Goal: Task Accomplishment & Management: Use online tool/utility

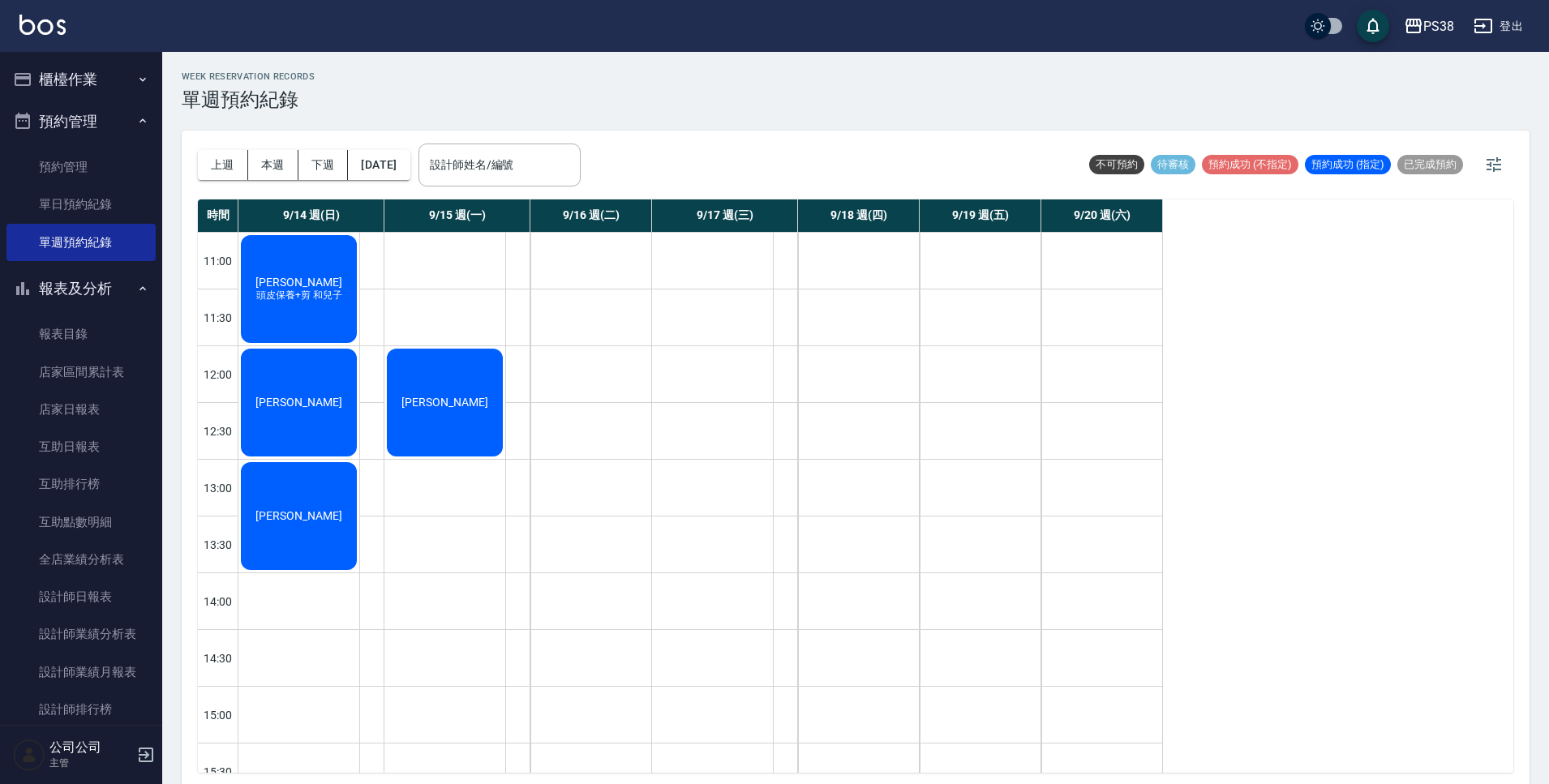
click at [85, 77] on button "櫃檯作業" at bounding box center [81, 79] width 150 height 42
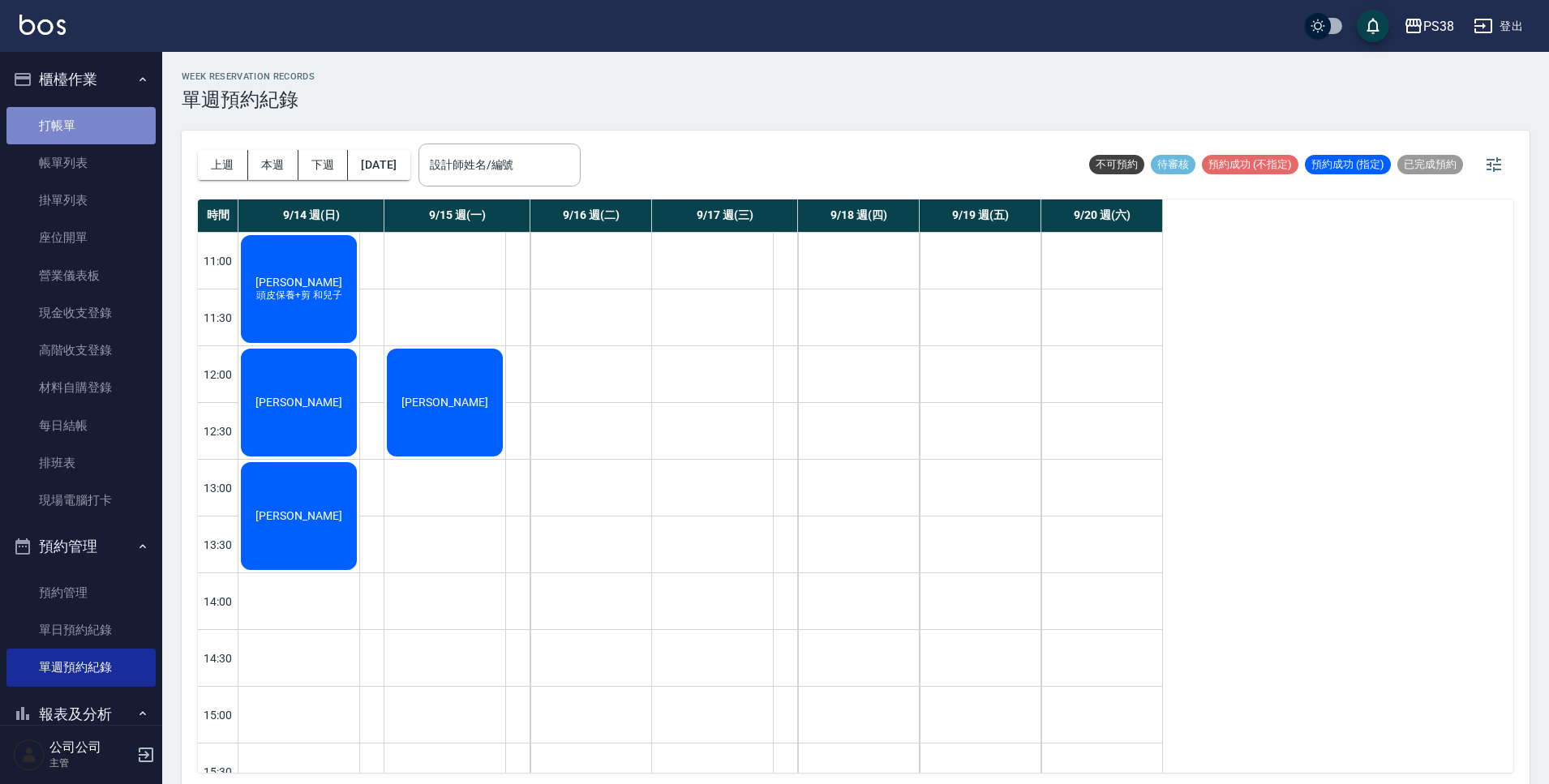
click at [99, 136] on link "打帳單" at bounding box center [81, 125] width 150 height 37
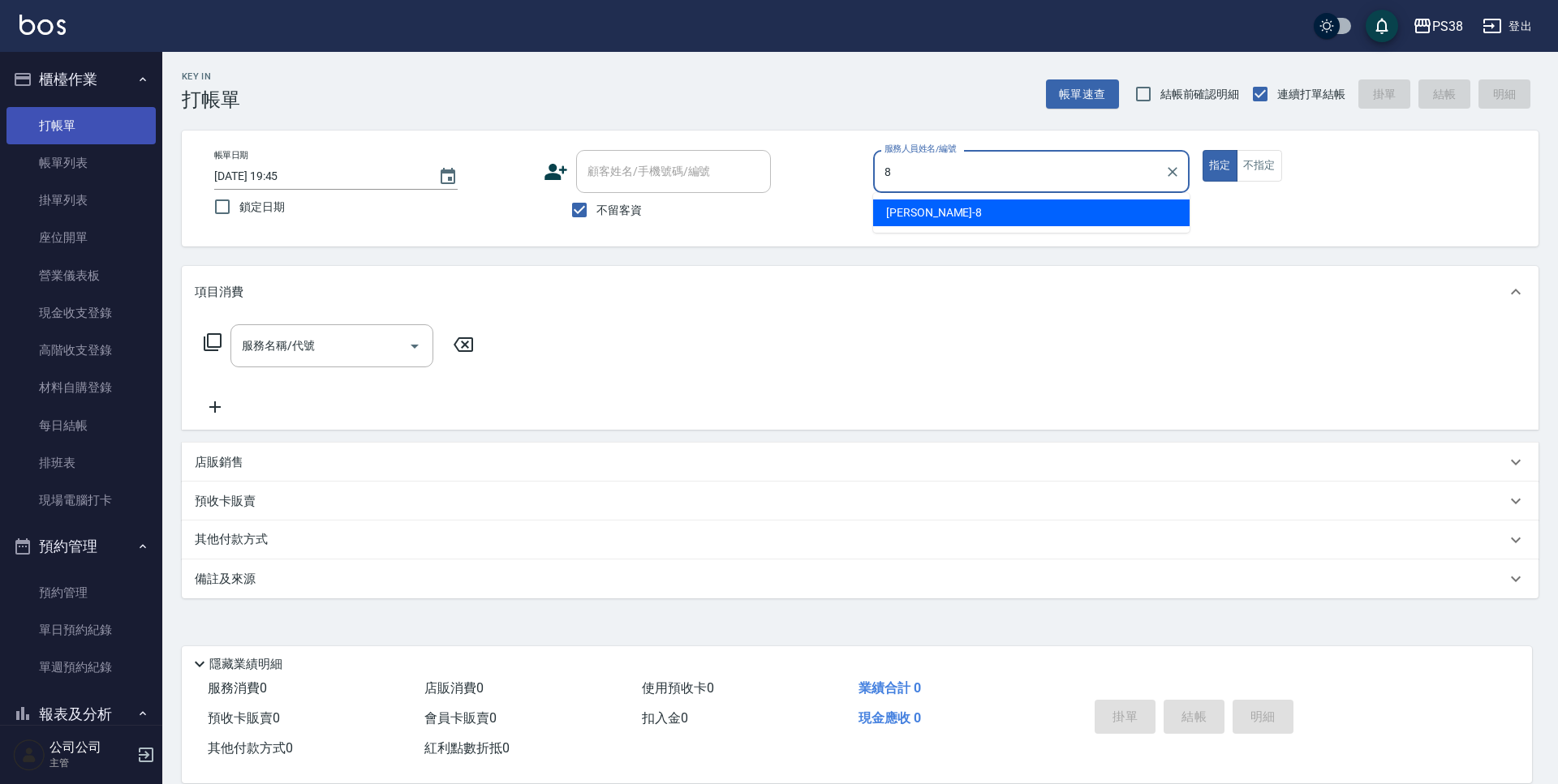
type input "mika-8"
type button "true"
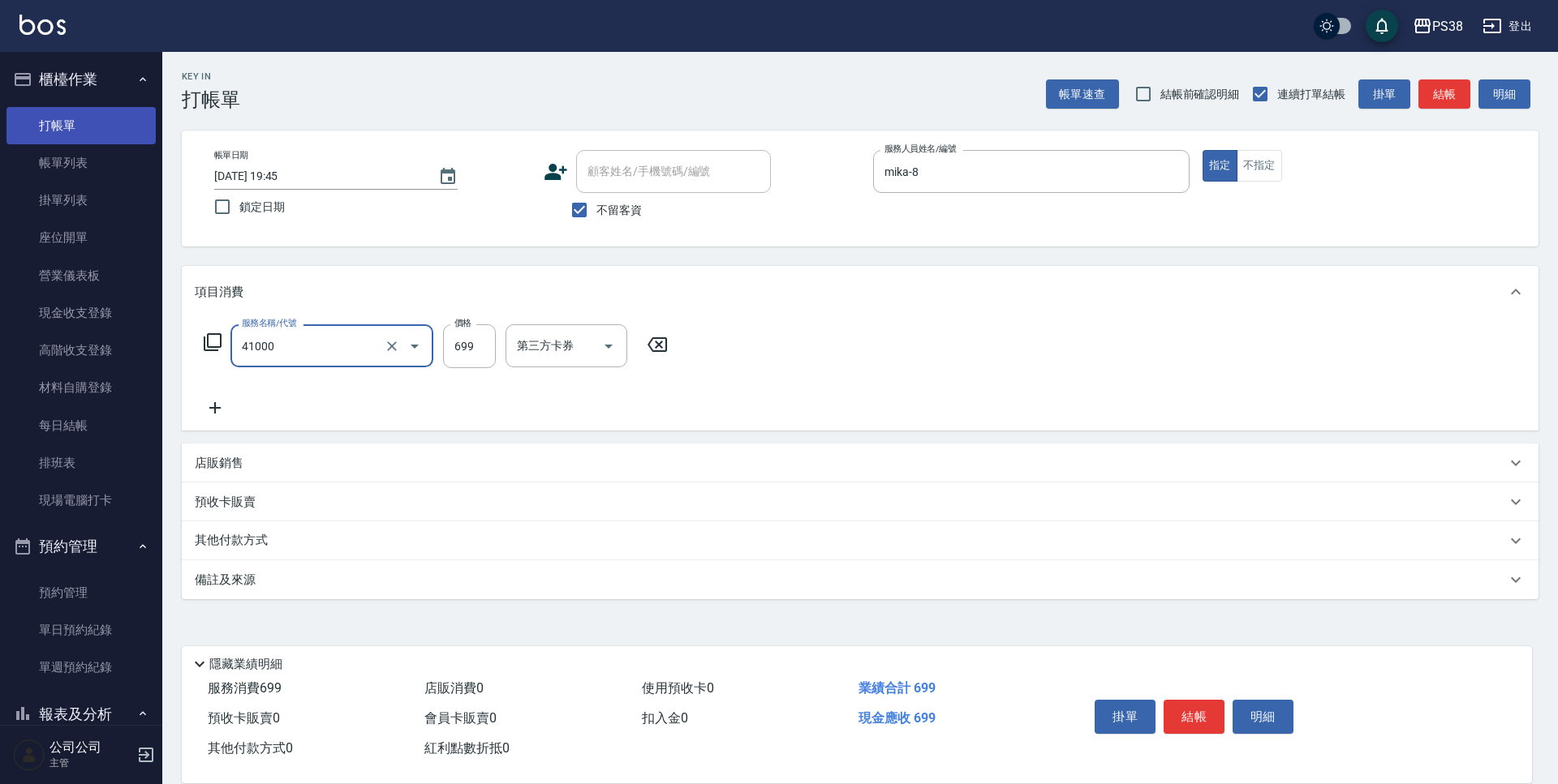
type input "燙髮699-2500(任意金額)(41000)"
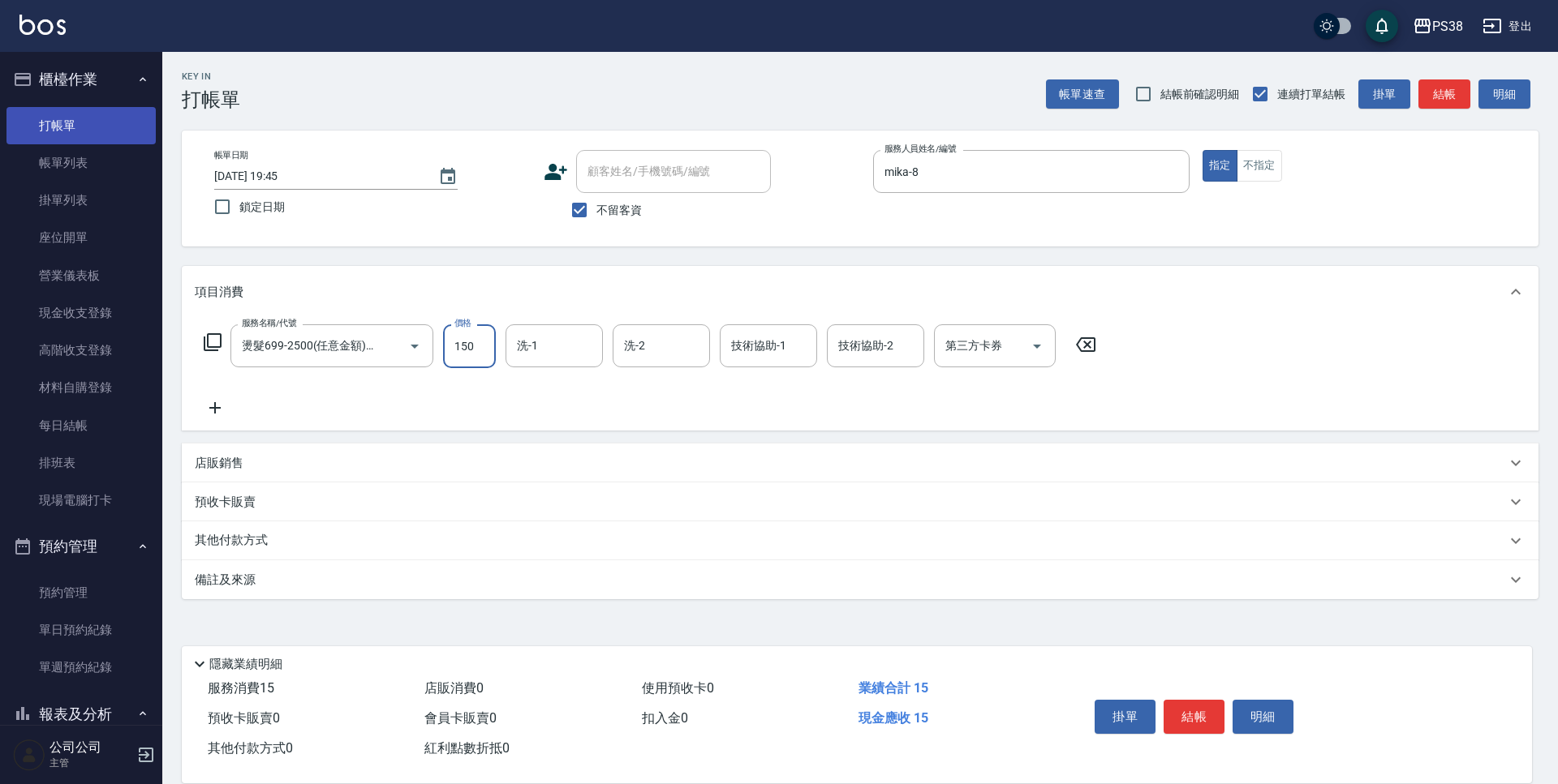
type input "1500"
type input "mika-8"
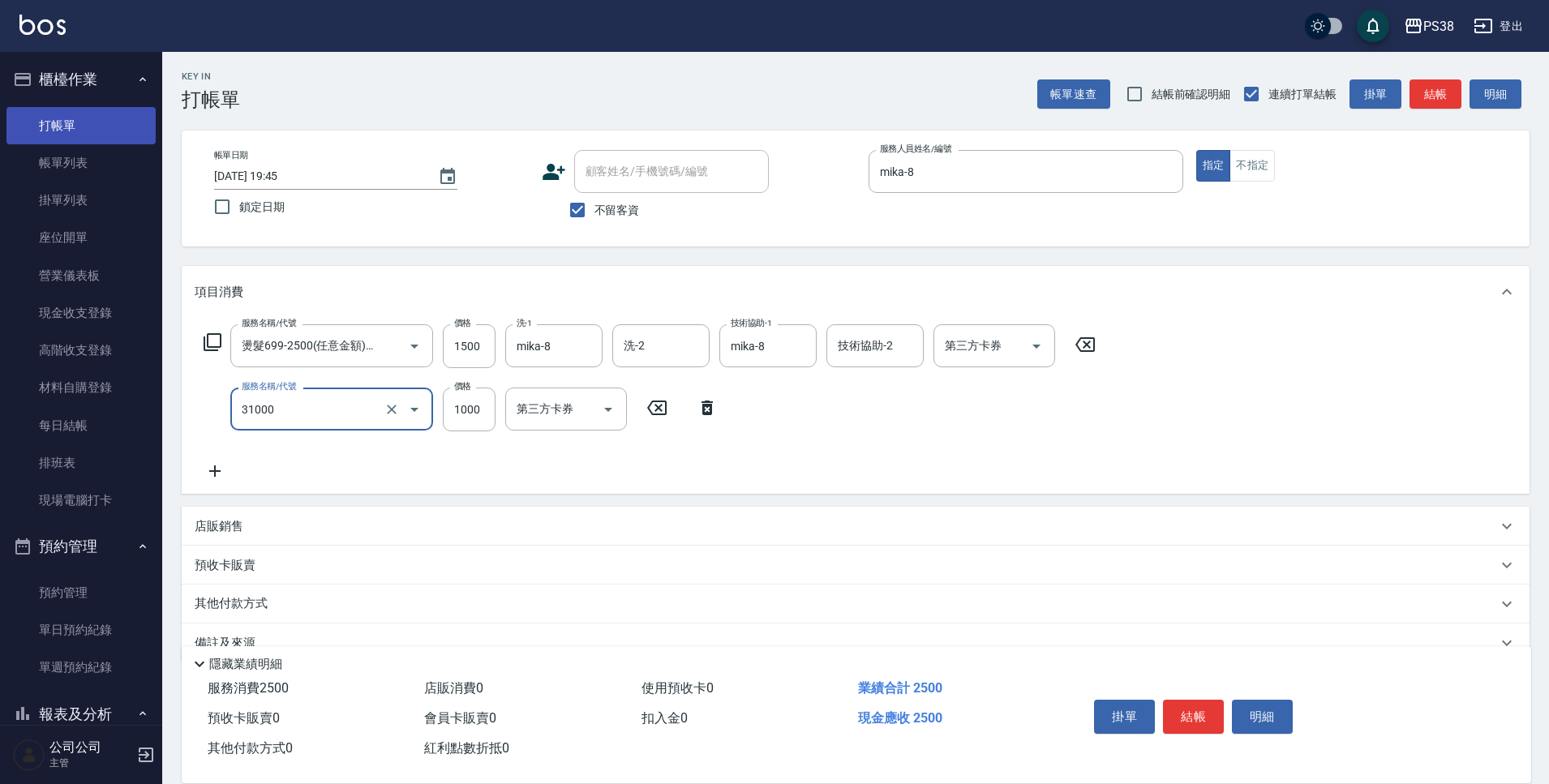
type input "酵素護髮(31000)"
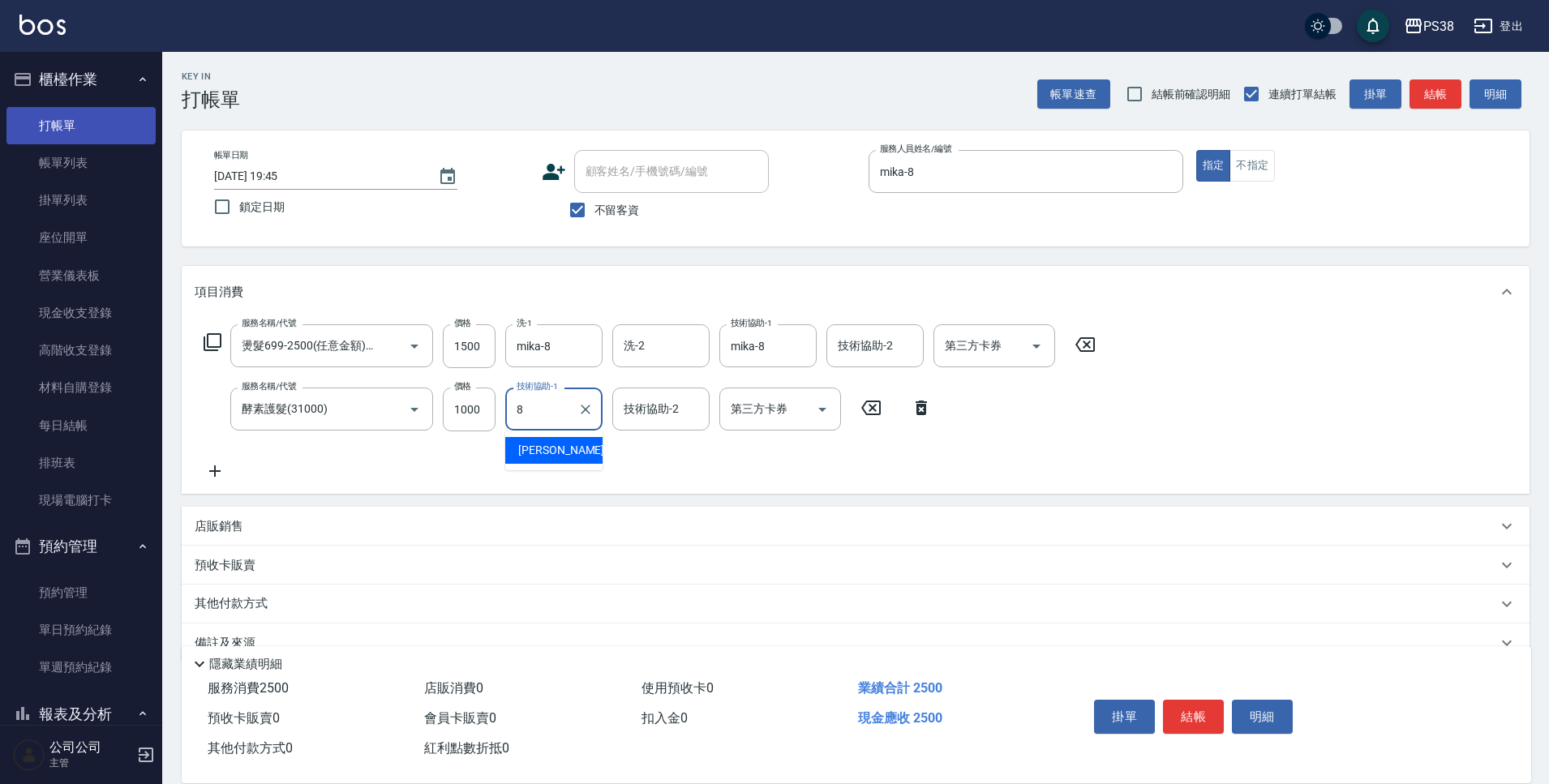
type input "mika-8"
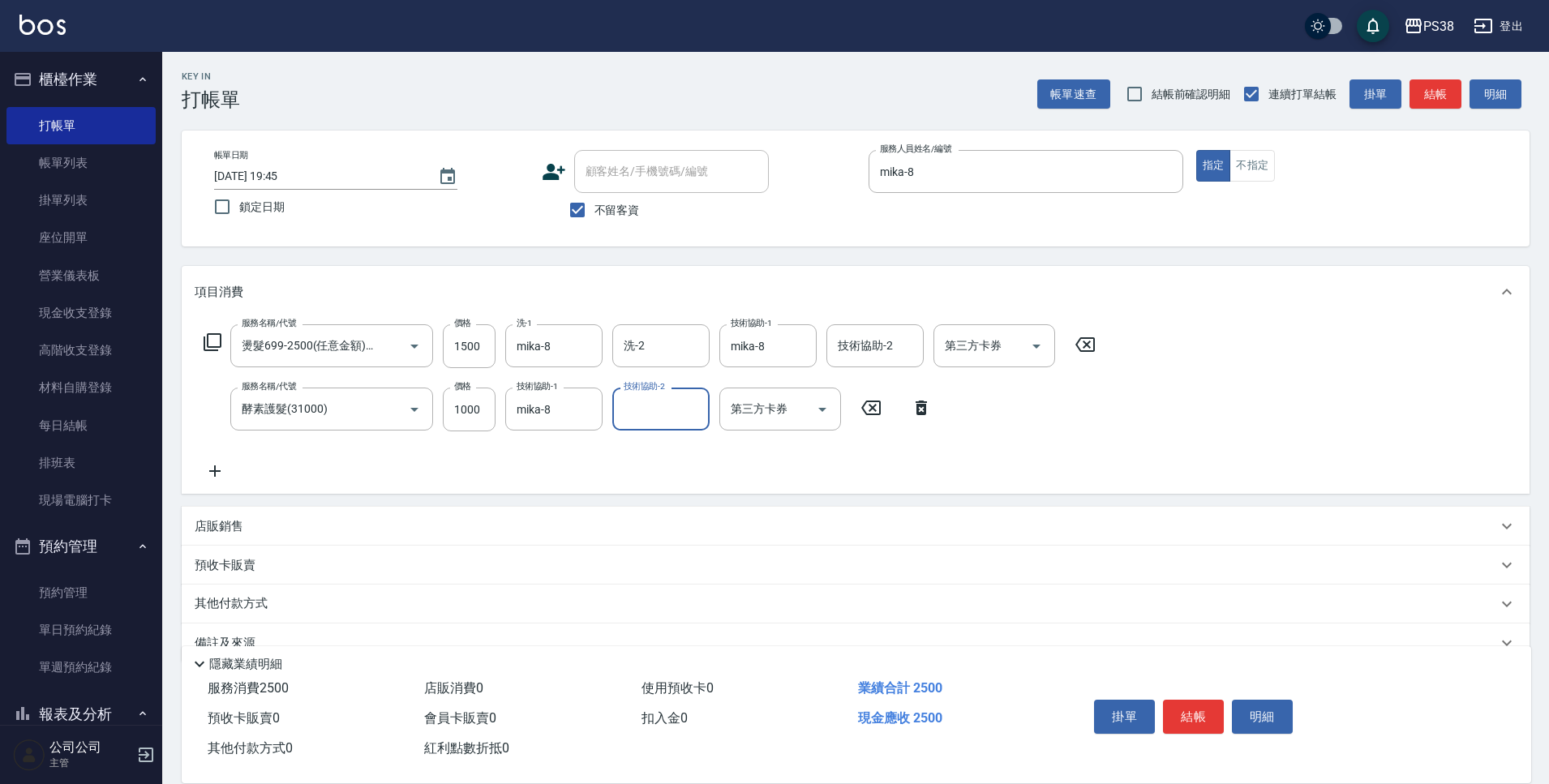
click at [243, 521] on p "店販銷售" at bounding box center [219, 527] width 48 height 17
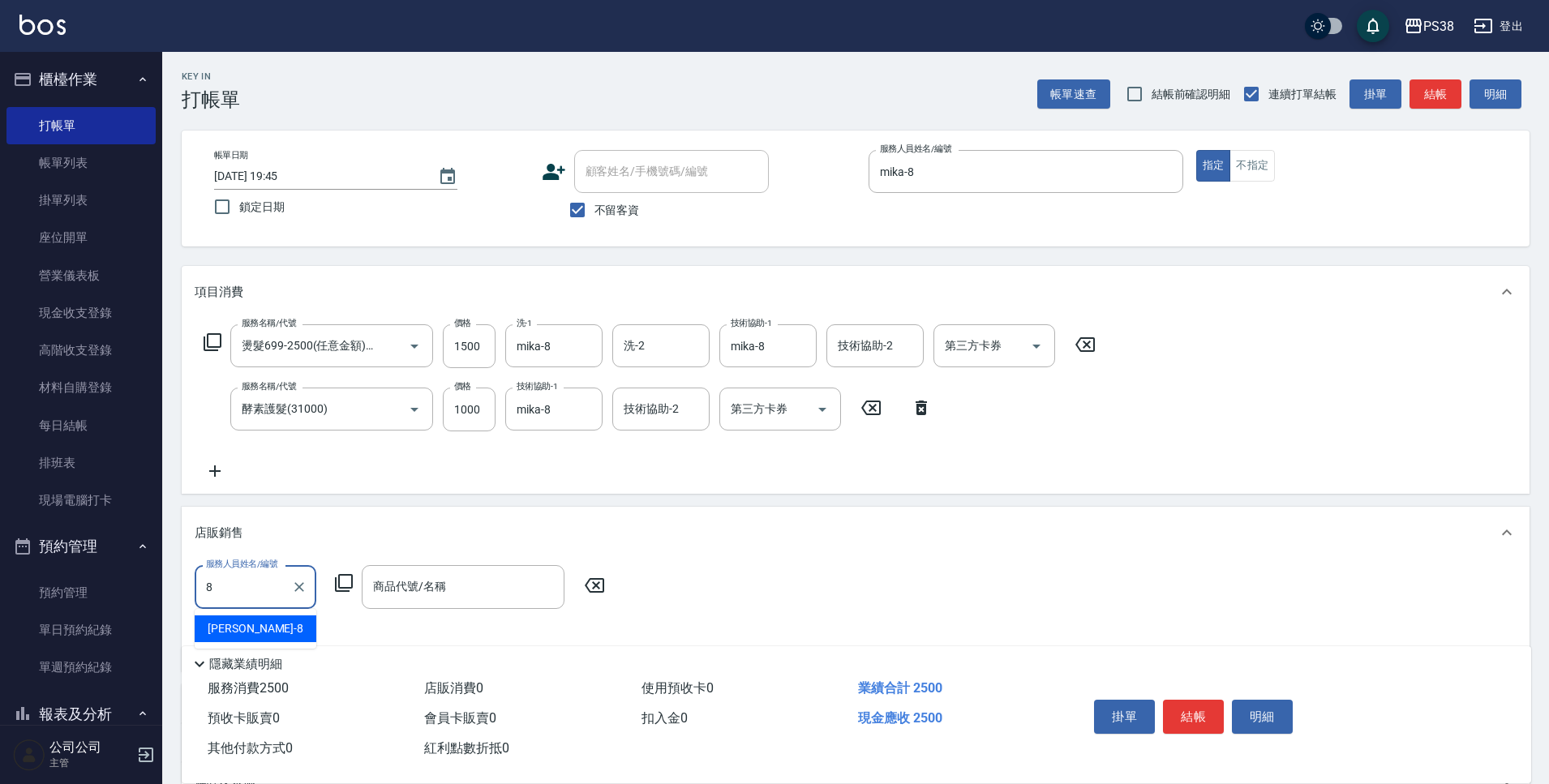
type input "mika-8"
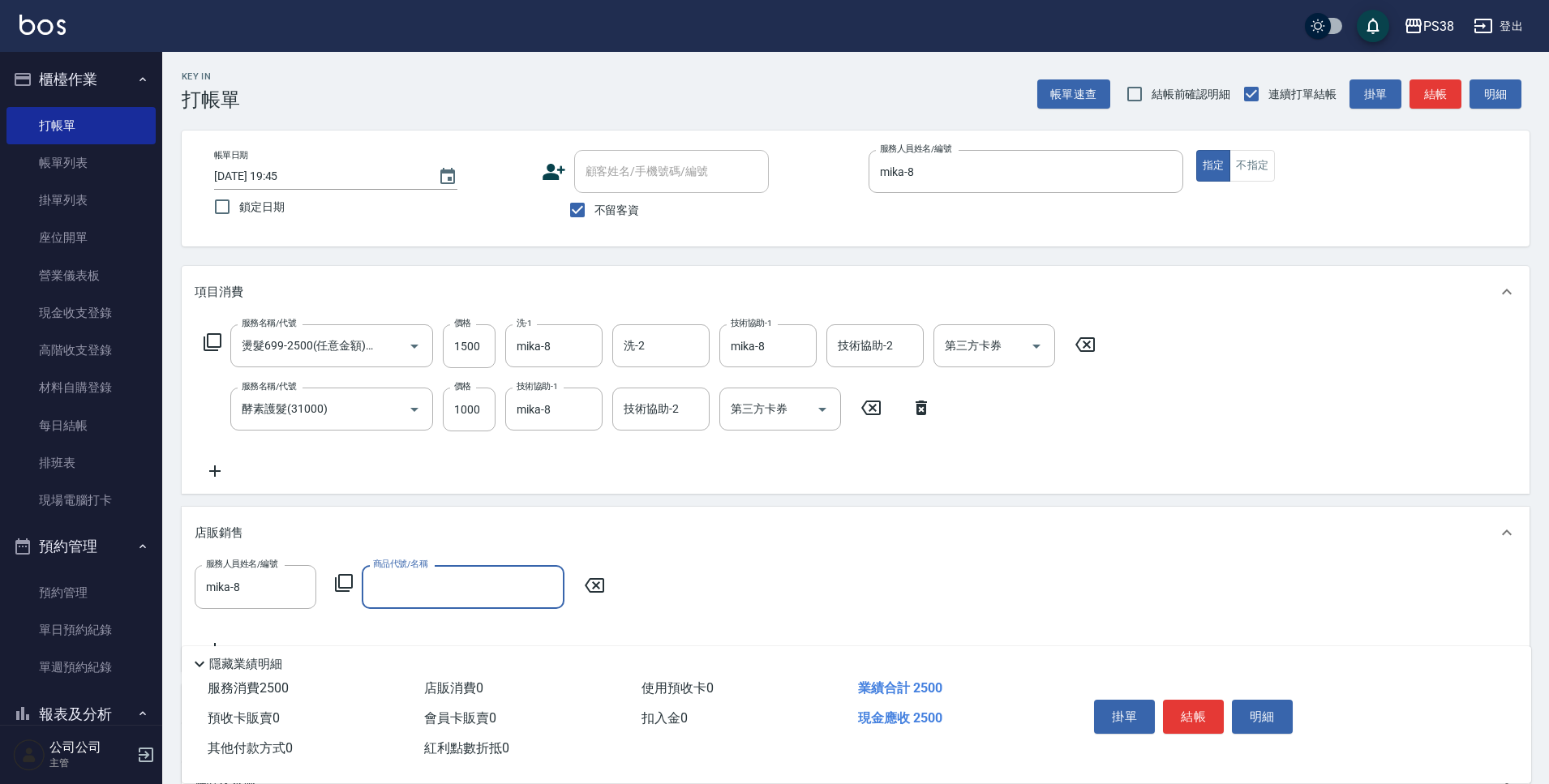
click at [476, 550] on div "店販銷售" at bounding box center [855, 532] width 1348 height 52
click at [223, 528] on p "店販銷售" at bounding box center [219, 527] width 48 height 17
click at [418, 588] on div "商品代號/名稱 商品代號/名稱" at bounding box center [463, 586] width 202 height 43
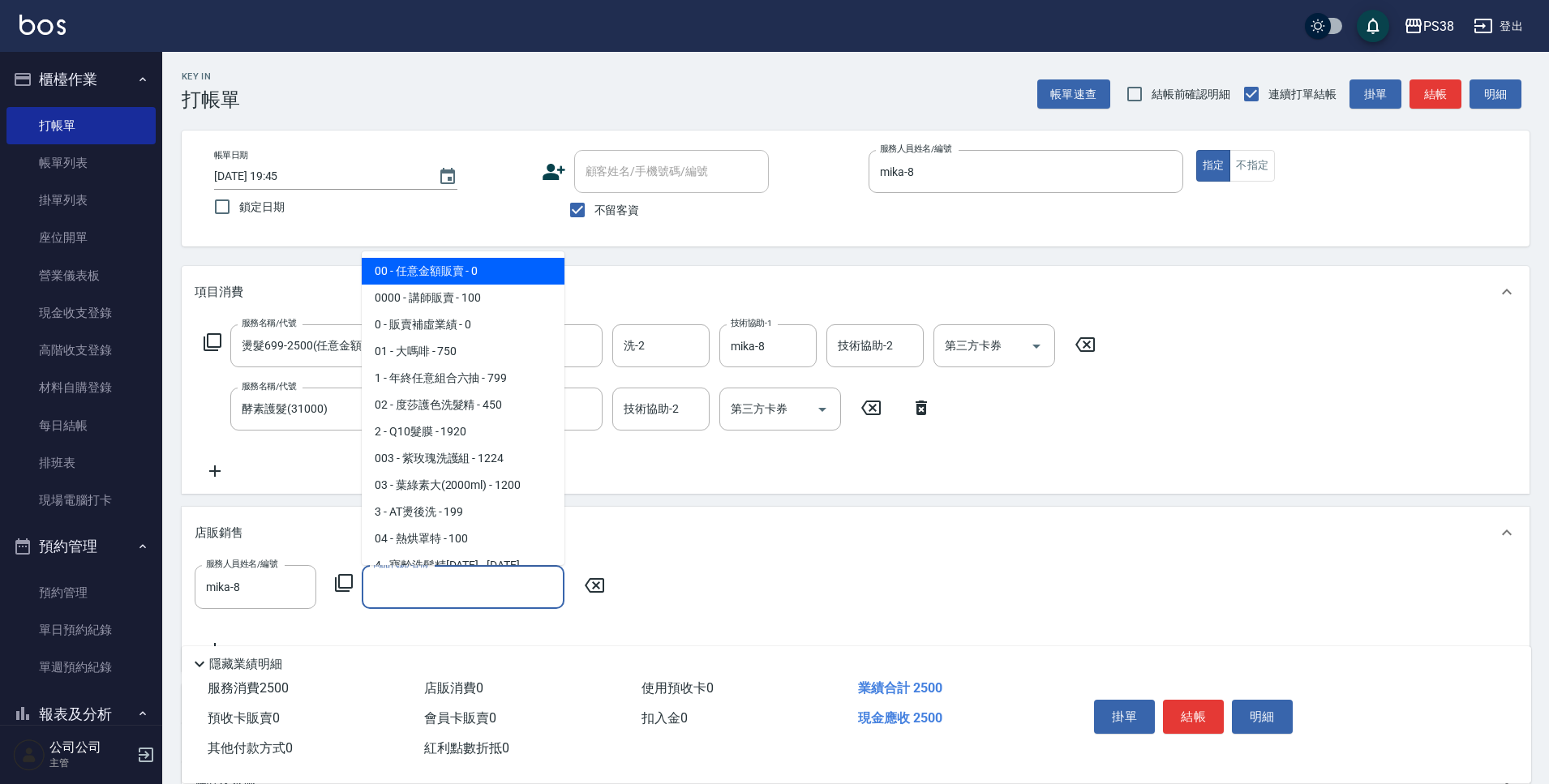
click at [448, 275] on span "00 - 任意金額販賣 - 0" at bounding box center [463, 271] width 202 height 26
type input "任意金額販賣"
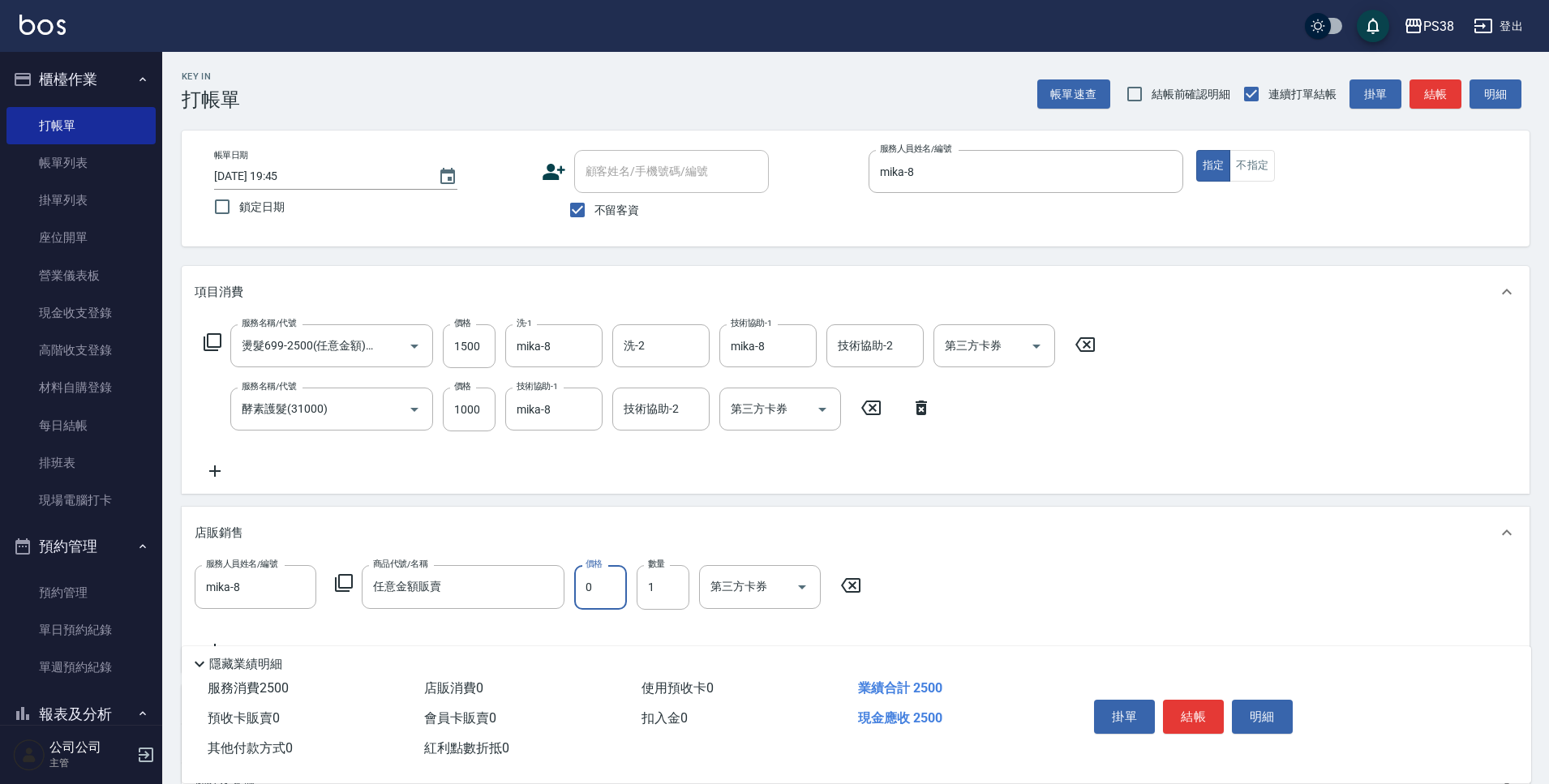
click at [604, 595] on input "0" at bounding box center [601, 587] width 53 height 44
type input "300"
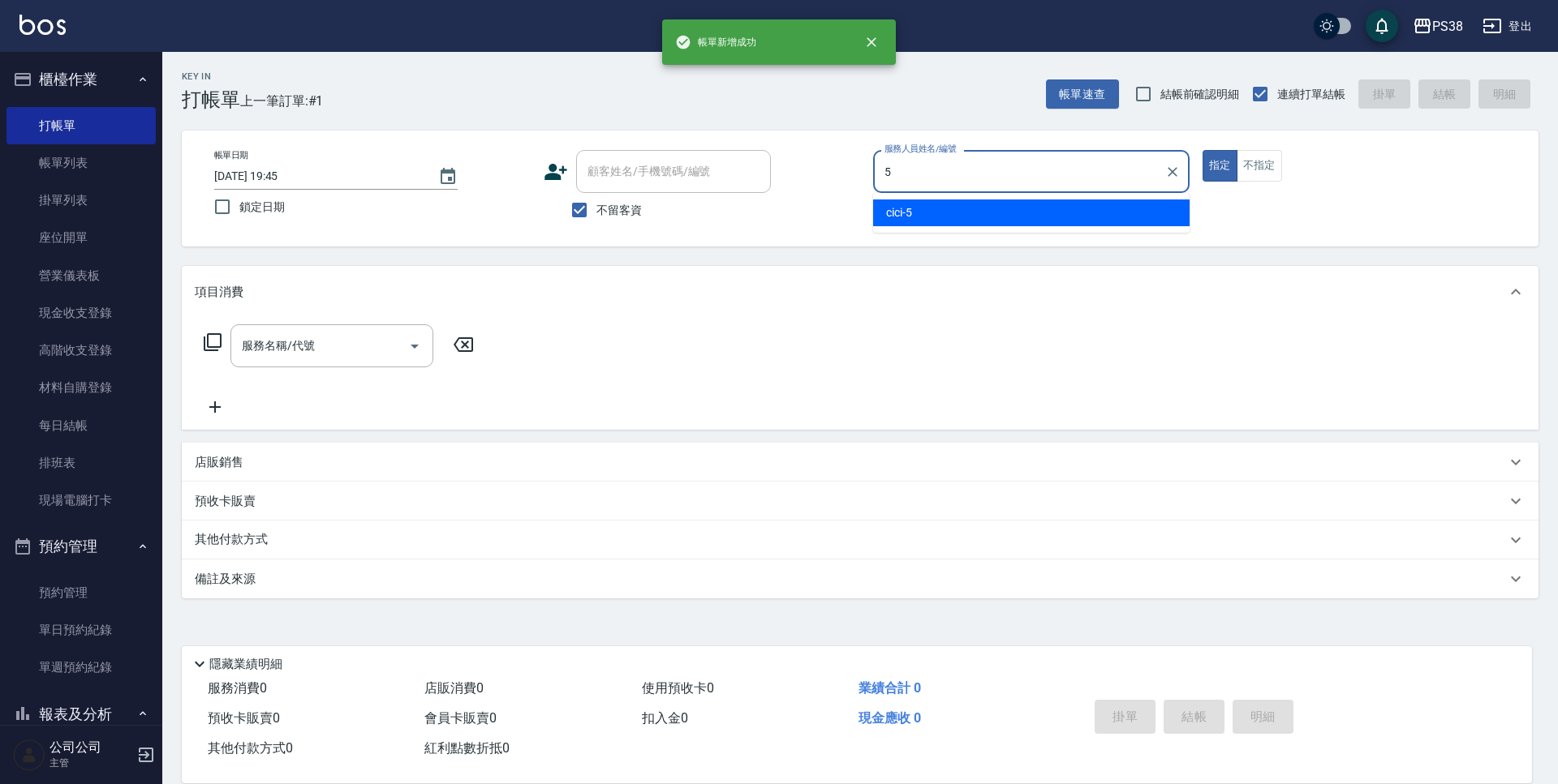
type input "cici-5"
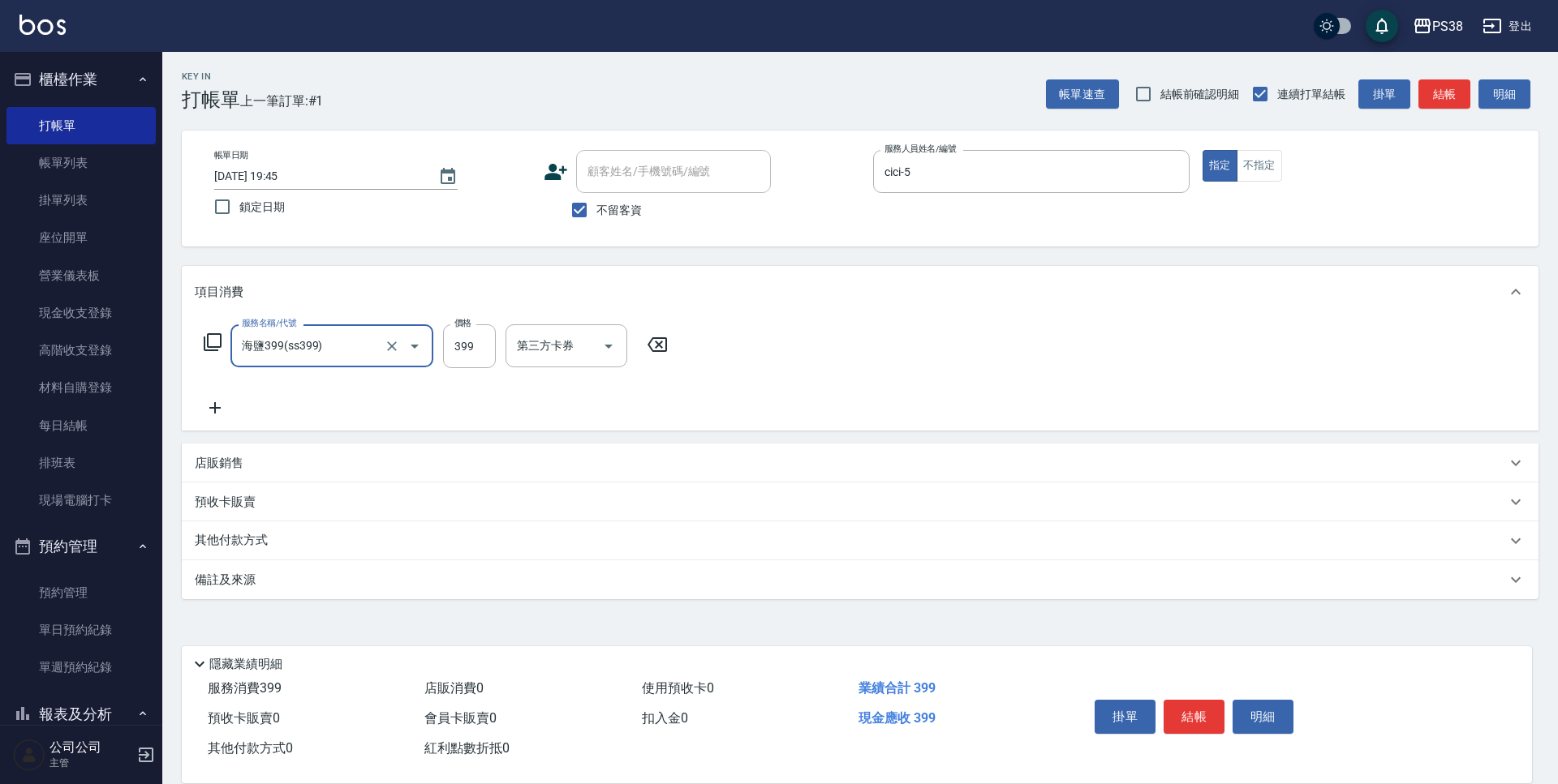
type input "海鹽399(ss399)"
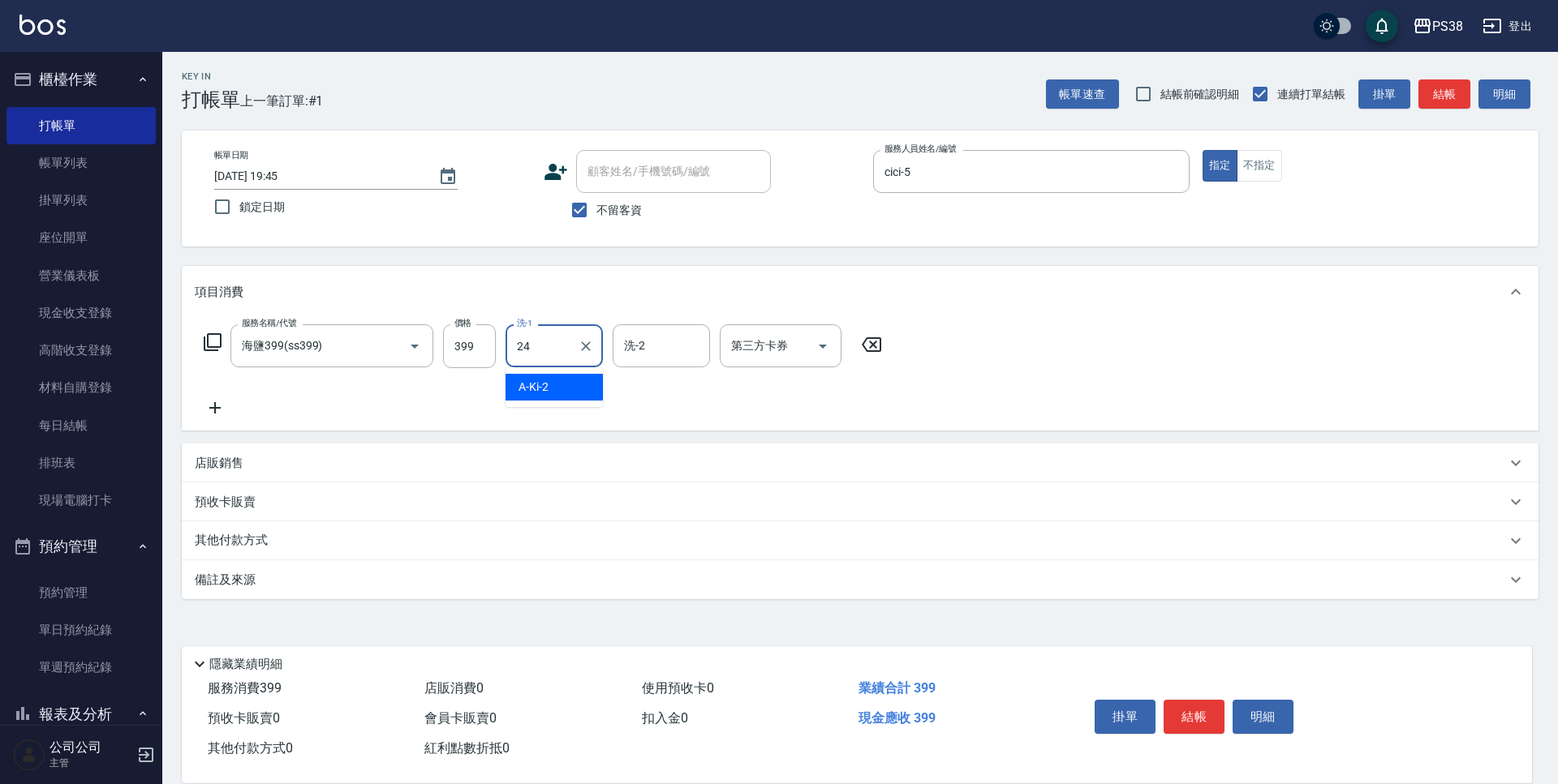
type input "Nini-24"
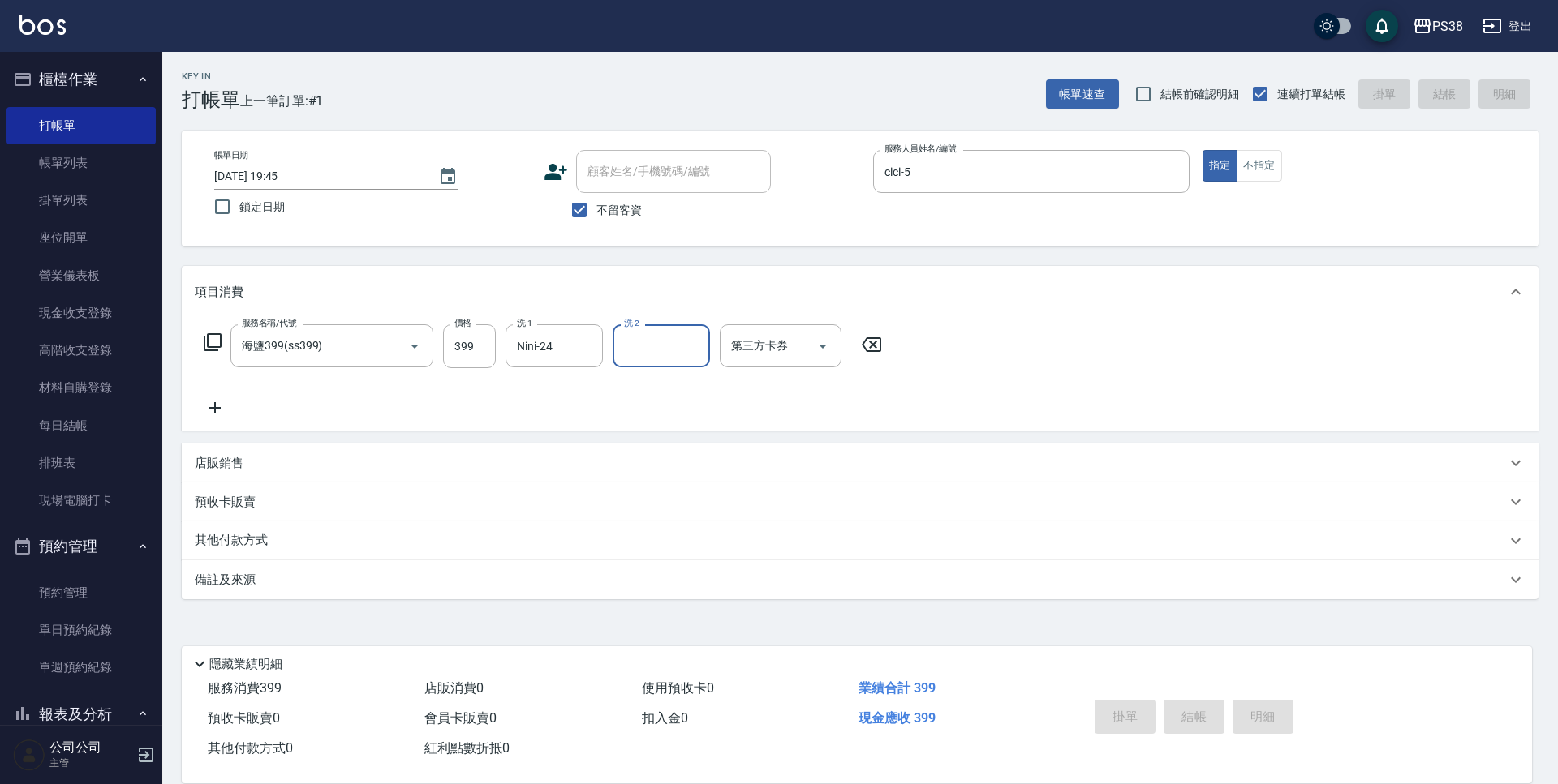
type input "[DATE] 19:46"
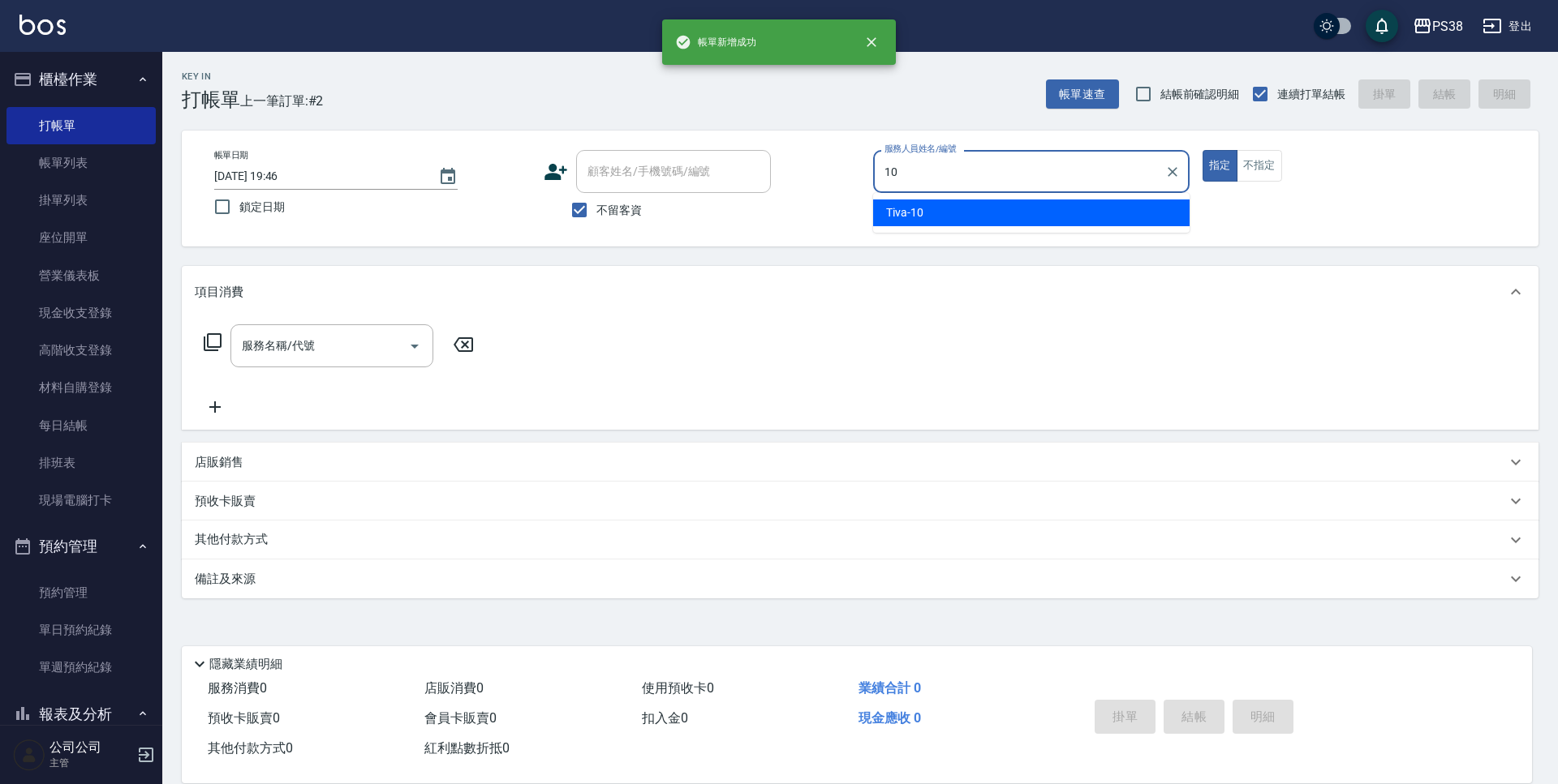
type input "Tiva-10"
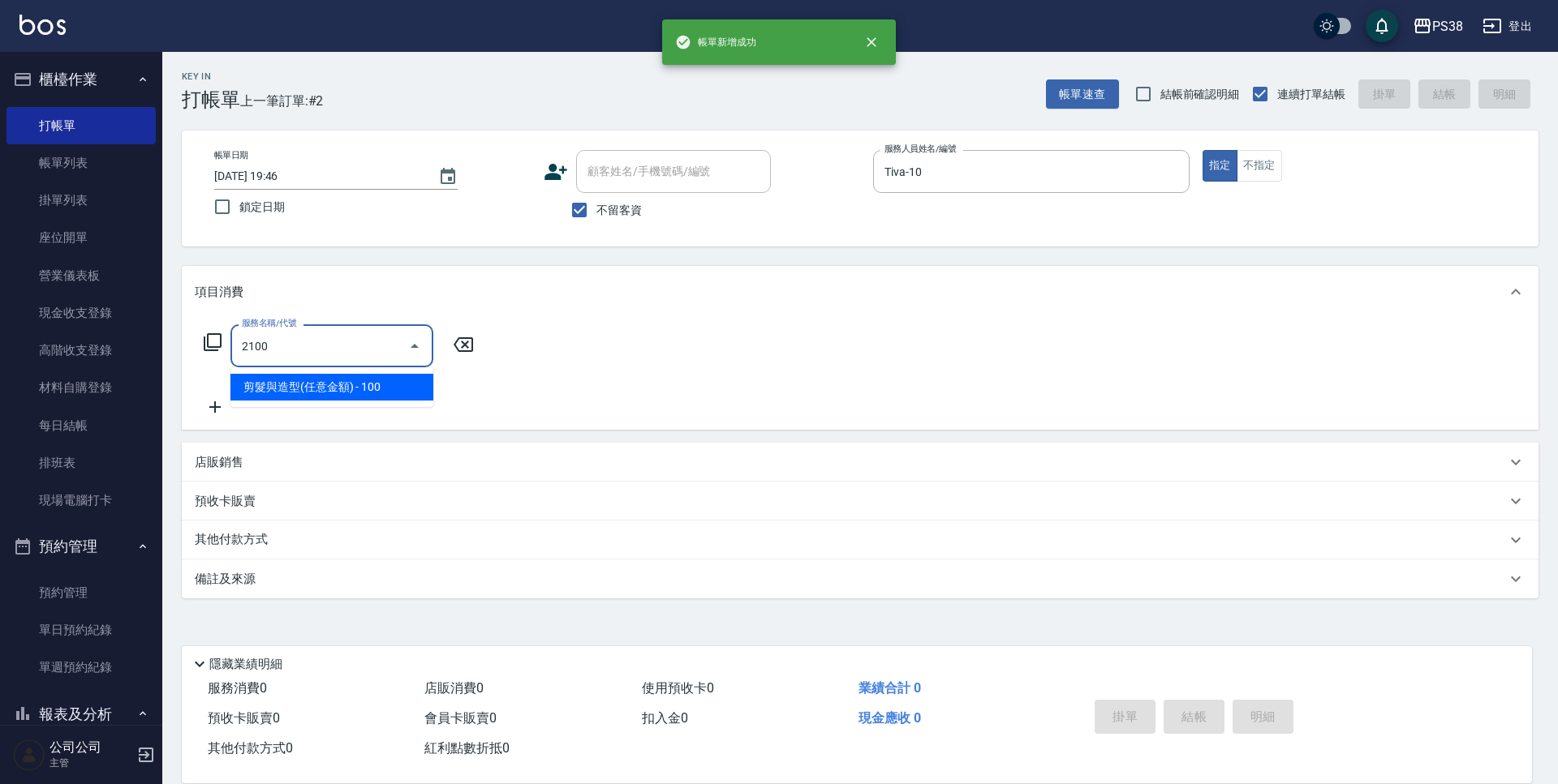
type input "剪髮與造型(任意金額)(2100)"
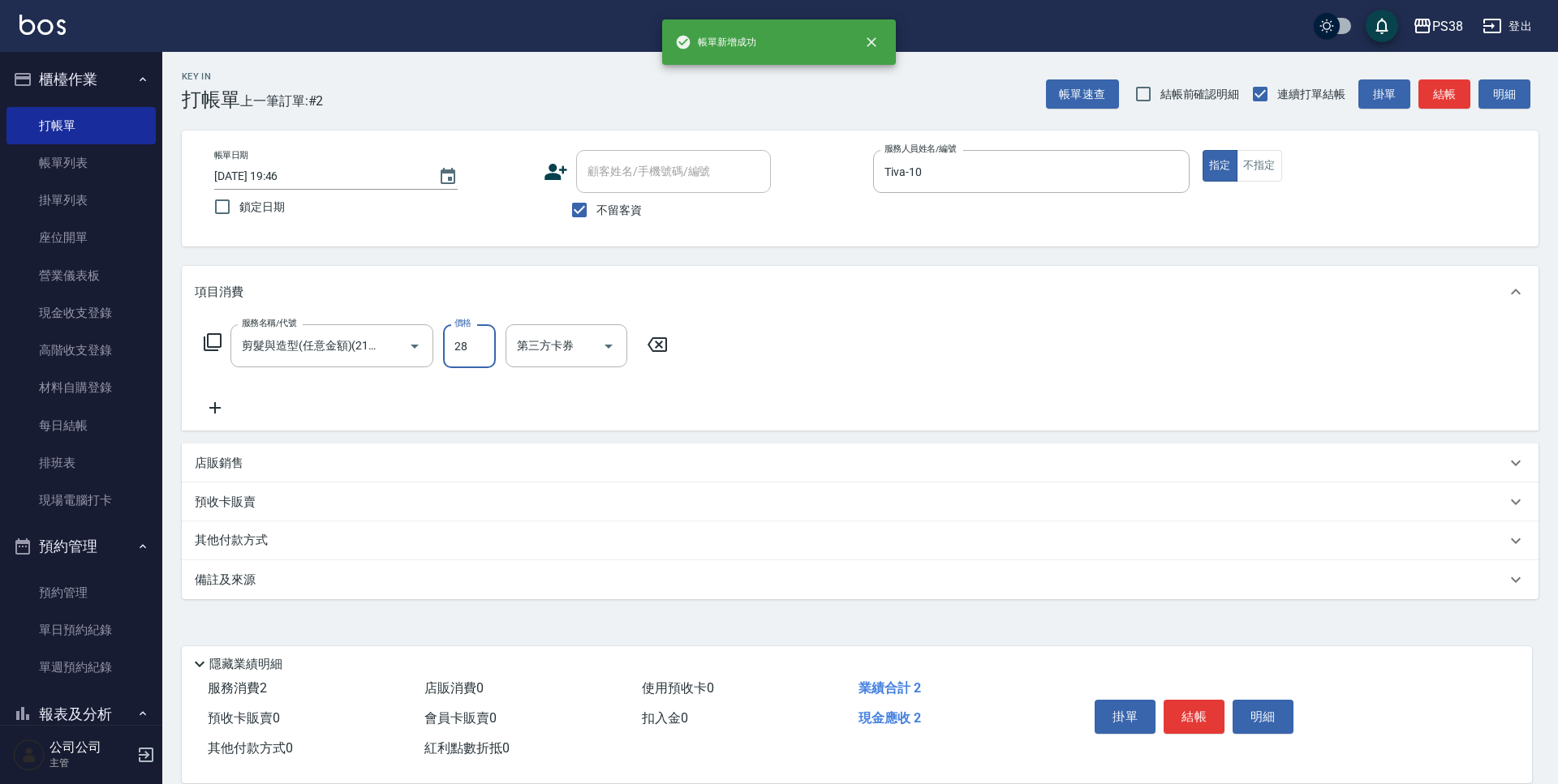
type input "280"
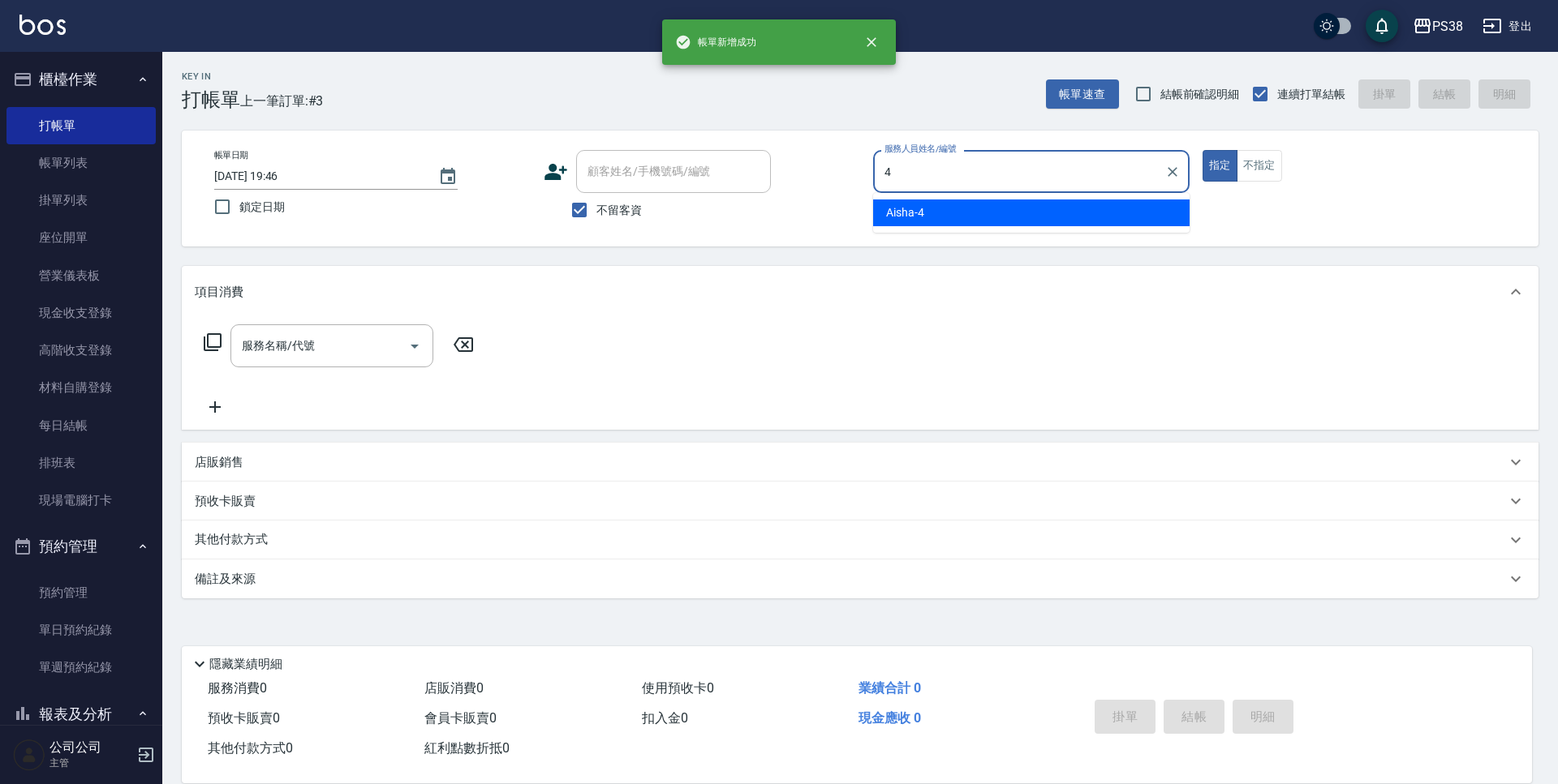
type input "Aisha-4"
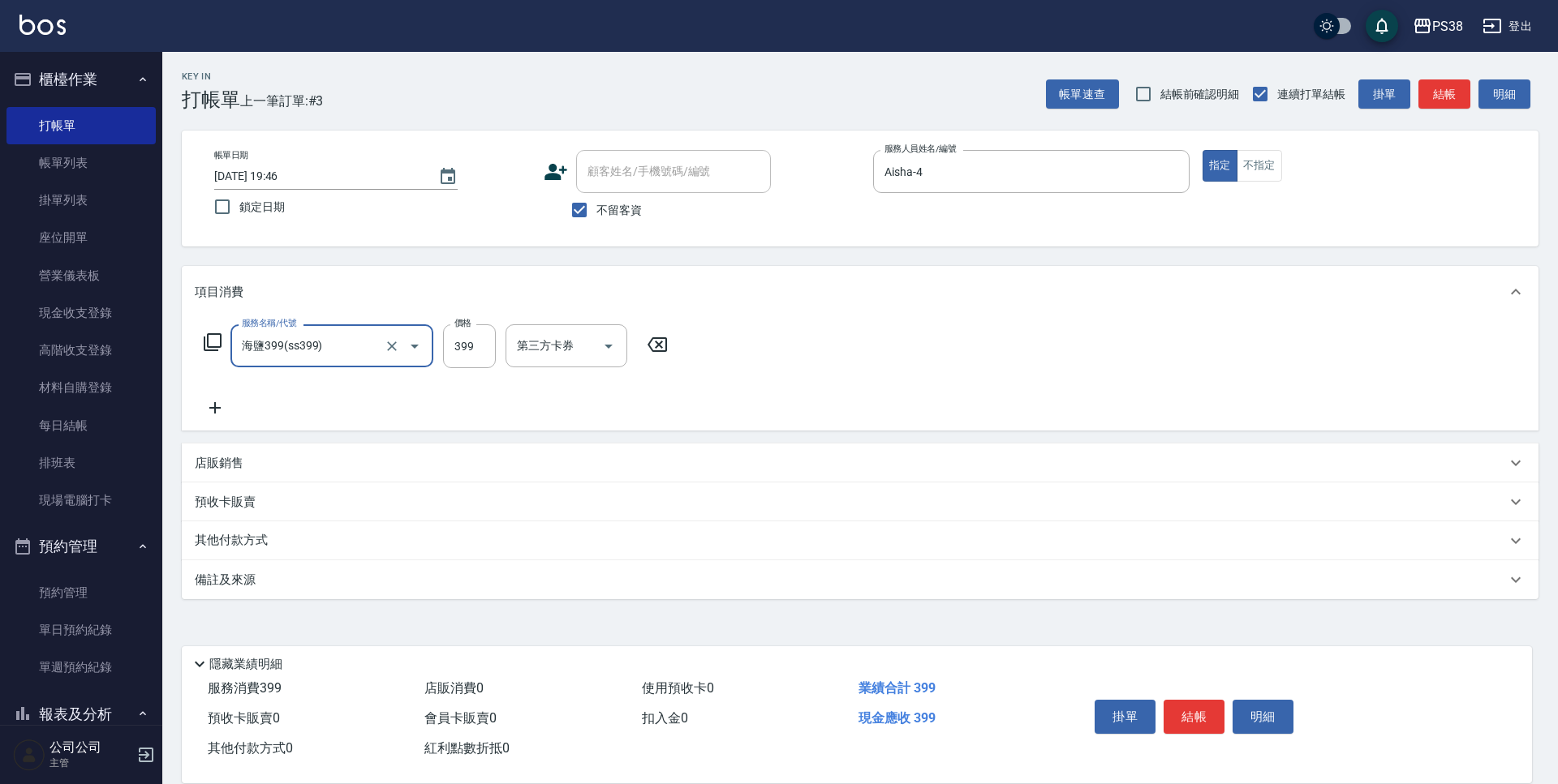
type input "海鹽399(ss399)"
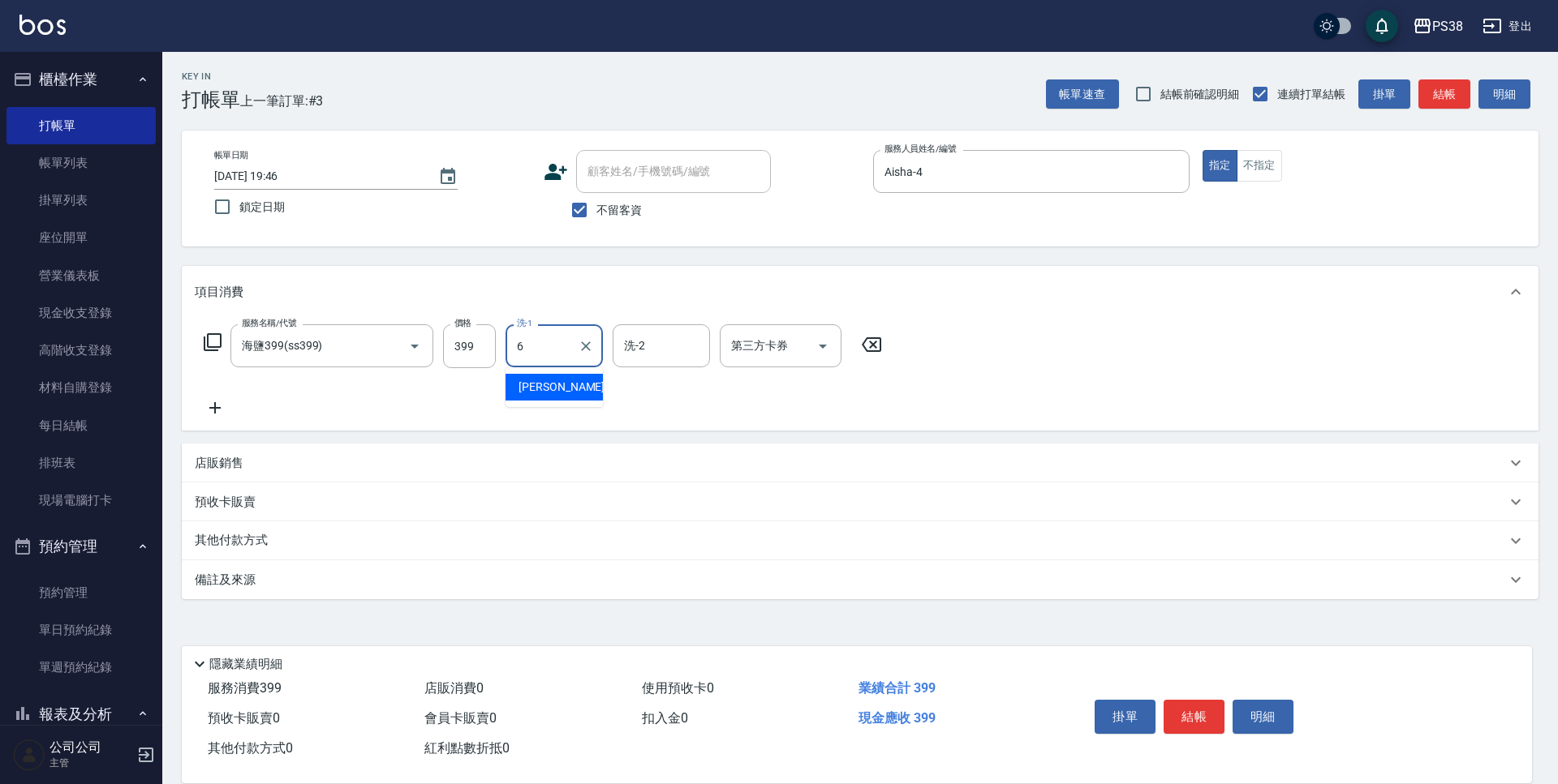
type input "[PERSON_NAME]-6"
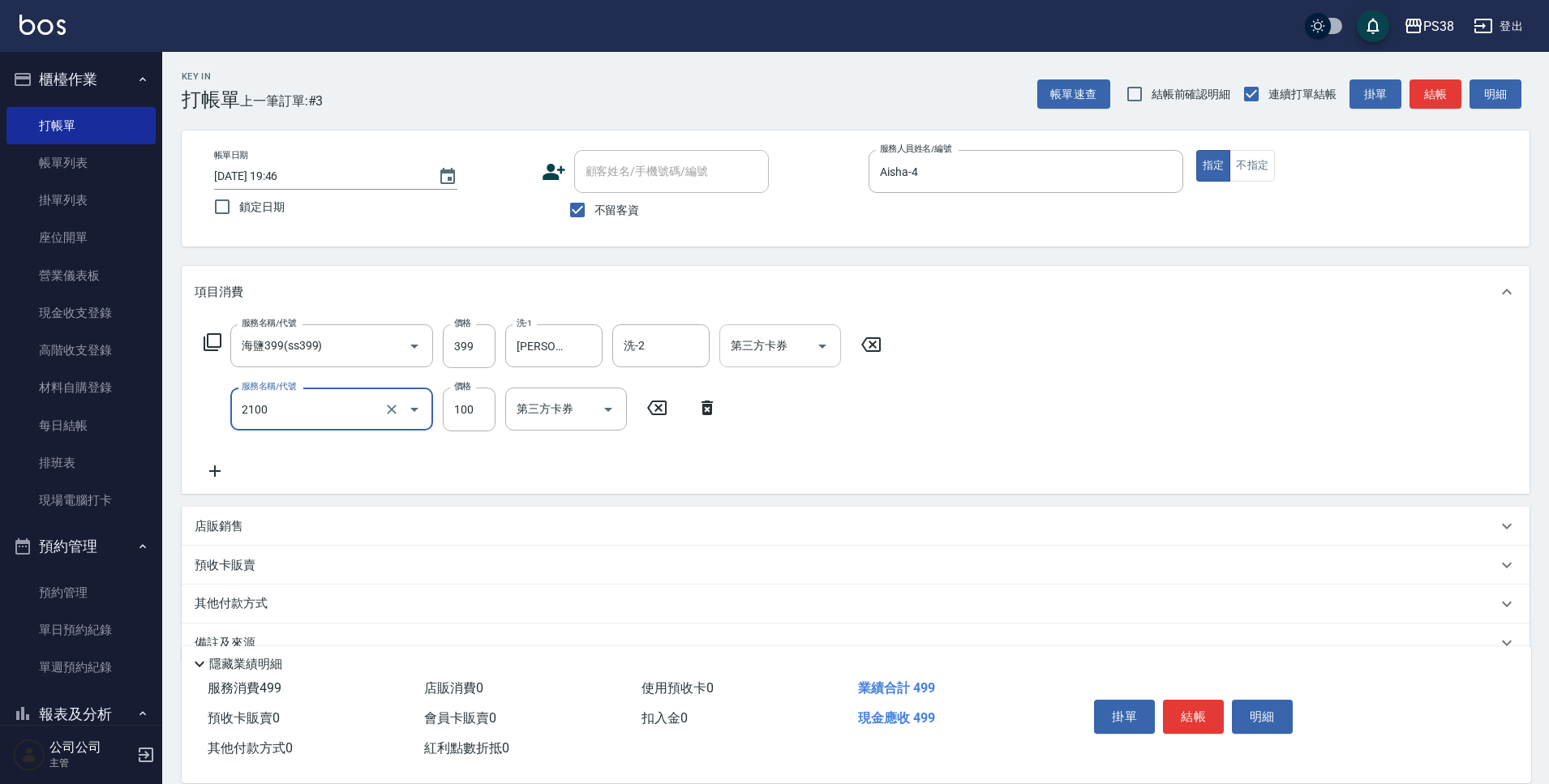
click at [814, 343] on icon "Open" at bounding box center [821, 346] width 19 height 19
type input "剪髮與造型(任意金額)(2100)"
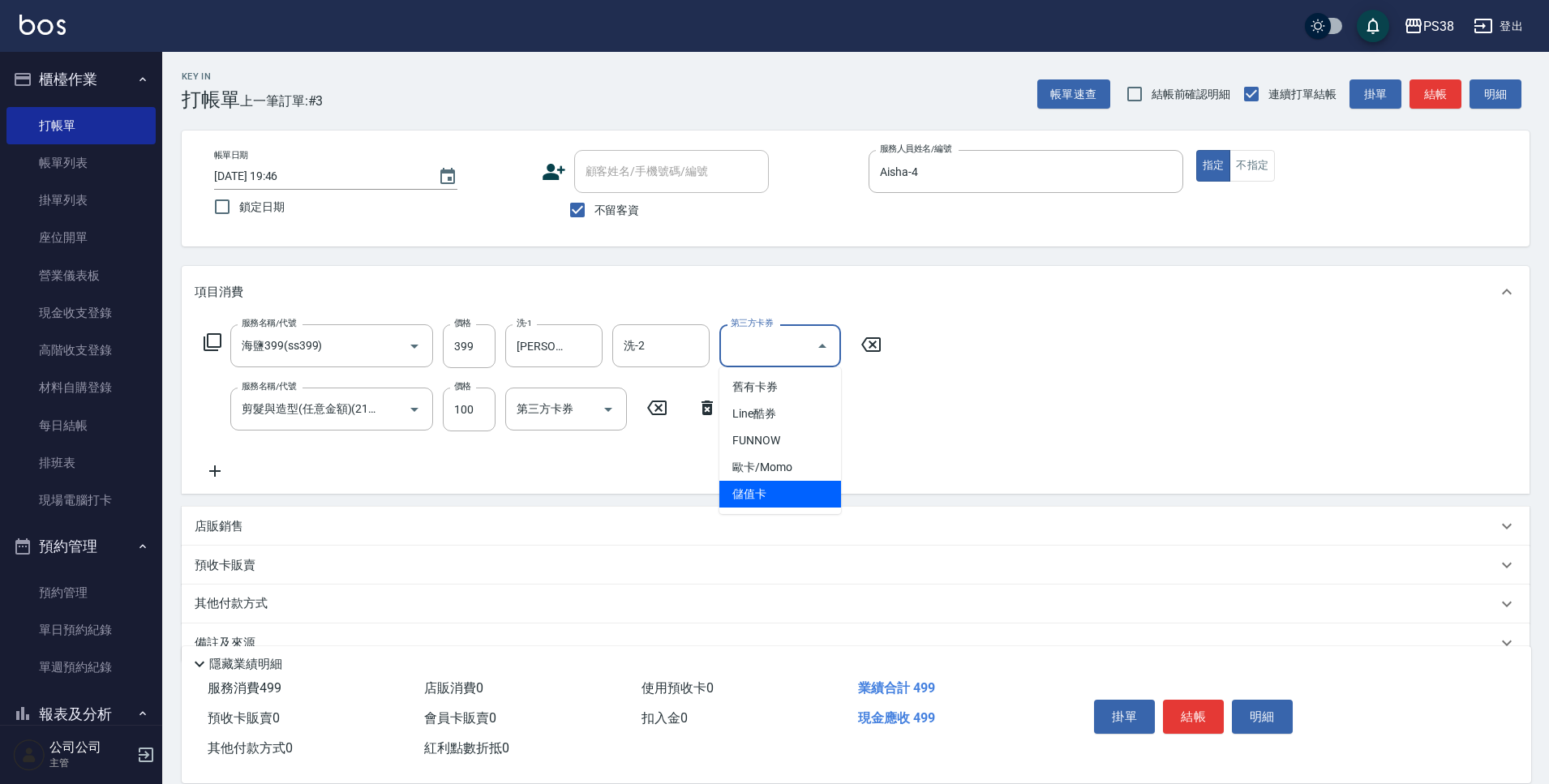
click at [805, 487] on span "儲值卡" at bounding box center [780, 494] width 121 height 26
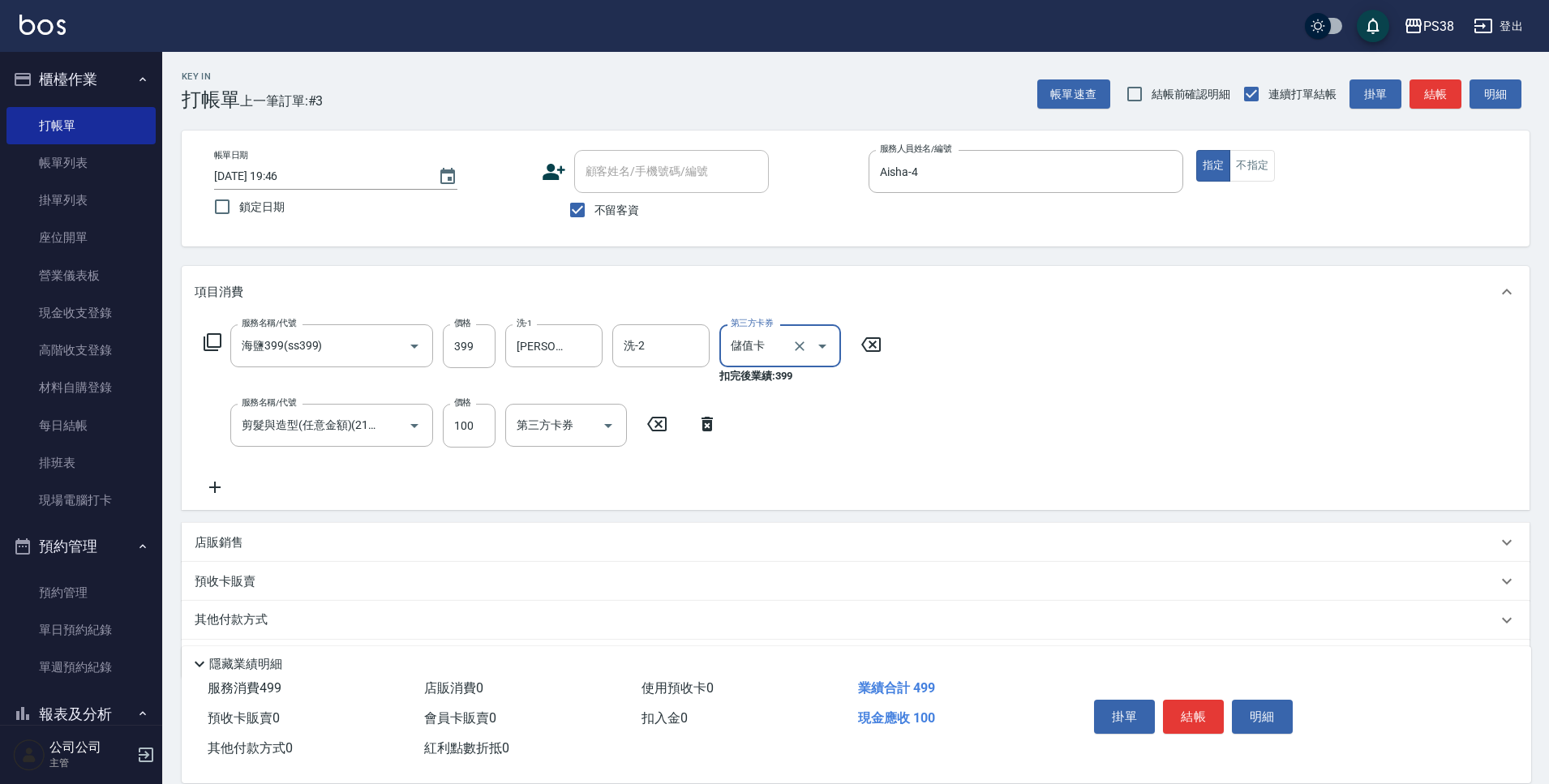
type input "儲值卡"
click at [615, 418] on icon "Open" at bounding box center [608, 425] width 19 height 19
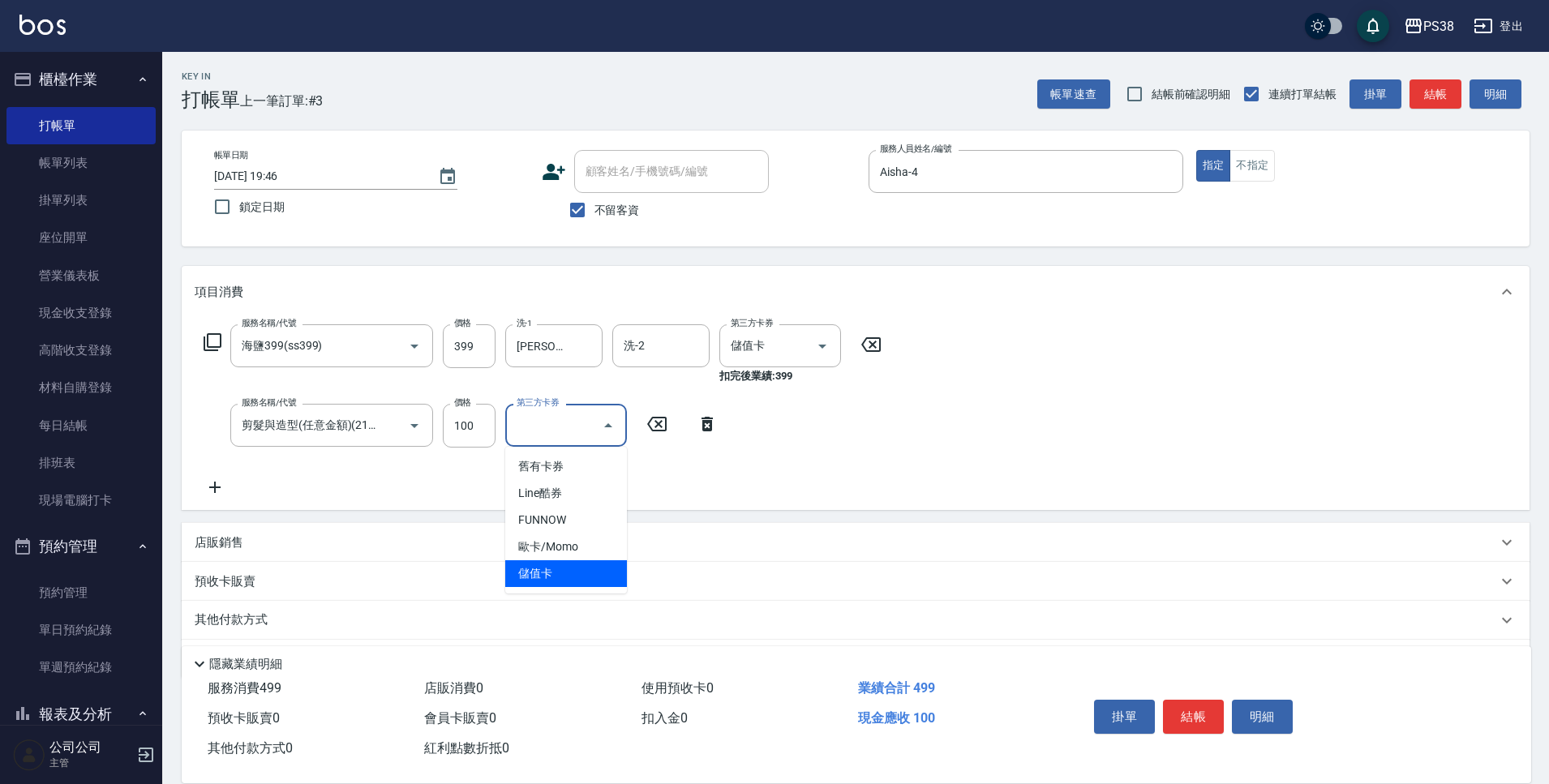
click at [574, 578] on span "儲值卡" at bounding box center [565, 573] width 121 height 26
type input "儲值卡"
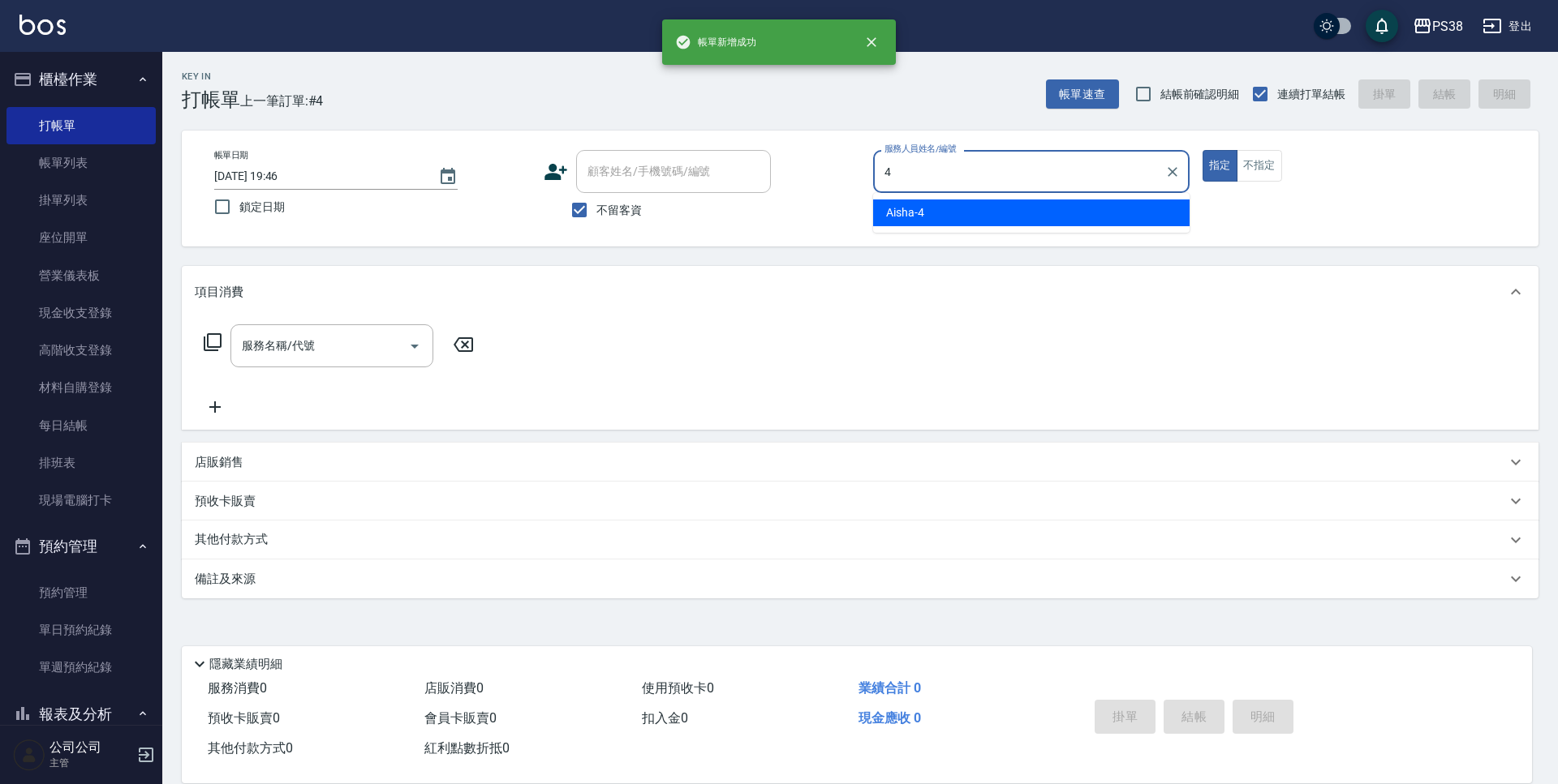
type input "Aisha-4"
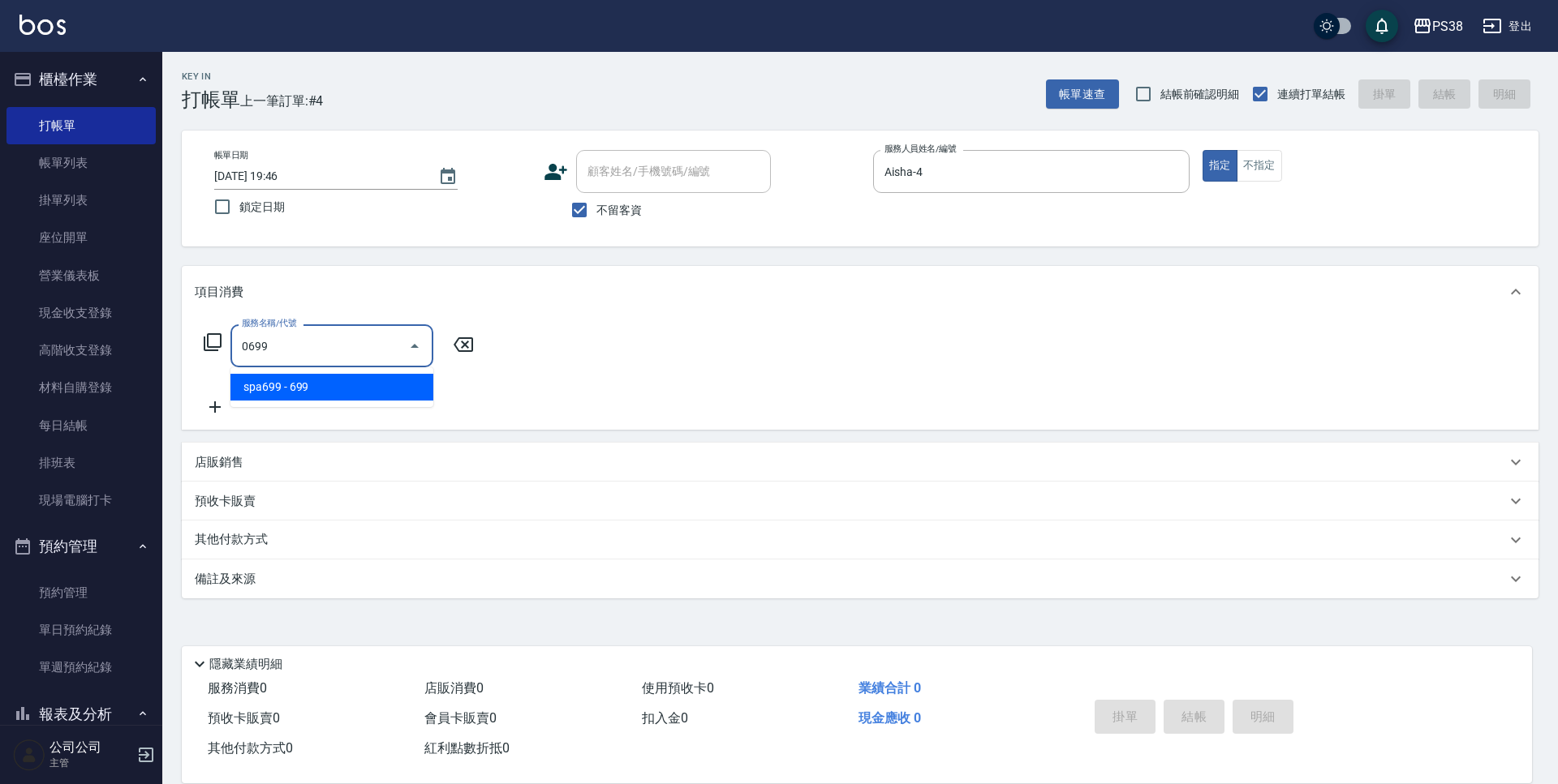
type input "spa699(0699)"
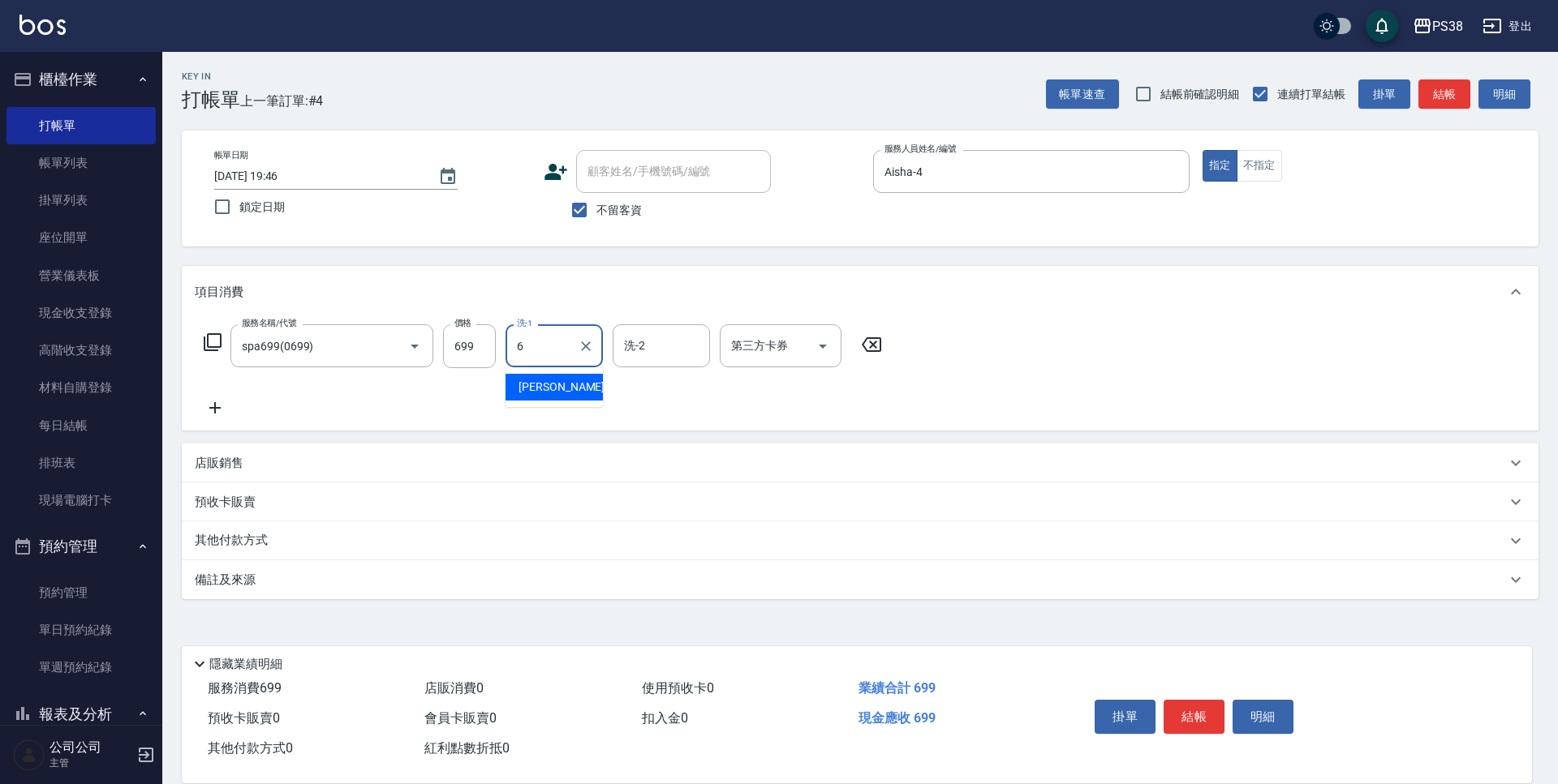
type input "[PERSON_NAME]-6"
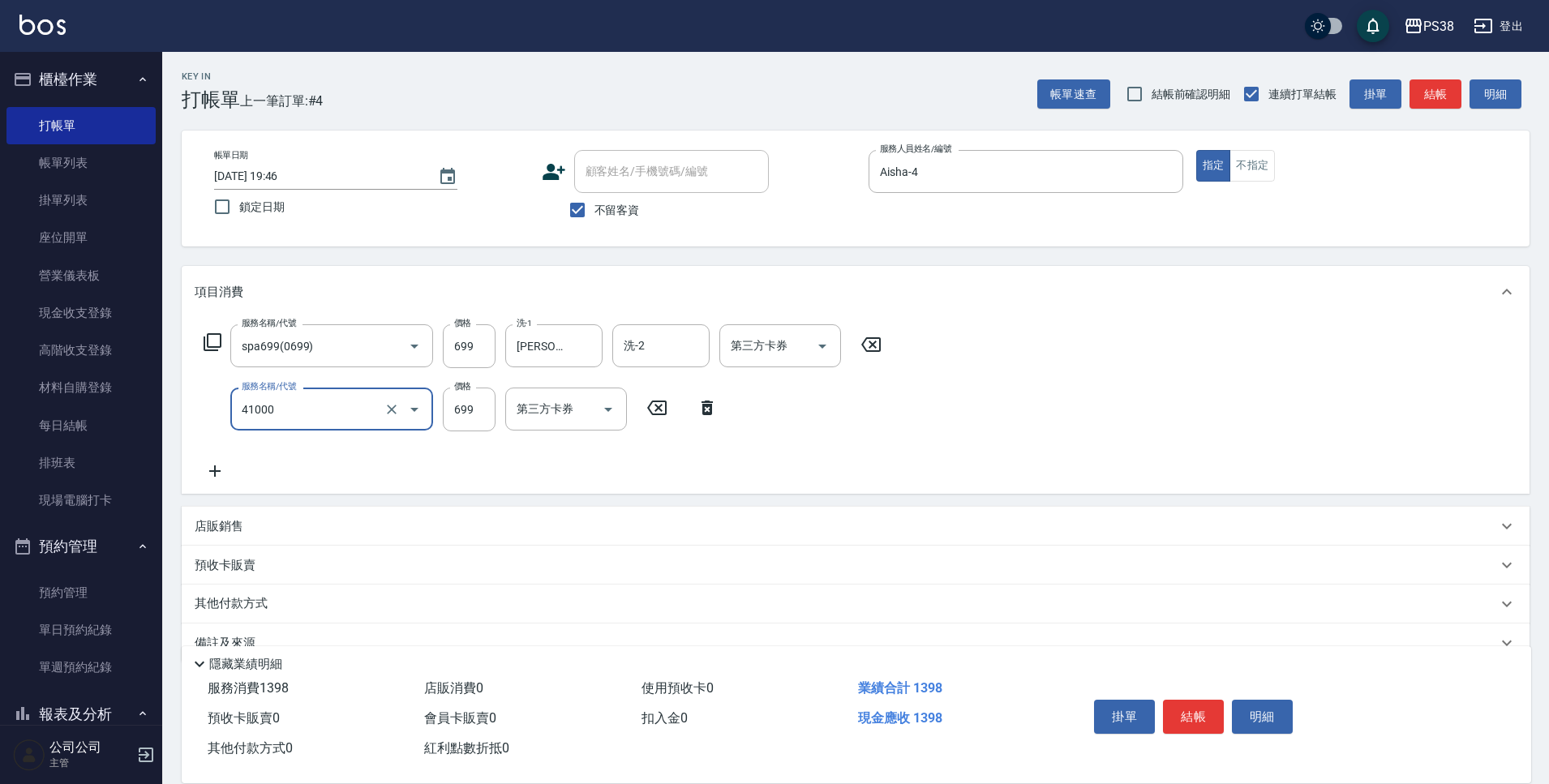
type input "燙髮699-2500(任意金額)(41000)"
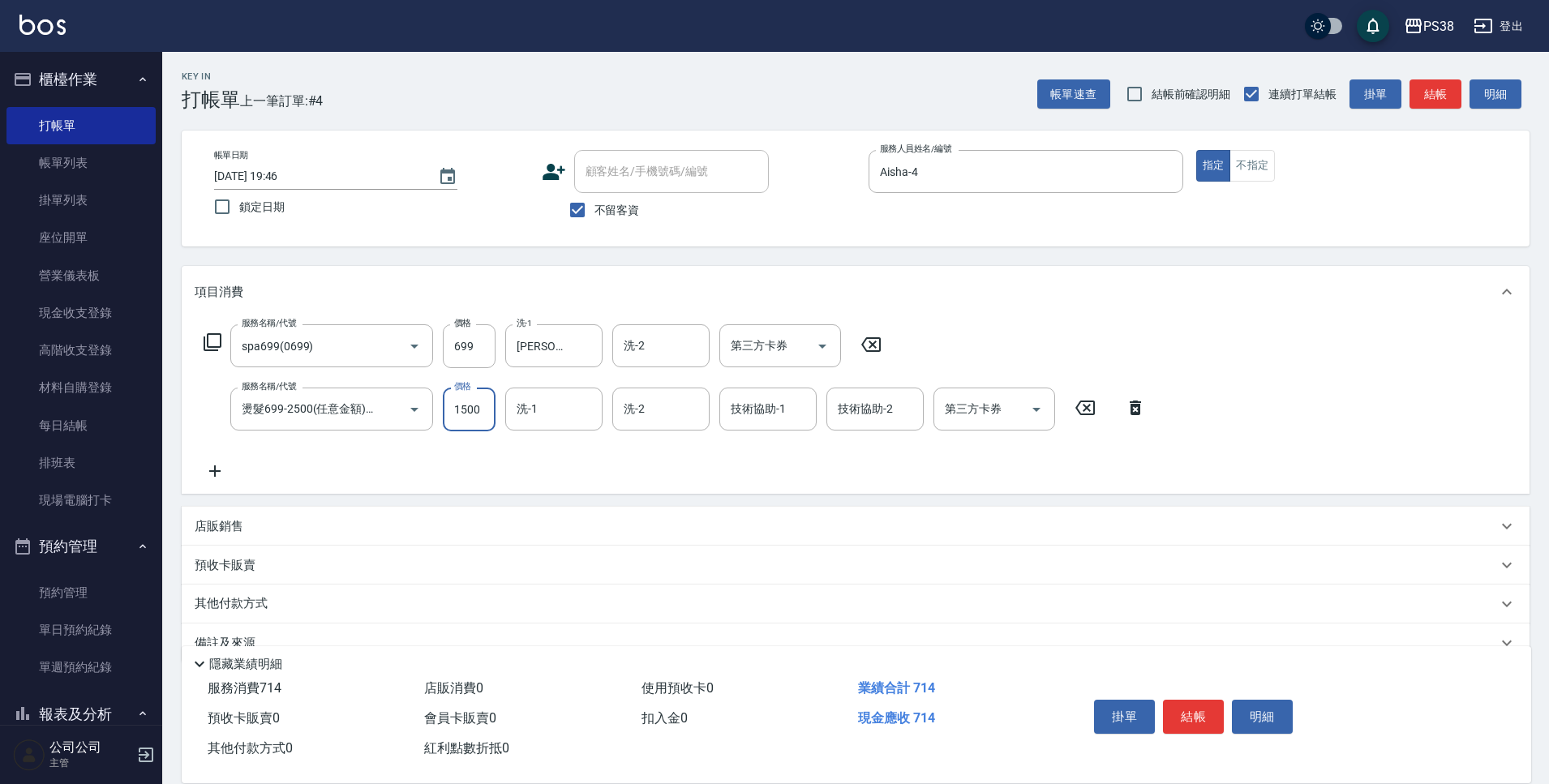
type input "1500"
type input "[PERSON_NAME]-6"
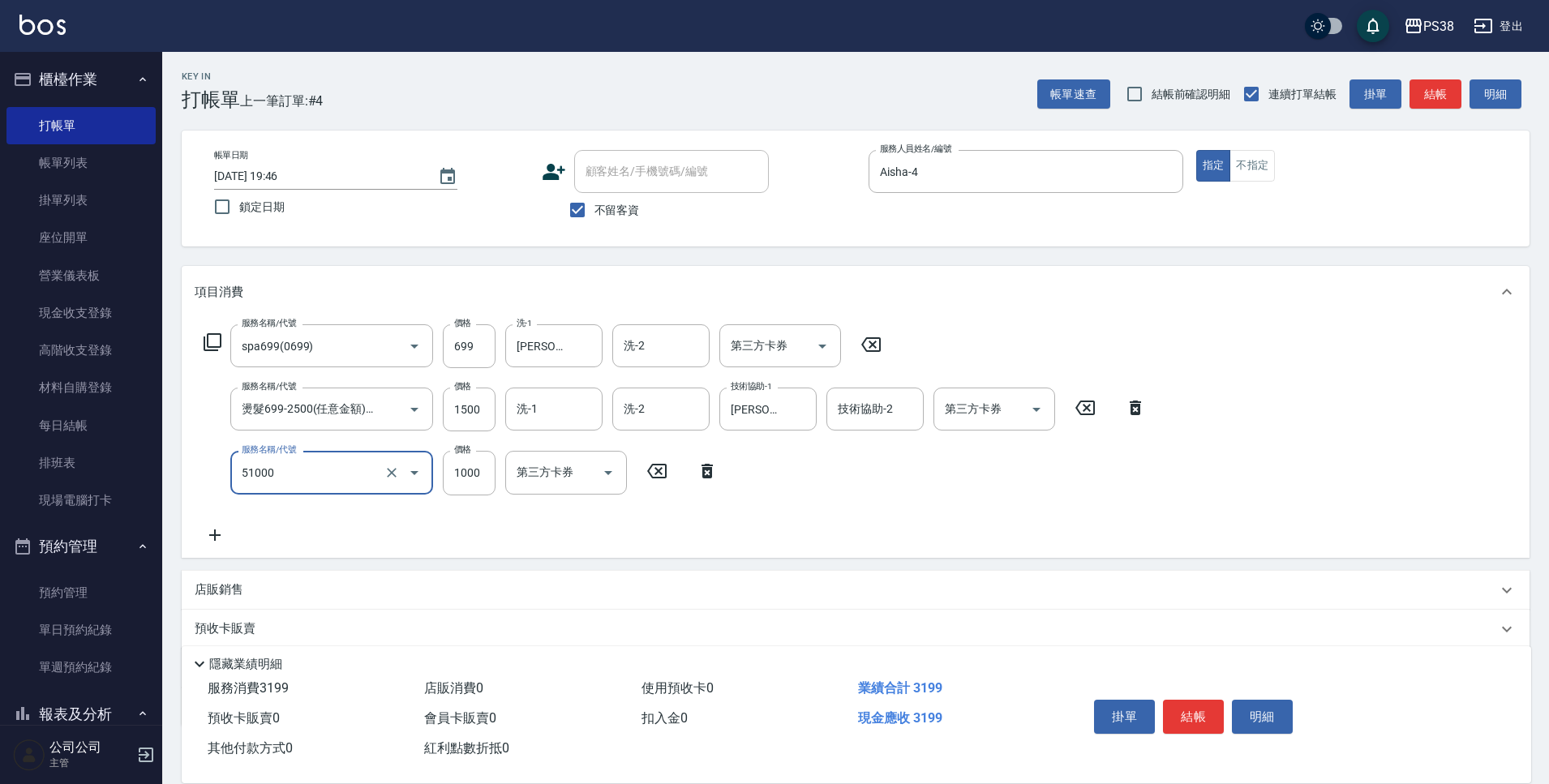
type input "染髮600以上(任意金額)(51000)"
type input "1099"
type input "[PERSON_NAME]-6"
click at [555, 408] on input "洗-1" at bounding box center [553, 408] width 83 height 28
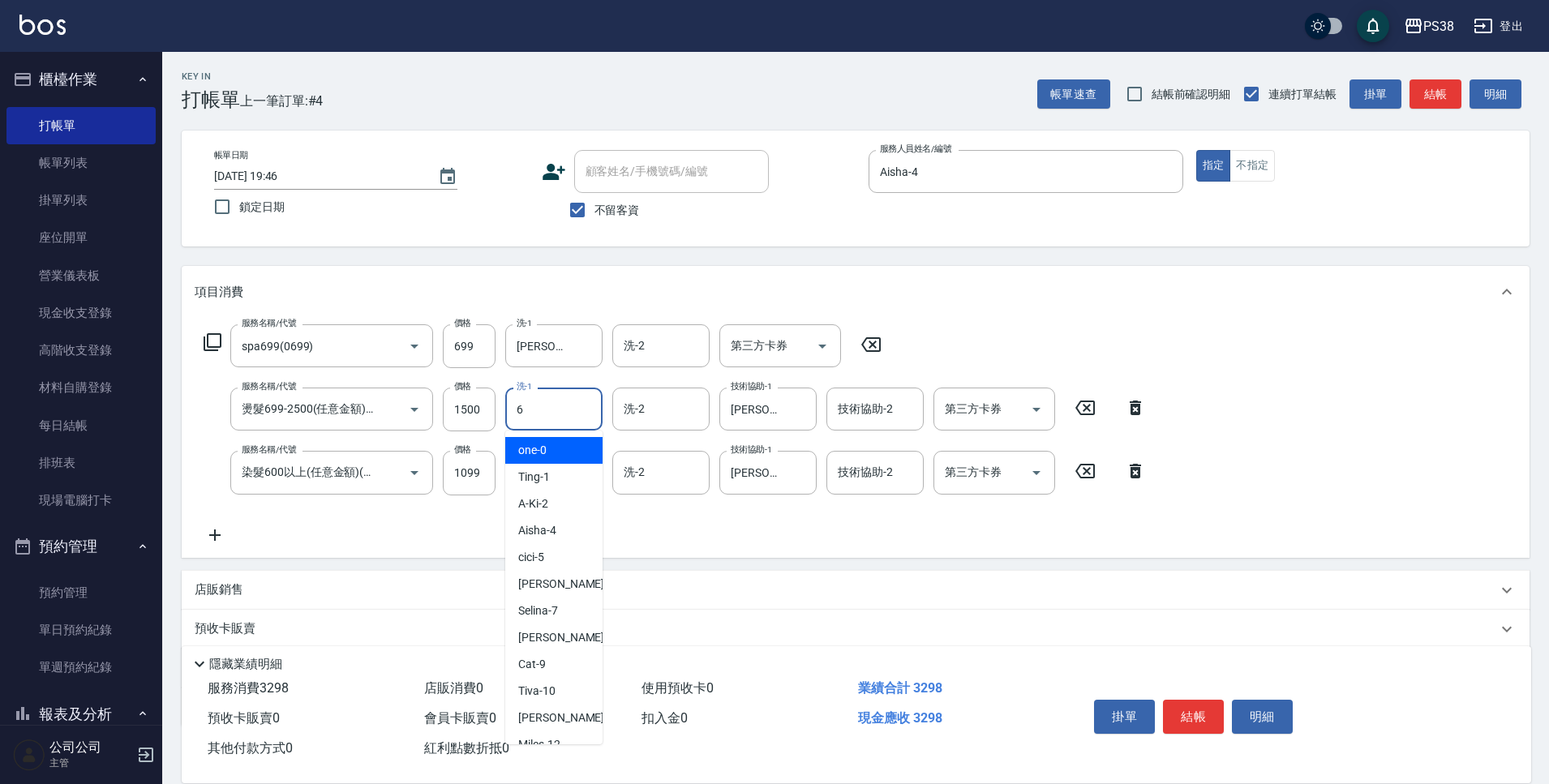
type input "[PERSON_NAME]-6"
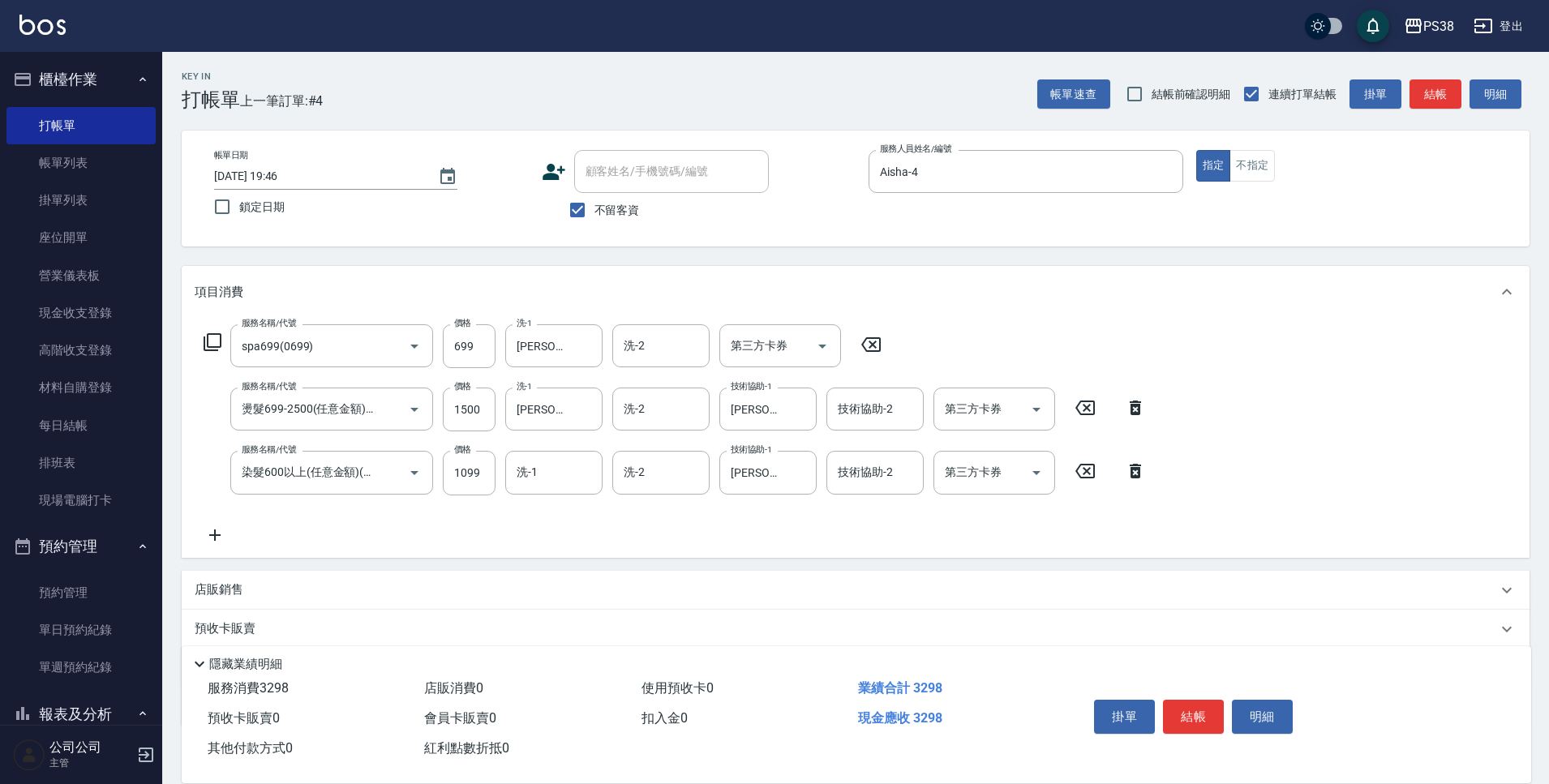
click at [216, 536] on icon at bounding box center [215, 535] width 11 height 11
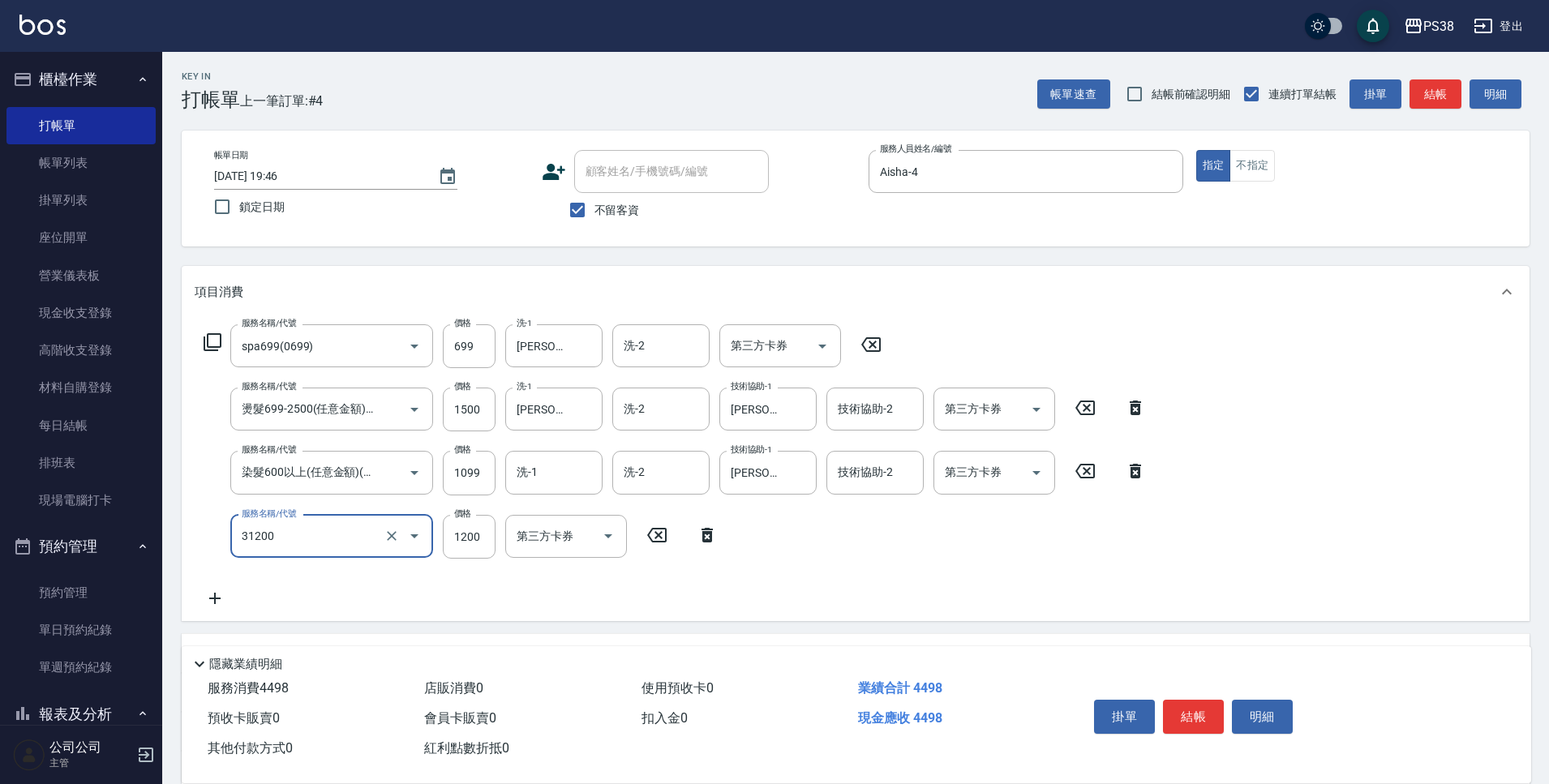
type input "醫護=1200(31200)"
type input "[PERSON_NAME]-6"
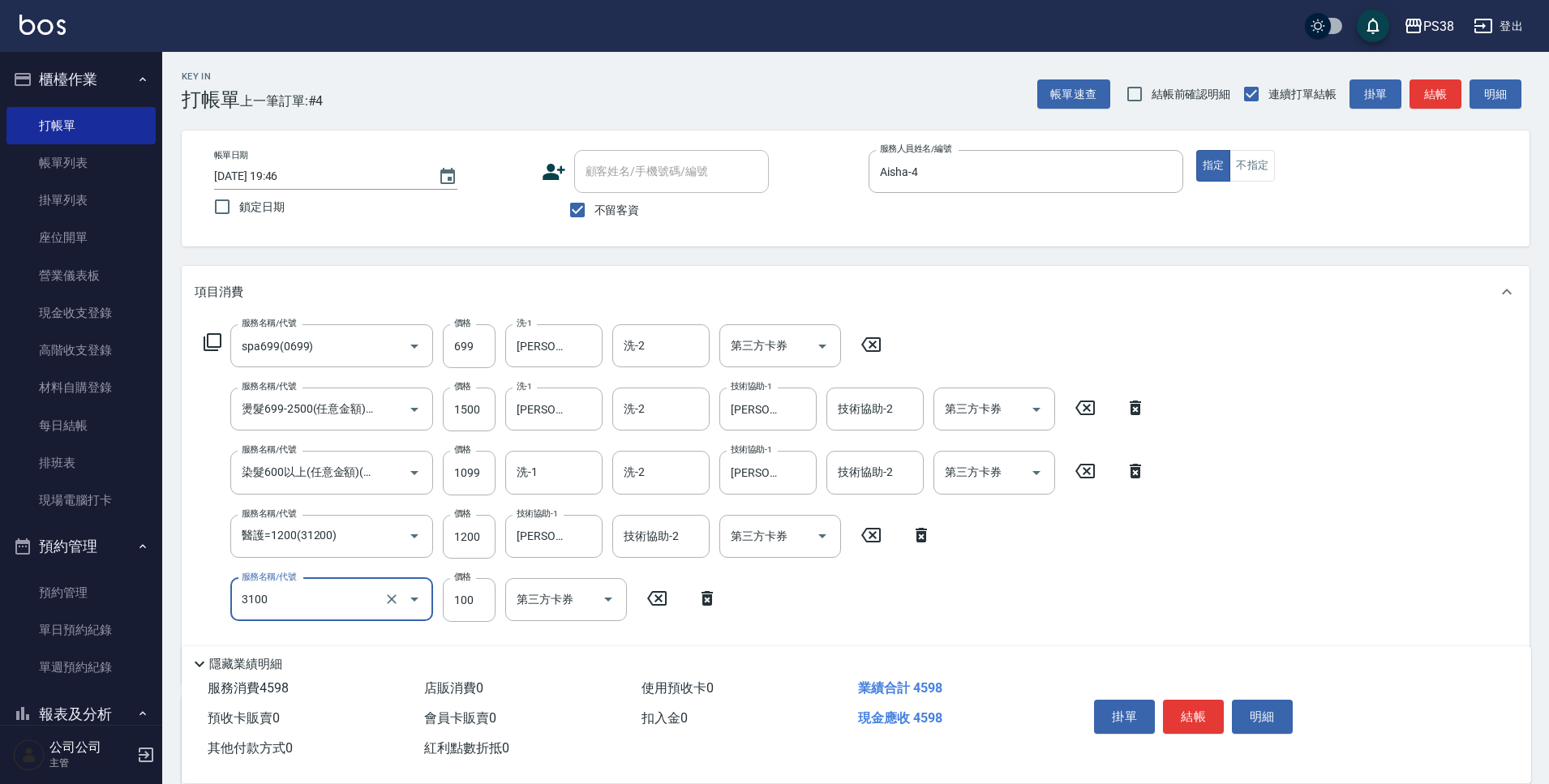
type input "頭皮水.順護(3100)"
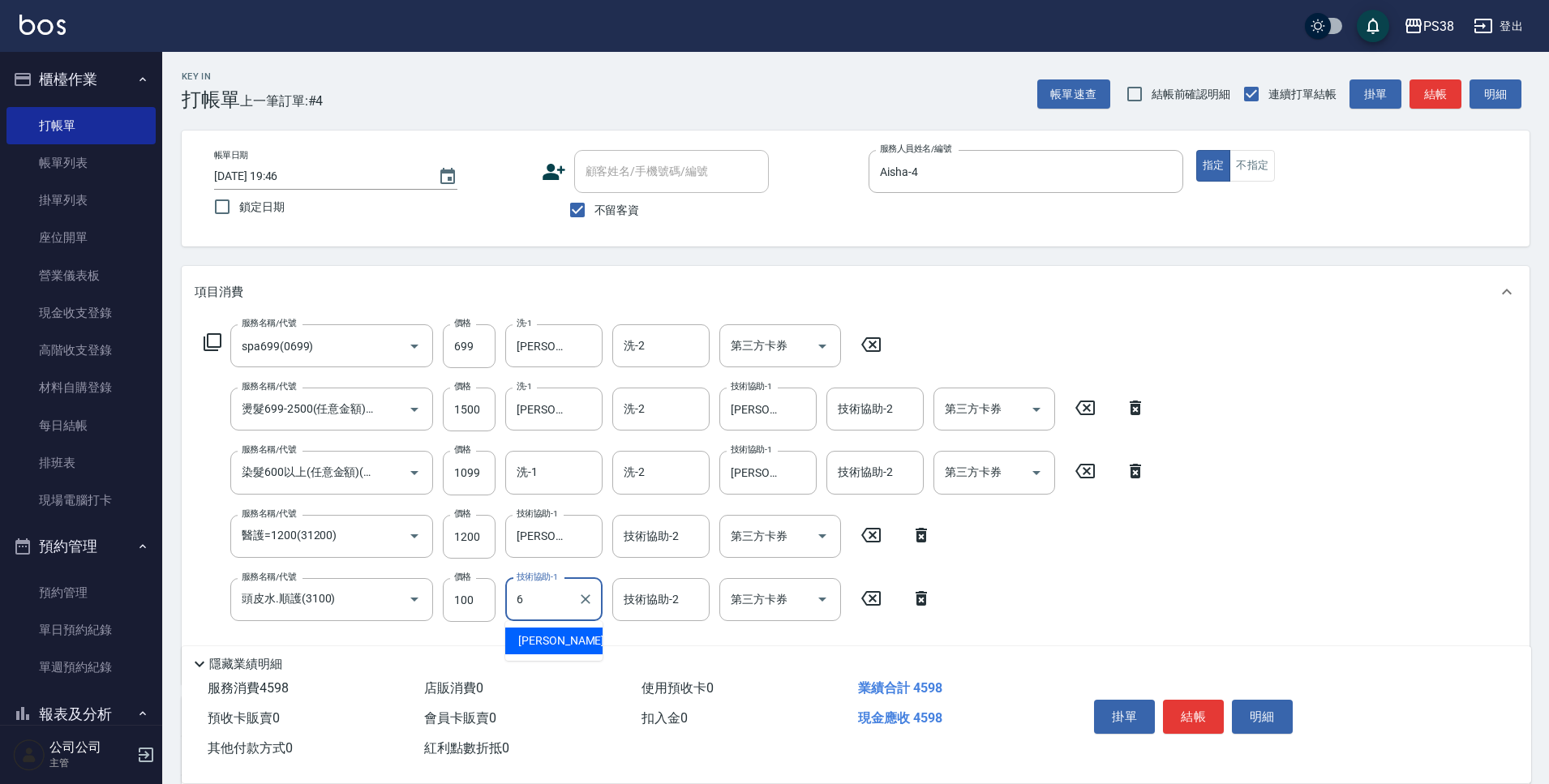
type input "[PERSON_NAME]-6"
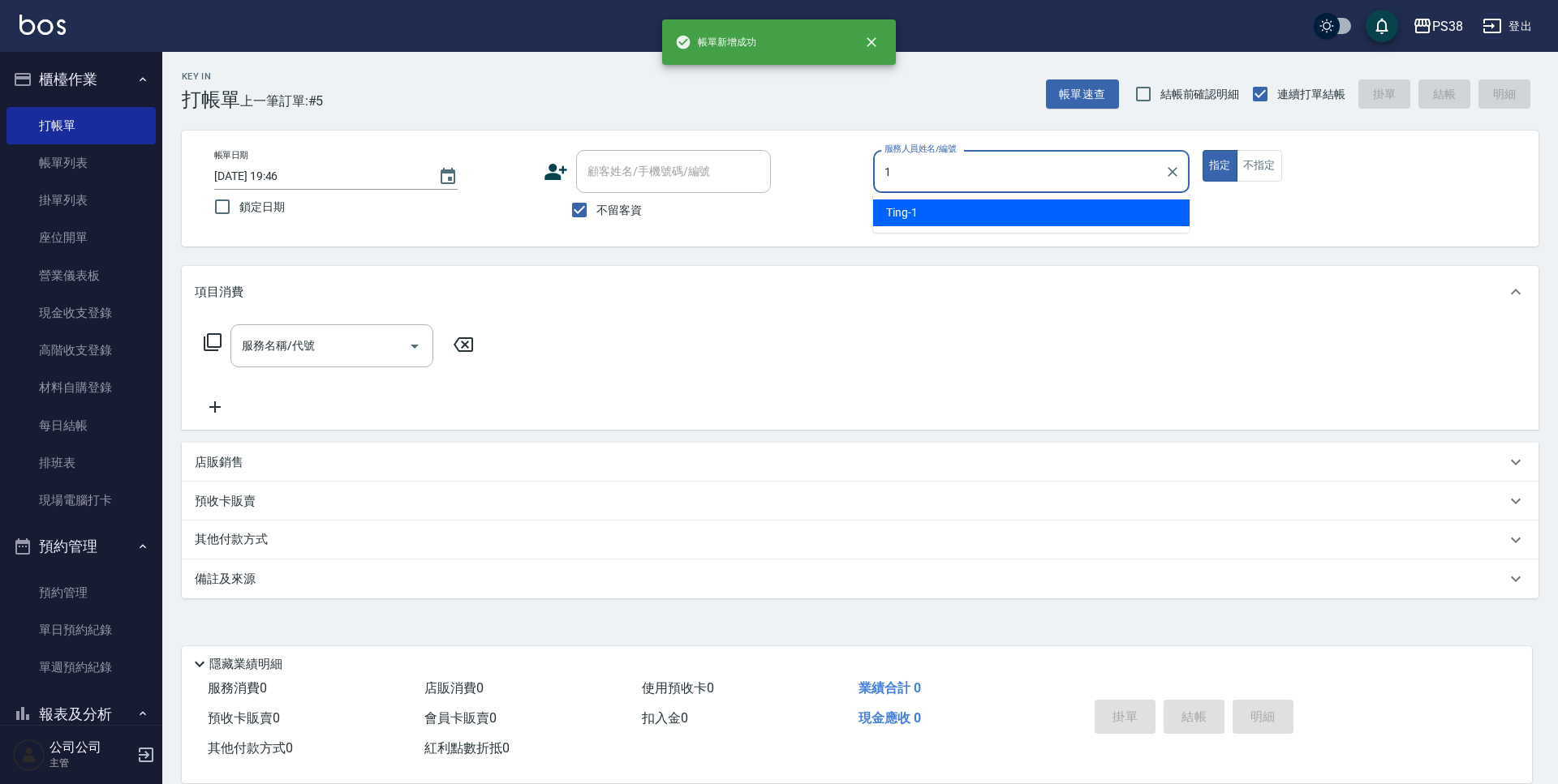
type input "Ting-1"
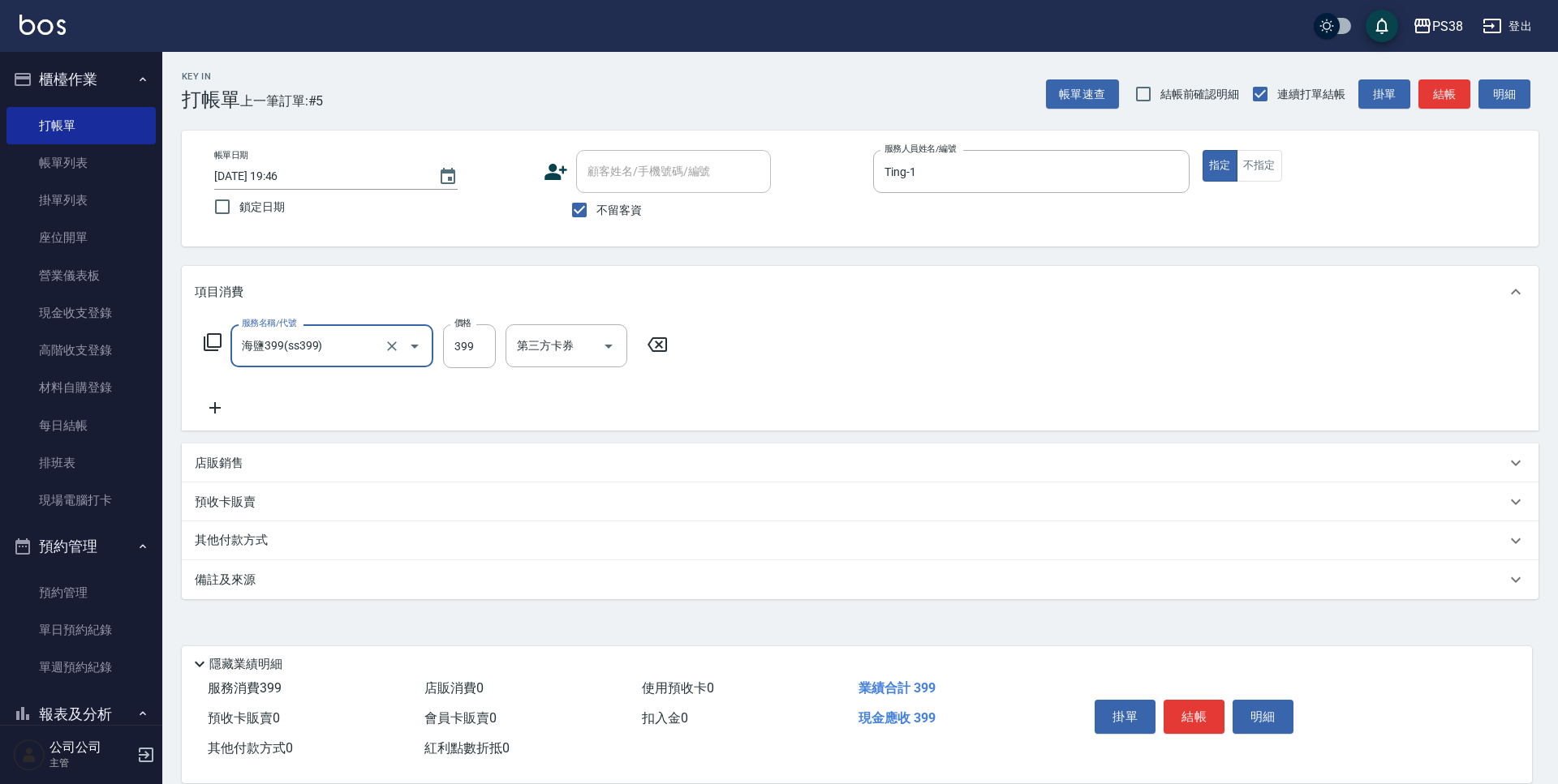
type input "海鹽399(ss399)"
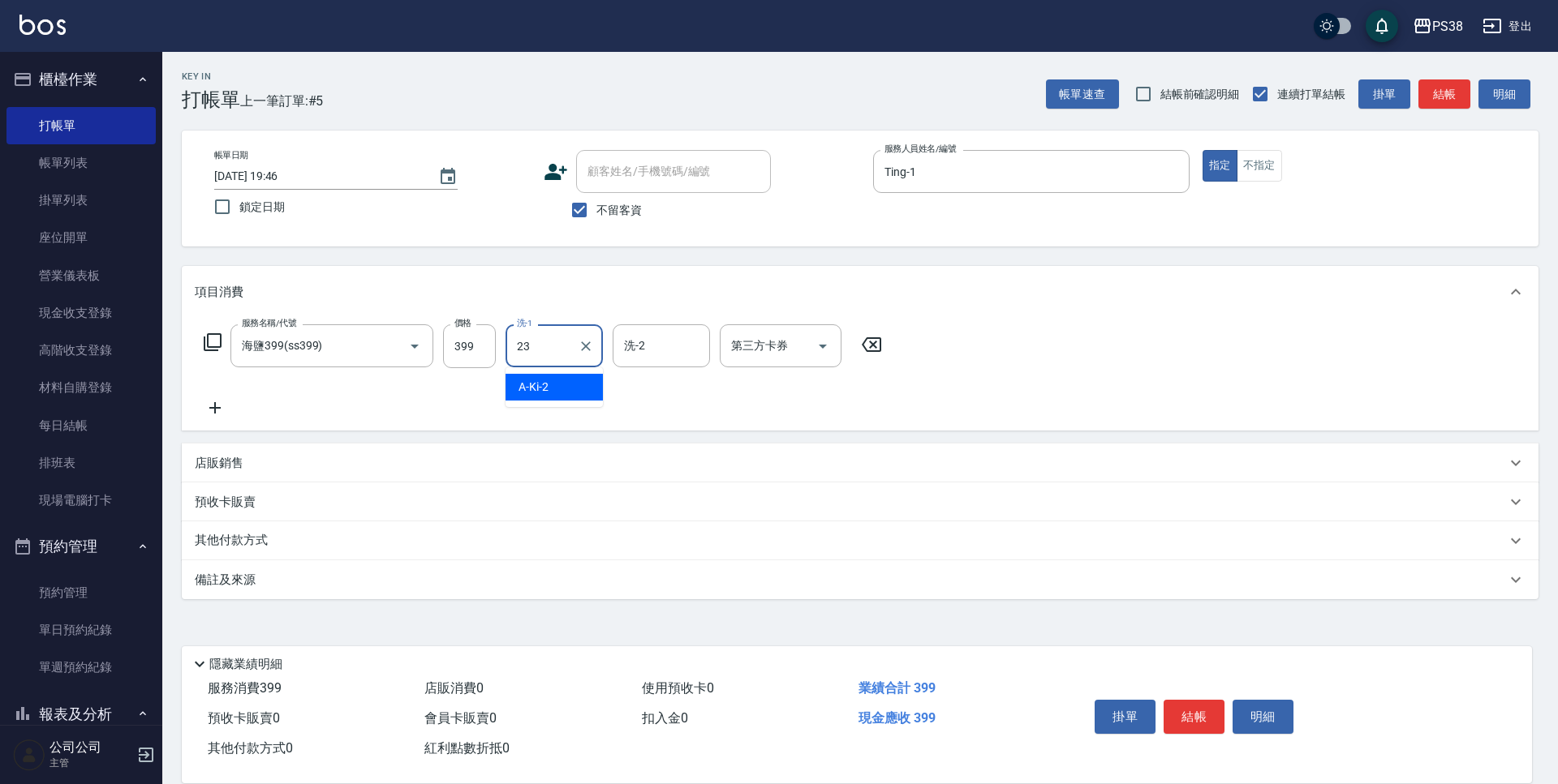
type input "Mona-23"
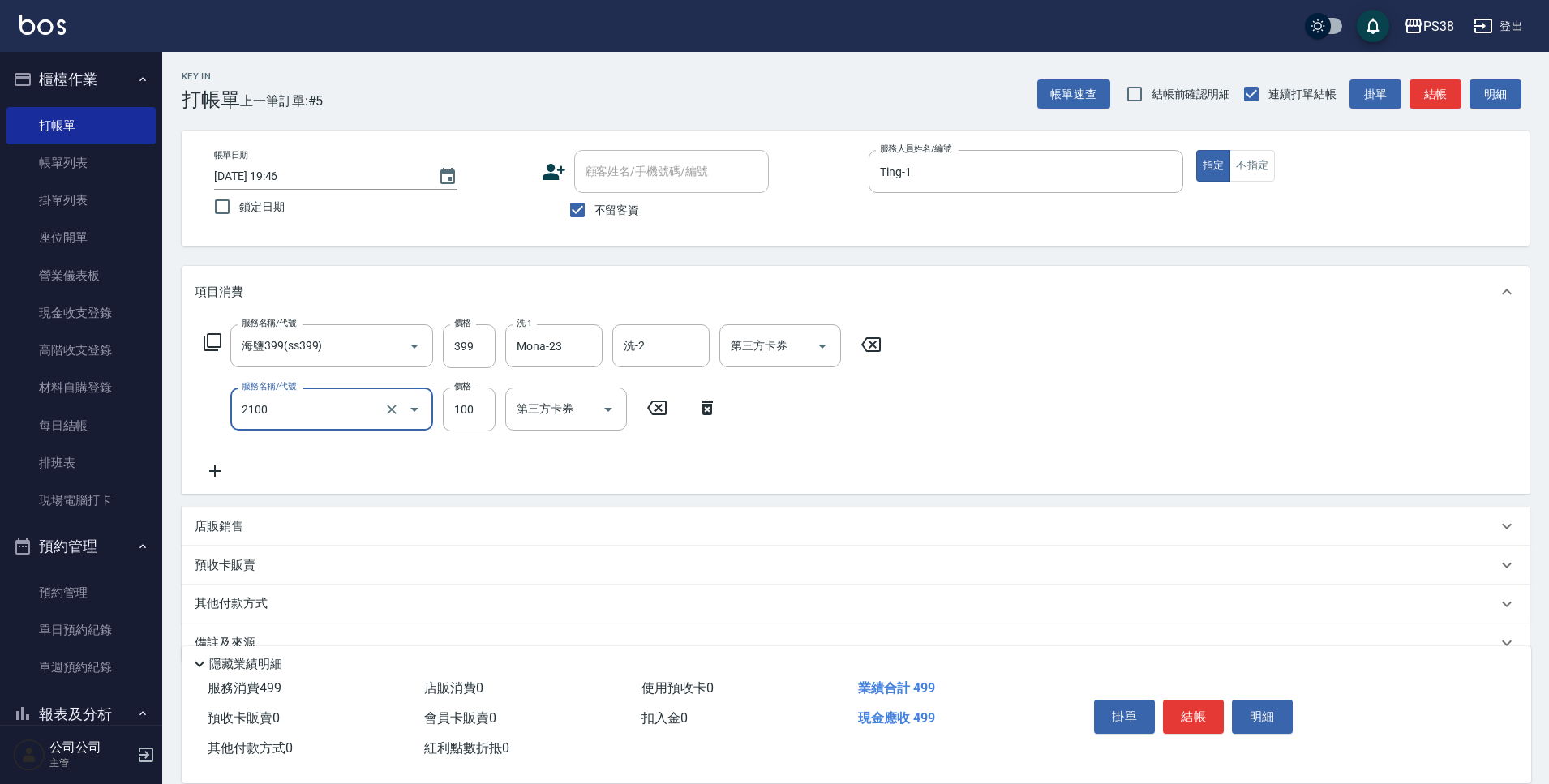
type input "剪髮與造型(任意金額)(2100)"
type input "300"
click at [504, 469] on div "服務名稱/代號 海鹽399(ss399) 服務名稱/代號 價格 399 價格 洗-1 Mona-23 洗-1 洗-2 洗-2 第三方卡券 第三方卡券 服務名稱…" at bounding box center [543, 403] width 697 height 157
click at [609, 407] on icon "Open" at bounding box center [608, 409] width 19 height 19
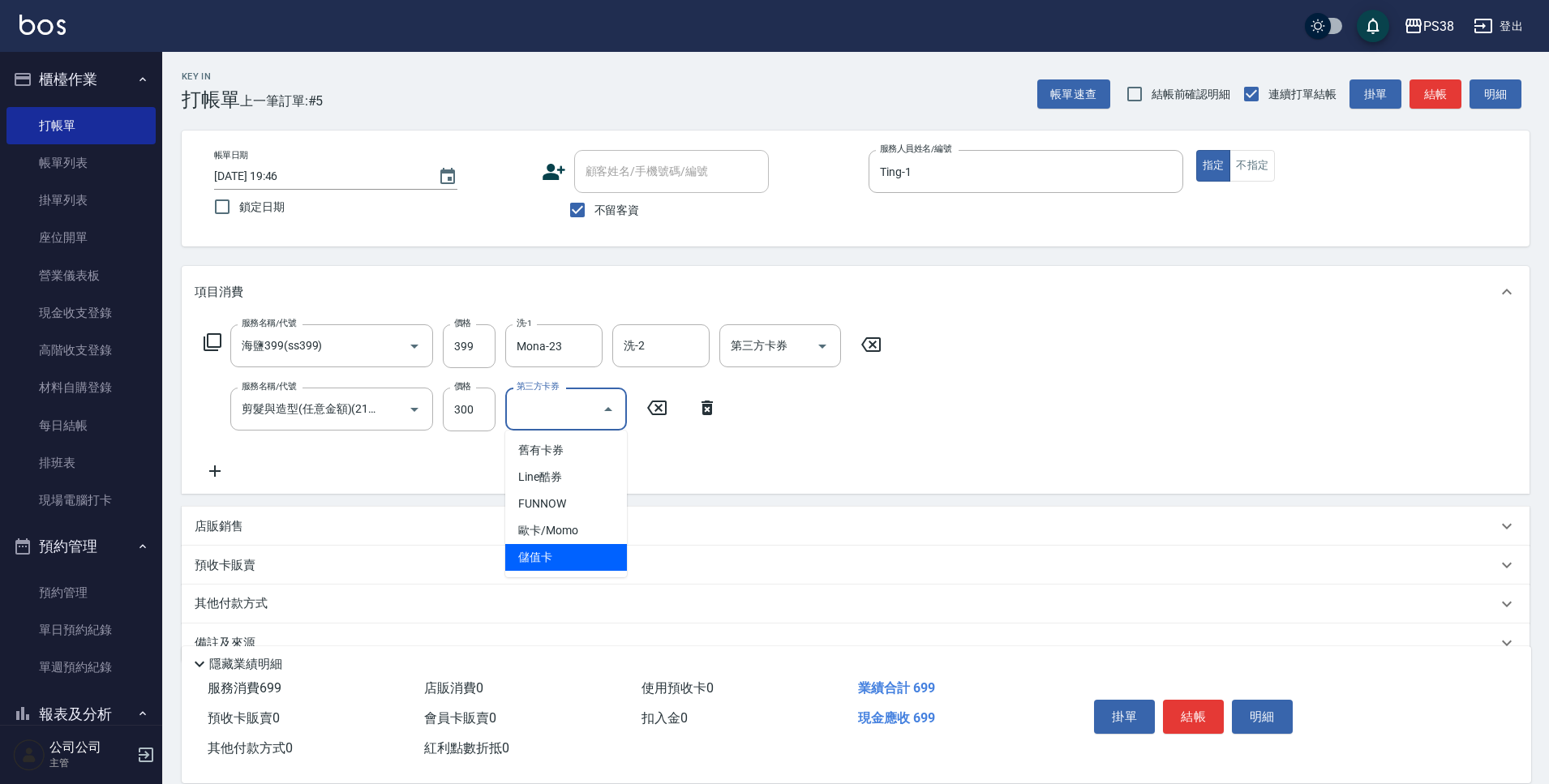
click at [602, 556] on span "儲值卡" at bounding box center [565, 557] width 121 height 26
type input "儲值卡"
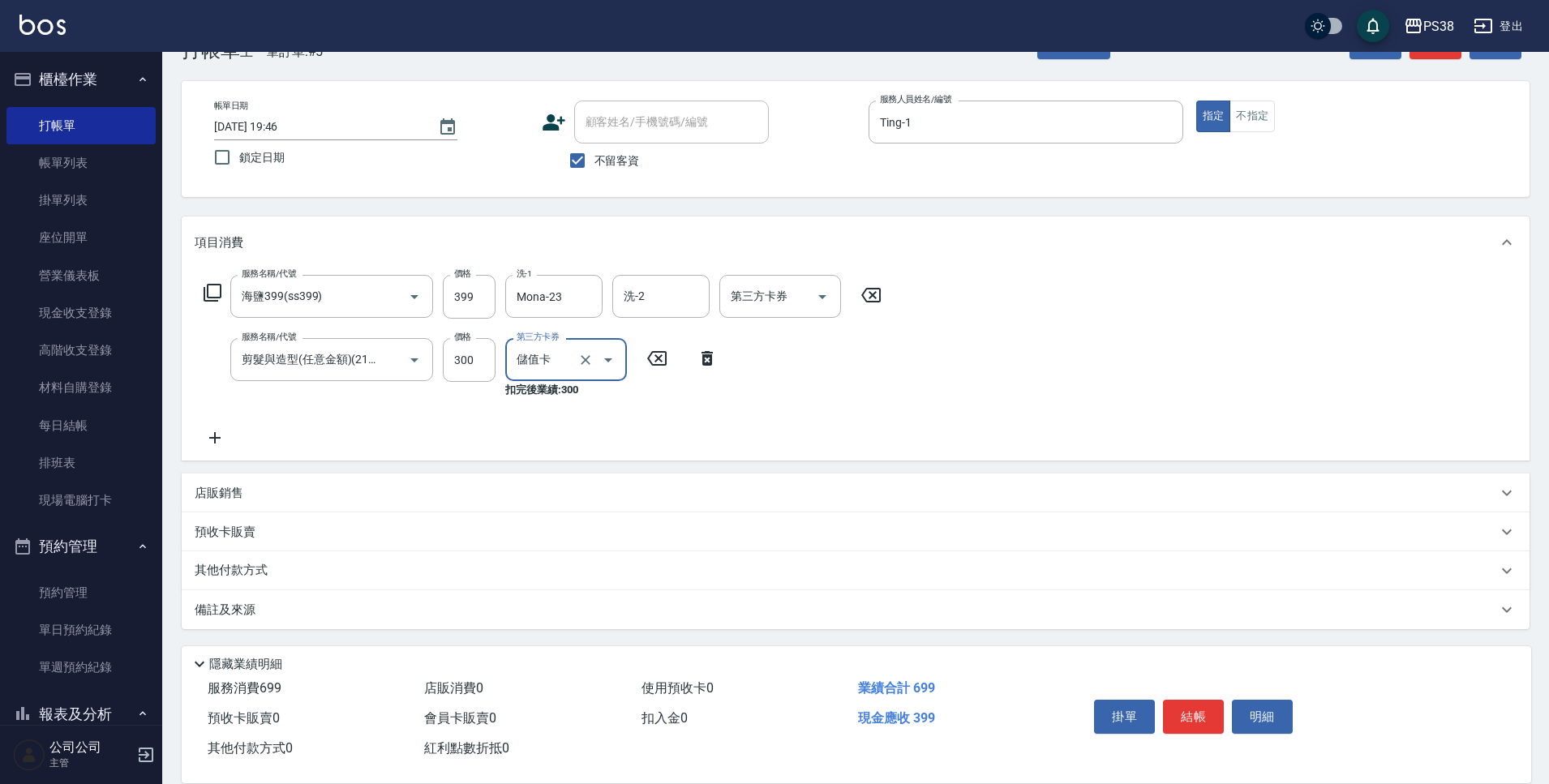
scroll to position [50, 0]
click at [207, 570] on p "其他付款方式" at bounding box center [235, 571] width 81 height 18
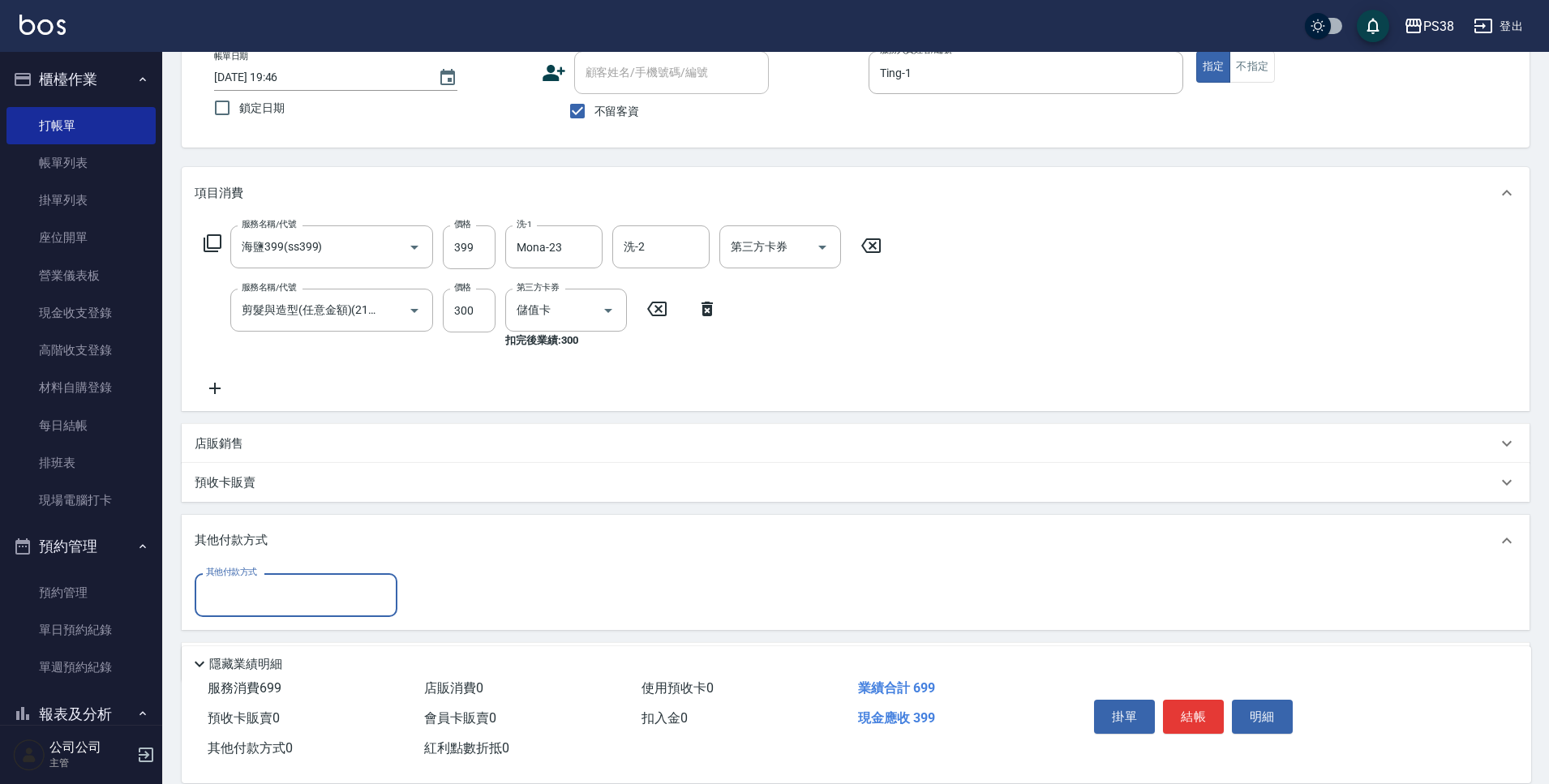
scroll to position [151, 0]
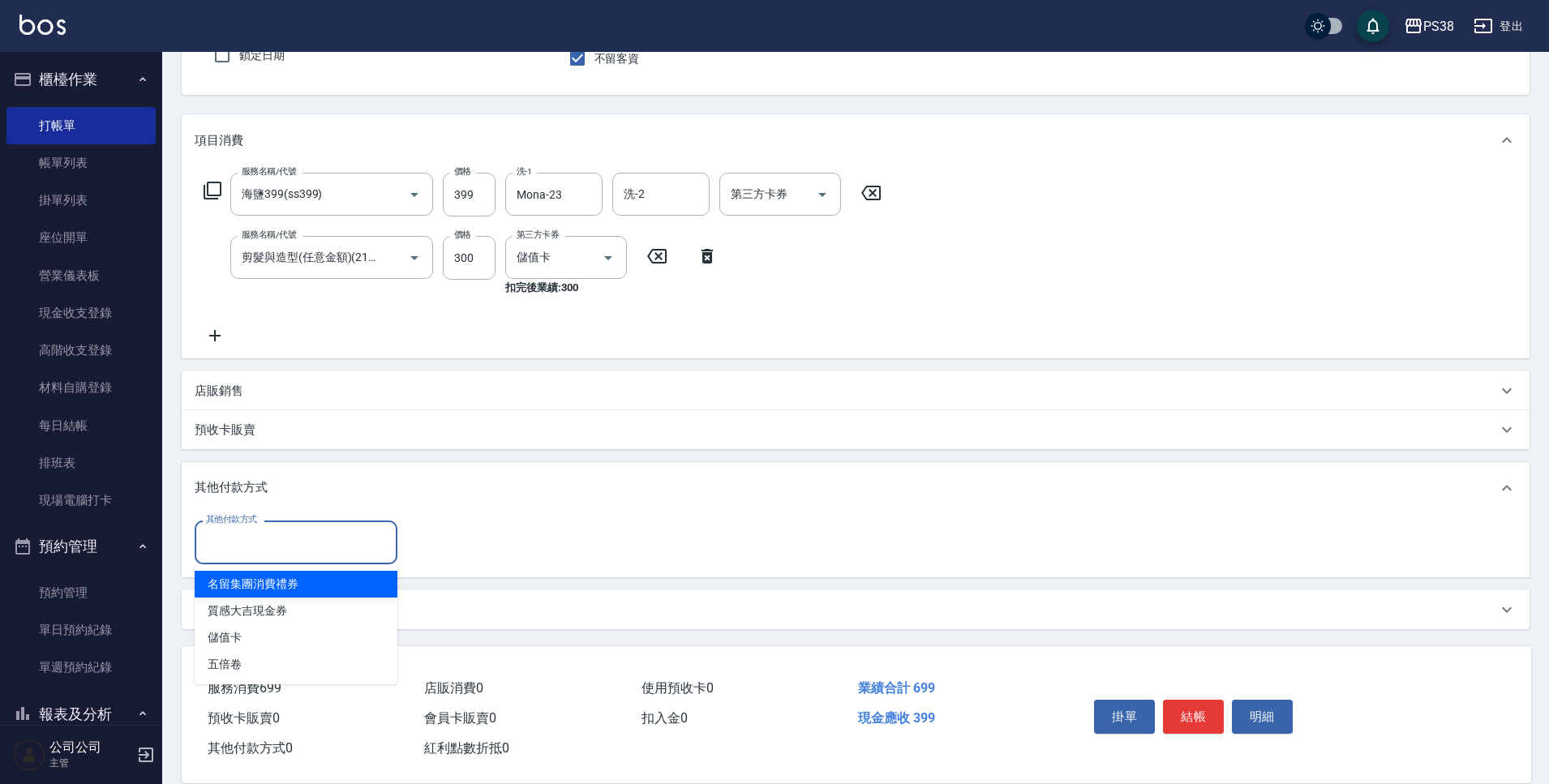
click at [241, 556] on input "其他付款方式" at bounding box center [296, 542] width 188 height 28
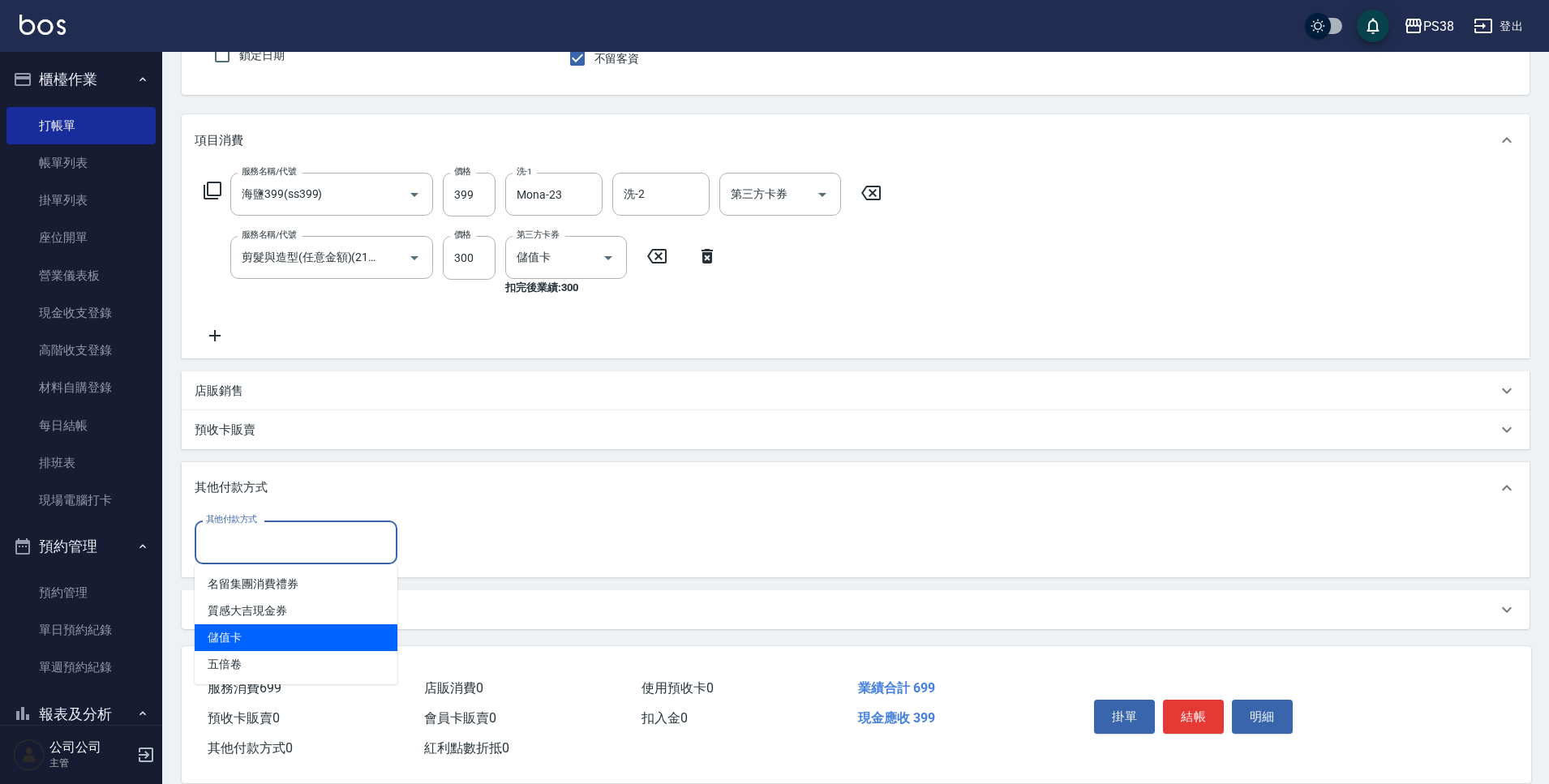
click at [256, 642] on span "儲值卡" at bounding box center [296, 637] width 202 height 26
type input "儲值卡"
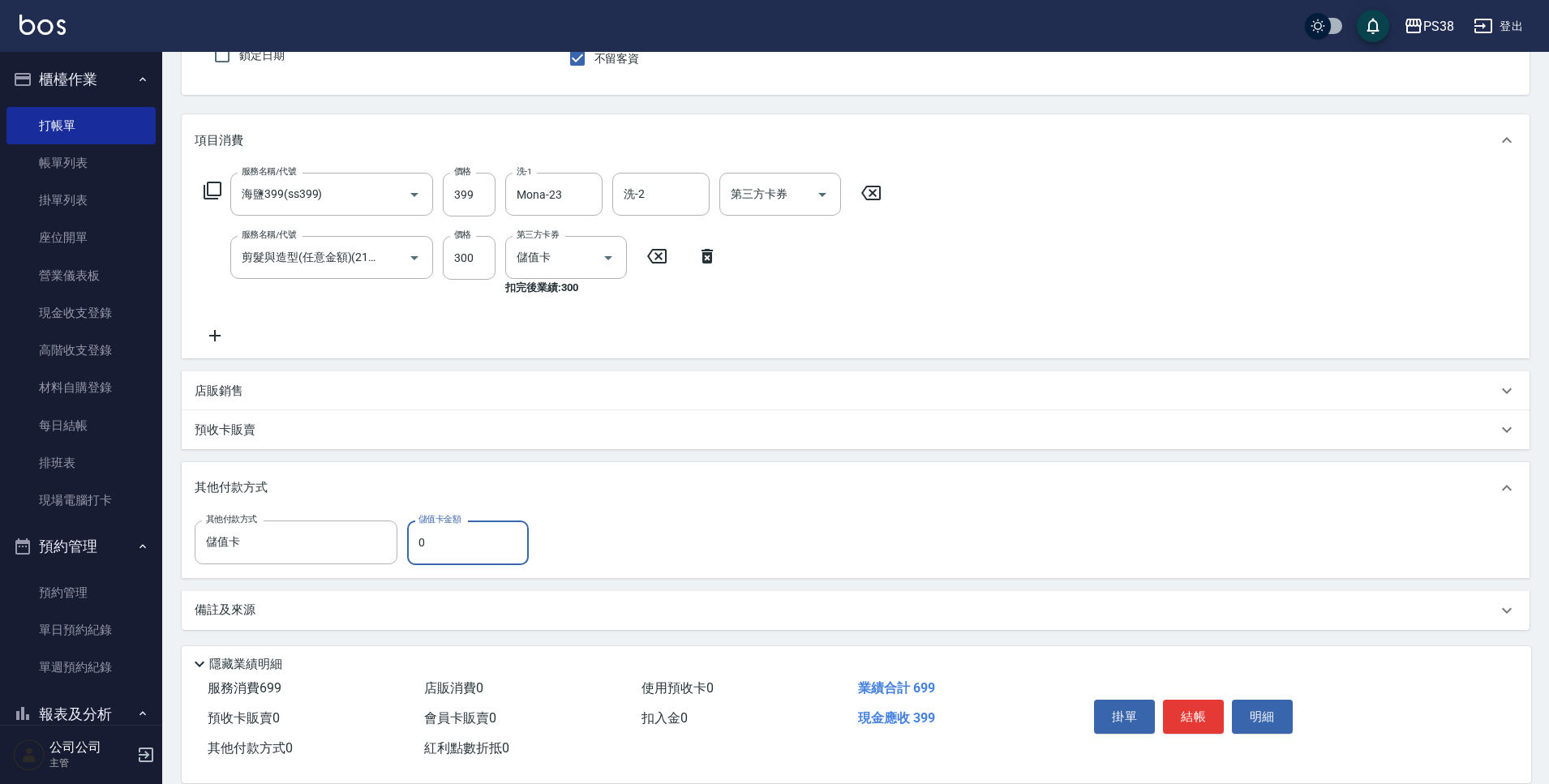
drag, startPoint x: 435, startPoint y: 533, endPoint x: 418, endPoint y: 535, distance: 17.1
click at [418, 535] on input "0" at bounding box center [468, 542] width 121 height 44
type input "9"
type input "[DATE] 19:47"
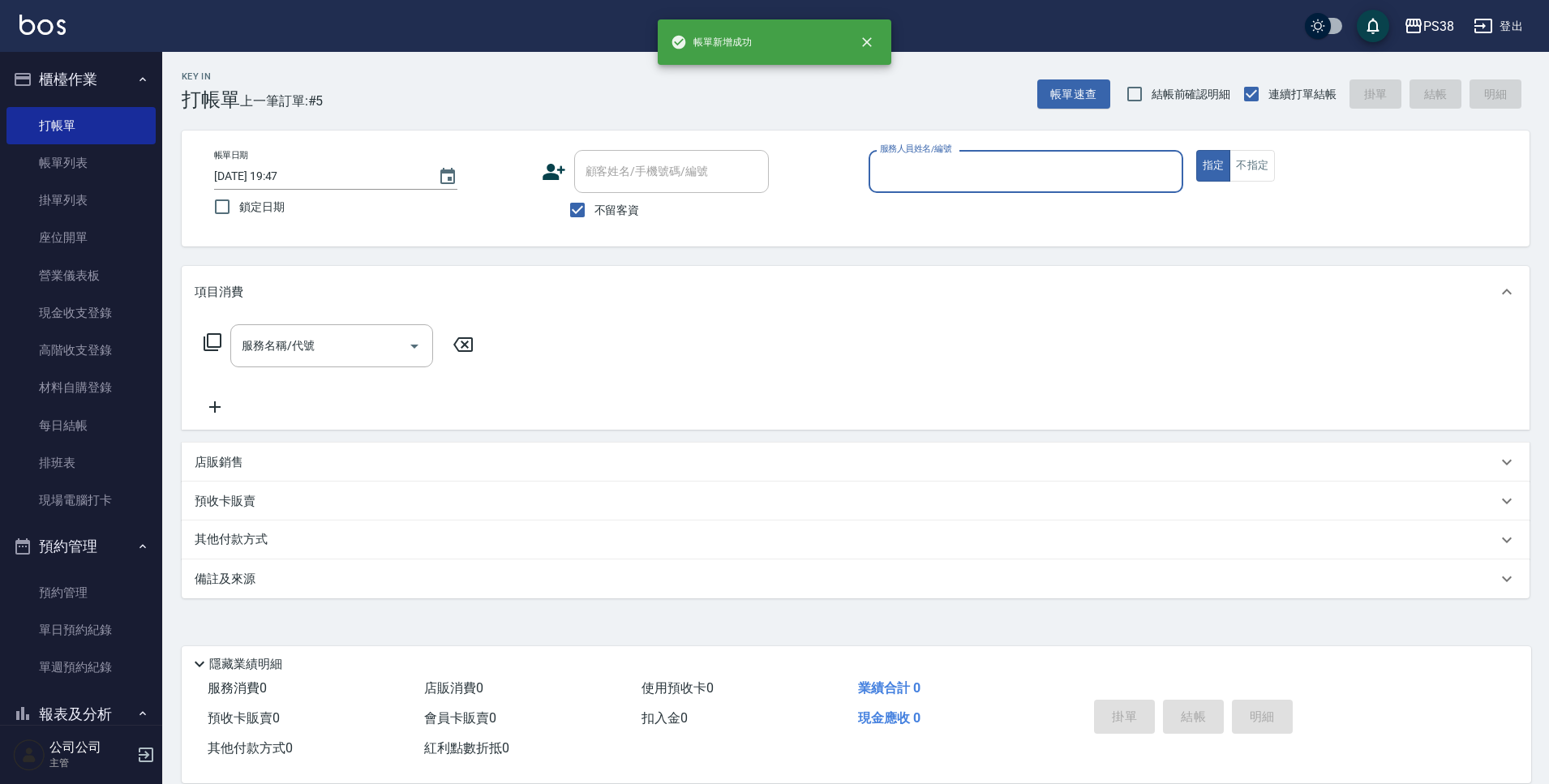
scroll to position [0, 0]
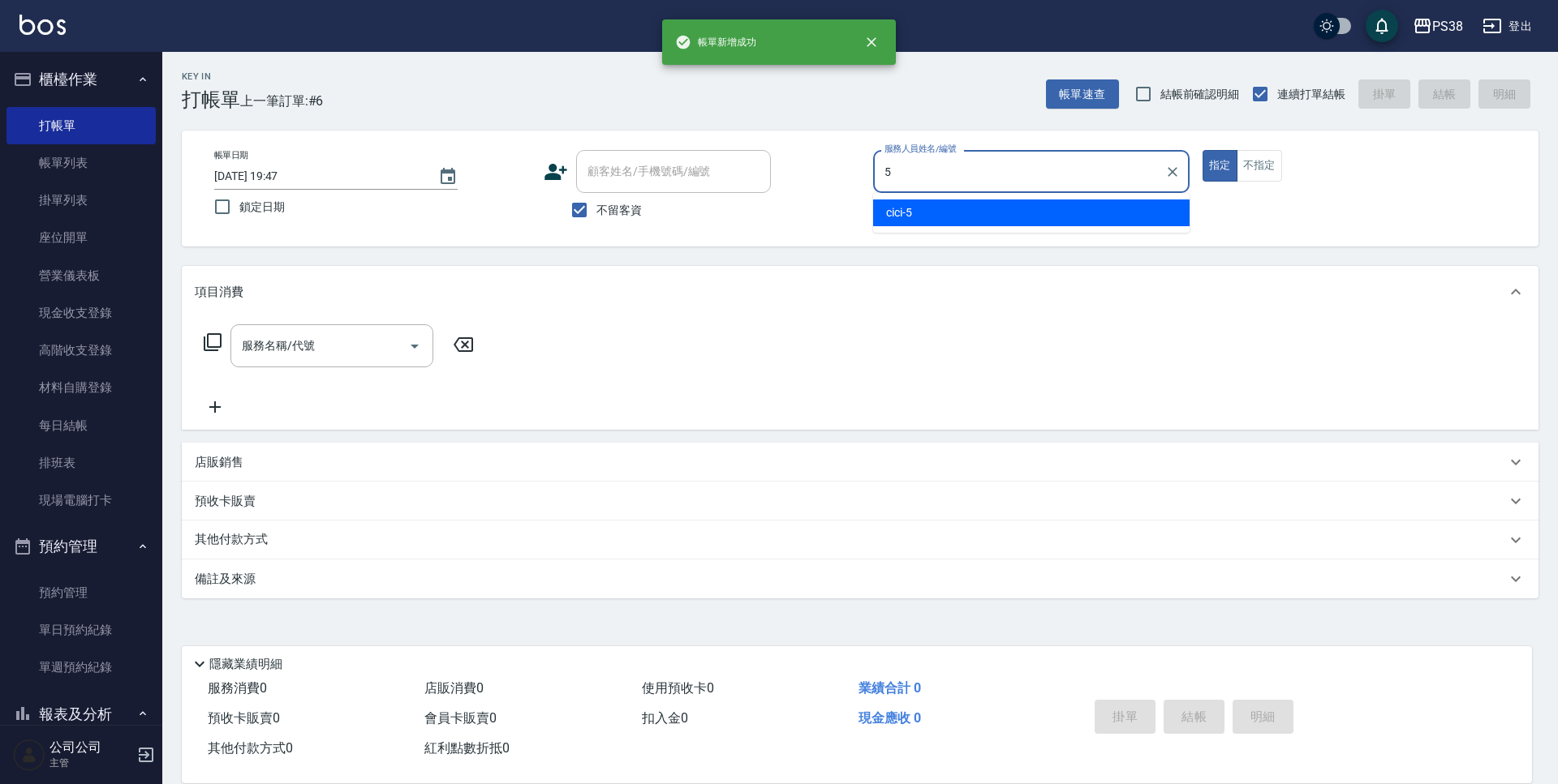
type input "cici-5"
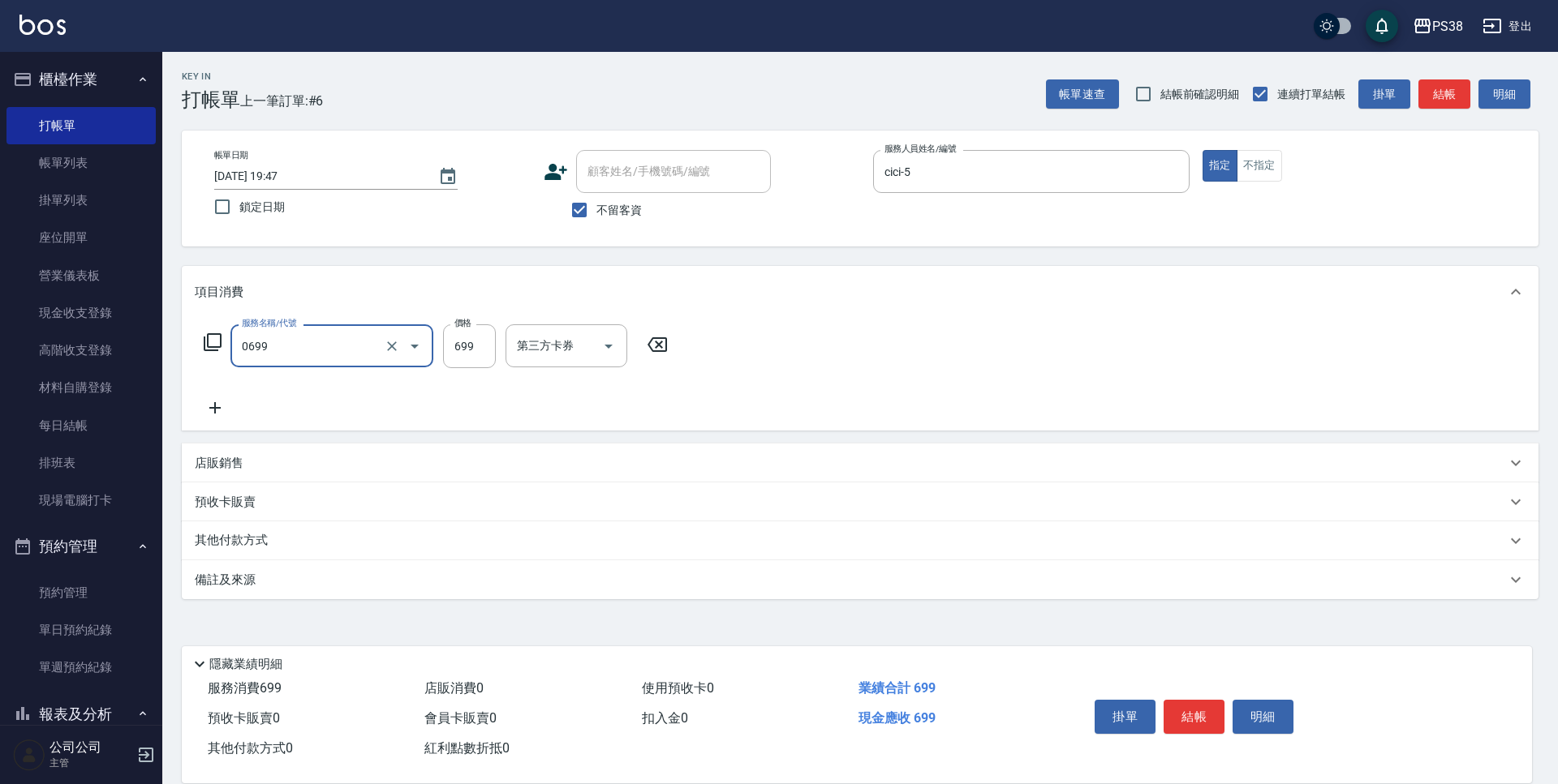
type input "spa699(0699)"
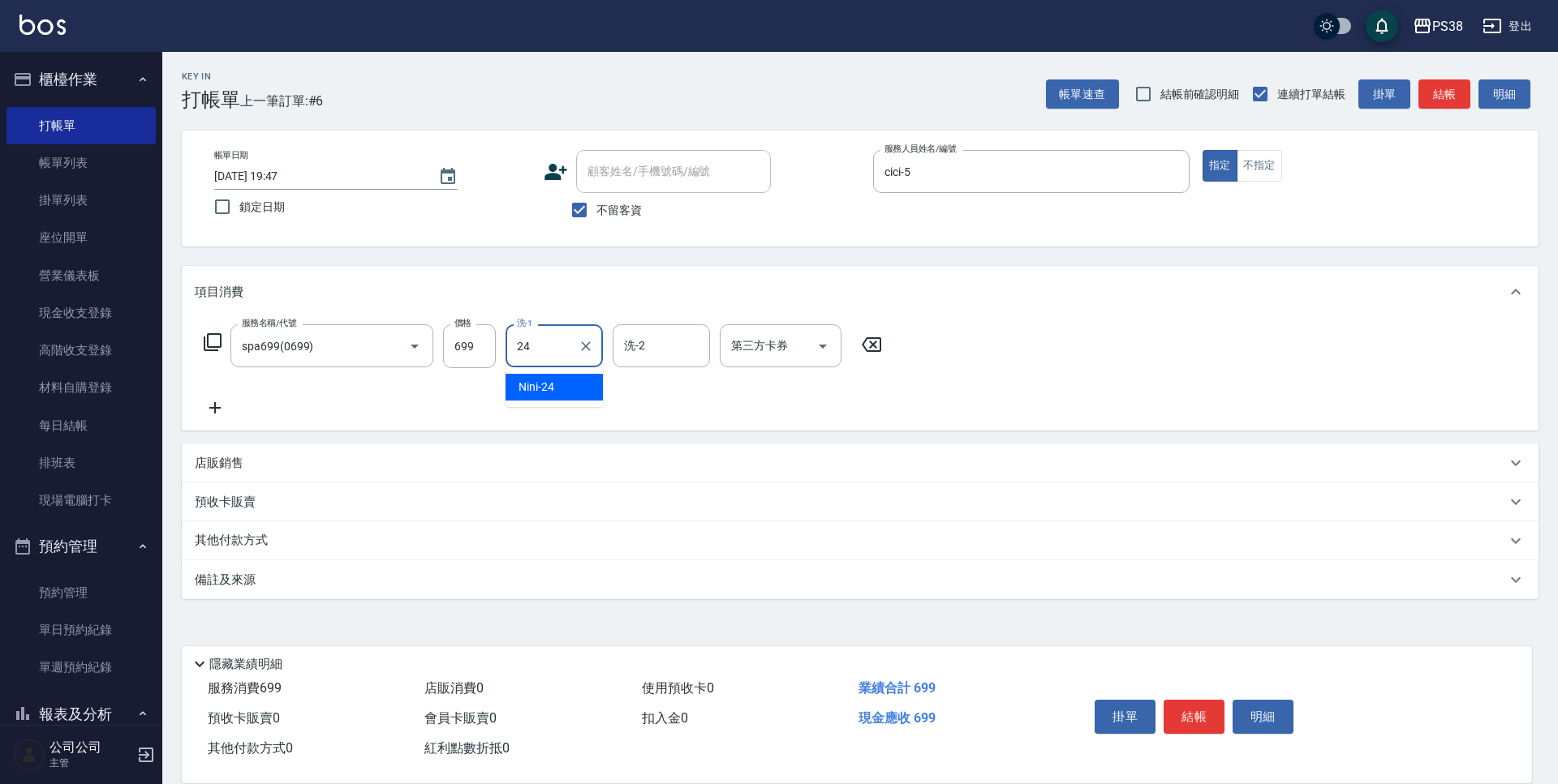
type input "Nini-24"
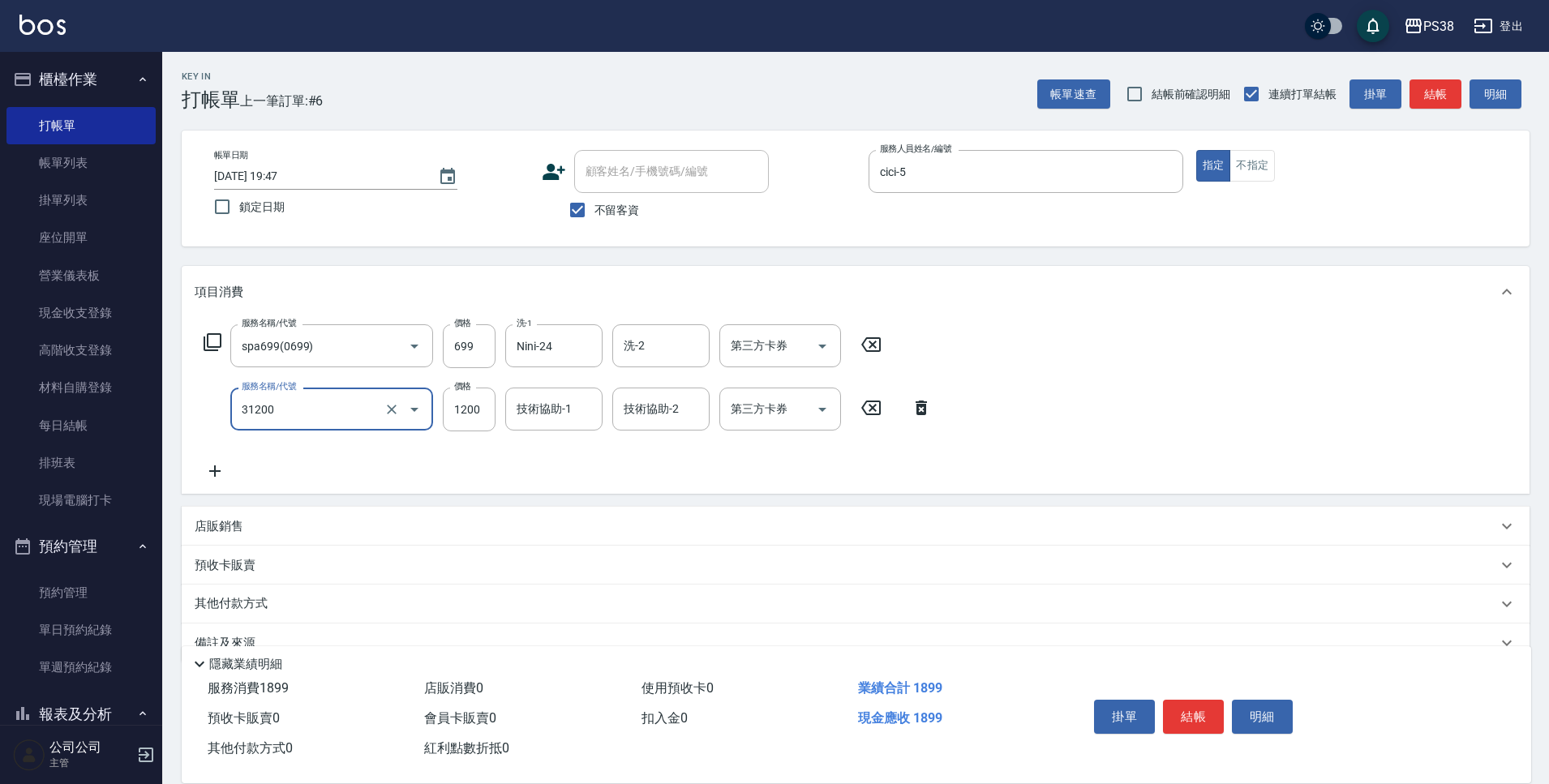
type input "醫護=1200(31200)"
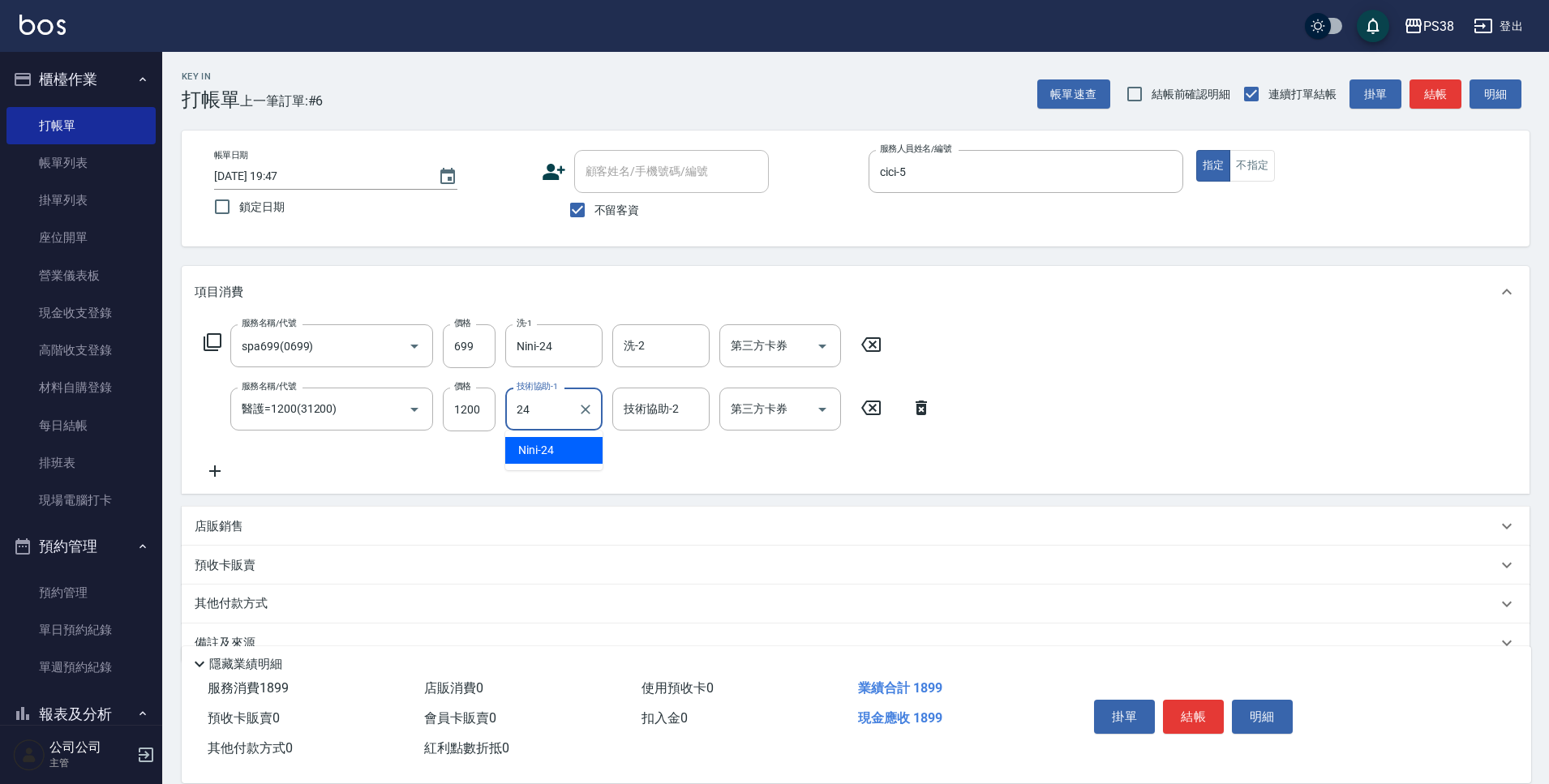
type input "Nini-24"
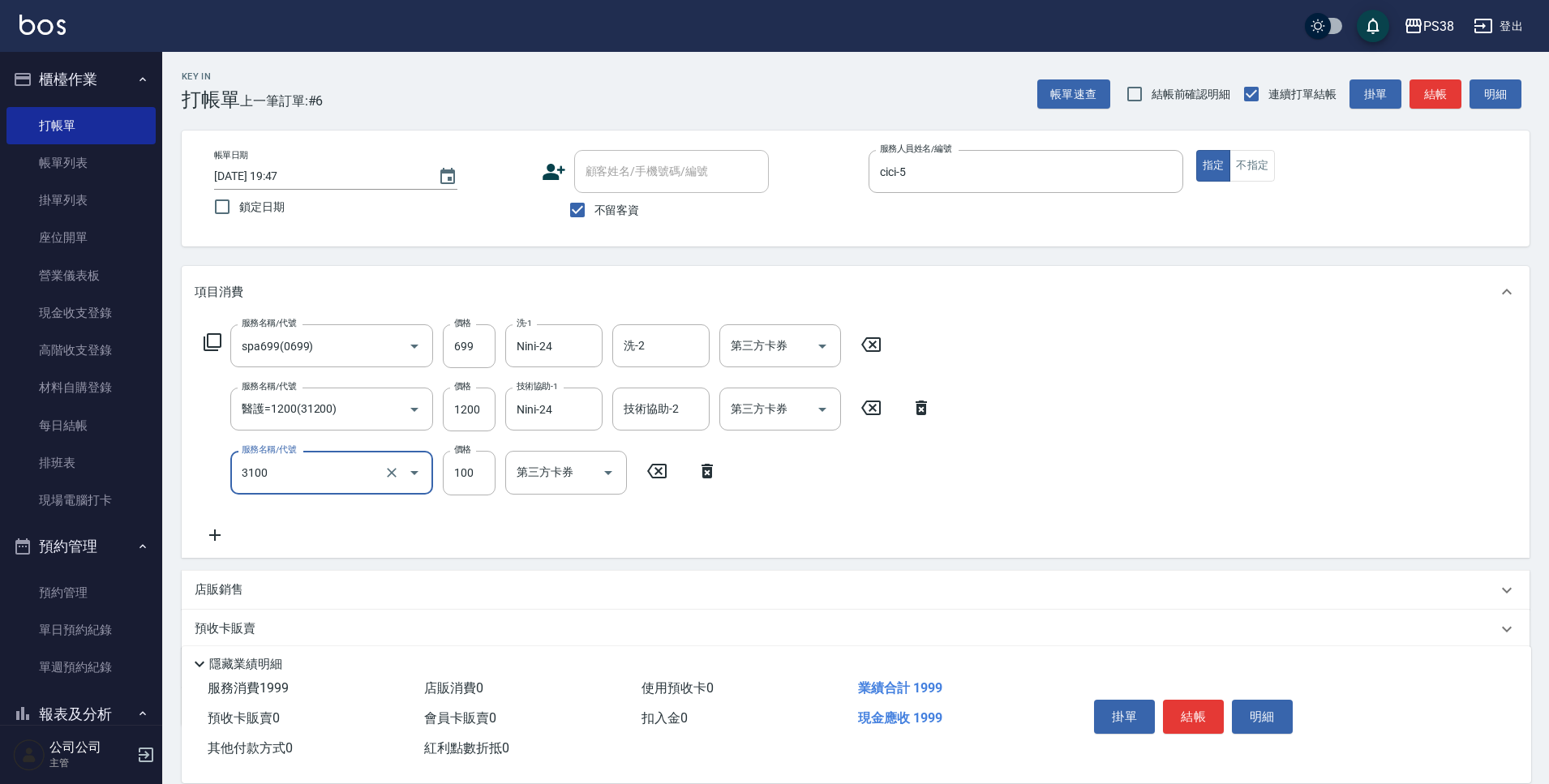
type input "頭皮水.順護(3100)"
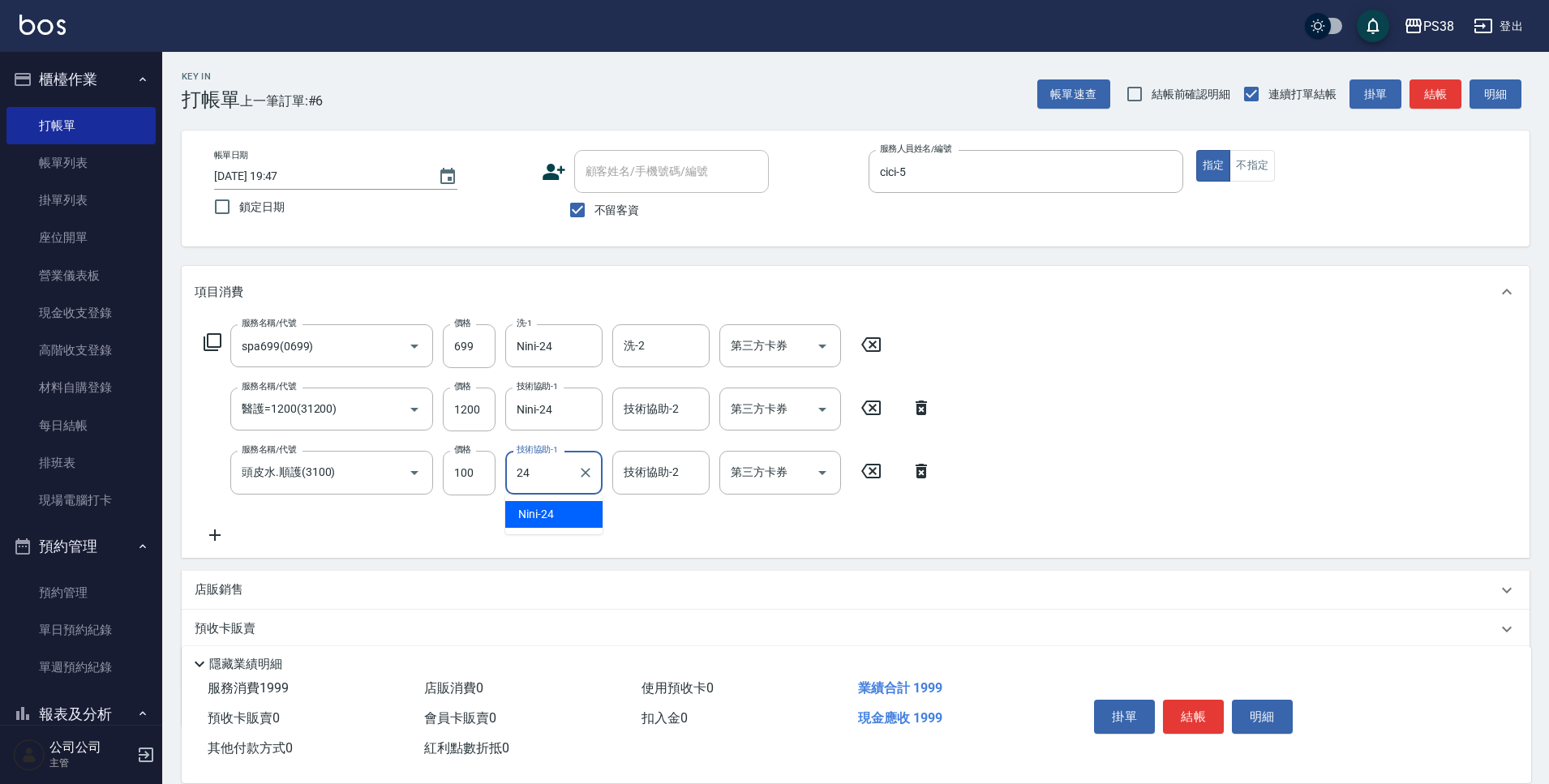
type input "Nini-24"
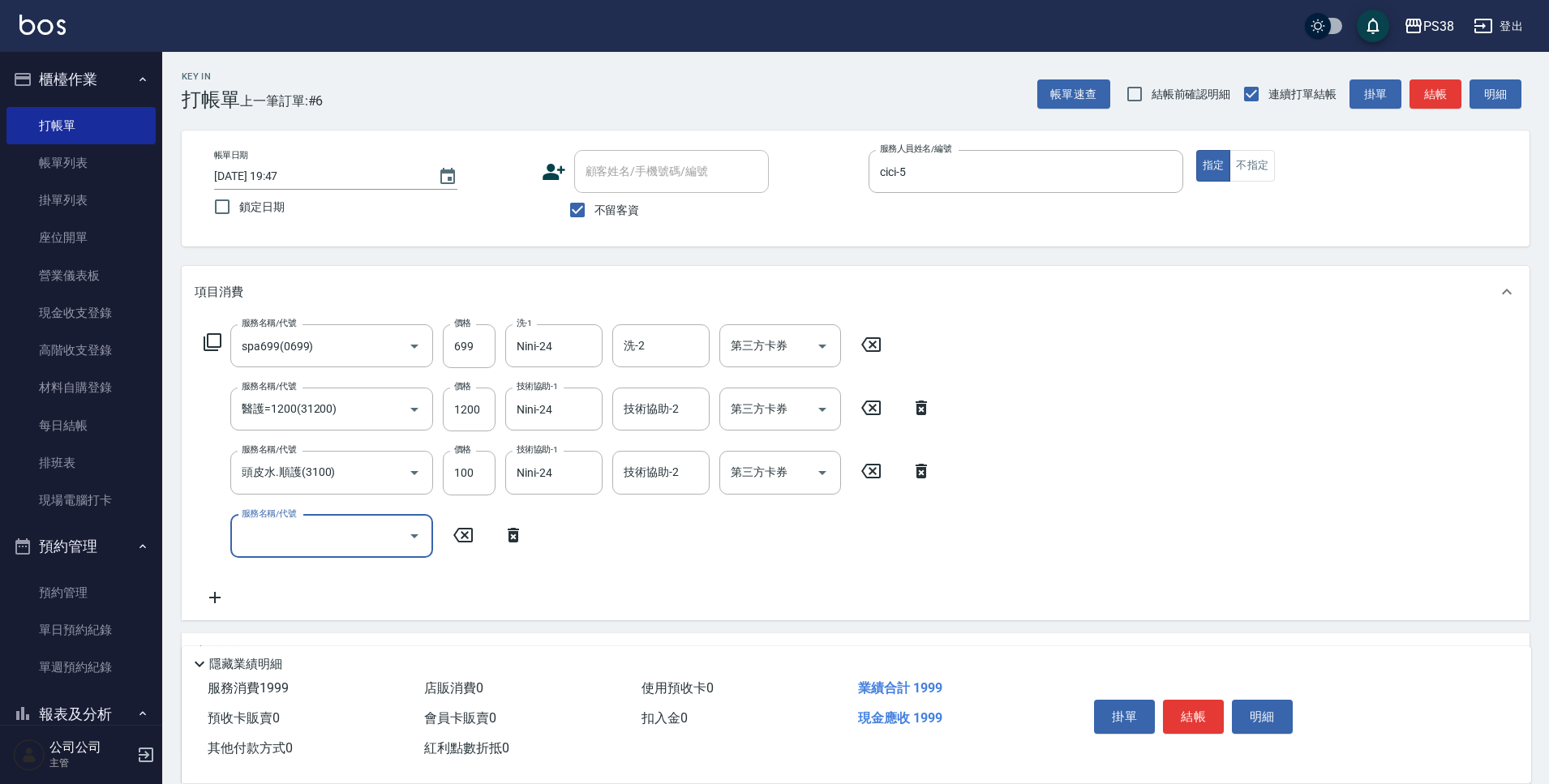
click at [380, 531] on input "服務名稱/代號" at bounding box center [320, 536] width 164 height 28
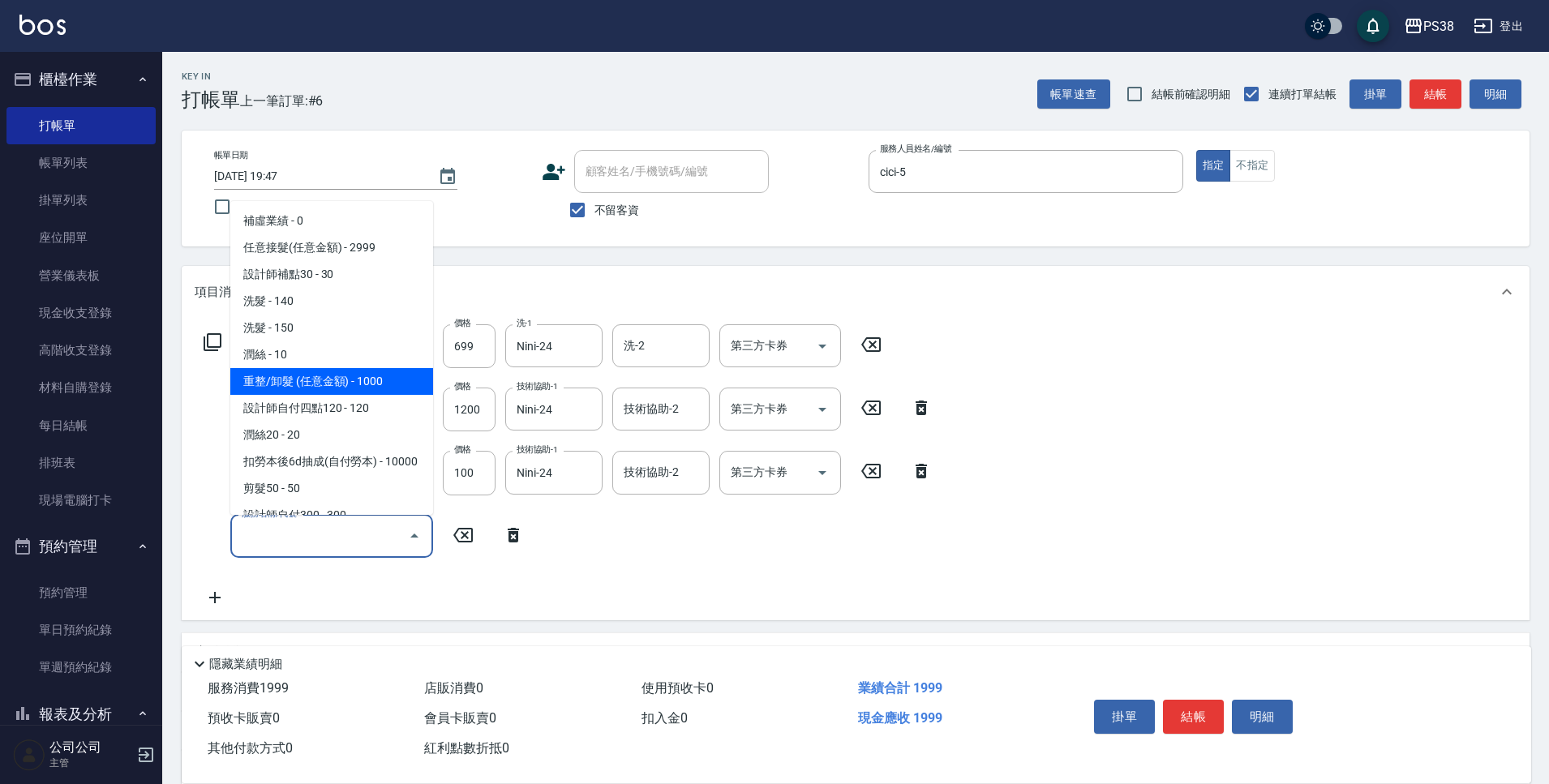
click at [326, 370] on span "重整/卸髮 (任意金額) - 1000" at bounding box center [332, 381] width 202 height 26
type input "重整/卸髮 (任意金額)(111)"
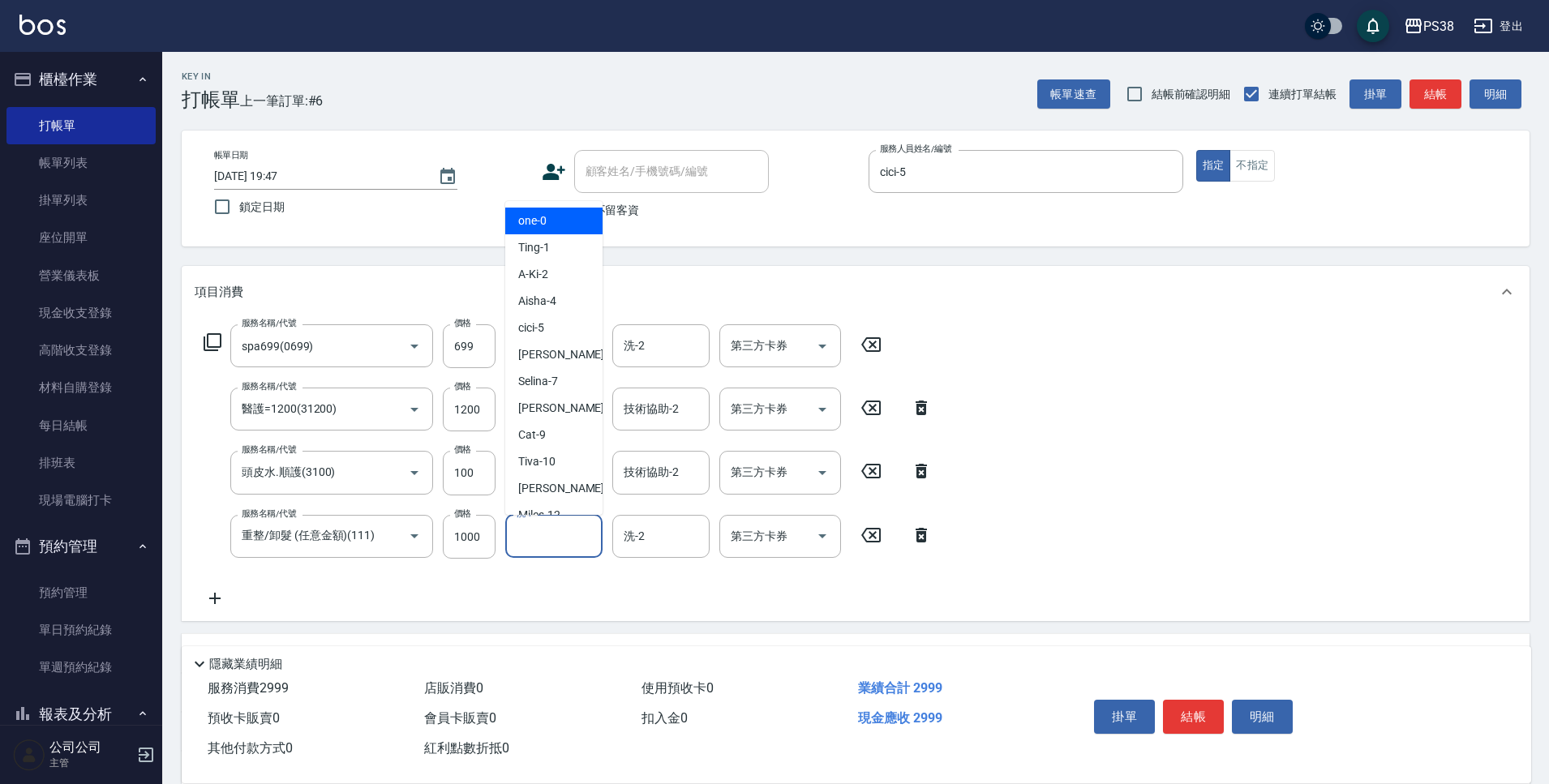
click at [523, 537] on input "洗-1" at bounding box center [553, 536] width 83 height 28
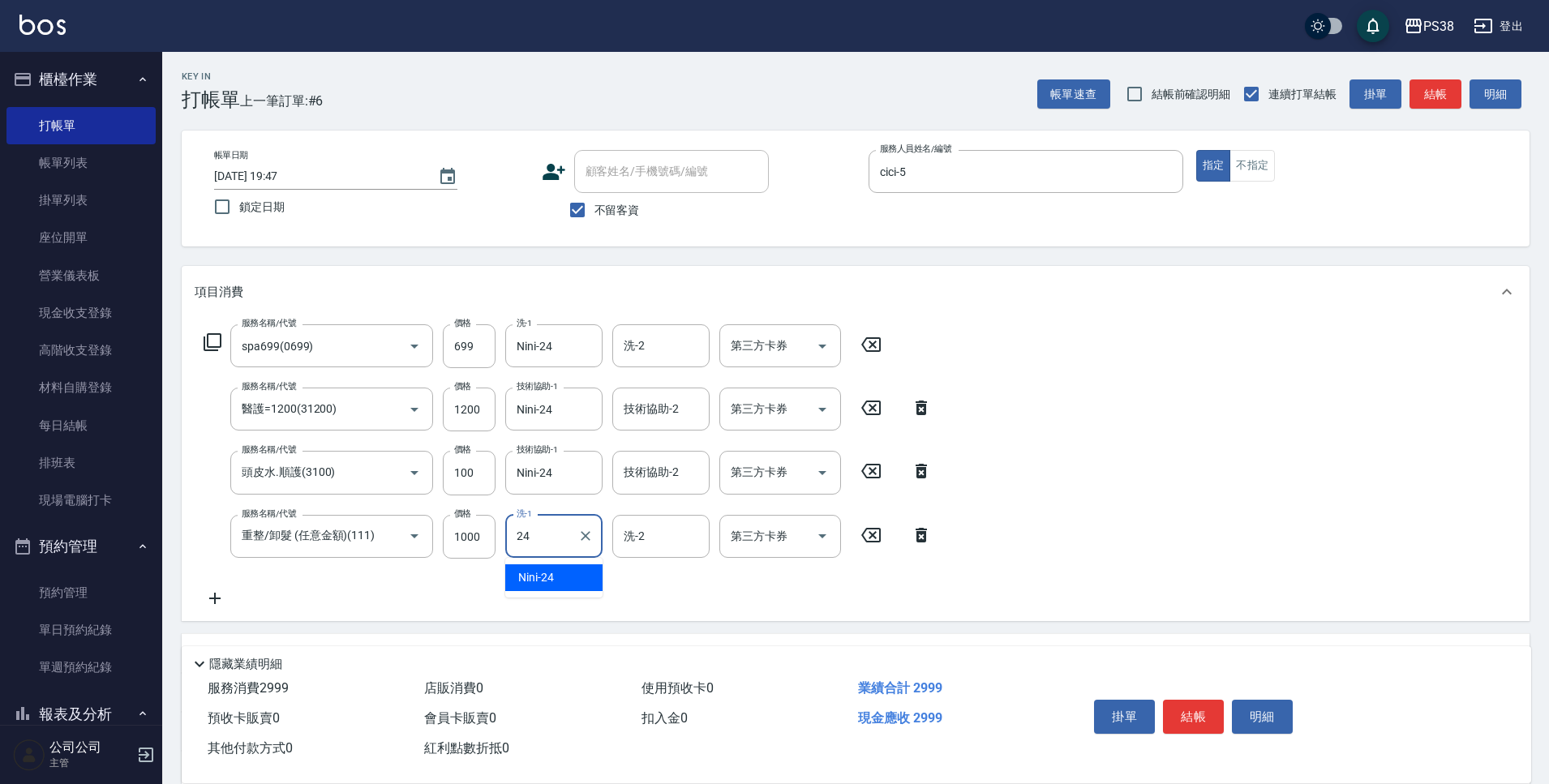
type input "Nini-24"
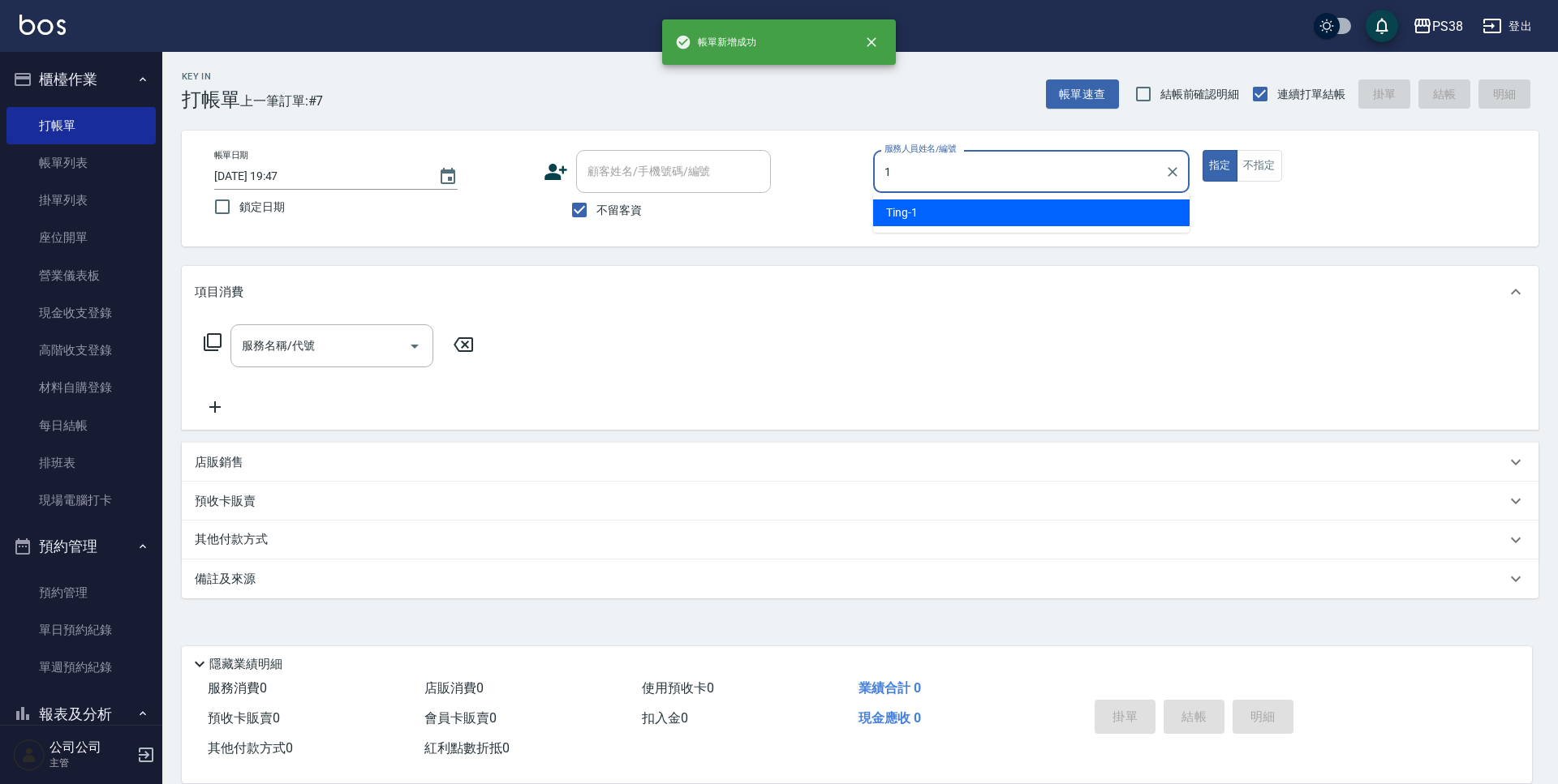
type input "Ting-1"
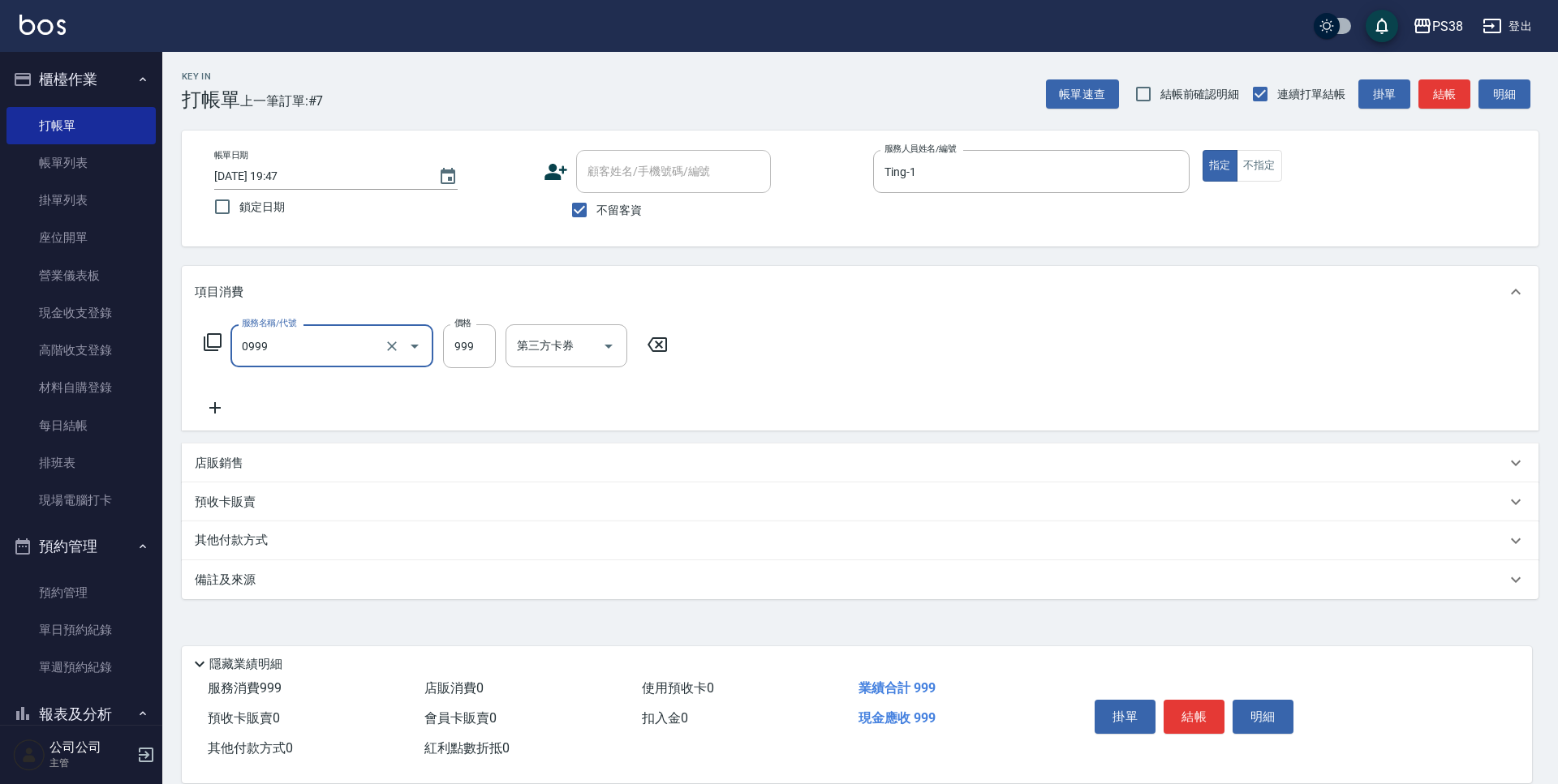
type input "spa999(0999)"
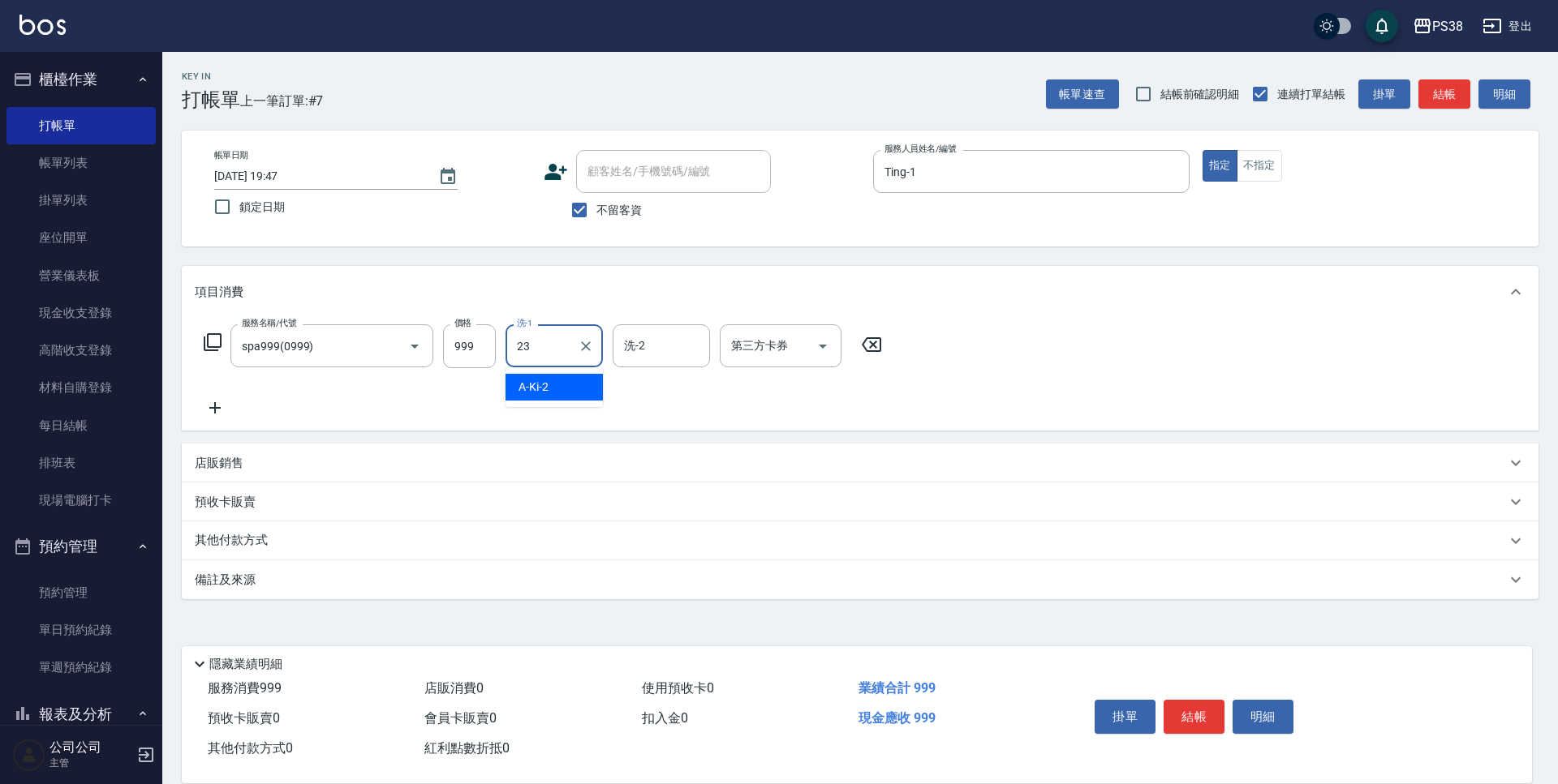
type input "Mona-23"
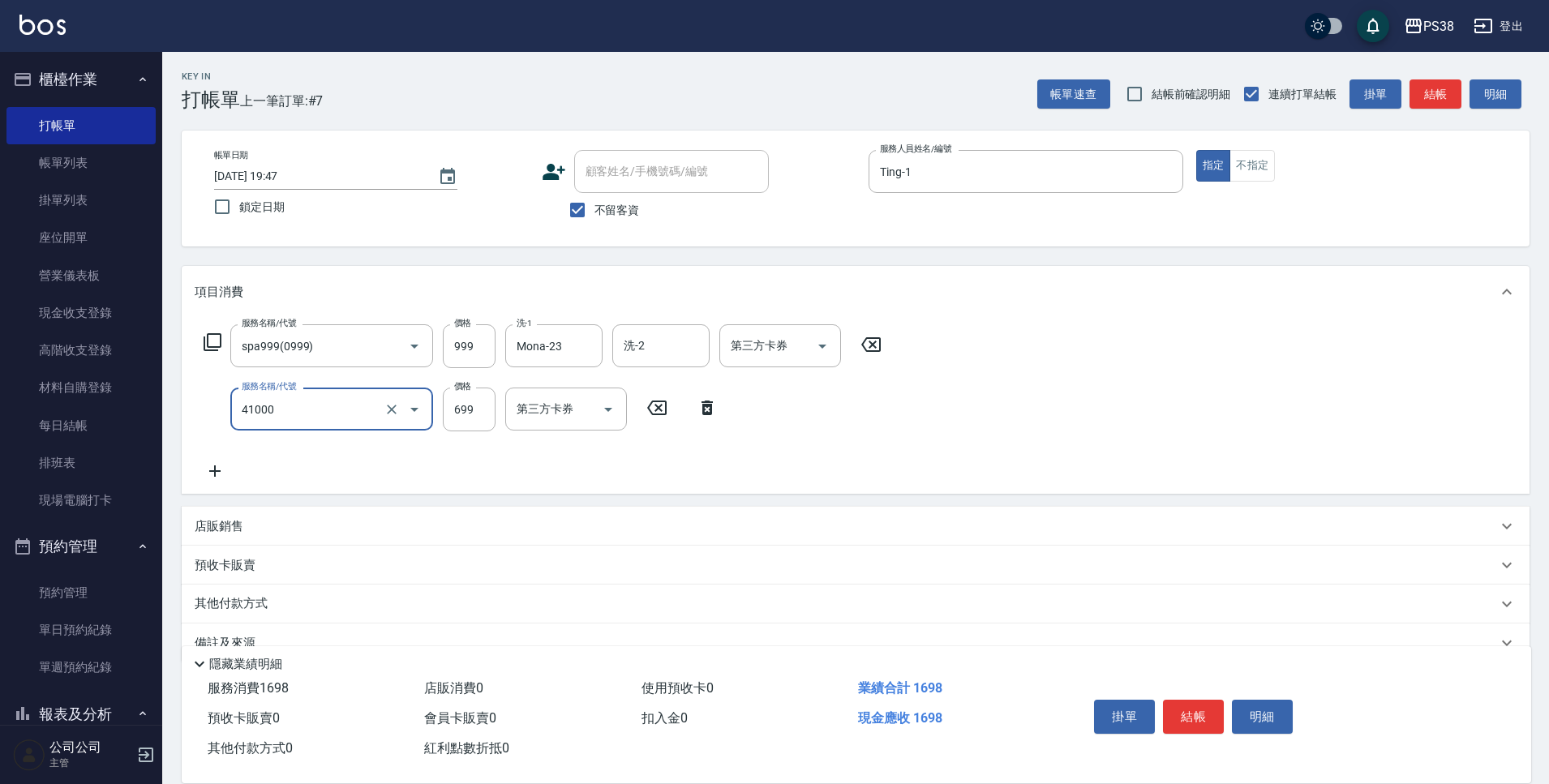
type input "燙髮699-2500(任意金額)(41000)"
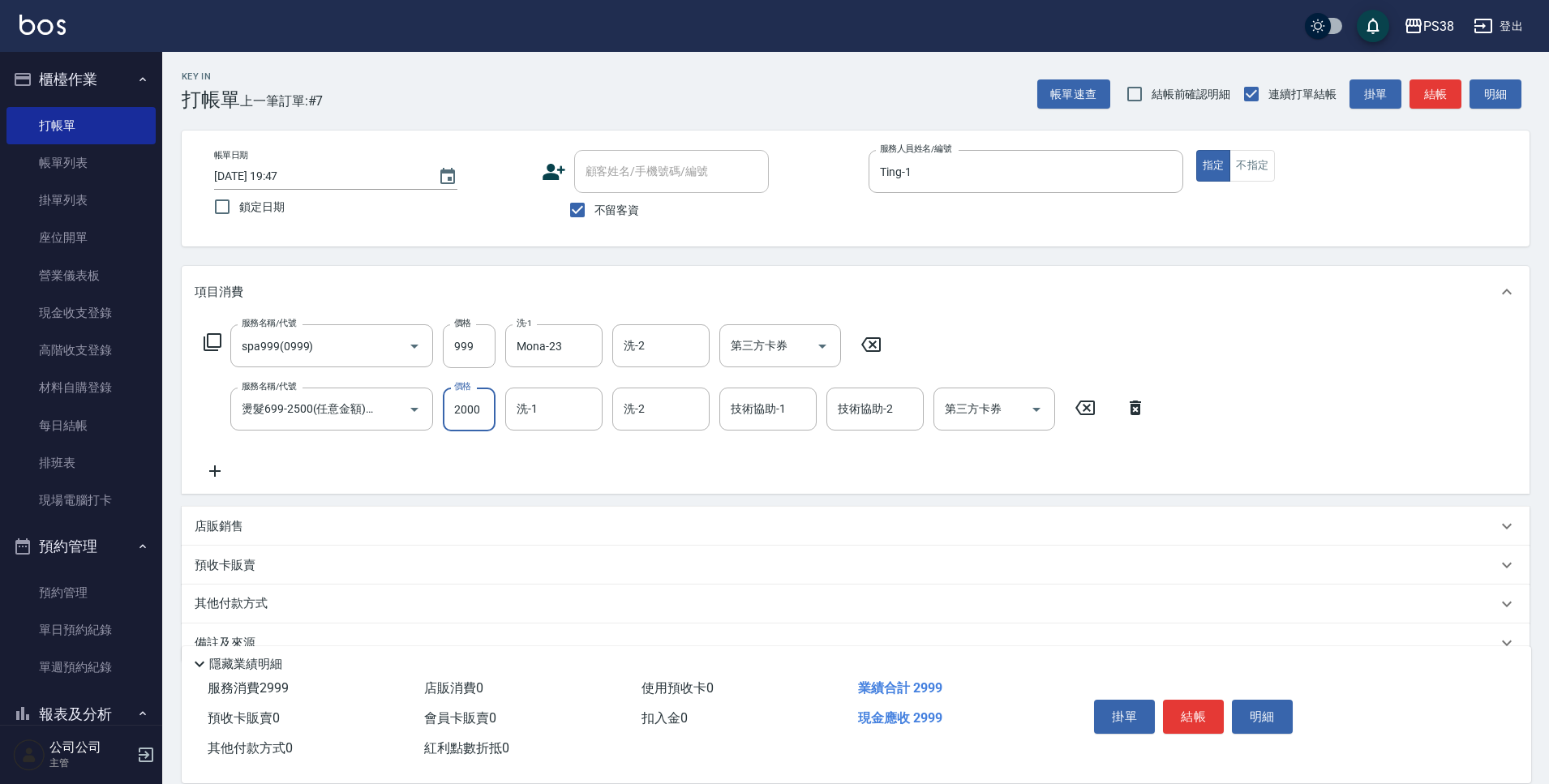
type input "2000"
type input "Mona-23"
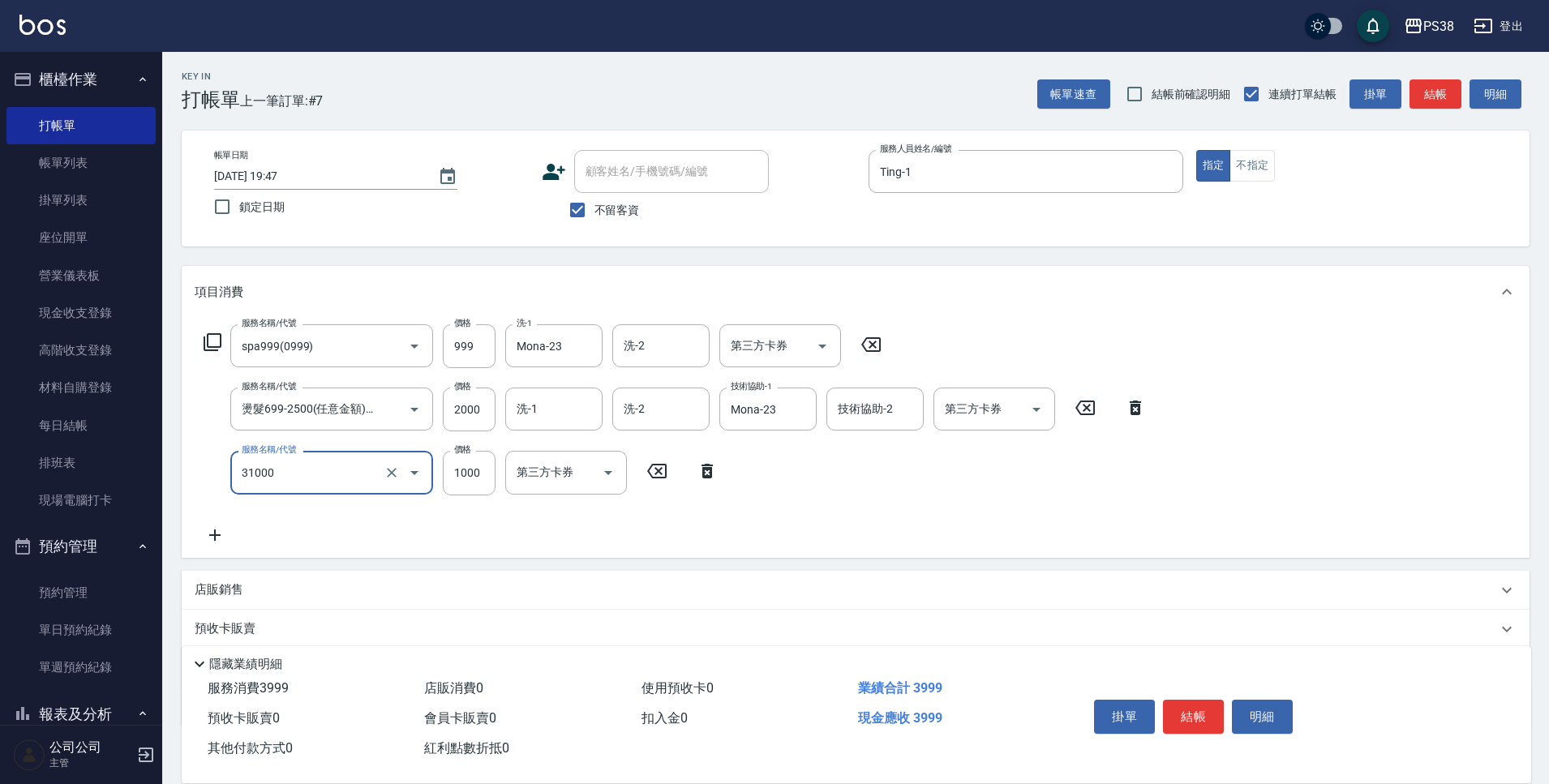
type input "酵素護髮(31000)"
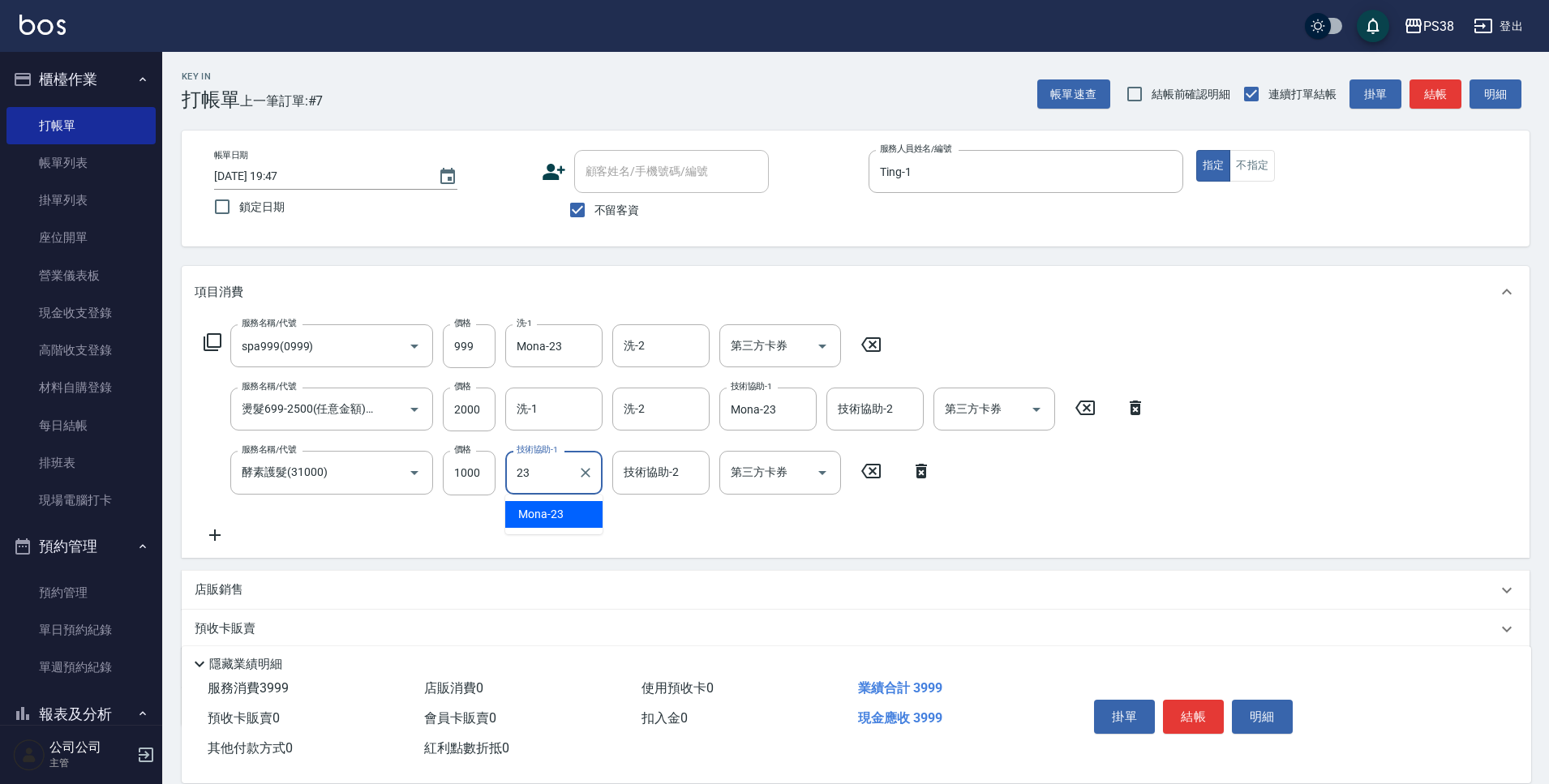
type input "Mona-23"
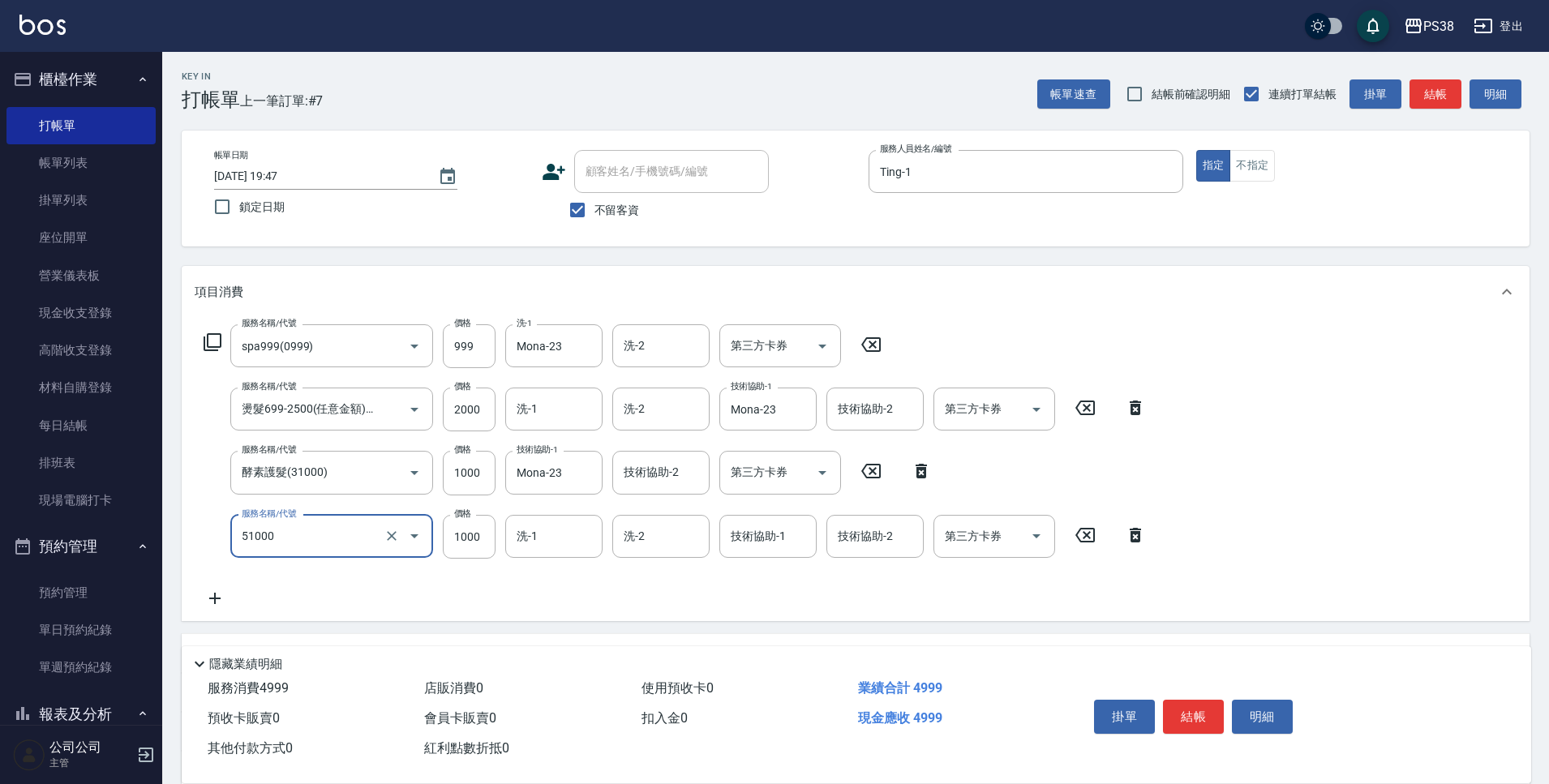
type input "染髮600以上(任意金額)(51000)"
type input "1200"
type input "Mona-23"
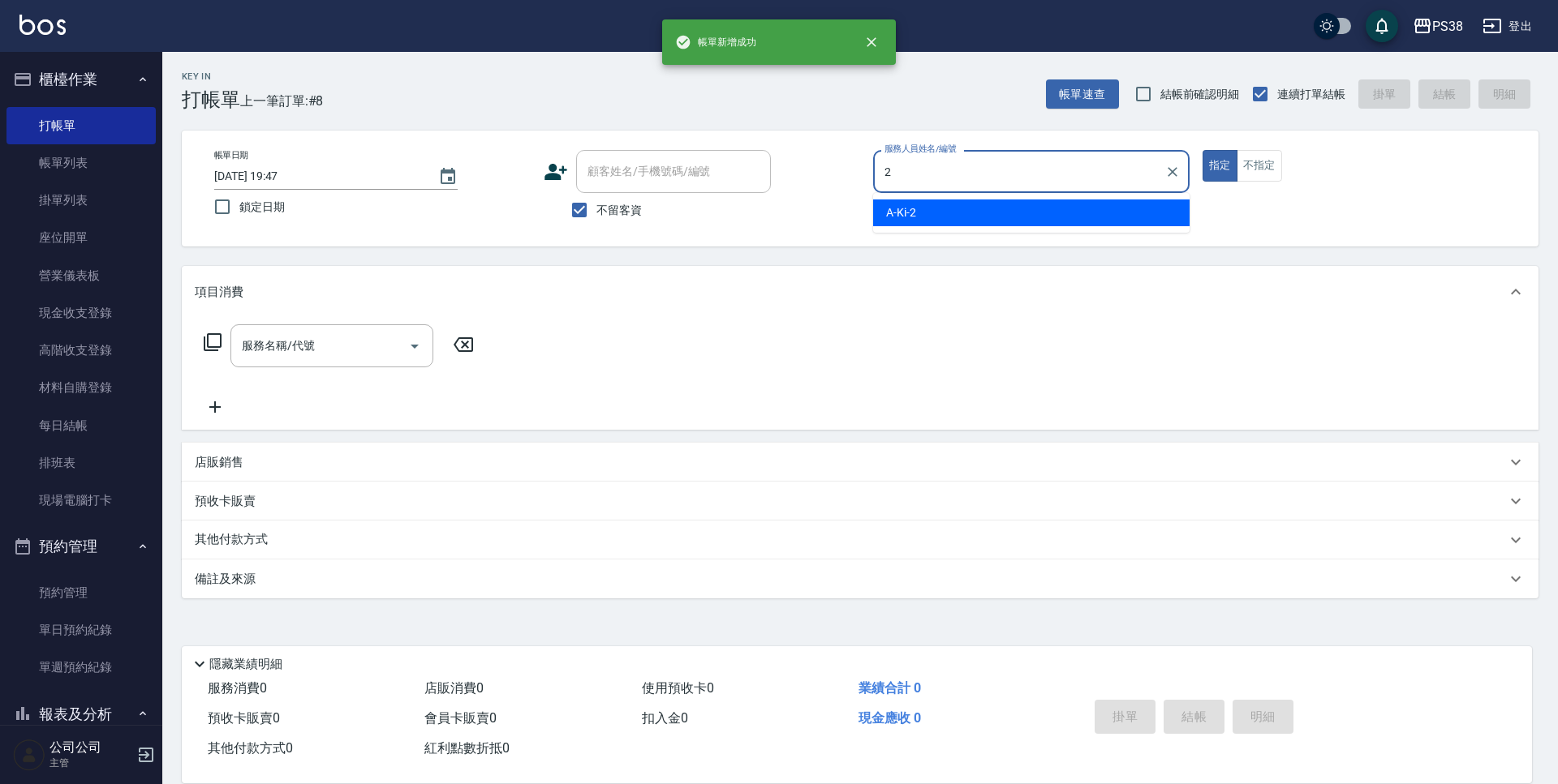
type input "A-Ki-2"
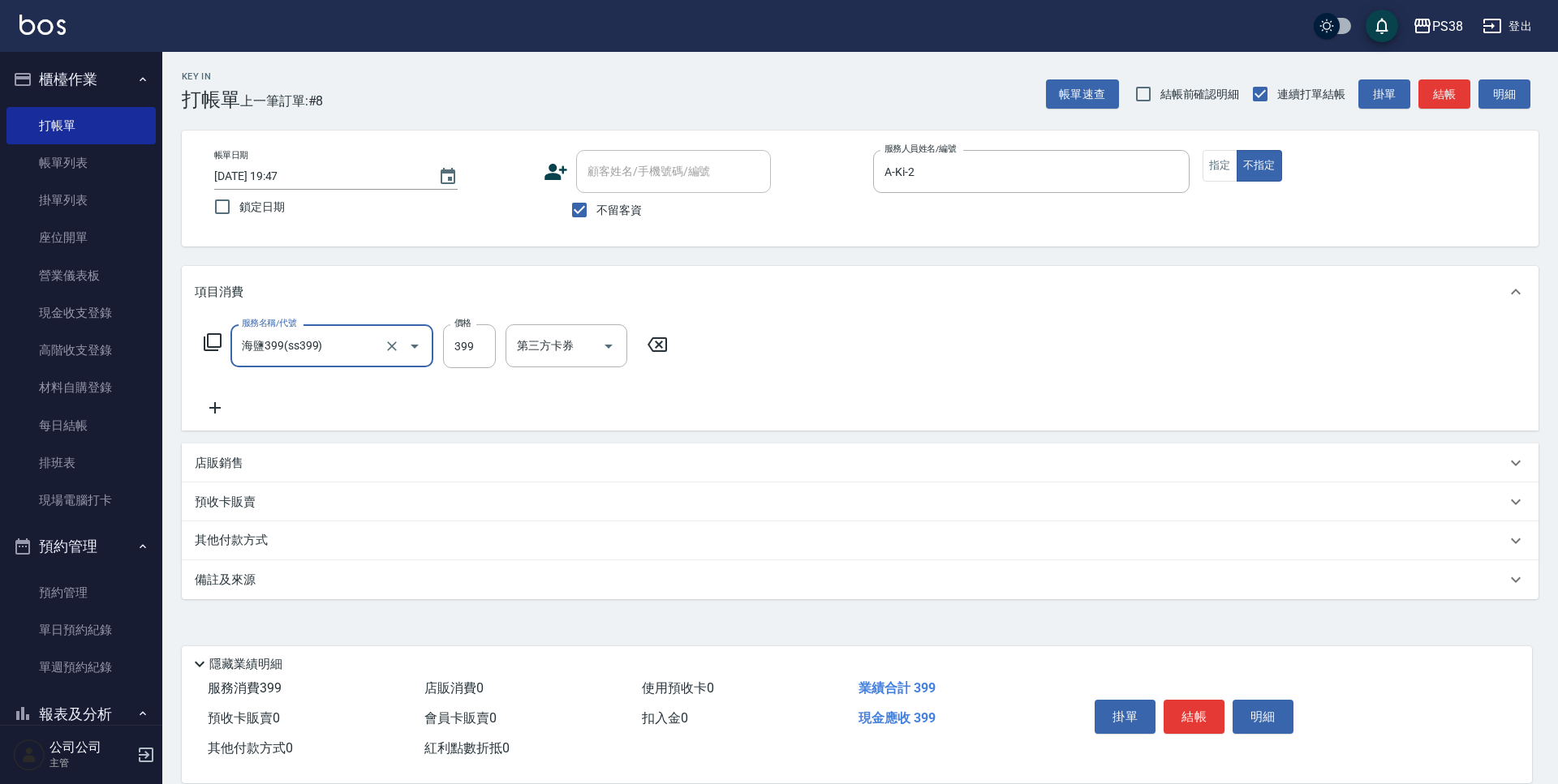
type input "海鹽399(ss399)"
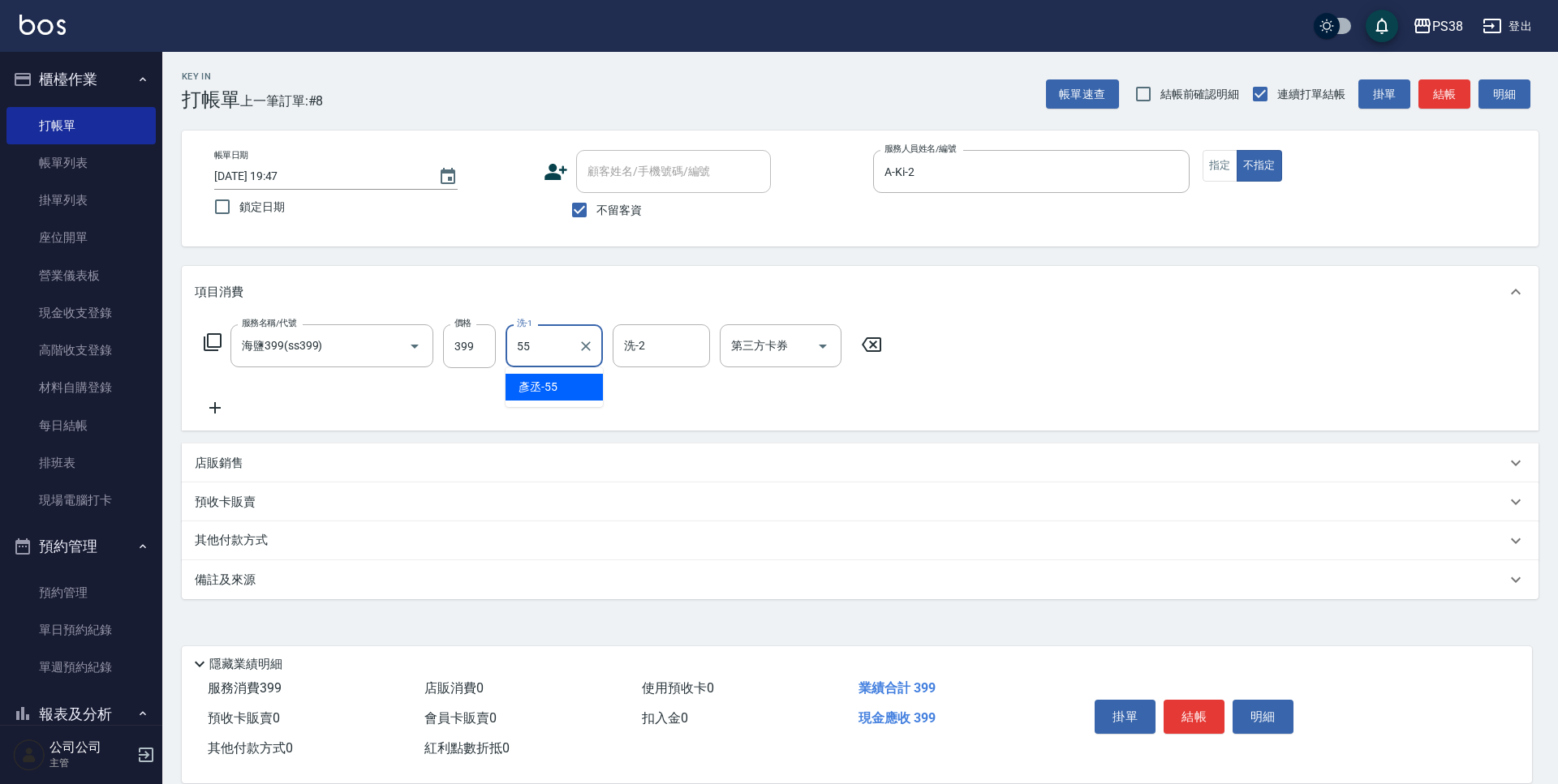
type input "[PERSON_NAME]-55"
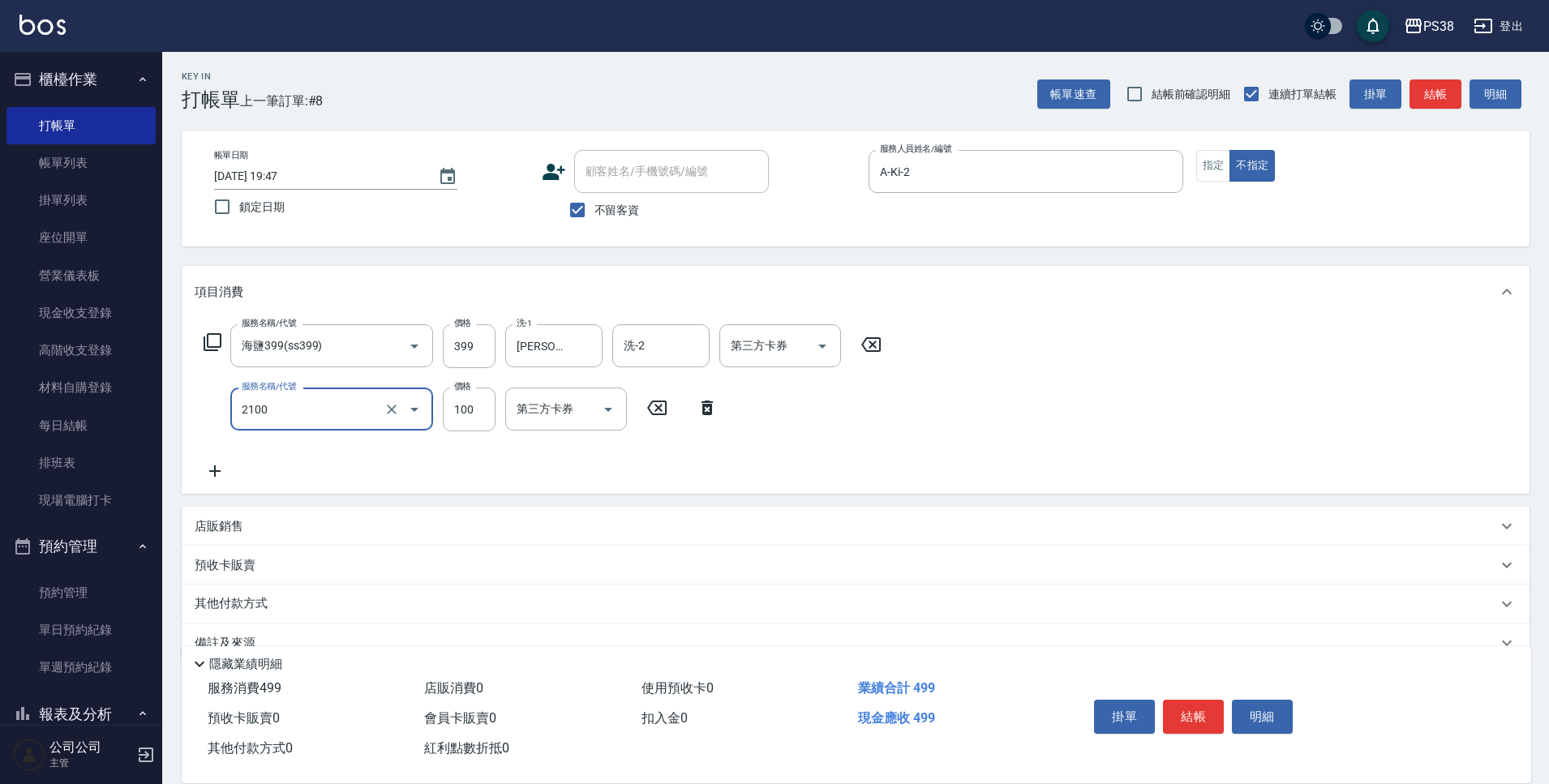
type input "剪髮與造型(任意金額)(2100)"
type input "50"
click at [245, 526] on div "店販銷售" at bounding box center [846, 527] width 1303 height 17
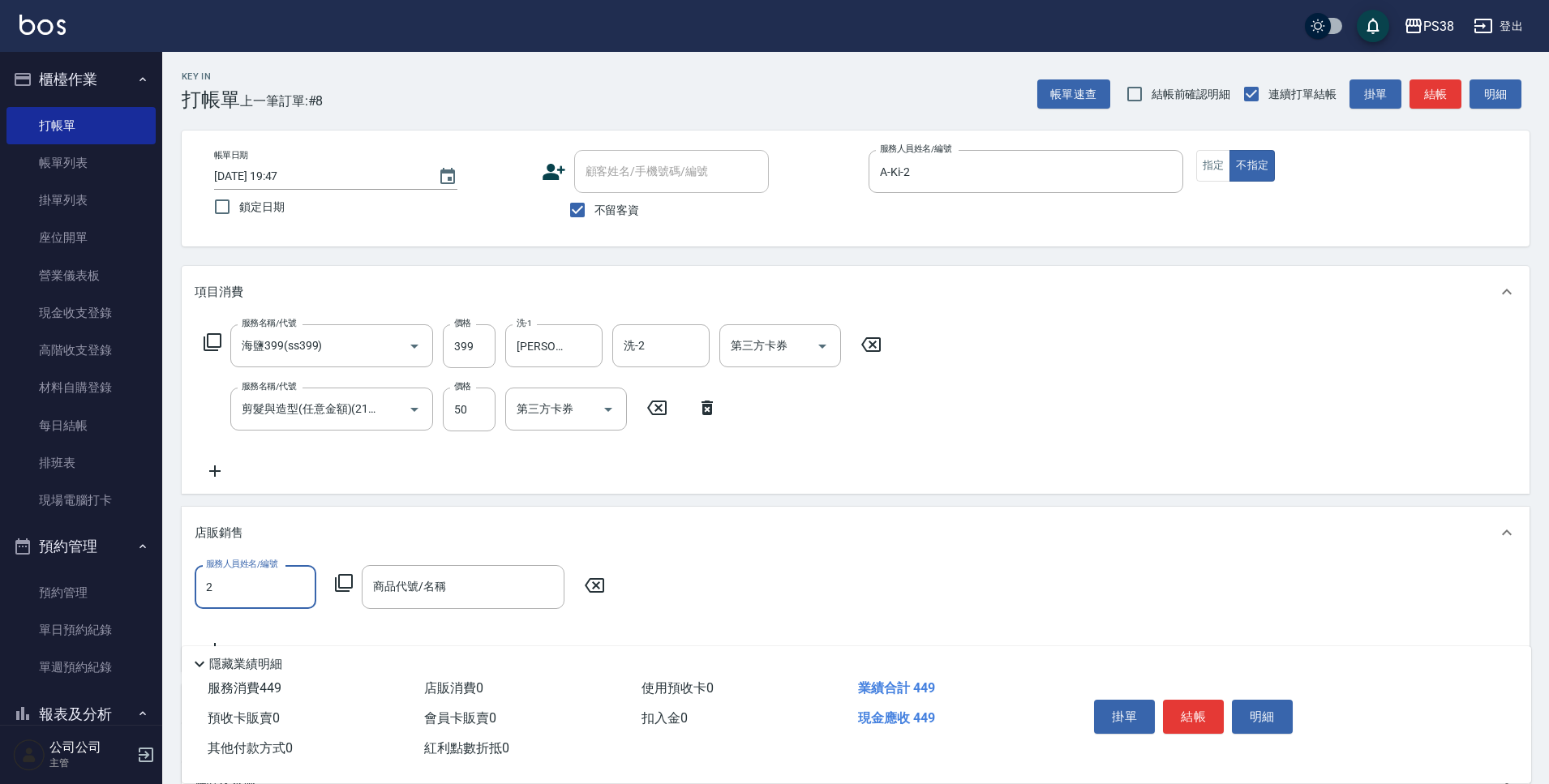
type input "A-Ki-2"
click at [408, 603] on div "商品代號/名稱" at bounding box center [463, 586] width 202 height 43
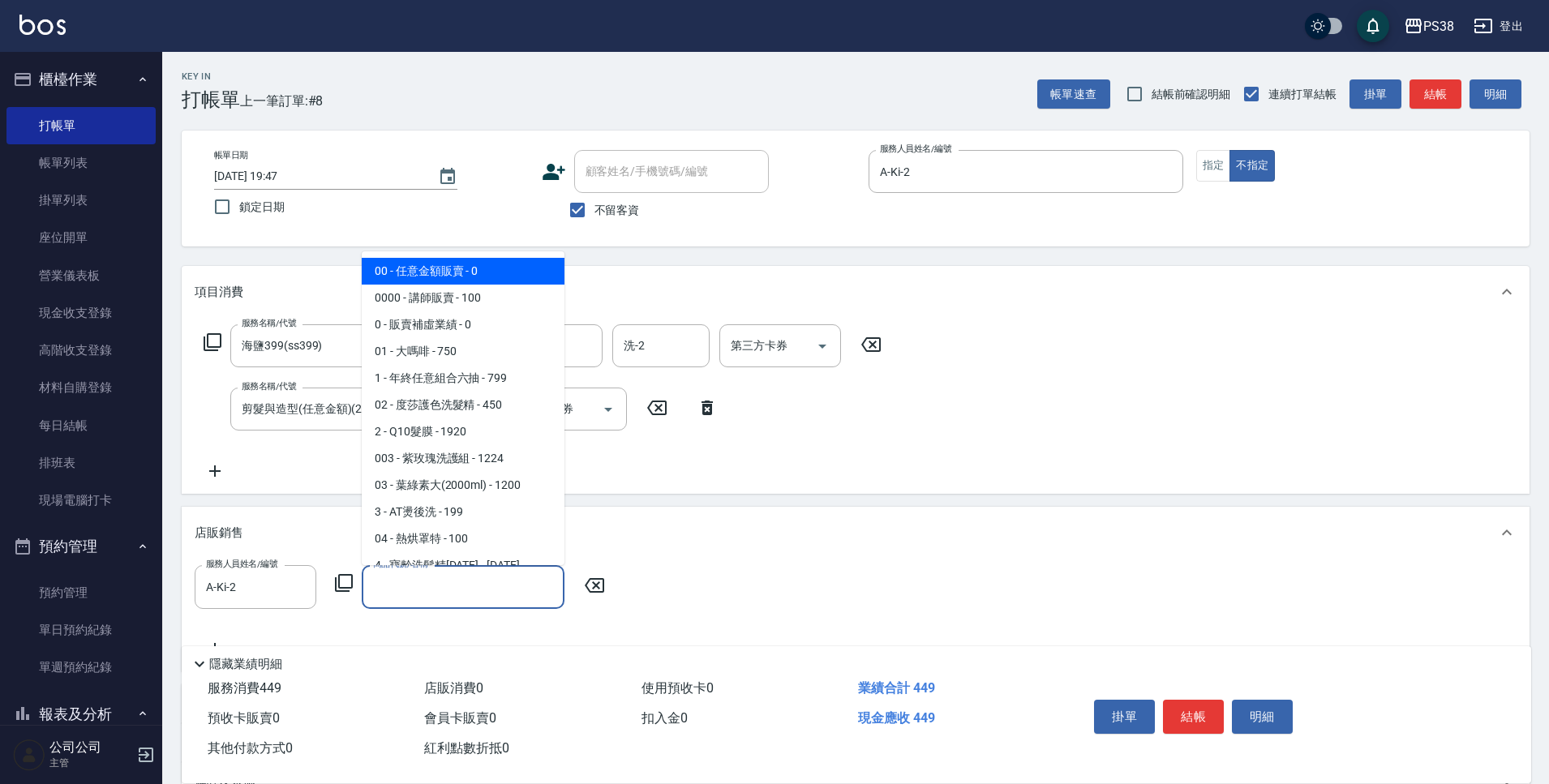
click at [434, 273] on span "00 - 任意金額販賣 - 0" at bounding box center [463, 271] width 202 height 26
type input "任意金額販賣"
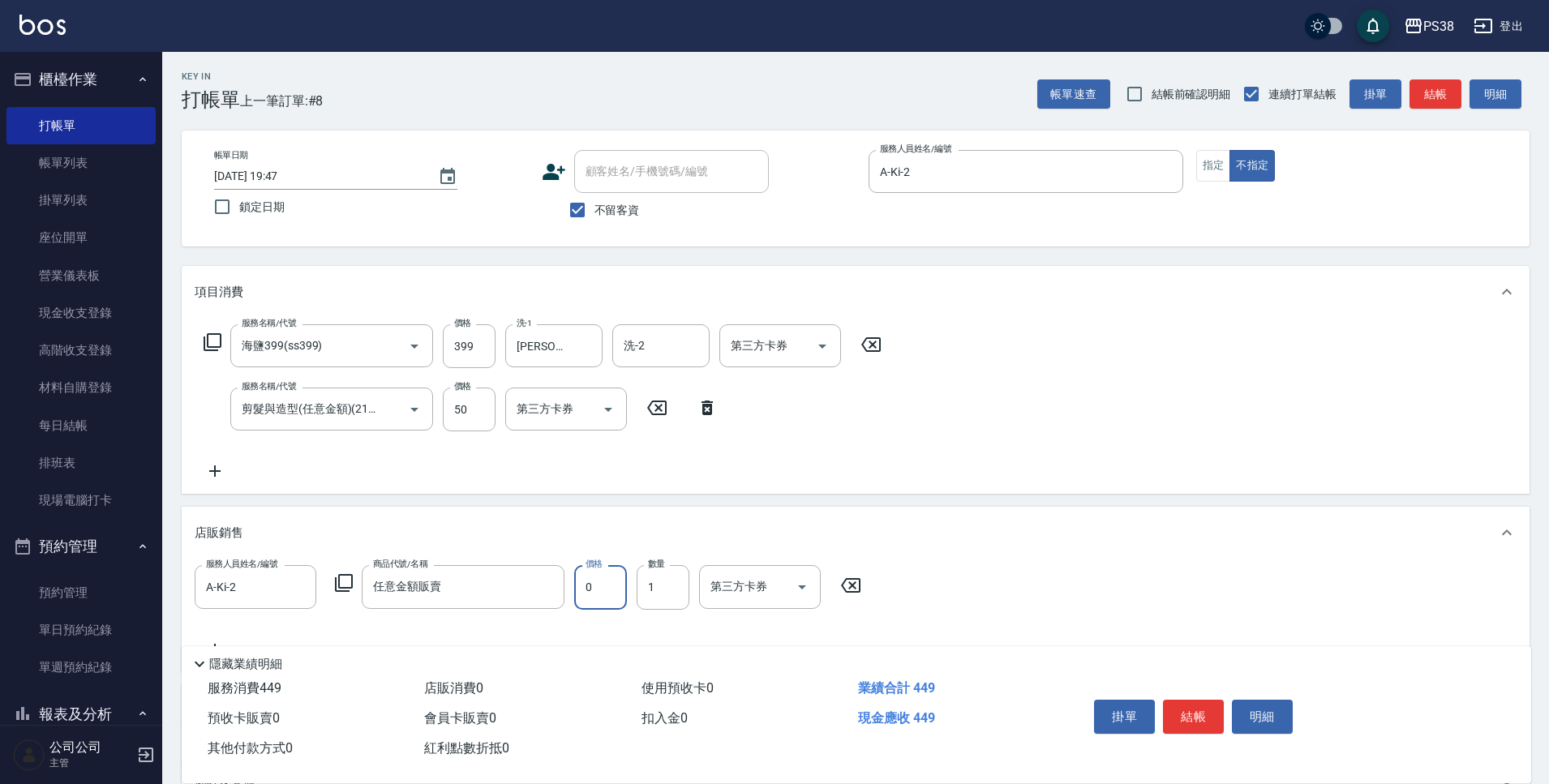
click at [610, 590] on input "0" at bounding box center [601, 587] width 53 height 44
type input "150"
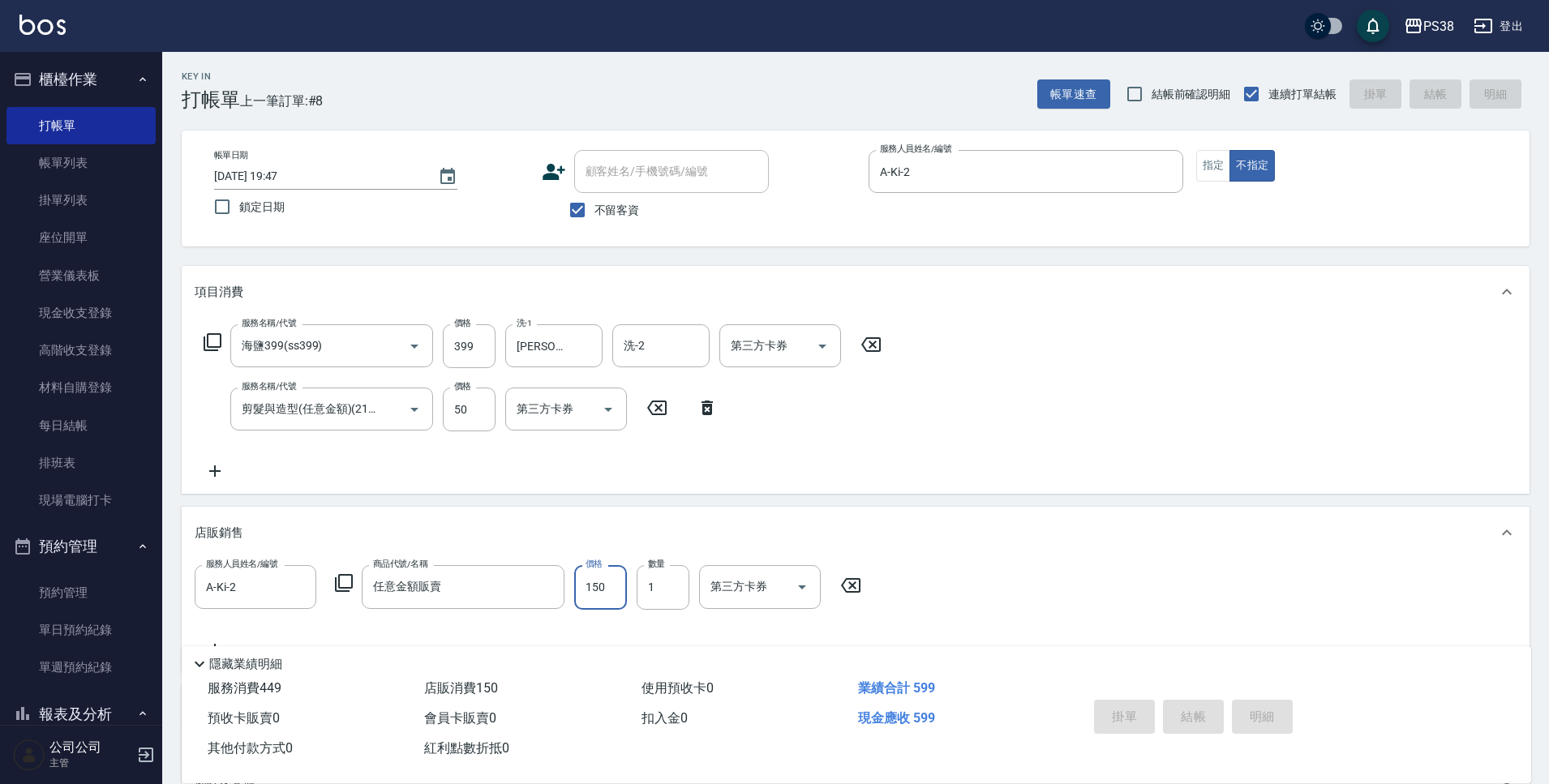
type input "[DATE] 19:48"
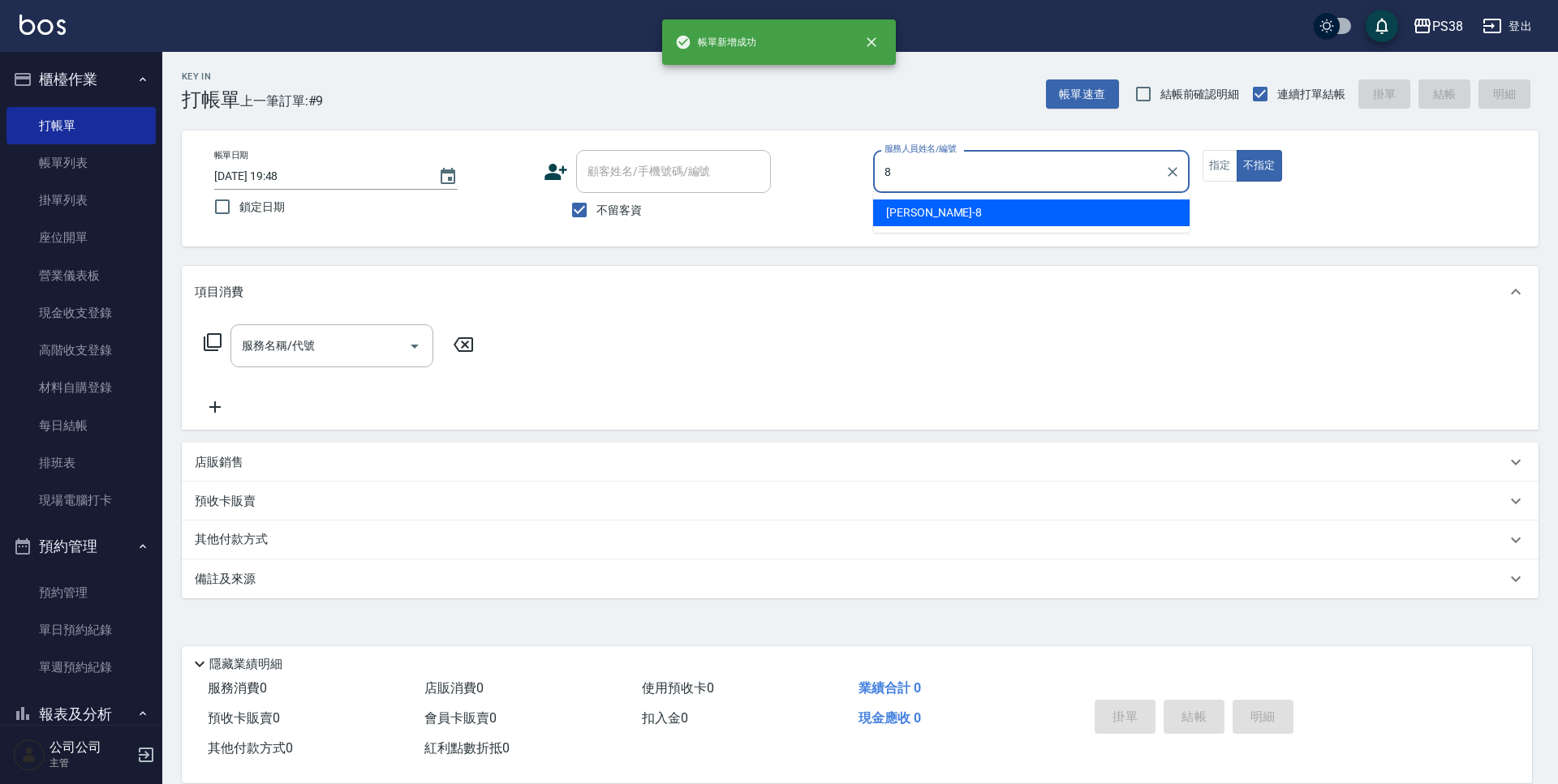
type input "mika-8"
type button "false"
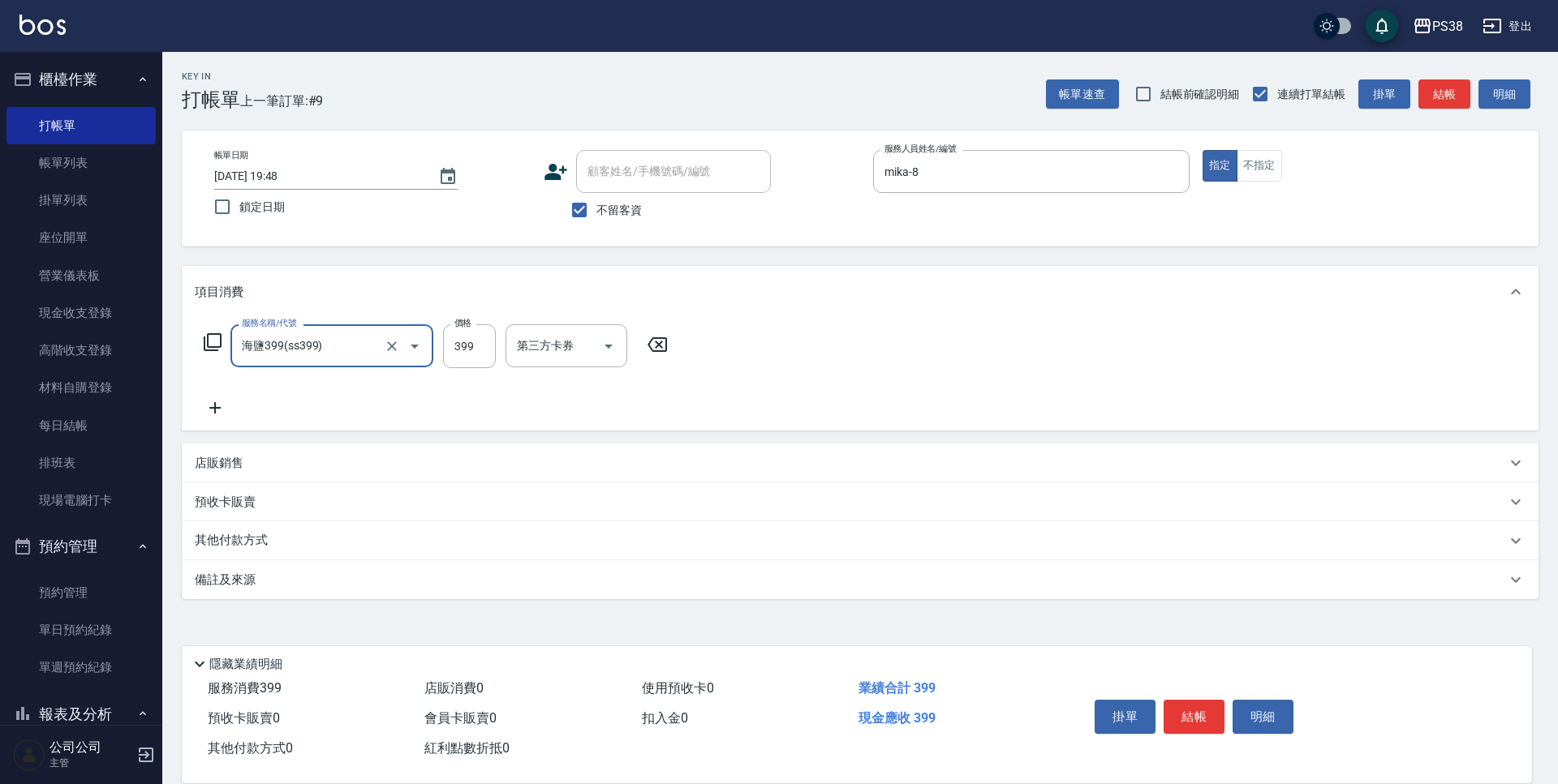
type input "海鹽399(ss399)"
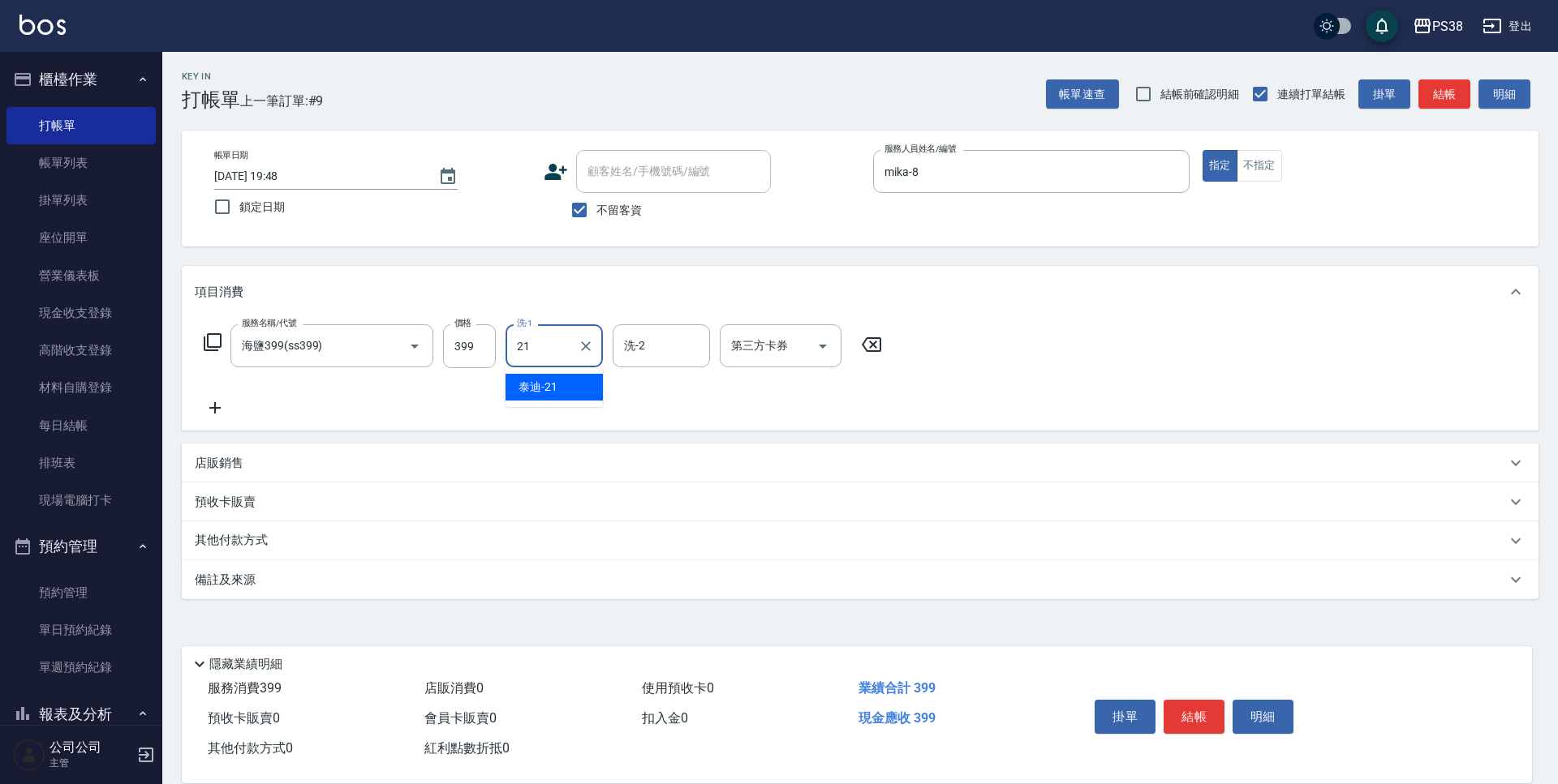
type input "泰迪-21"
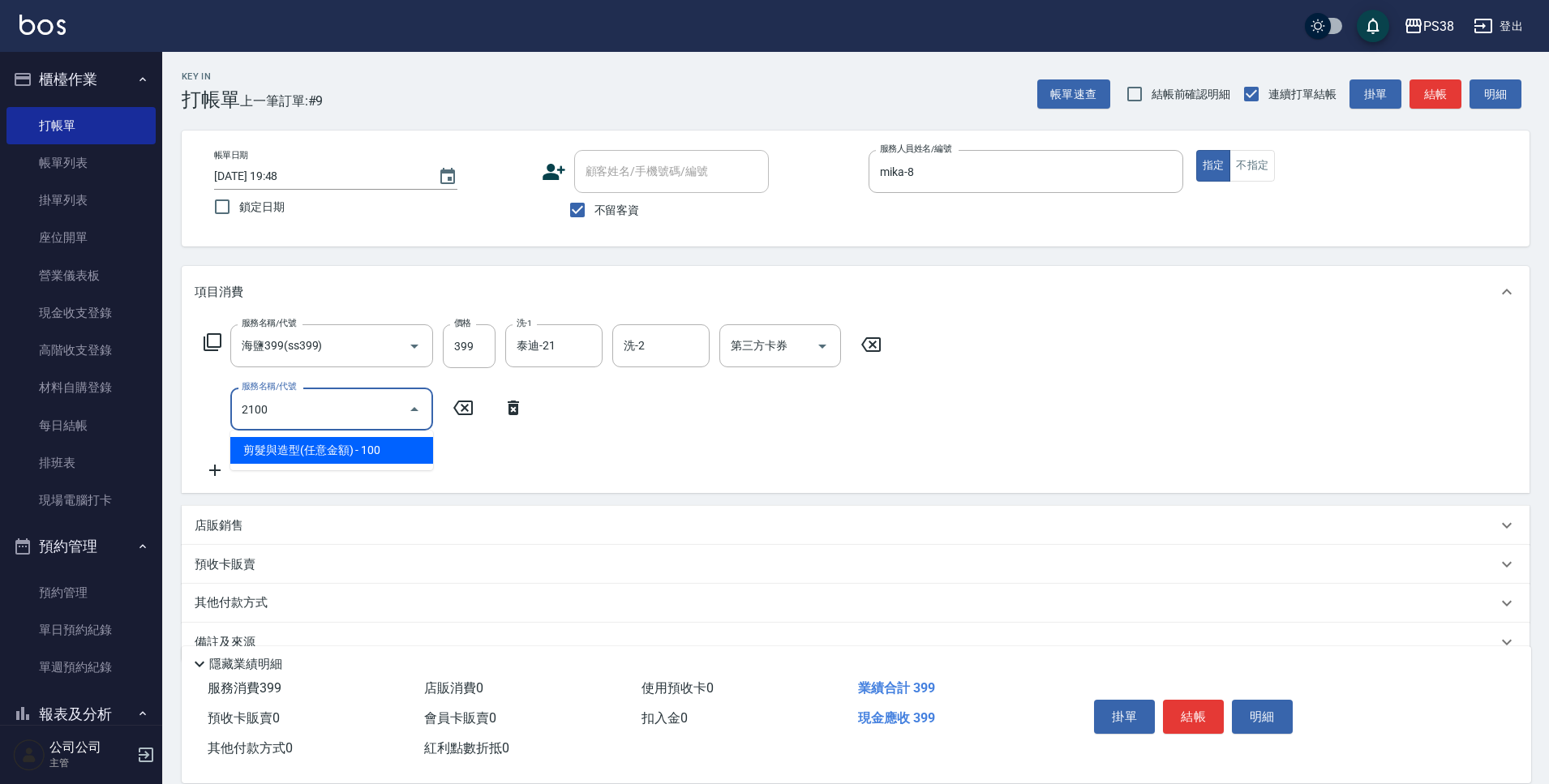
type input "剪髮與造型(任意金額)(2100)"
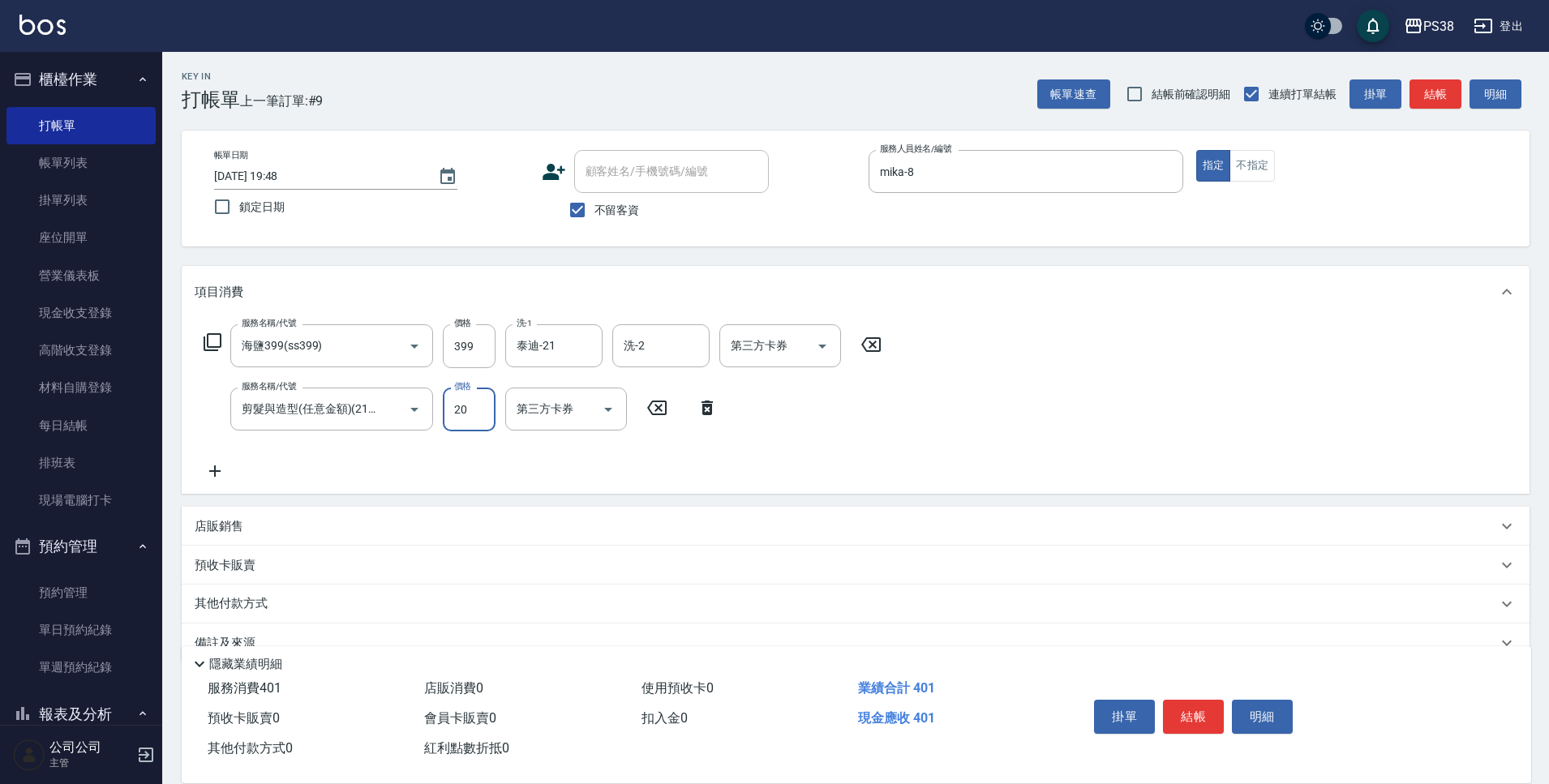
type input "200"
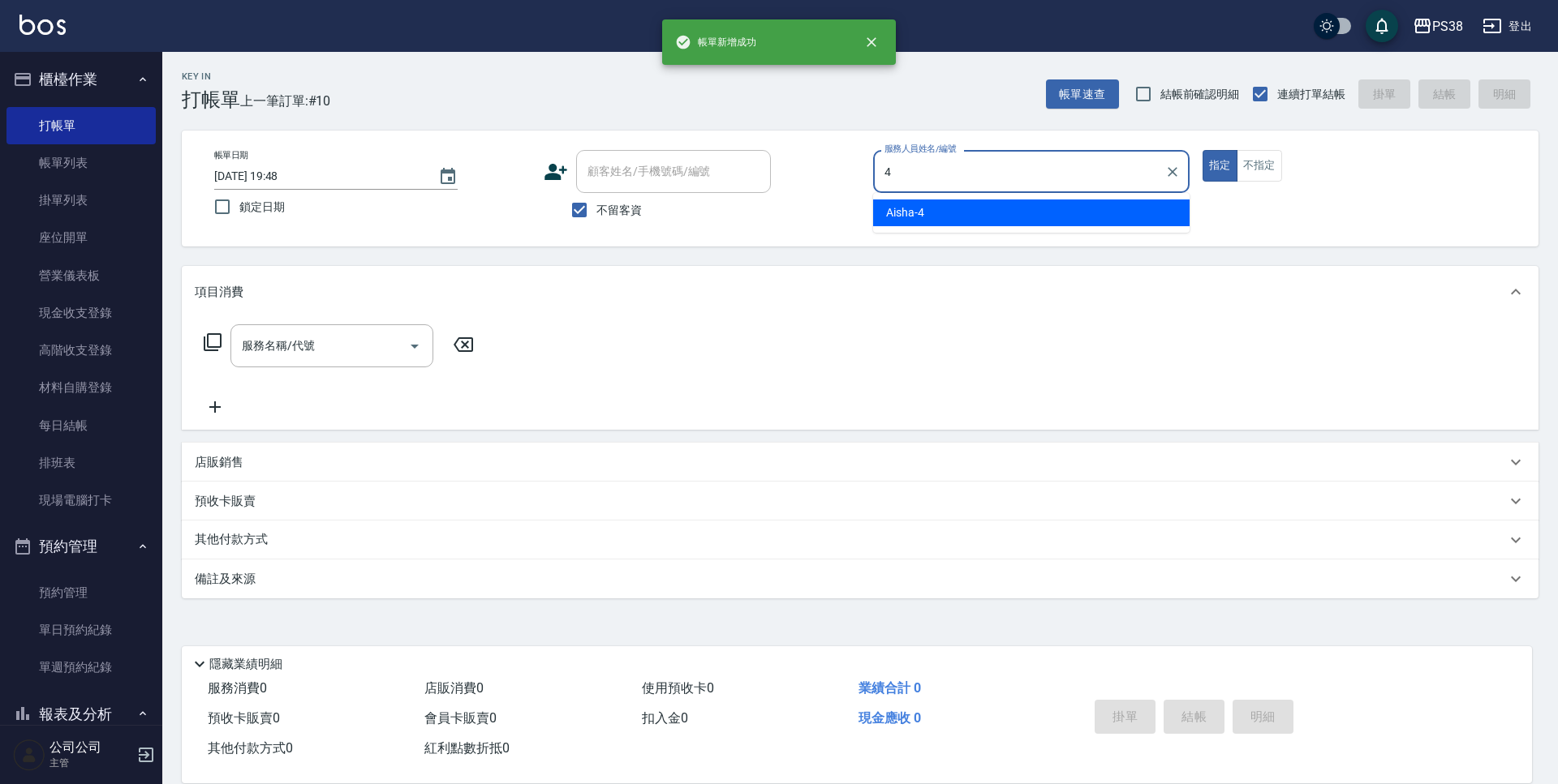
type input "Aisha-4"
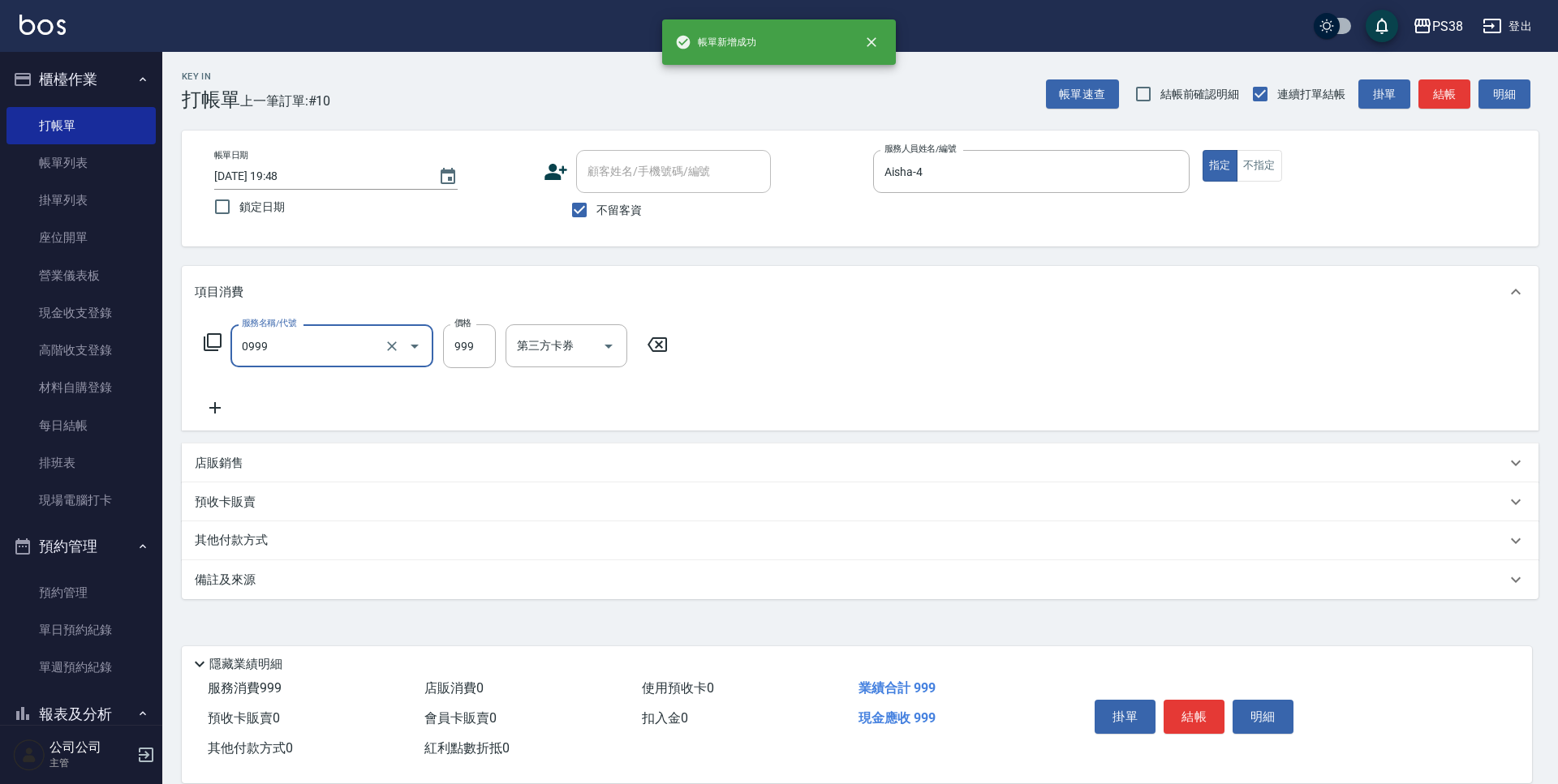
type input "spa999(0999)"
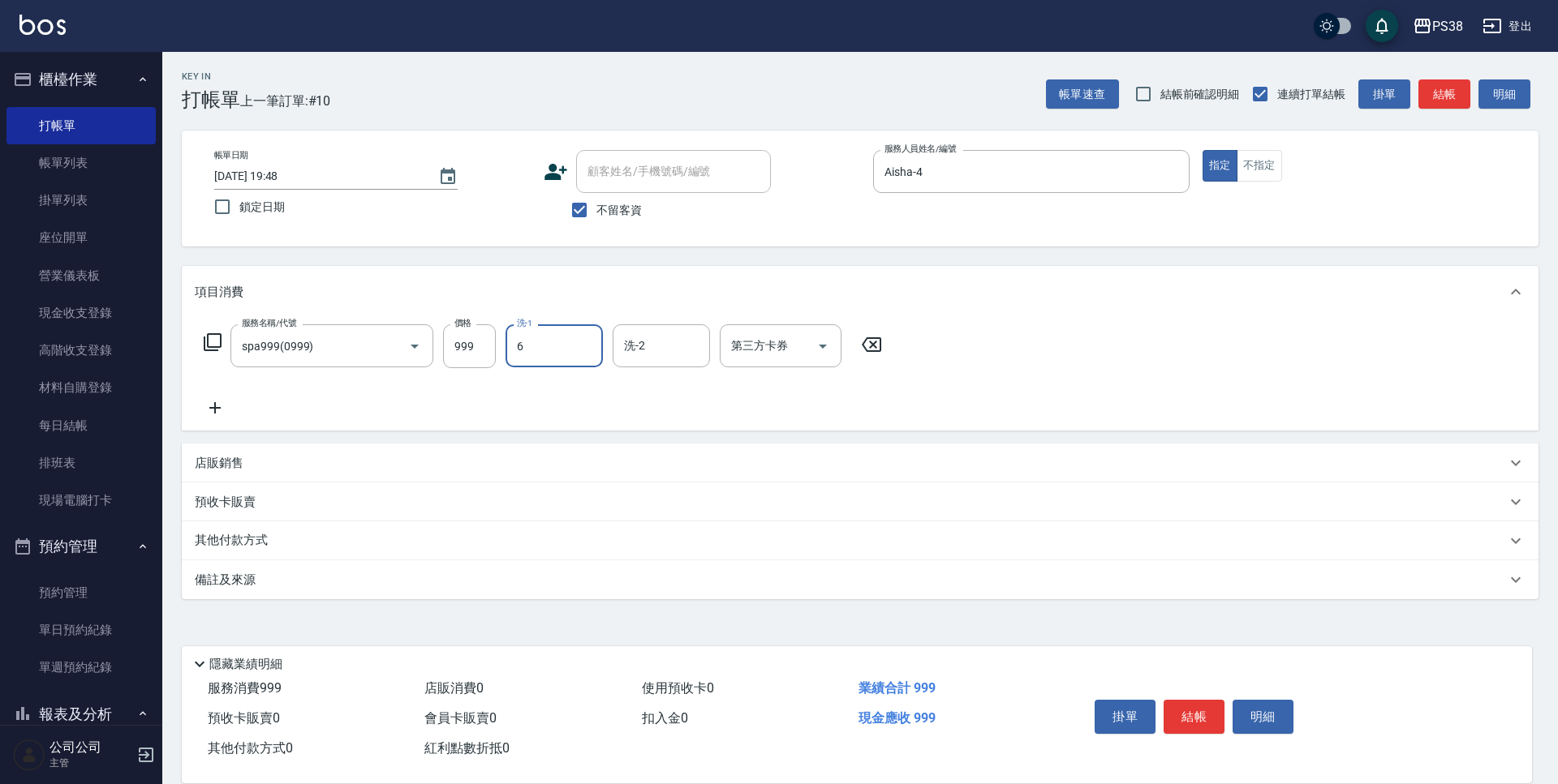
type input "[PERSON_NAME]-6"
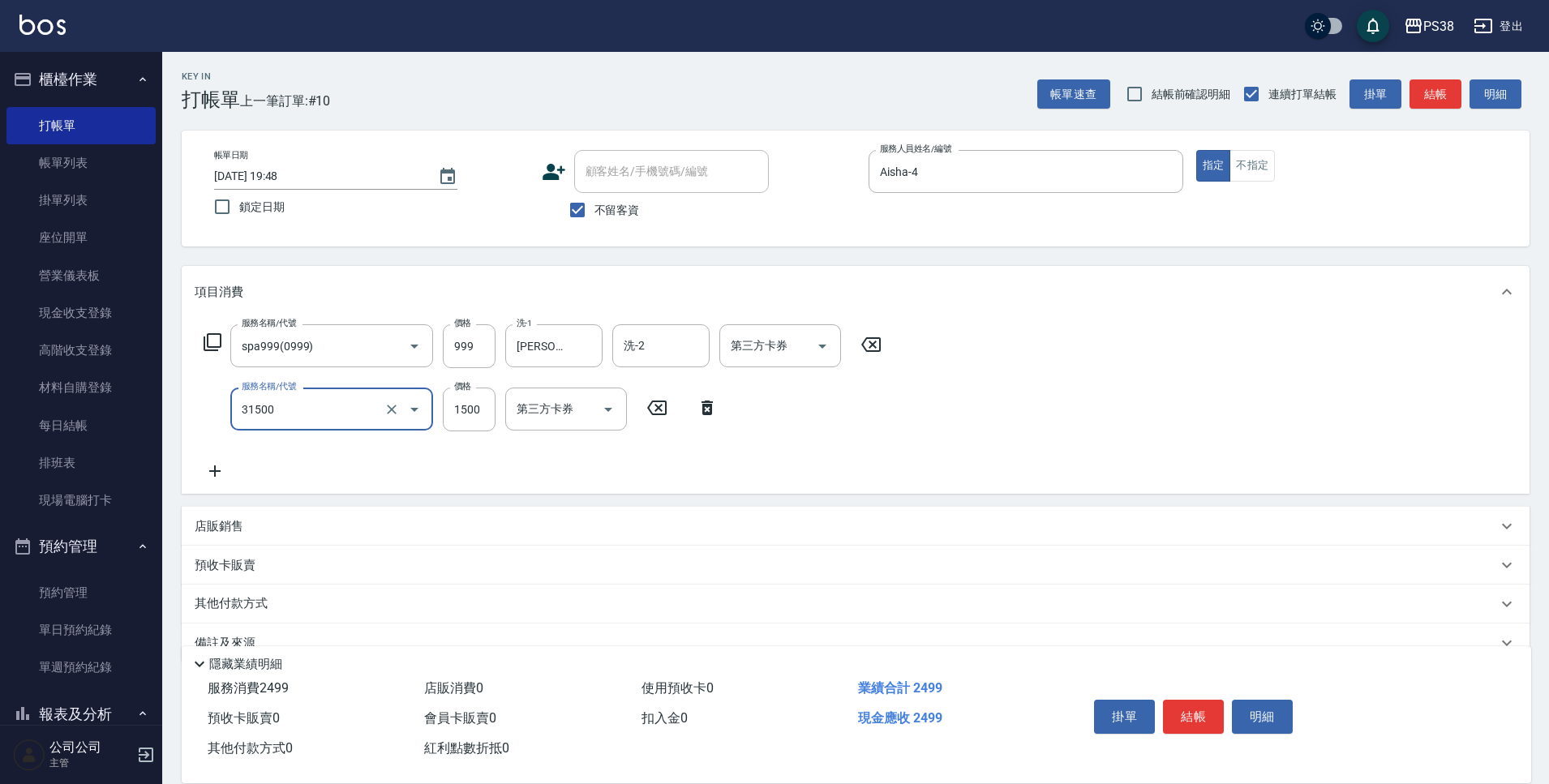
type input "護髮1500(31500)"
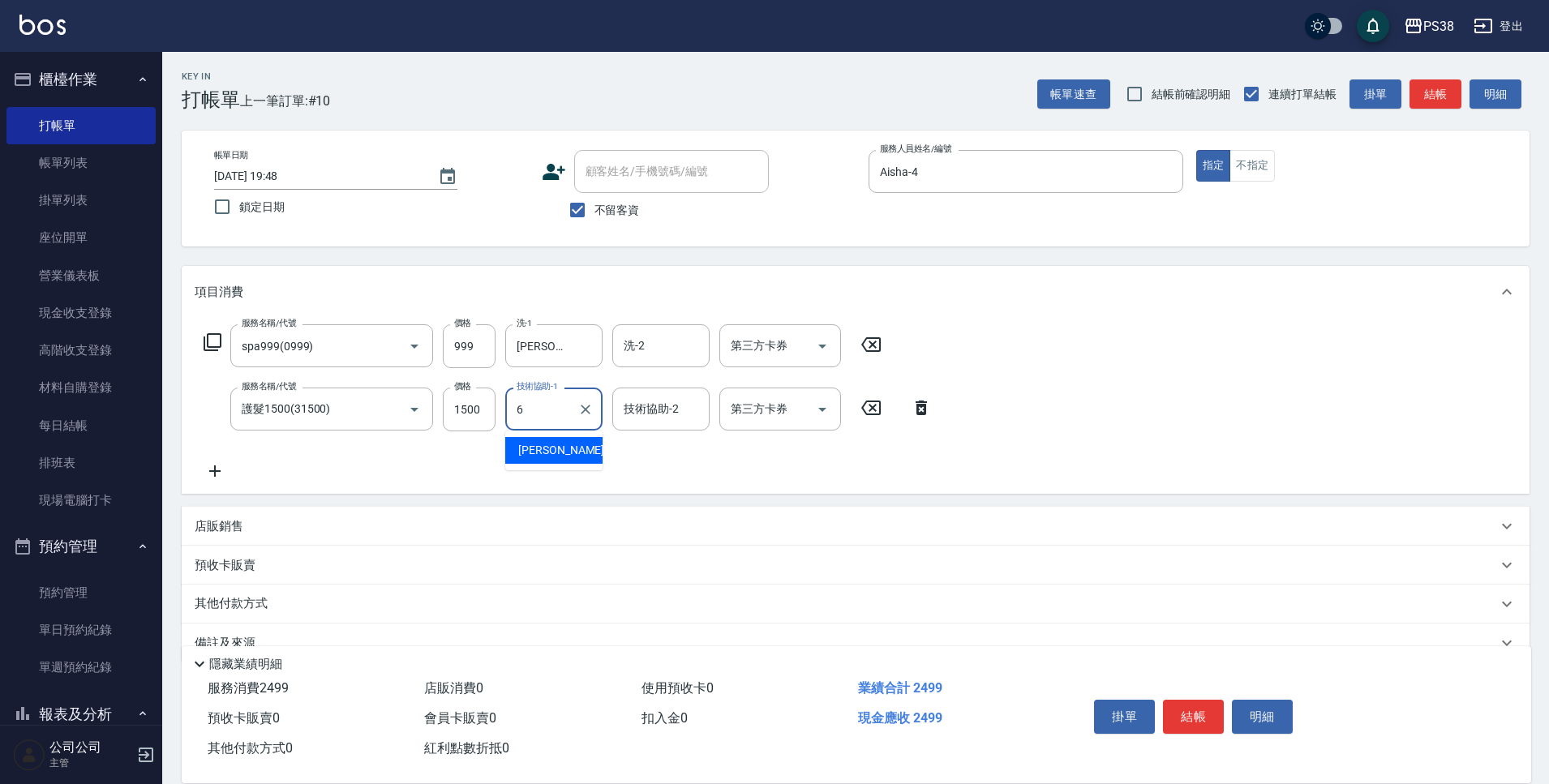
type input "[PERSON_NAME]-6"
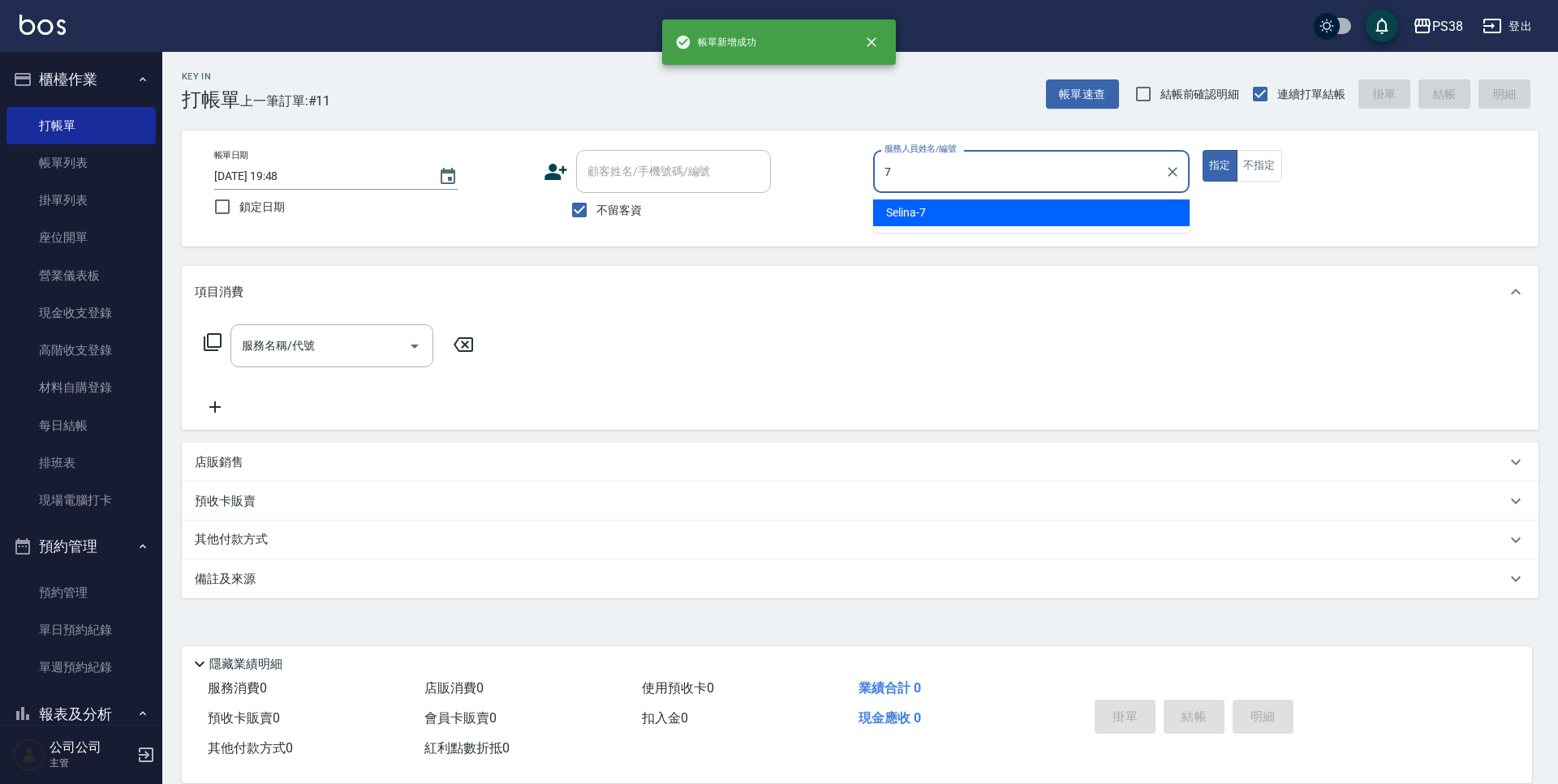
type input "Selina-7"
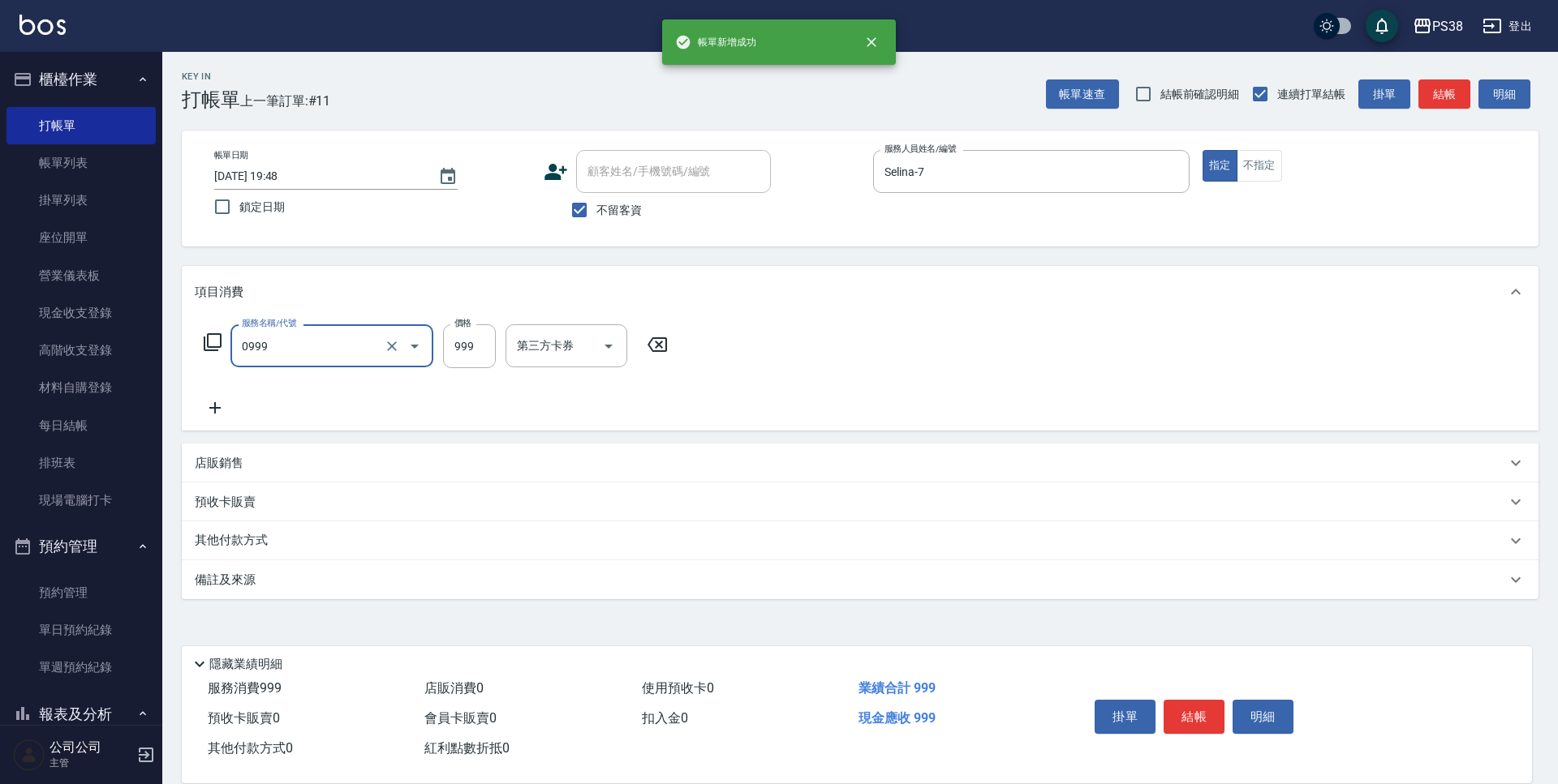
type input "spa999(0999)"
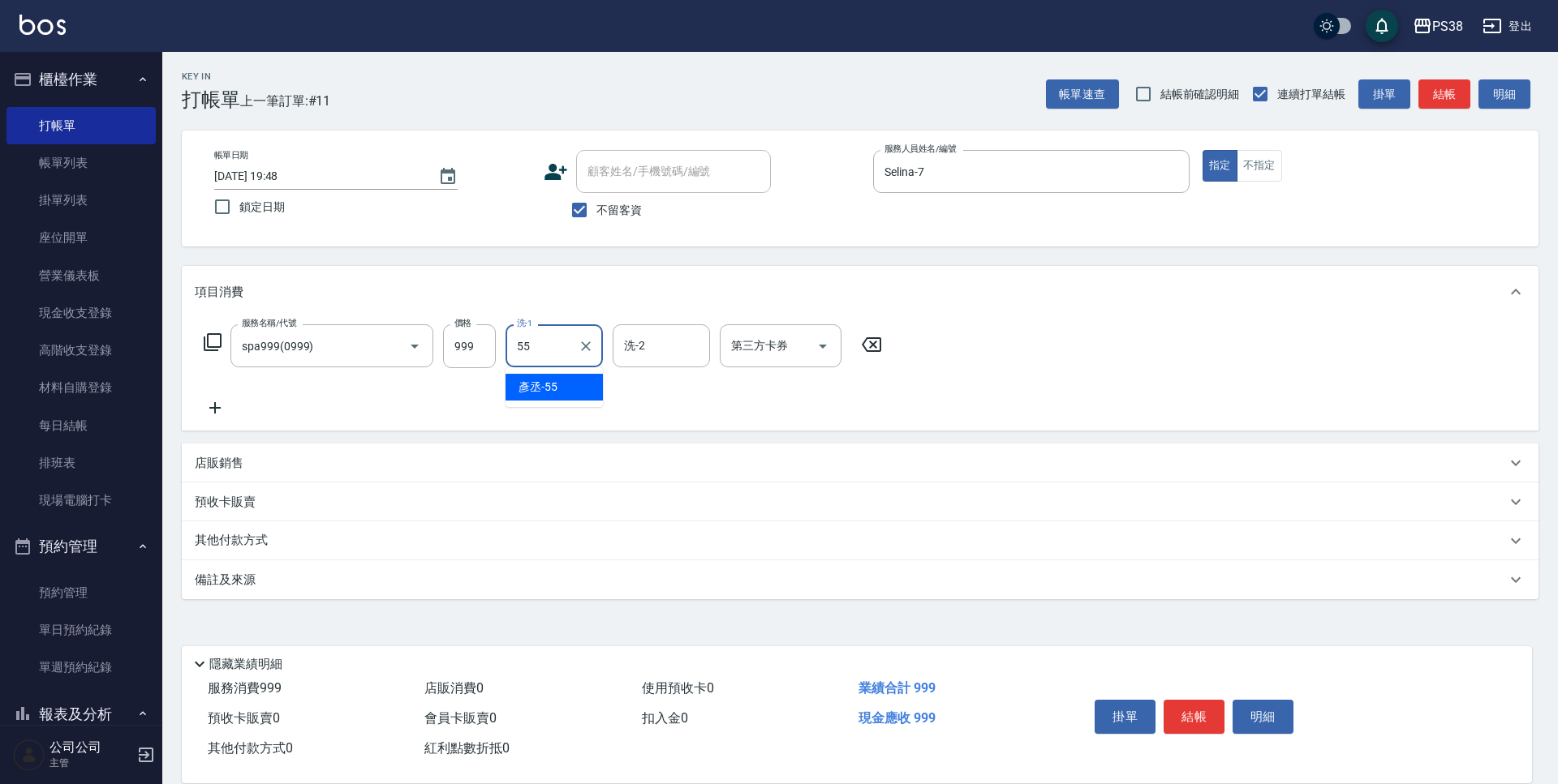
type input "[PERSON_NAME]-55"
click at [483, 346] on input "999" at bounding box center [470, 346] width 53 height 44
click at [827, 360] on div at bounding box center [822, 346] width 25 height 43
type input "1000"
click at [826, 354] on icon "Open" at bounding box center [822, 346] width 19 height 19
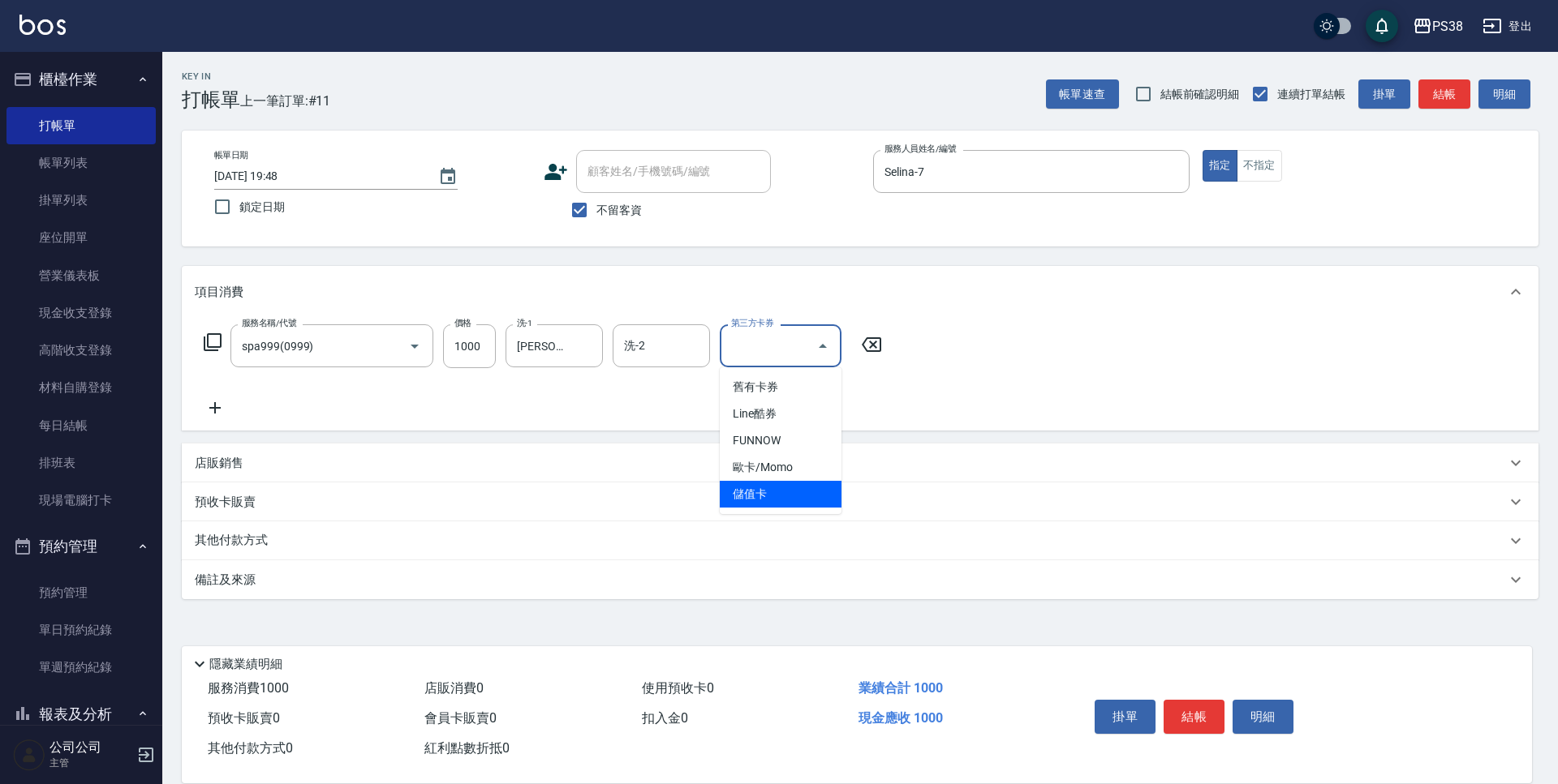
click at [820, 501] on span "儲值卡" at bounding box center [780, 494] width 121 height 26
type input "儲值卡"
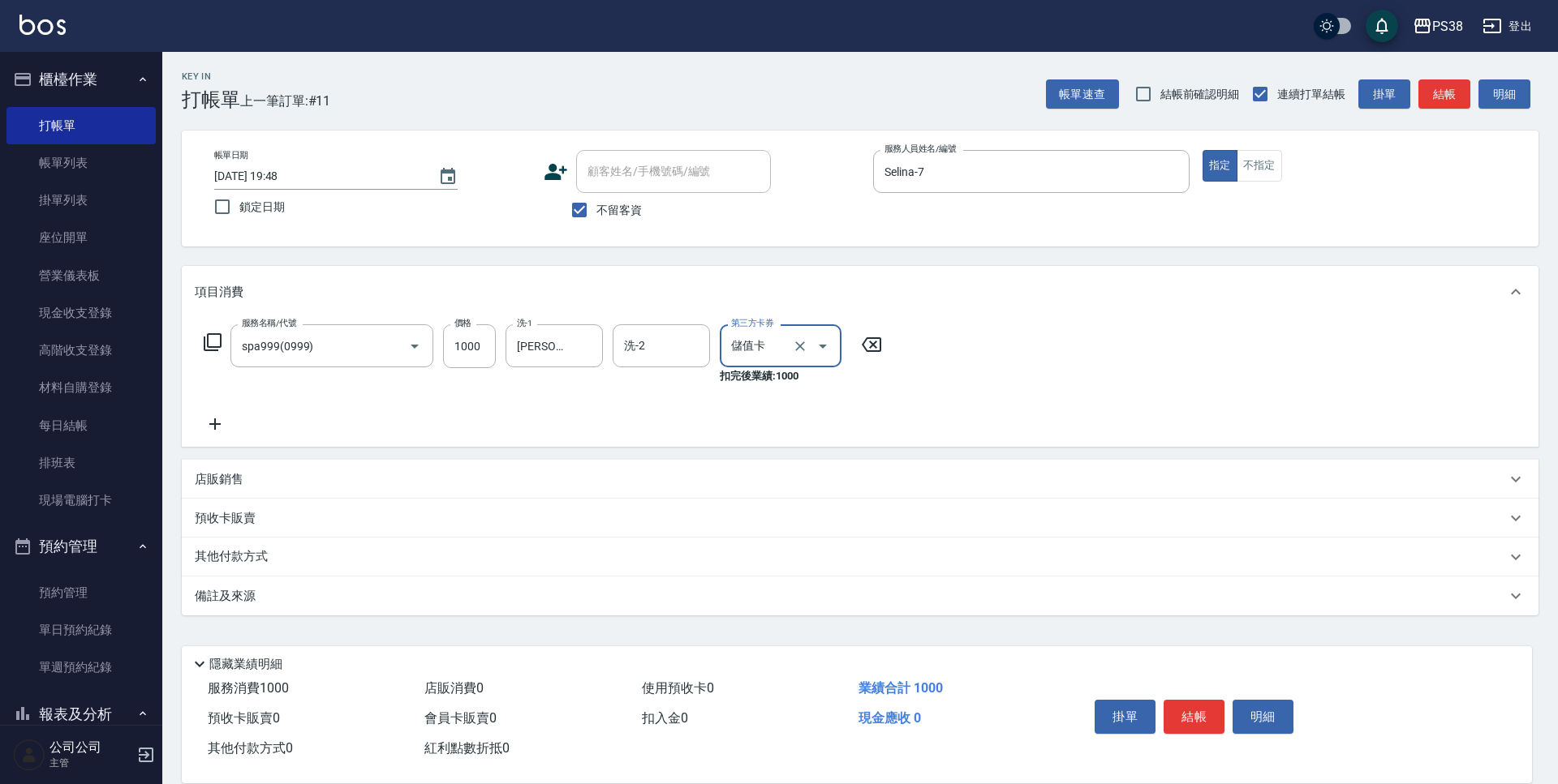
click at [229, 485] on p "店販銷售" at bounding box center [219, 480] width 48 height 17
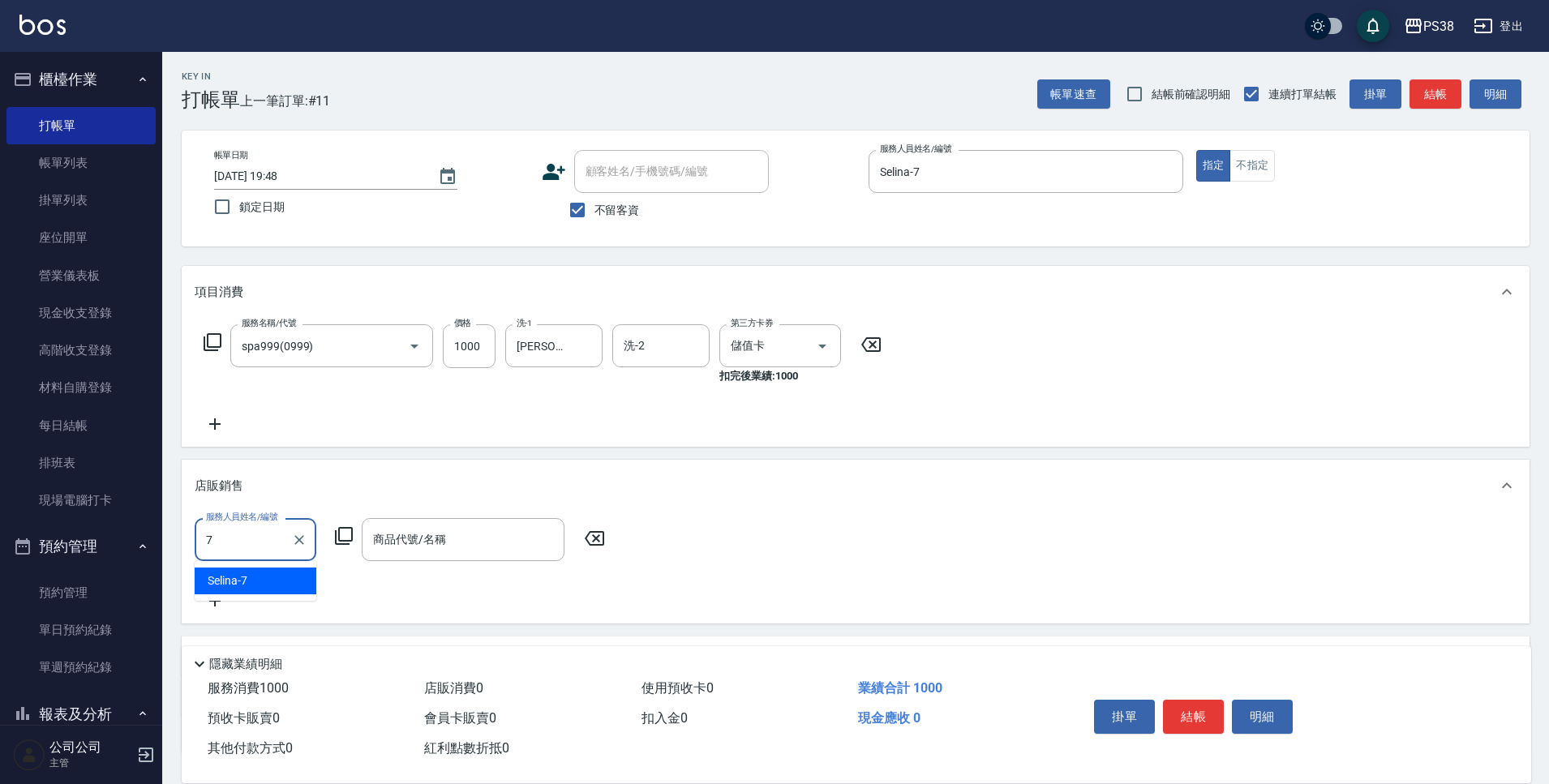
type input "Selina-7"
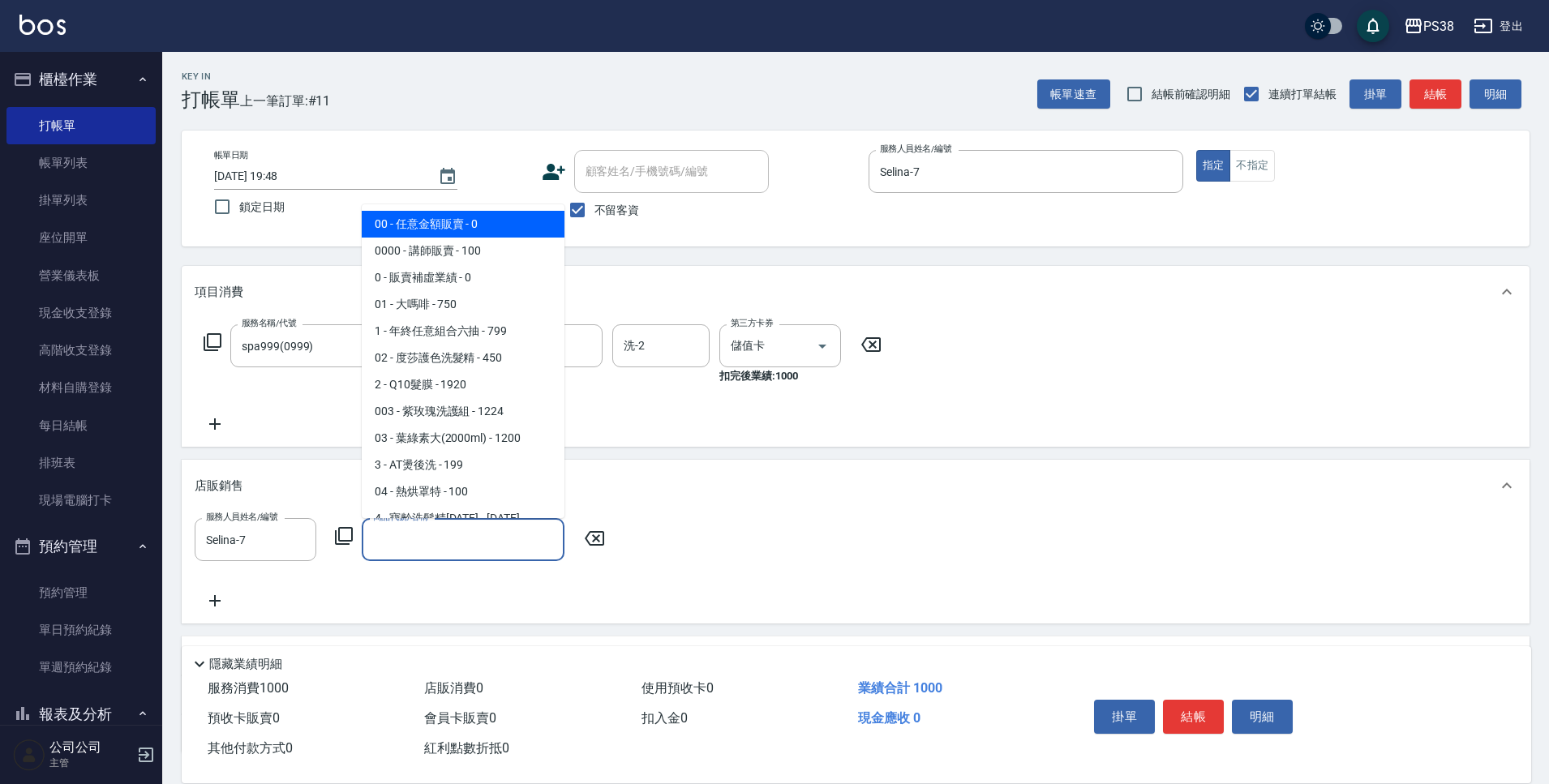
click at [428, 533] on input "商品代號/名稱" at bounding box center [463, 540] width 188 height 28
click at [441, 216] on span "00 - 任意金額販賣 - 0" at bounding box center [463, 223] width 202 height 26
type input "任意金額販賣"
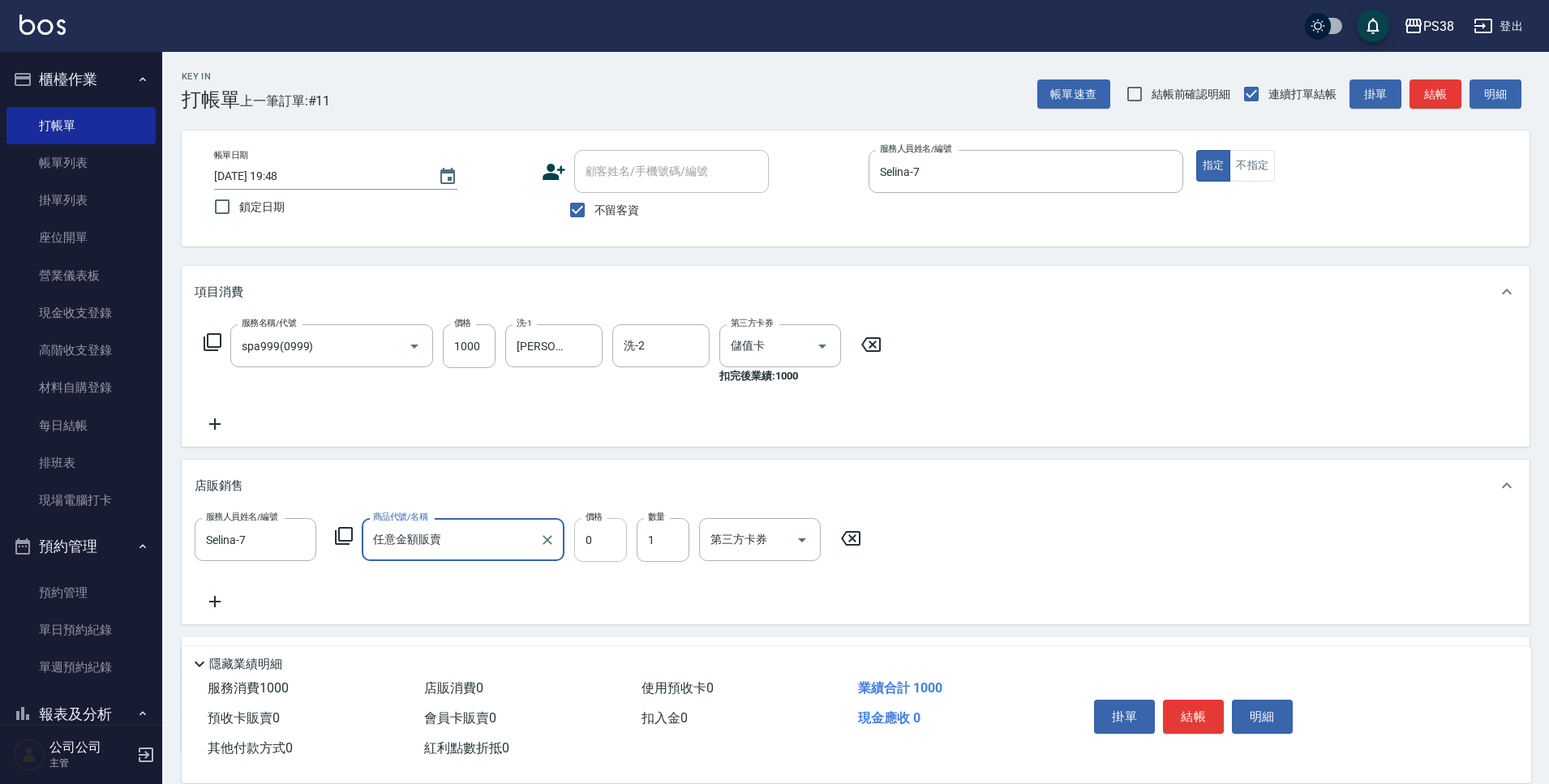
click at [609, 552] on input "0" at bounding box center [601, 541] width 53 height 44
type input "300"
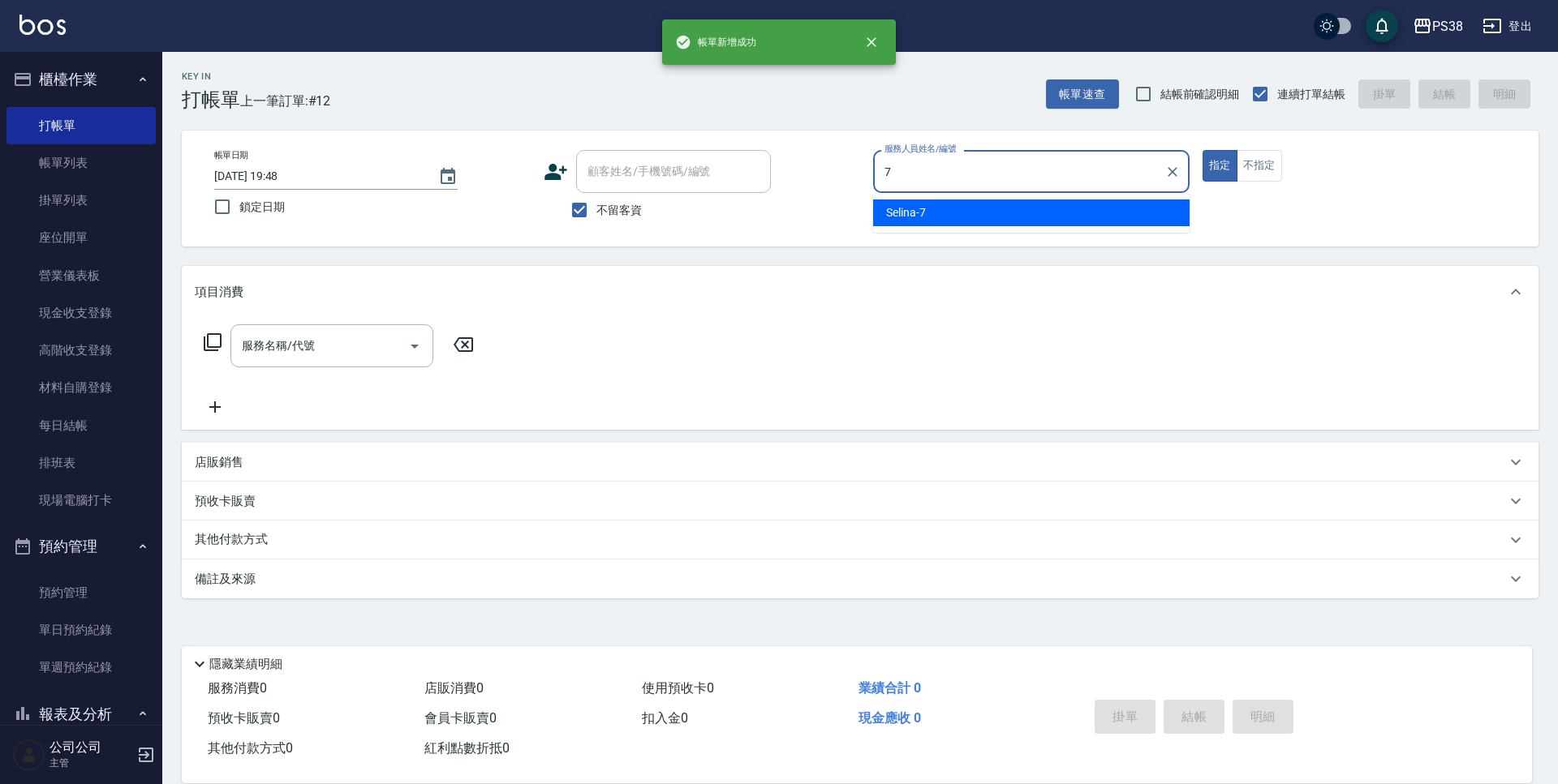
type input "Selina-7"
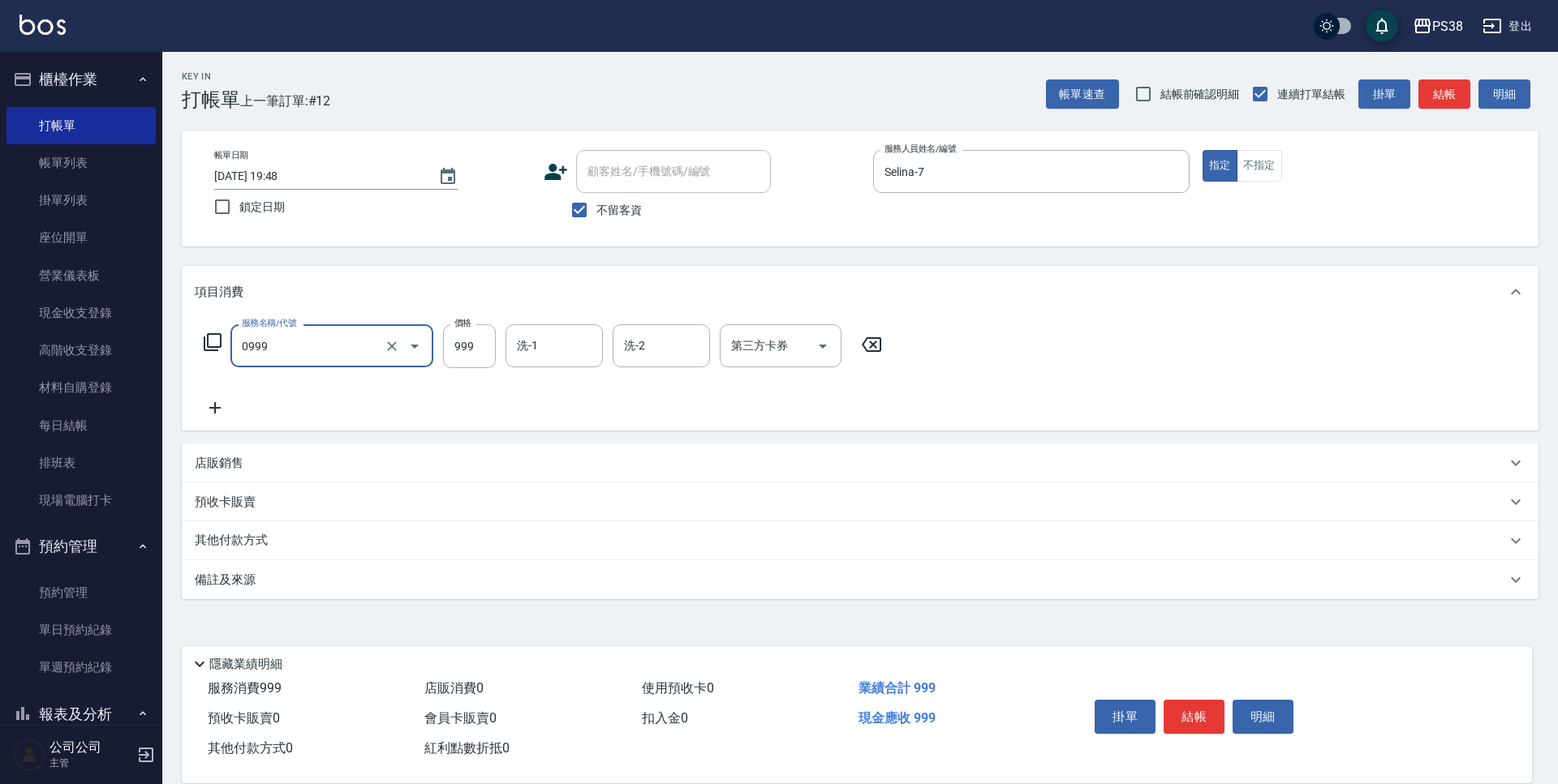
type input "spa999(0999)"
type input "1000"
type input "泰迪-21"
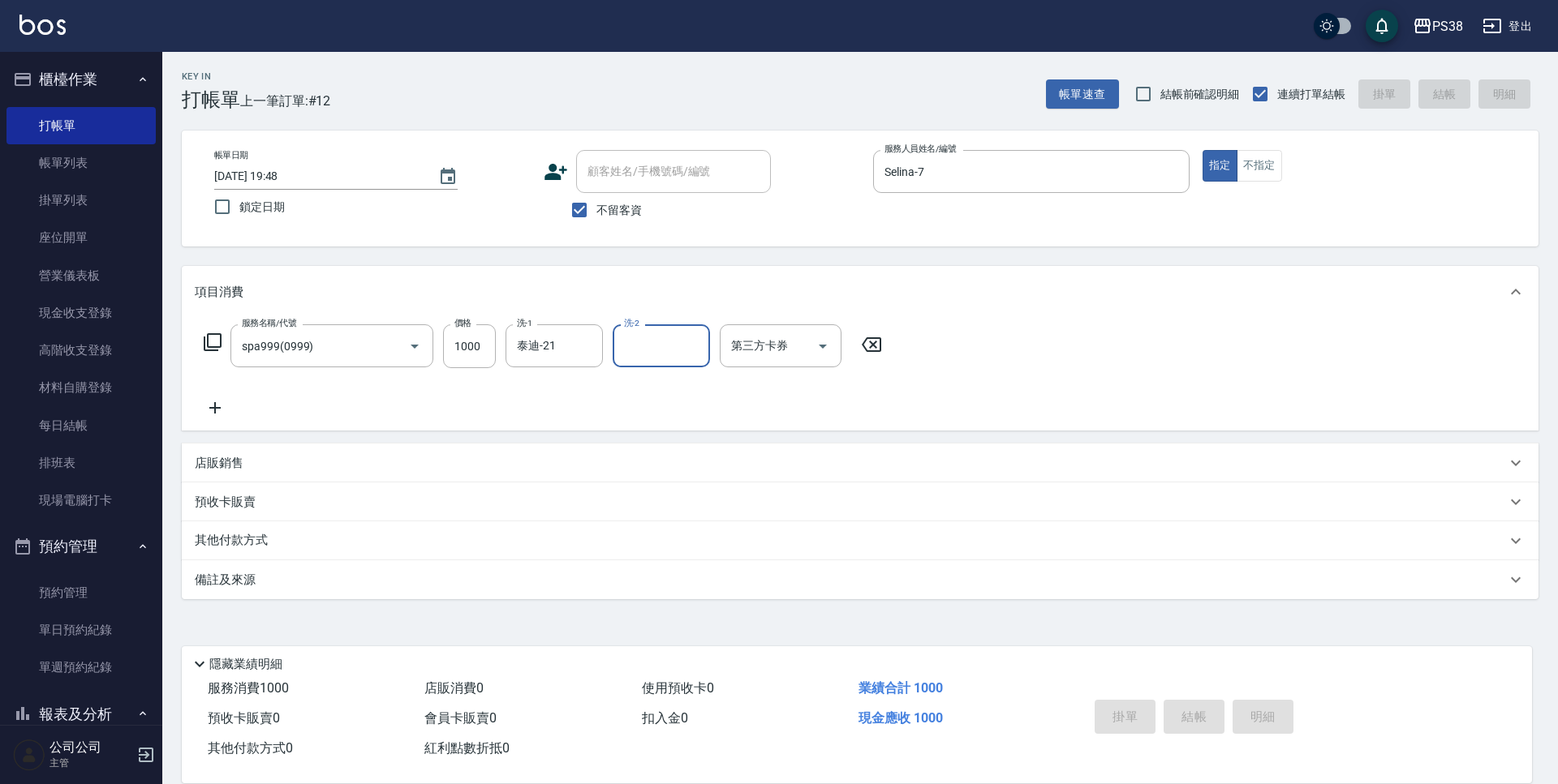
type input "[DATE] 19:49"
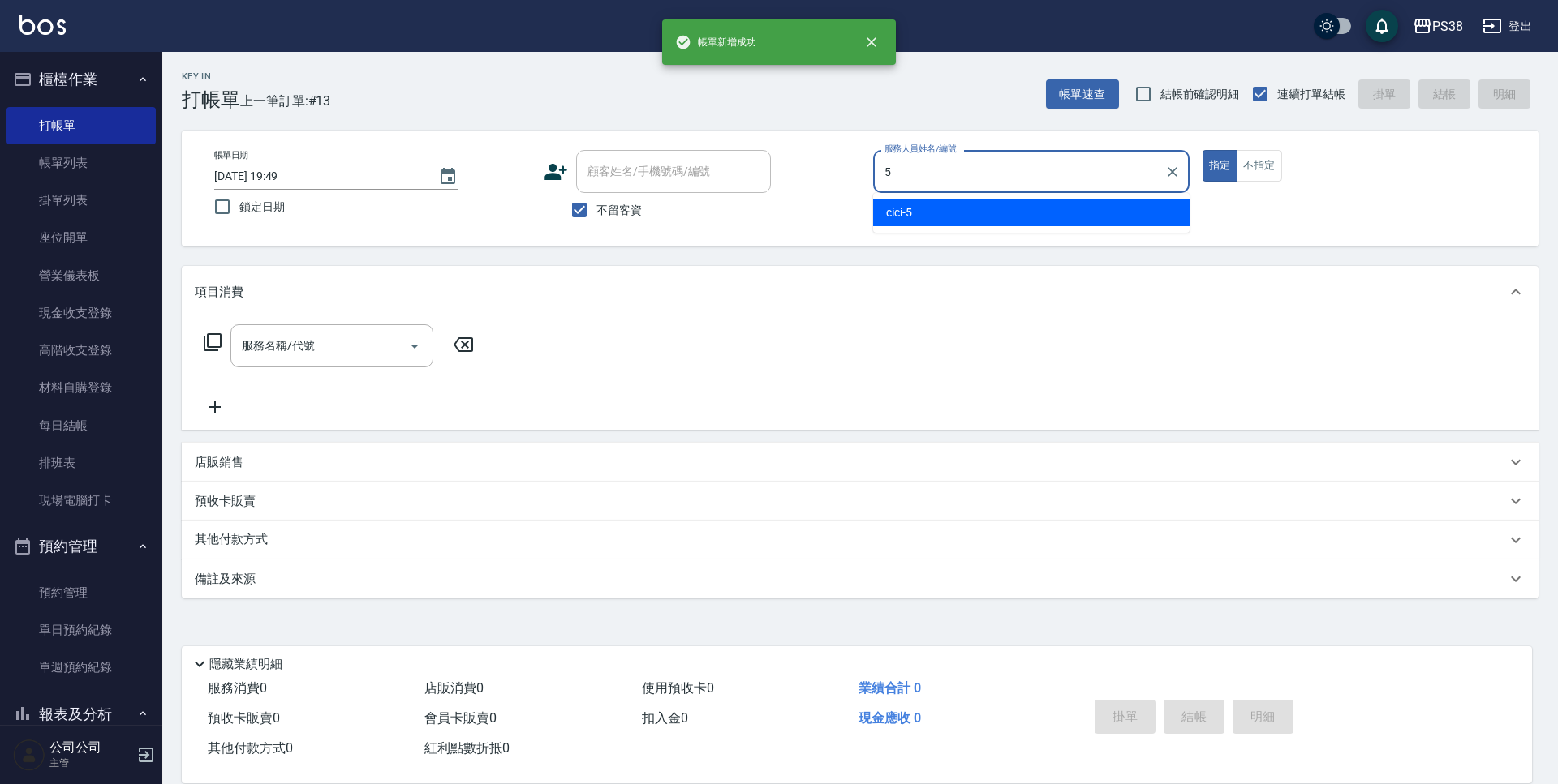
type input "cici-5"
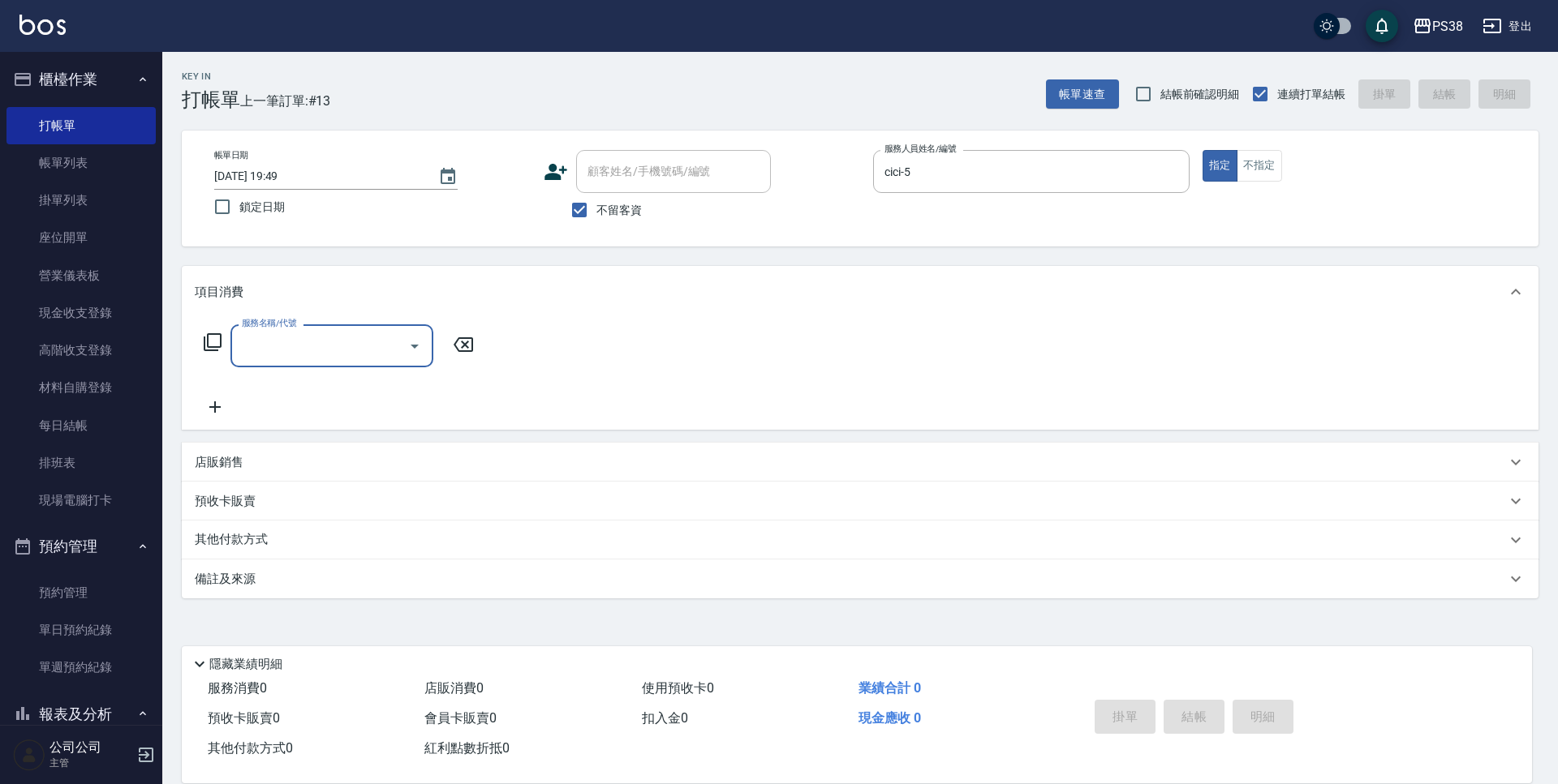
click at [197, 459] on p "店販銷售" at bounding box center [219, 462] width 48 height 17
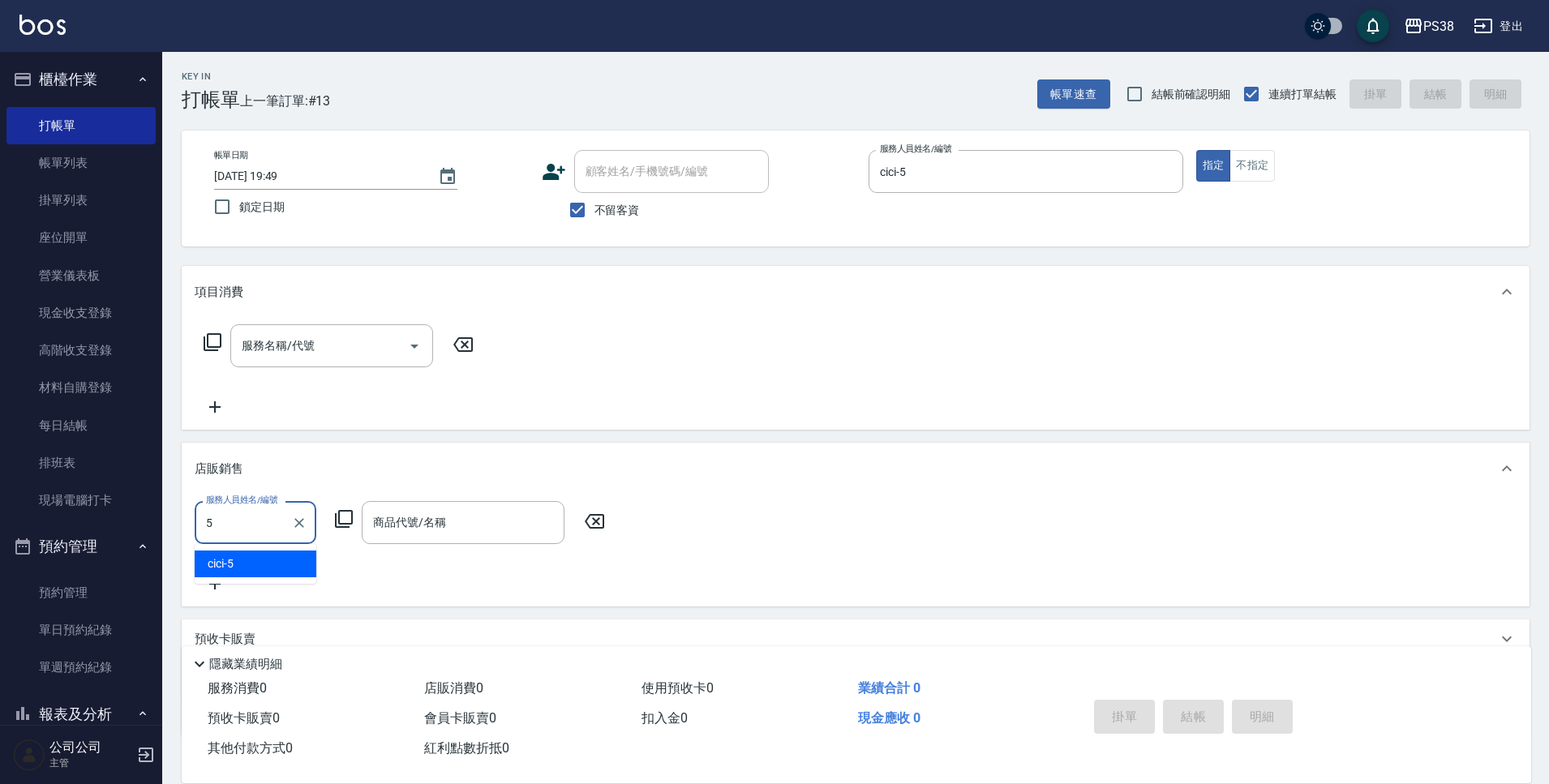
type input "cici-5"
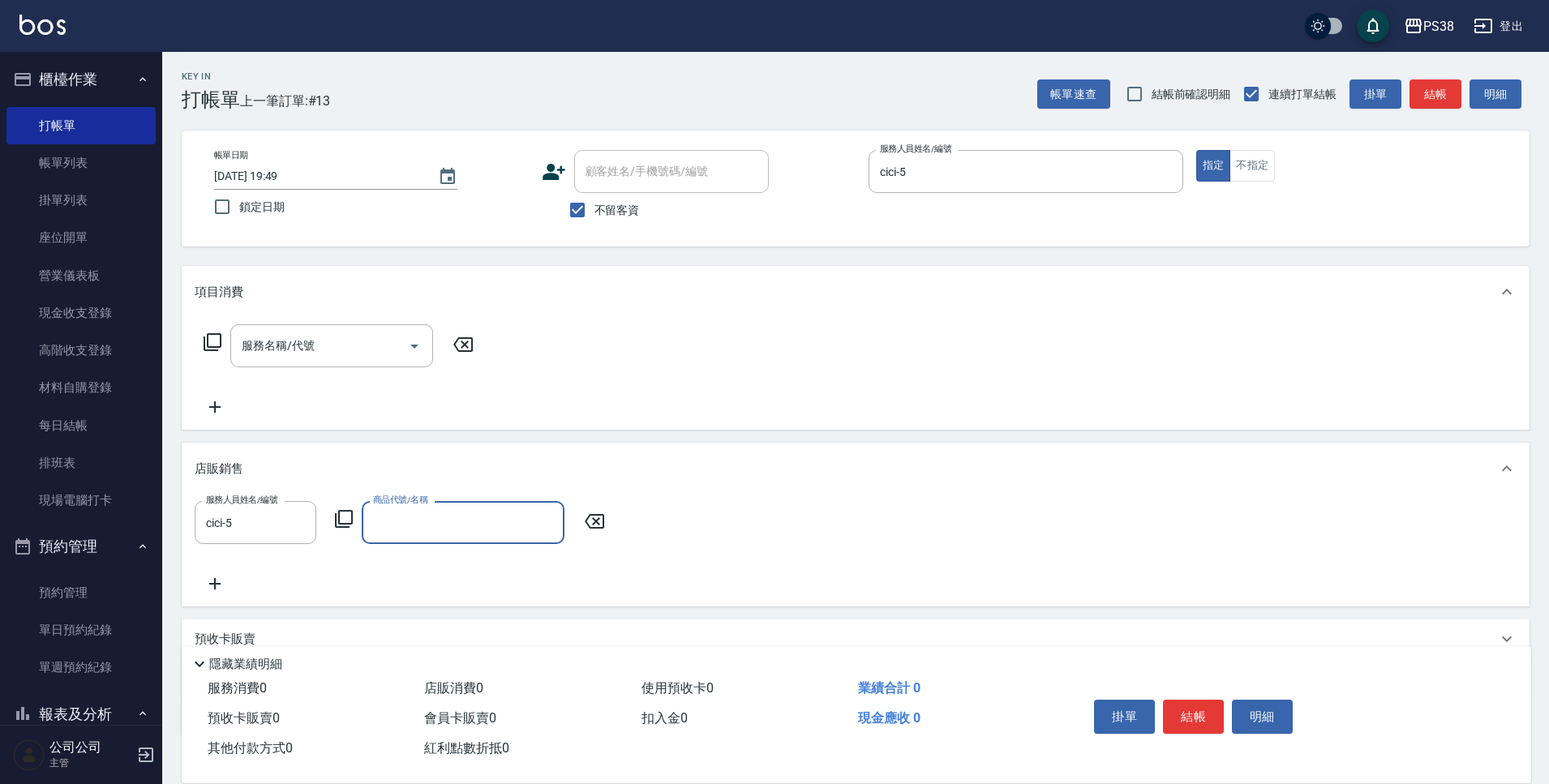
click at [411, 521] on input "商品代號/名稱" at bounding box center [463, 522] width 188 height 28
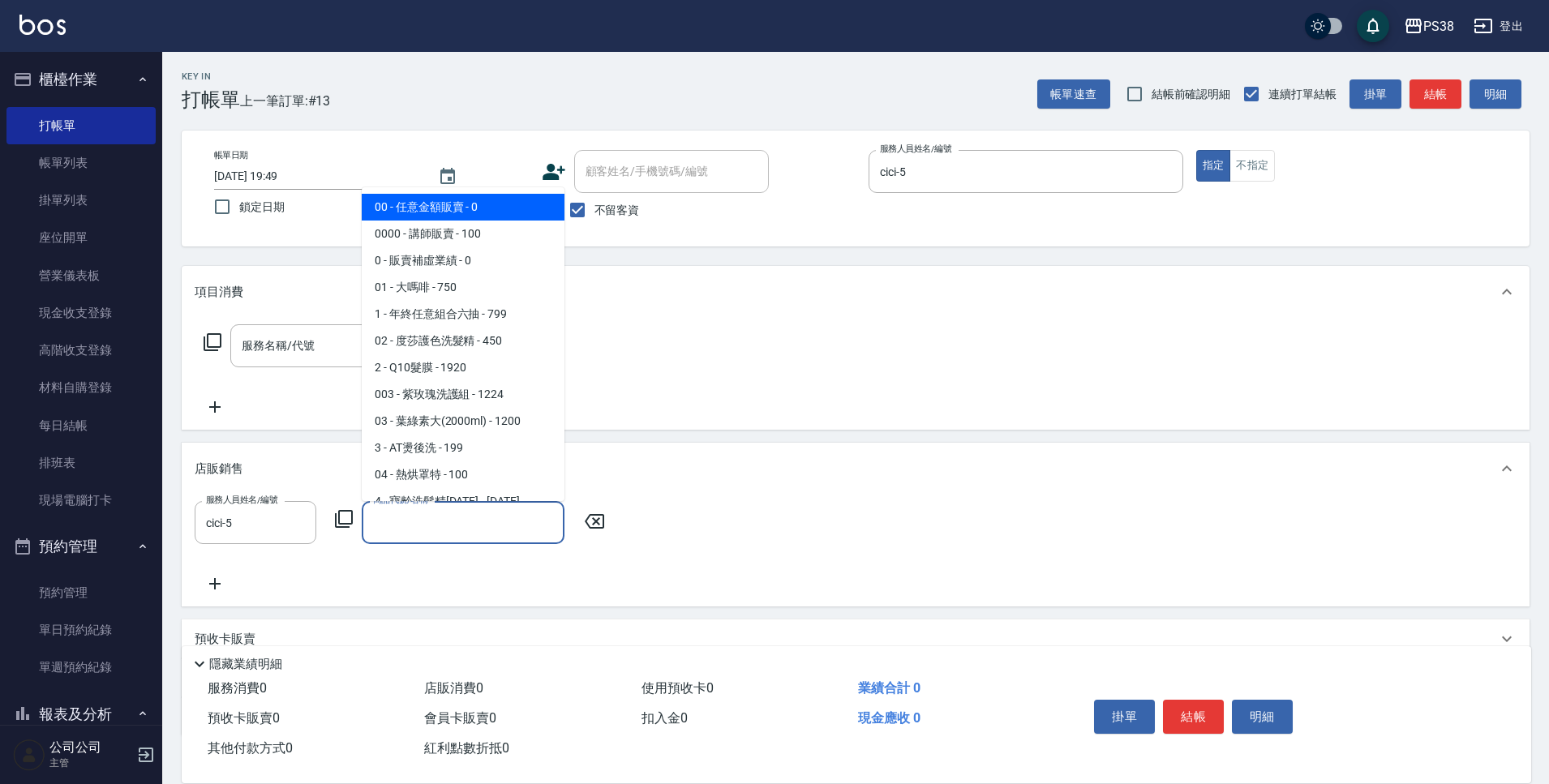
click at [466, 199] on span "00 - 任意金額販賣 - 0" at bounding box center [463, 207] width 202 height 26
type input "任意金額販賣"
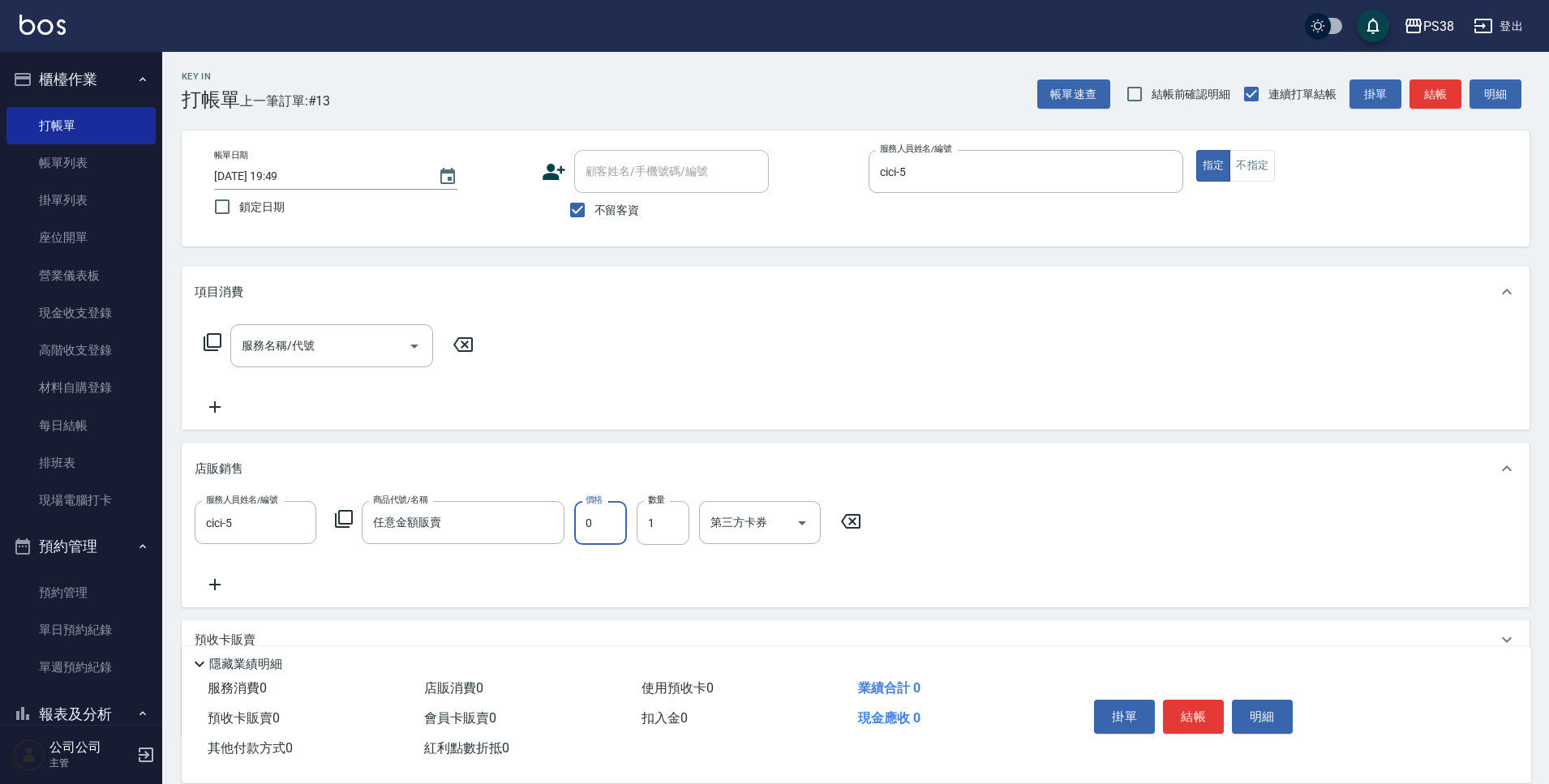
click at [609, 544] on input "0" at bounding box center [601, 523] width 53 height 44
type input "450"
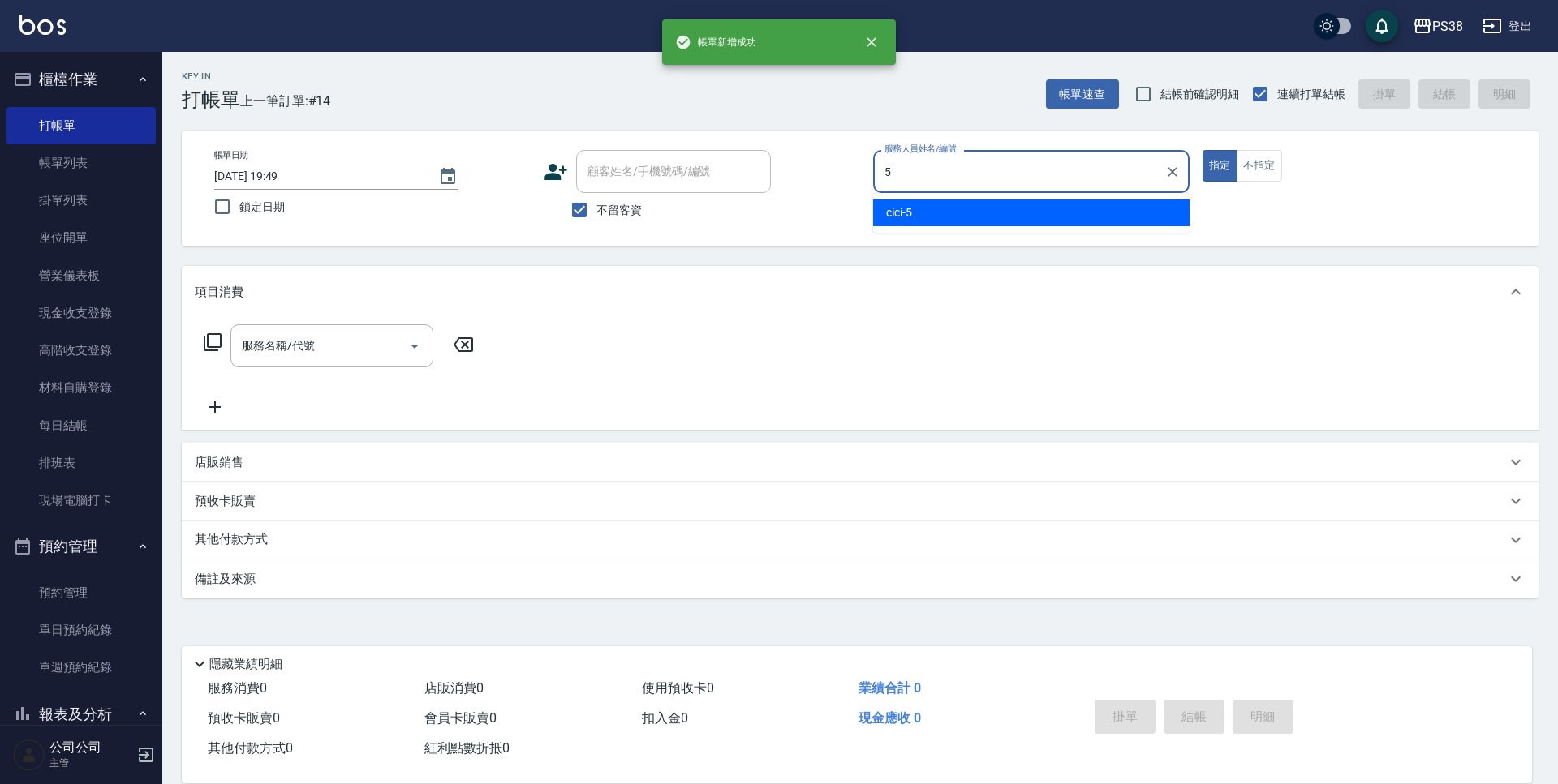
type input "cici-5"
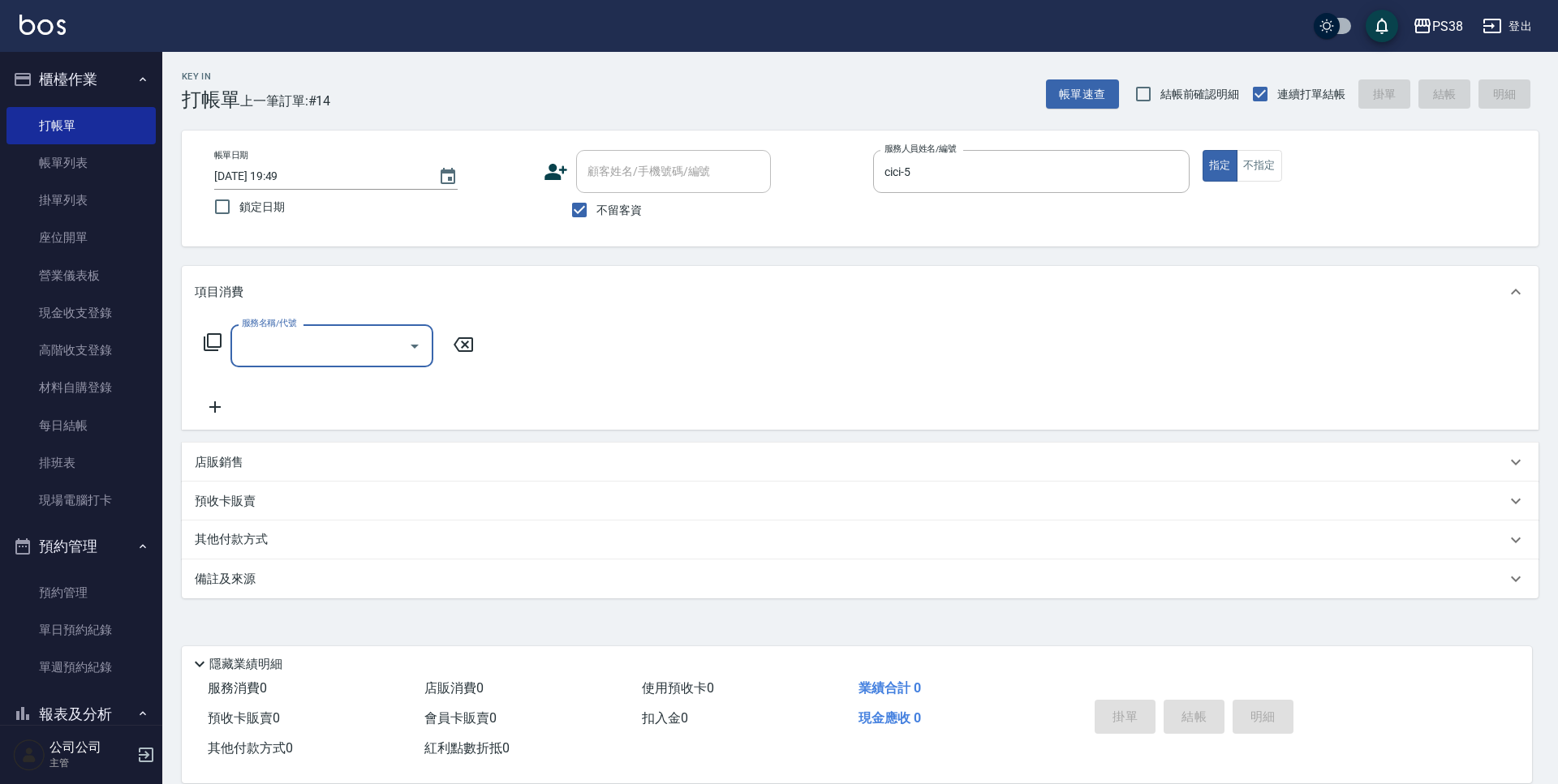
click at [247, 461] on div "店販銷售" at bounding box center [851, 462] width 1312 height 17
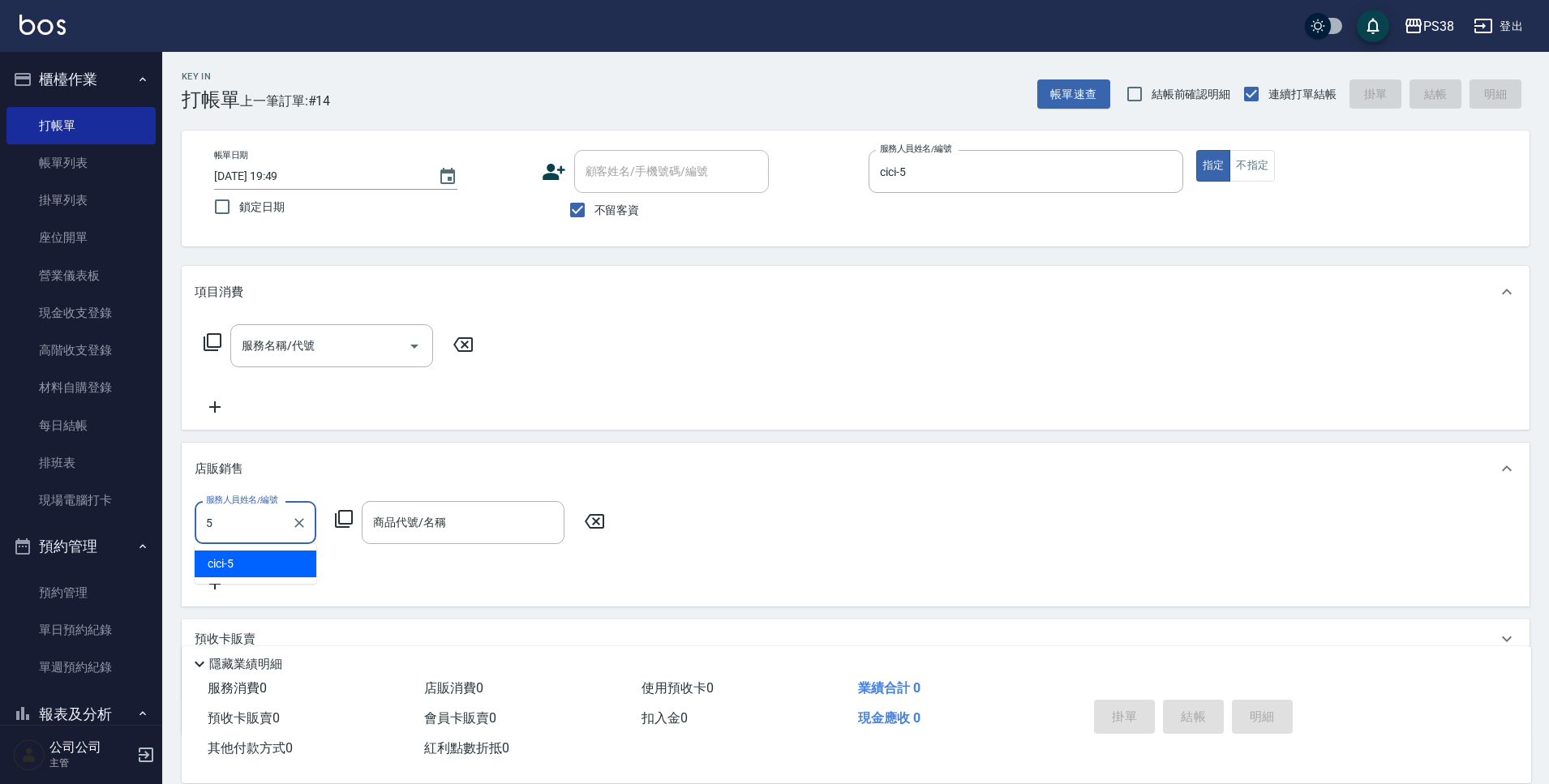
type input "cici-5"
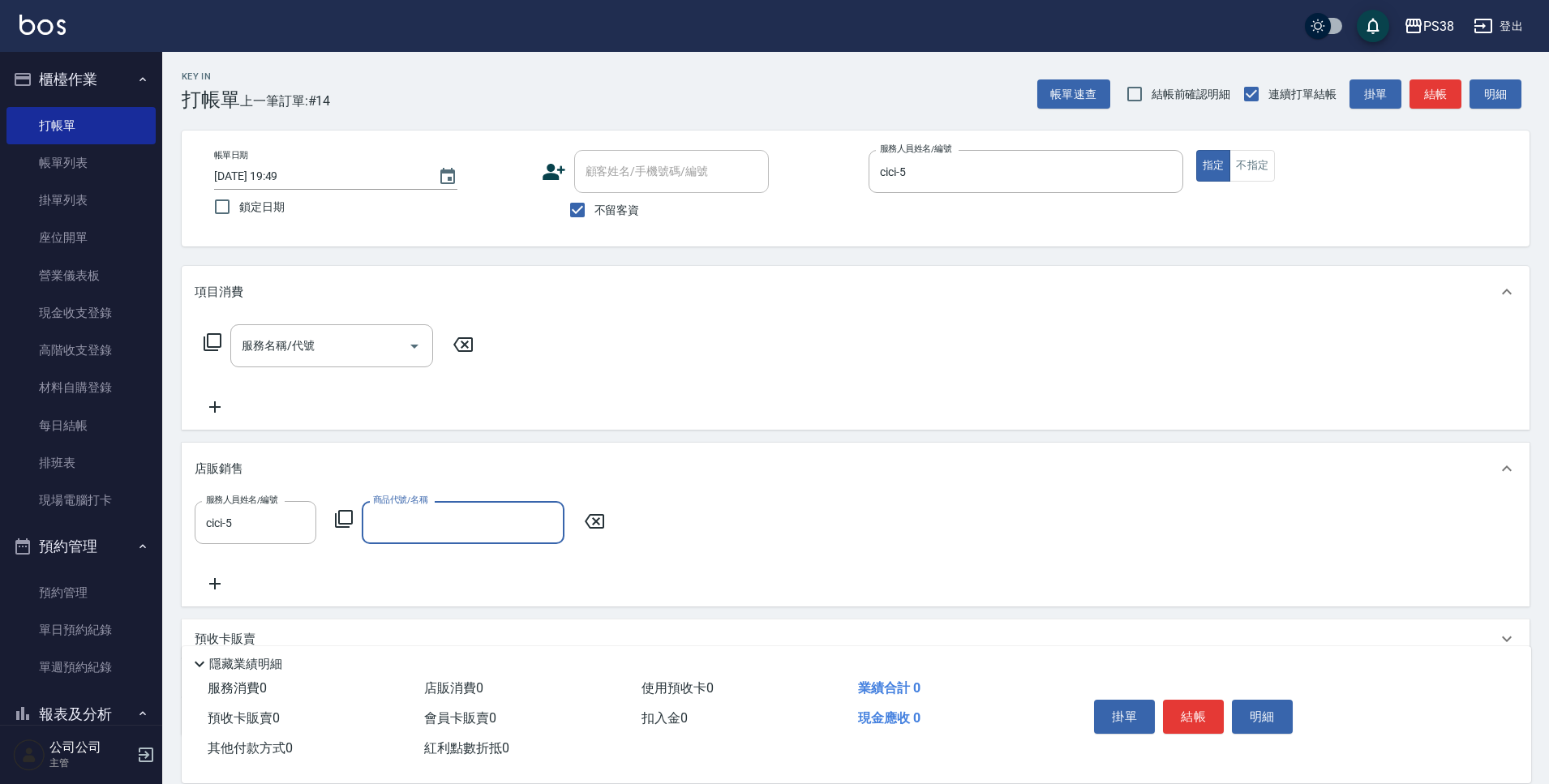
click at [466, 514] on input "商品代號/名稱" at bounding box center [463, 522] width 188 height 28
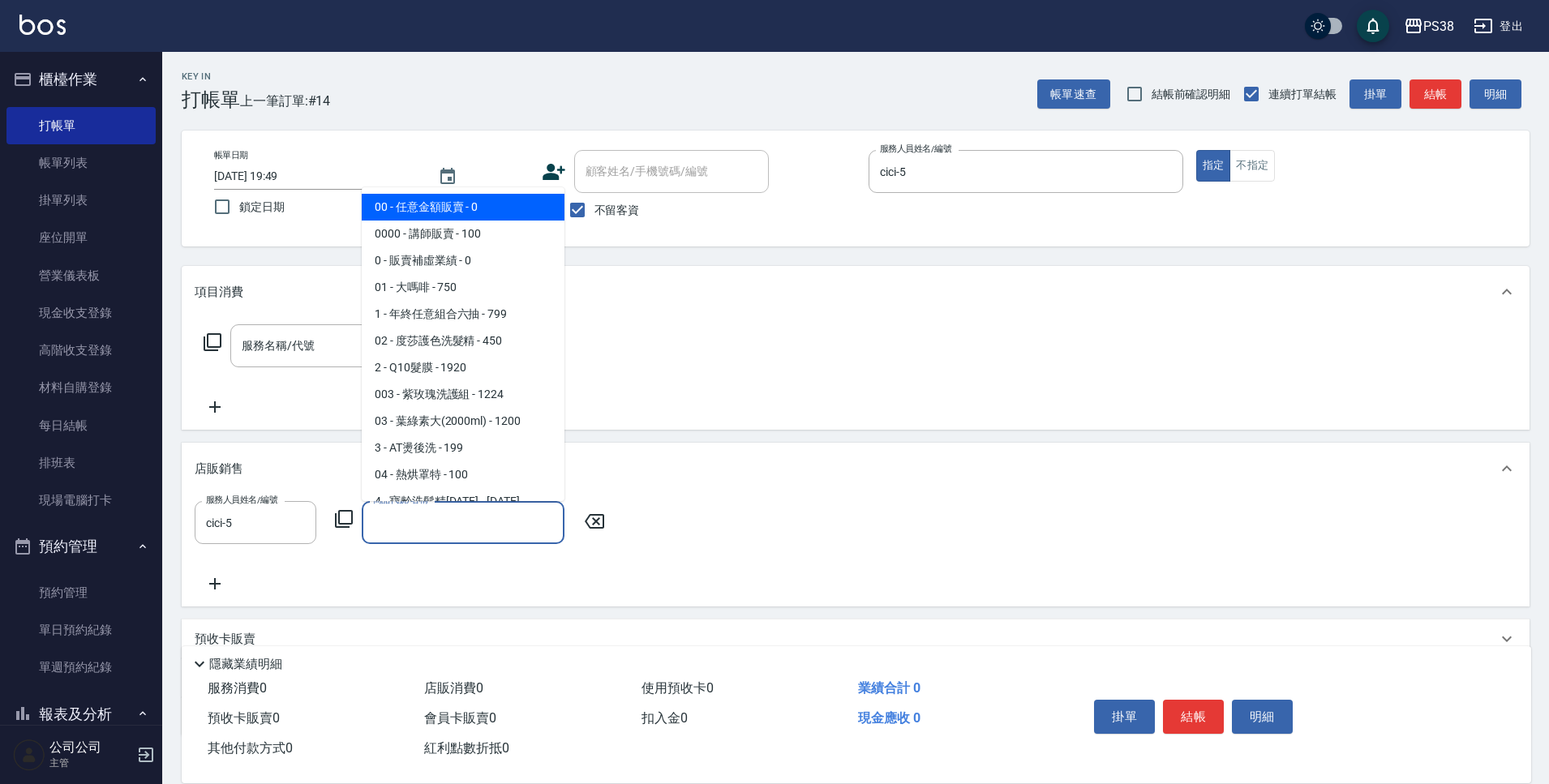
click at [409, 203] on span "00 - 任意金額販賣 - 0" at bounding box center [463, 207] width 202 height 26
type input "任意金額販賣"
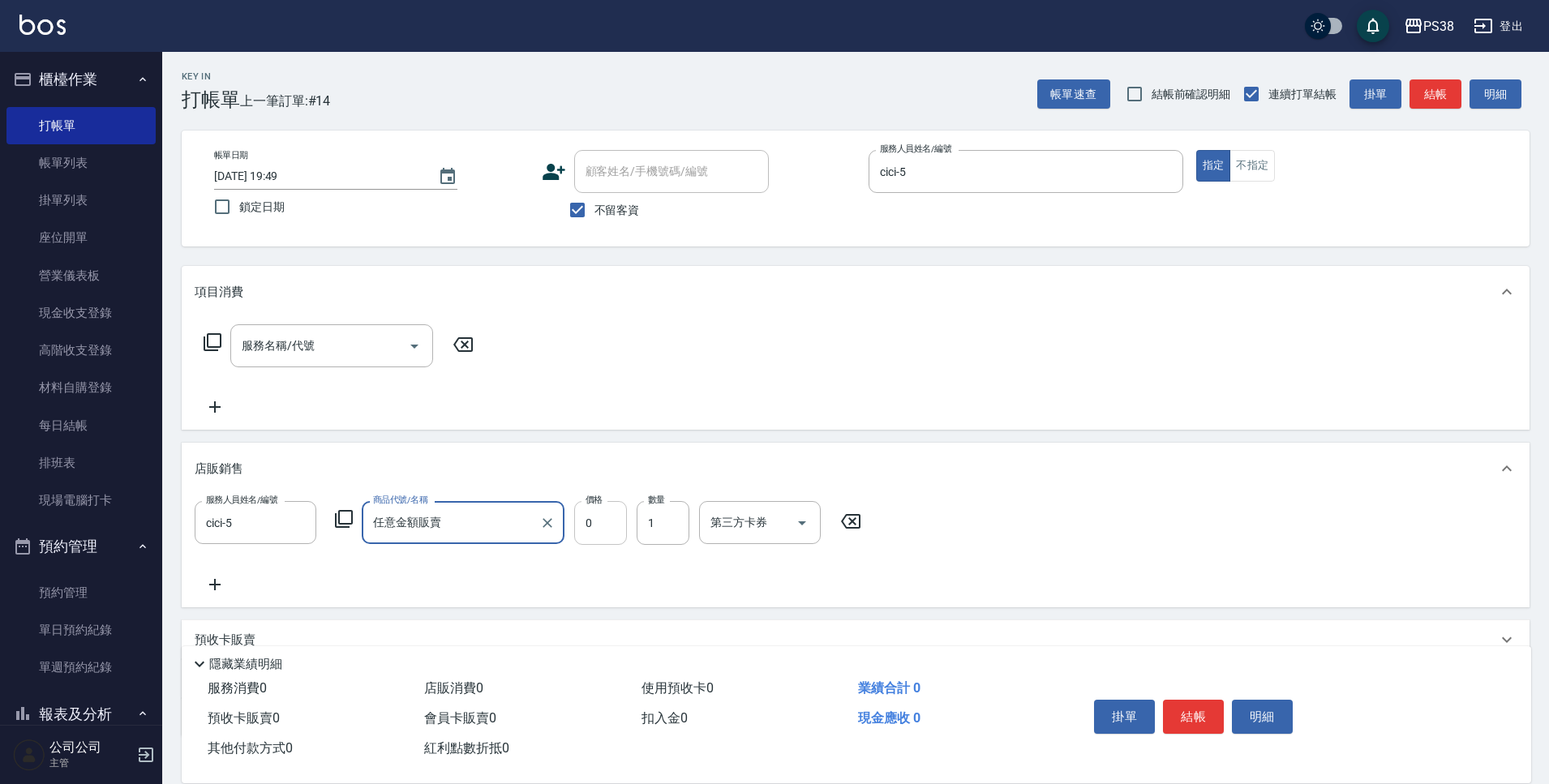
click at [619, 539] on input "0" at bounding box center [601, 523] width 53 height 44
type input "300"
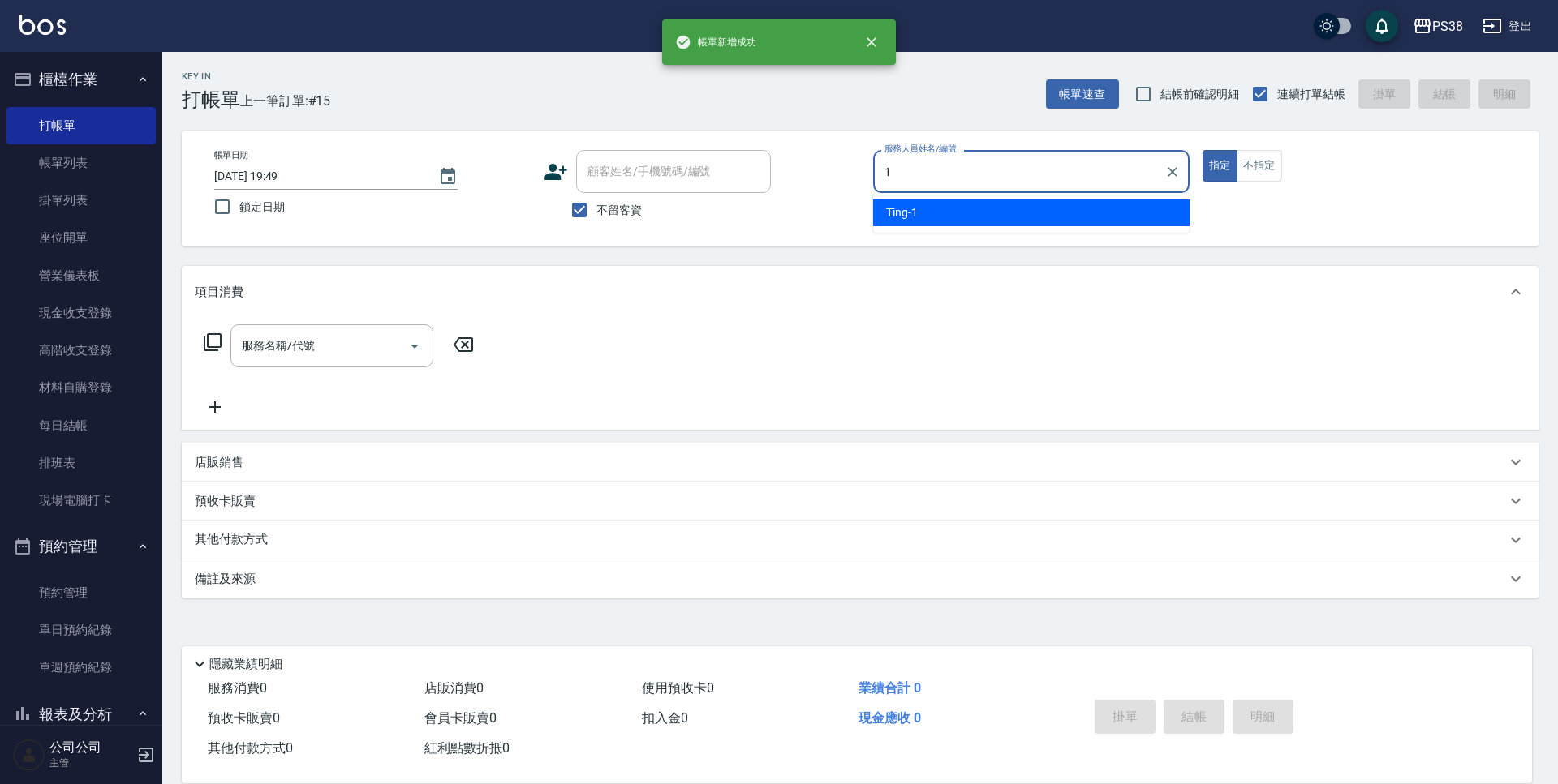
type input "Ting-1"
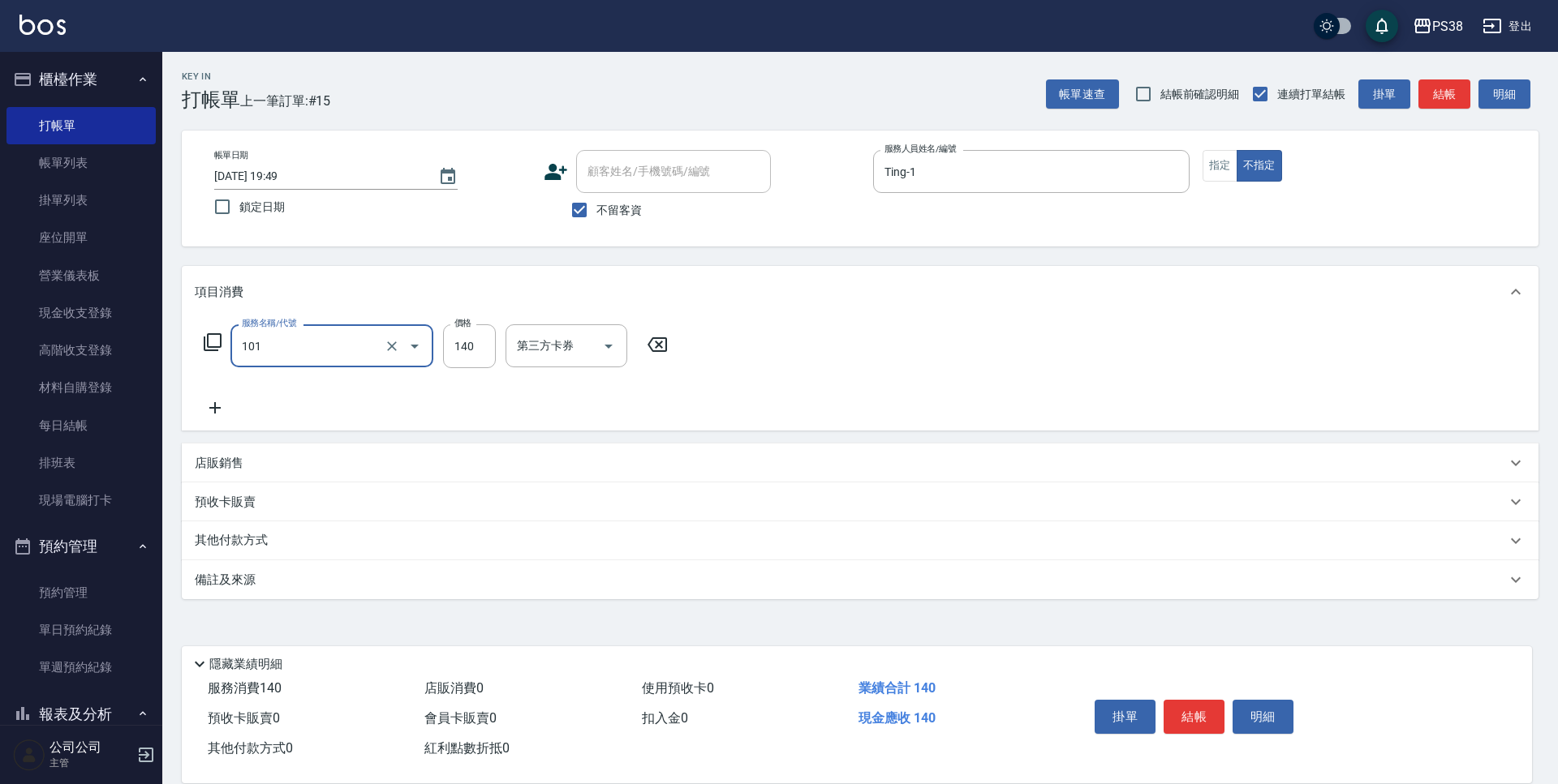
type input "洗髮(101)"
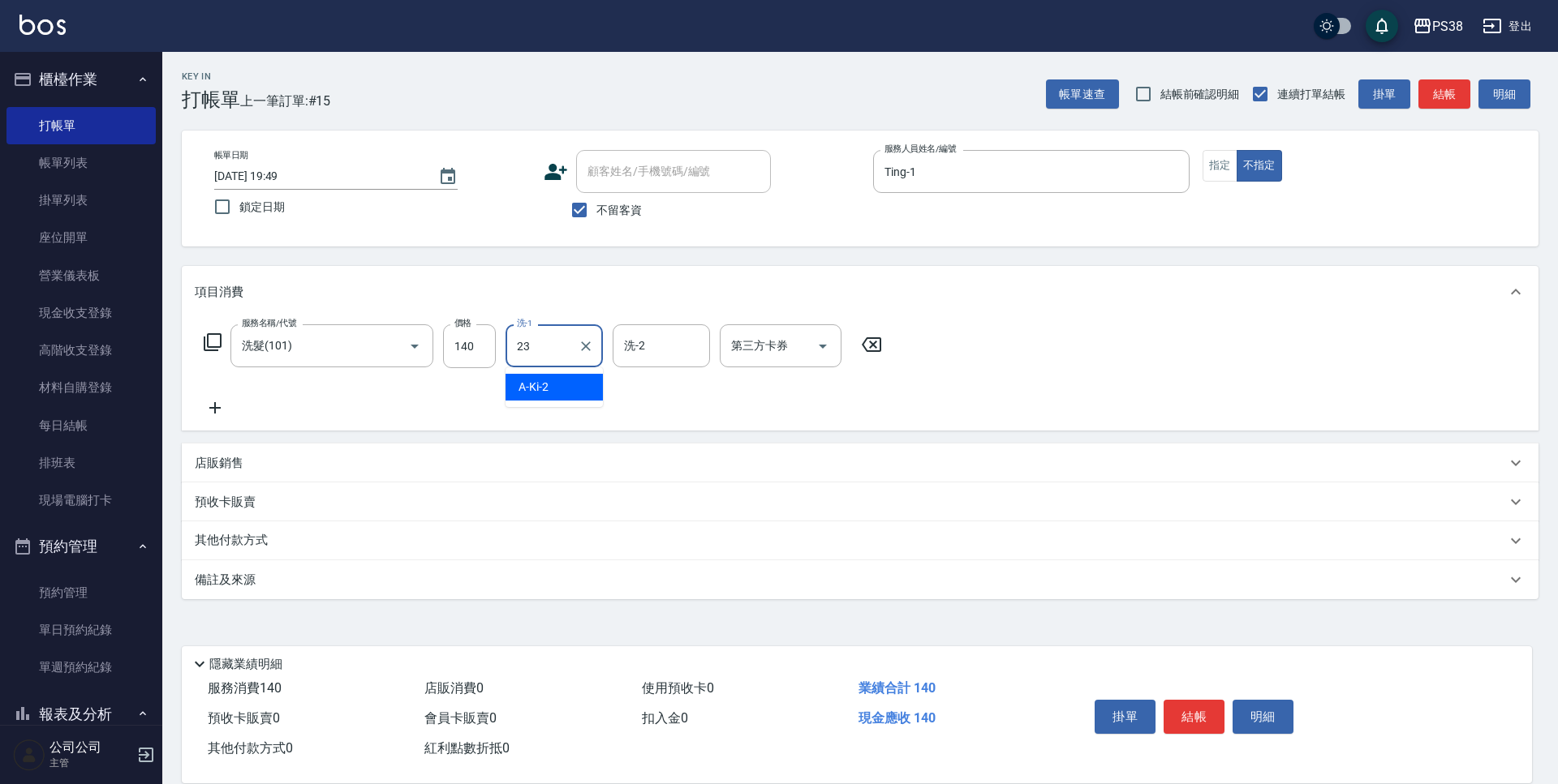
type input "Mona-23"
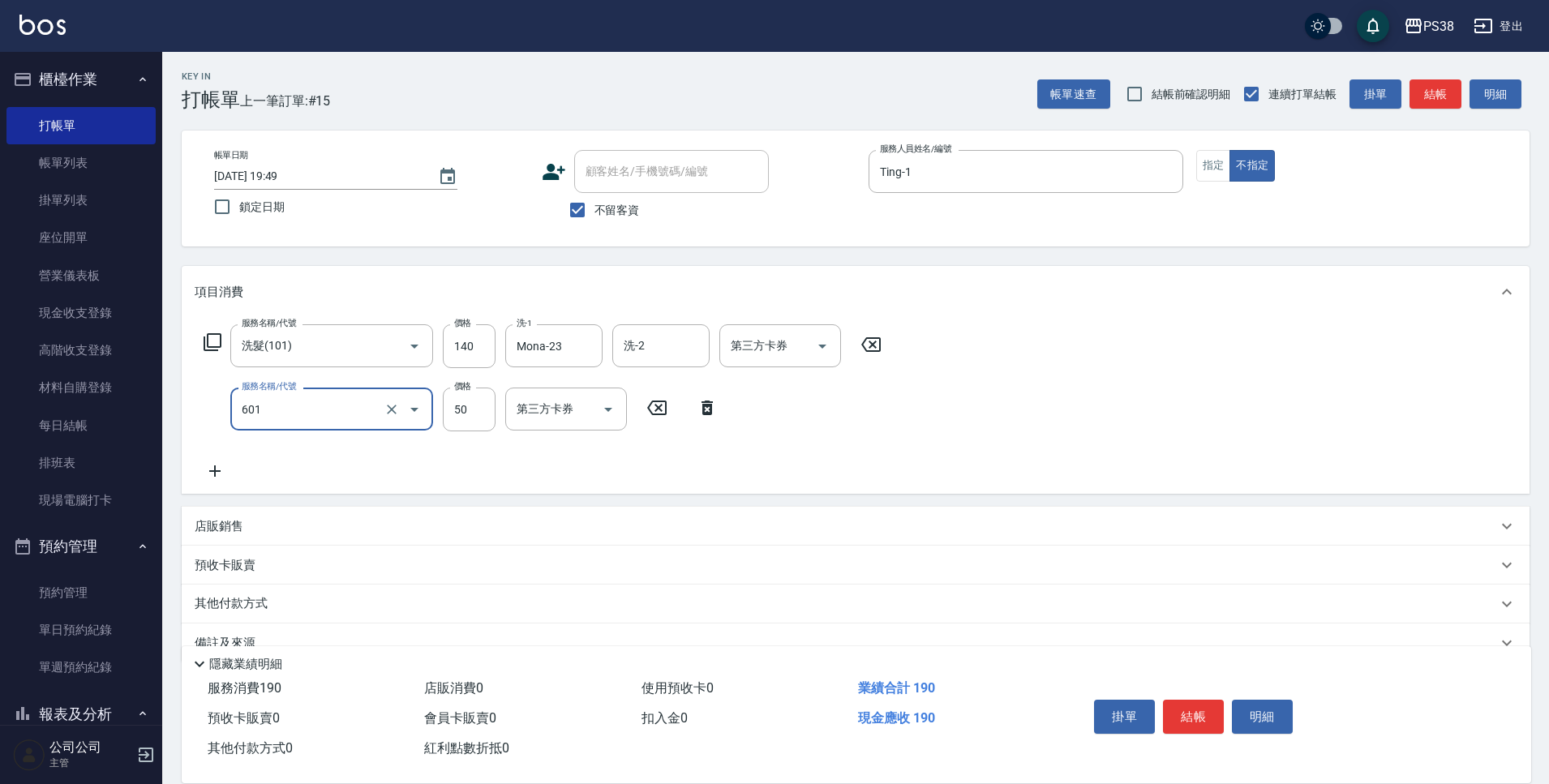
type input "精油50(601)"
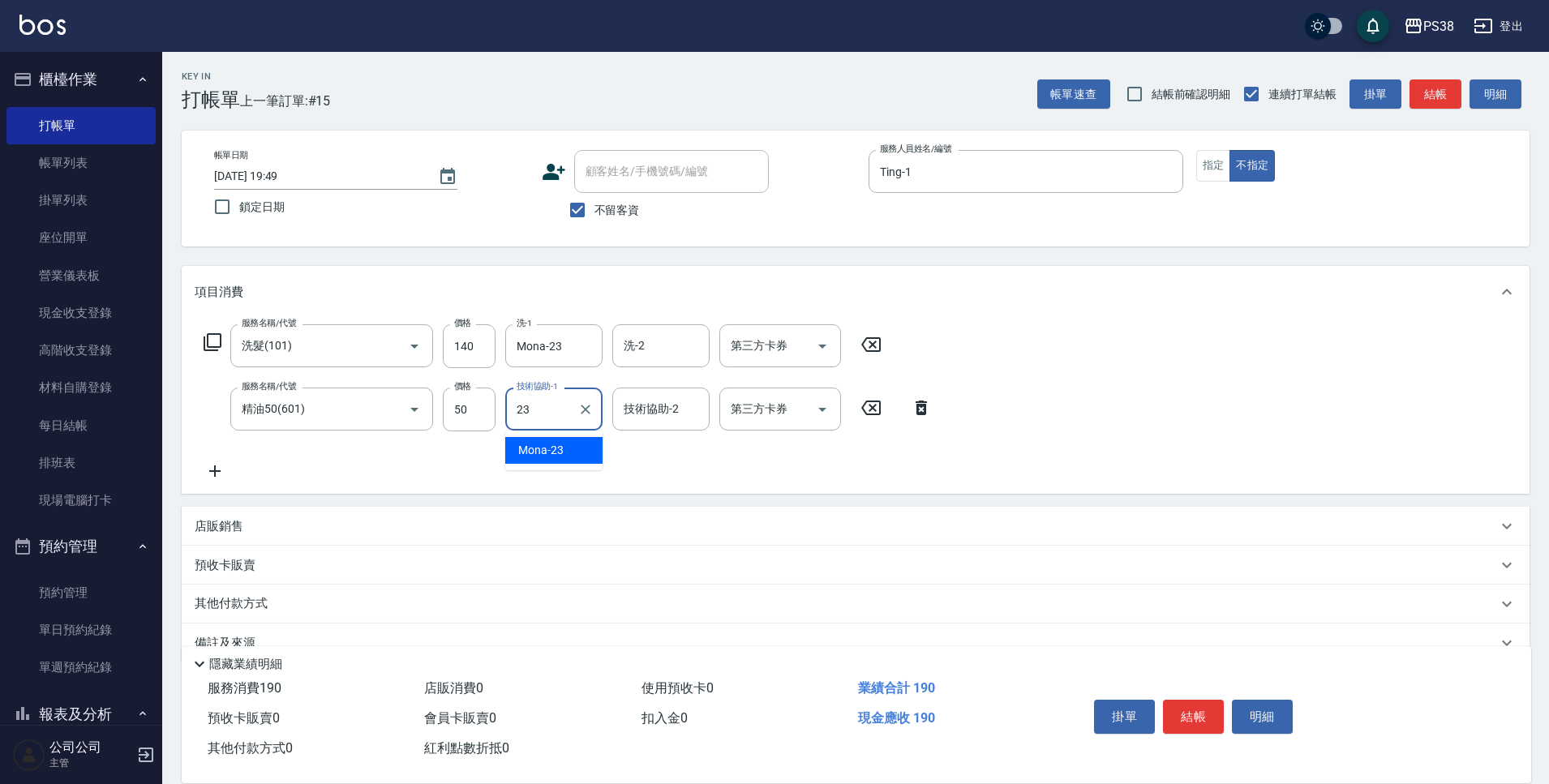
type input "Mona-23"
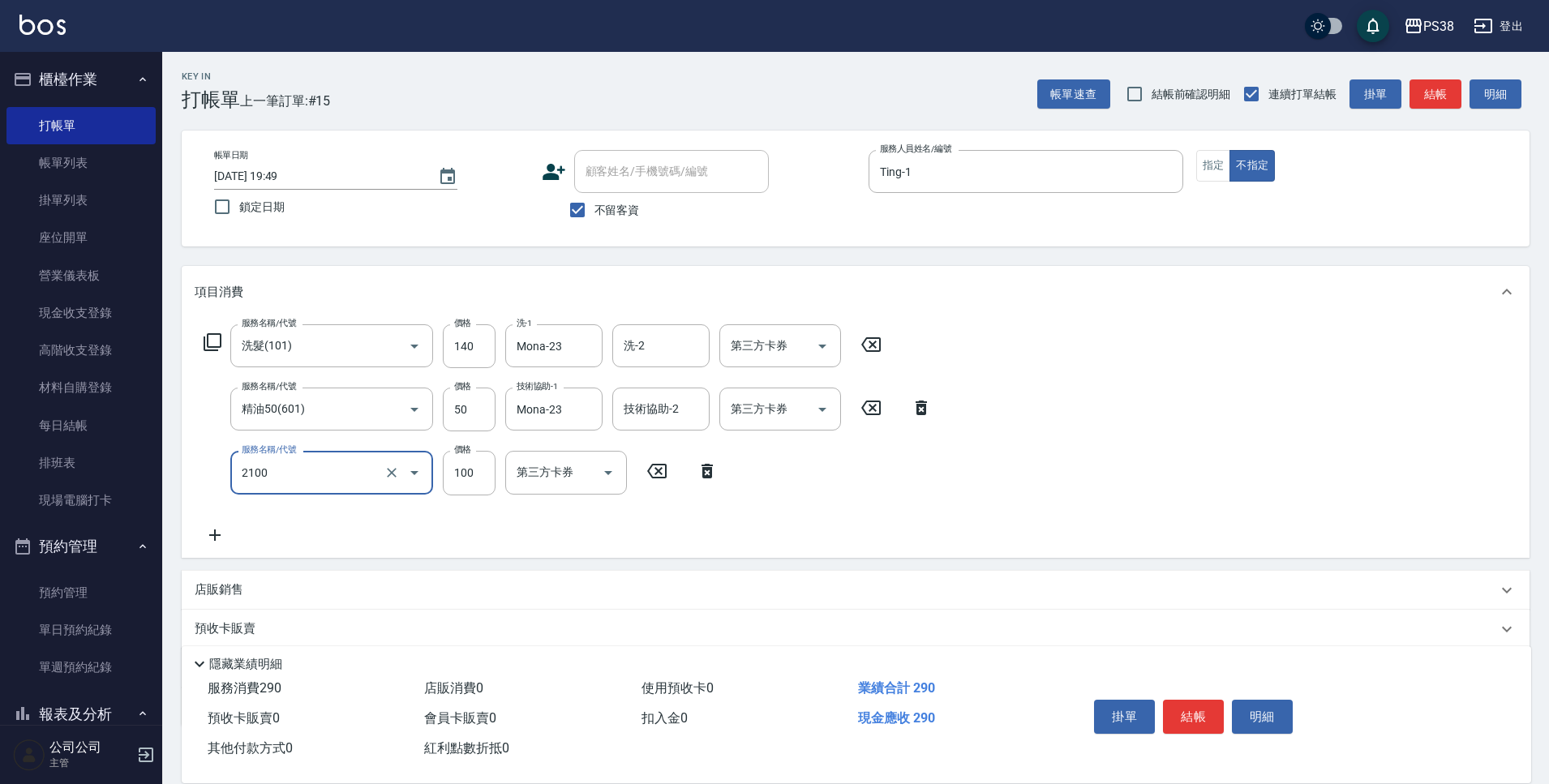
type input "剪髮與造型(任意金額)(2100)"
type input "160"
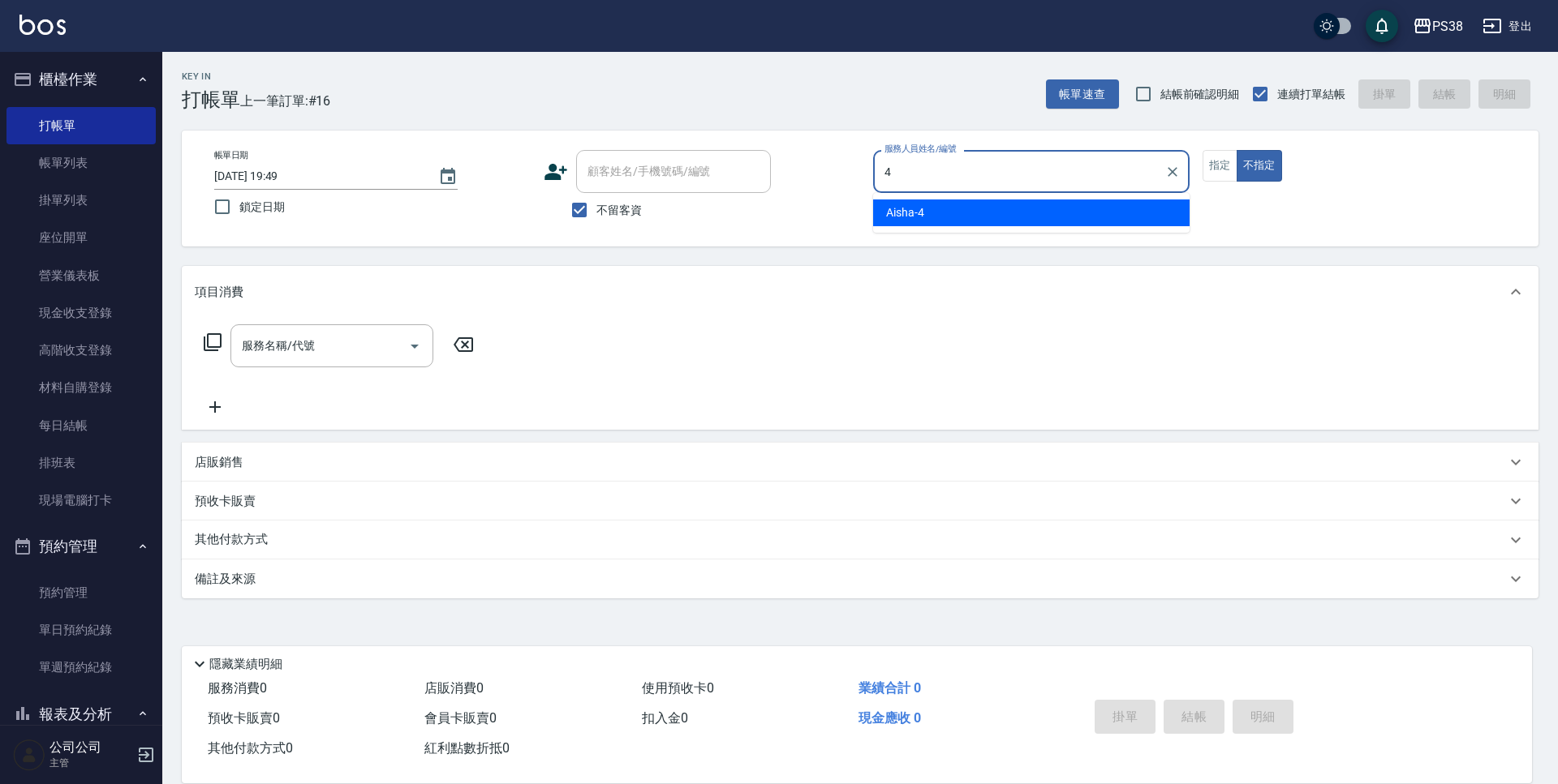
type input "Aisha-4"
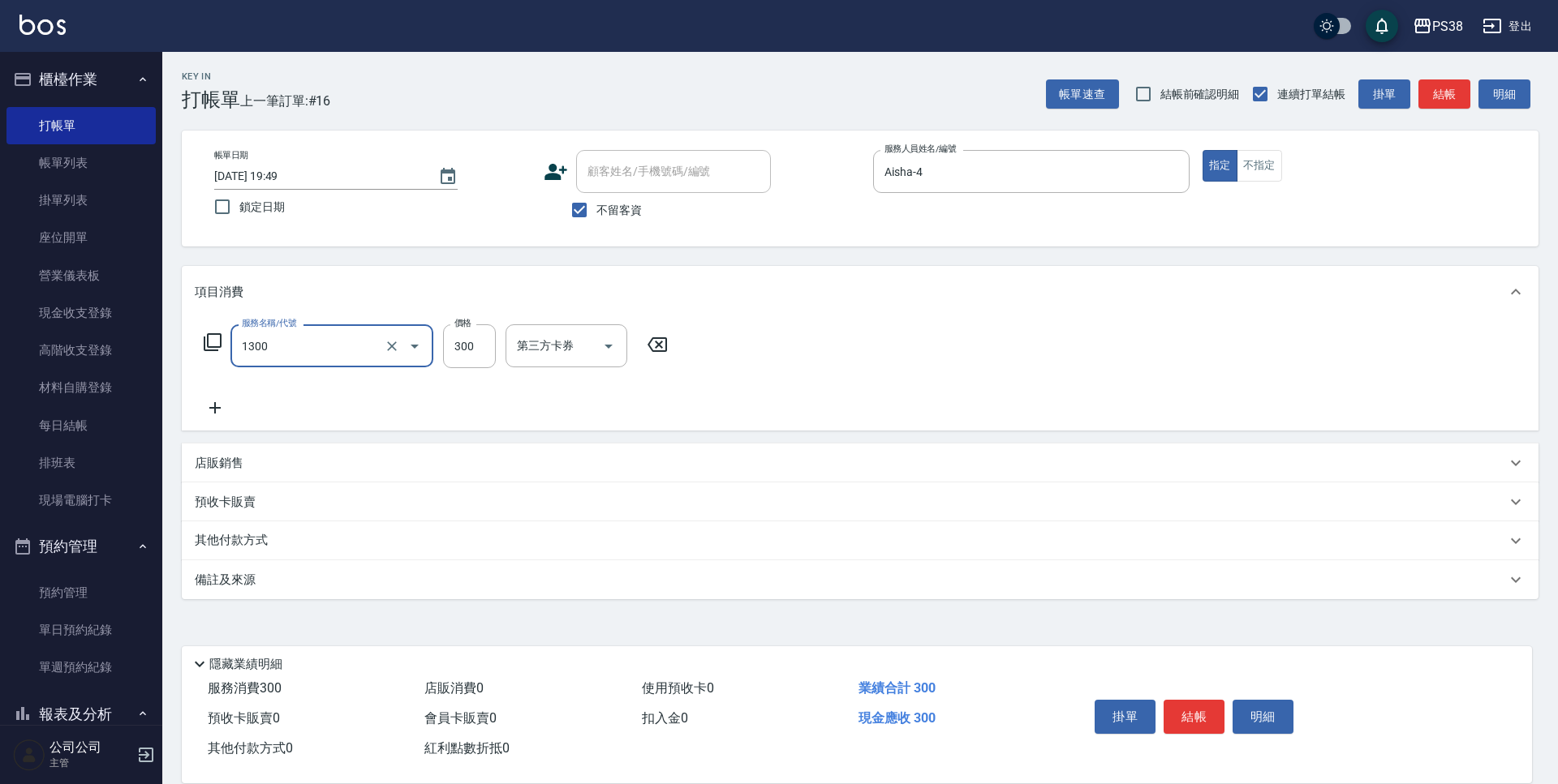
type input "精油洗潤300(1300)"
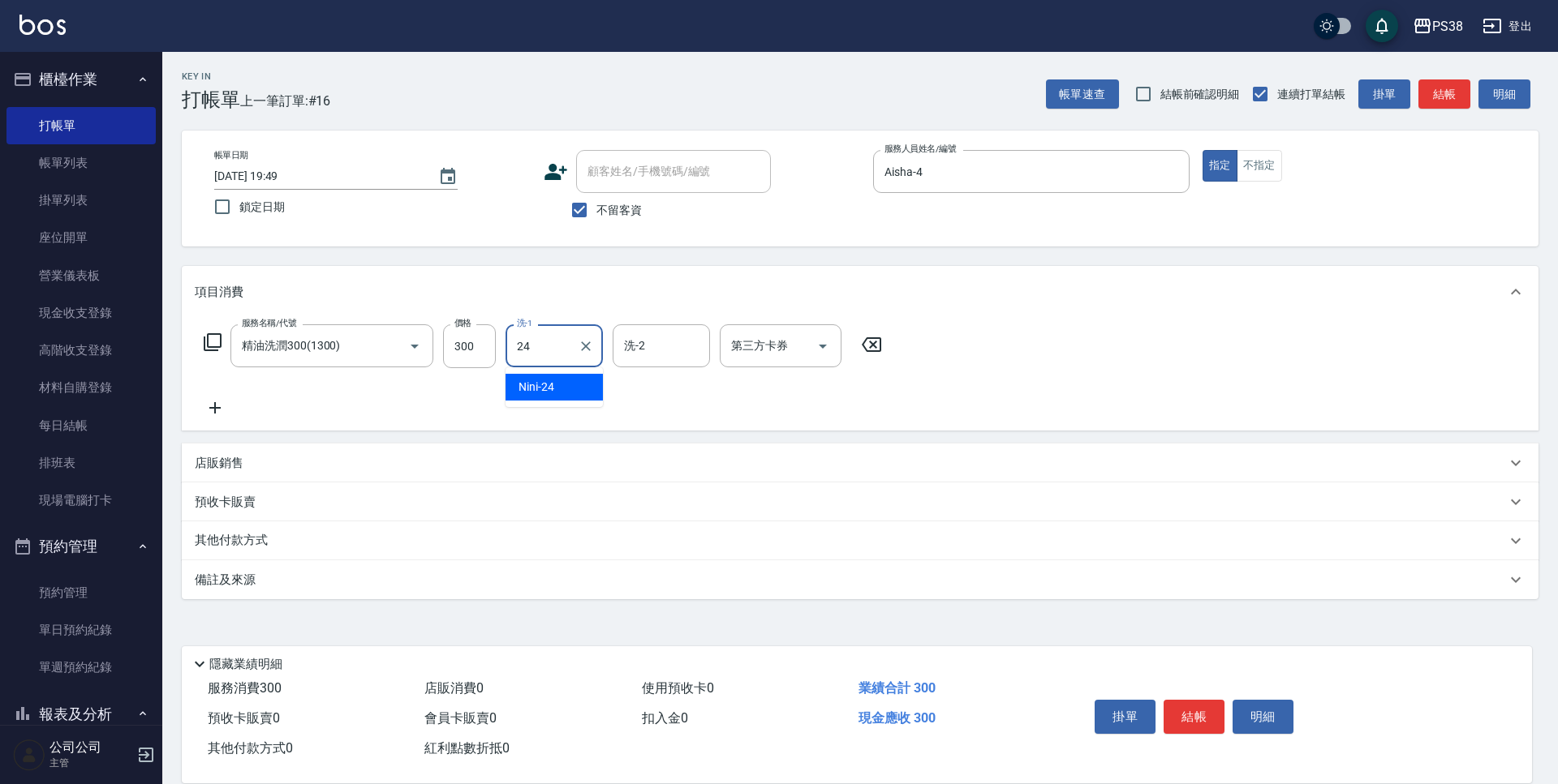
type input "Nini-24"
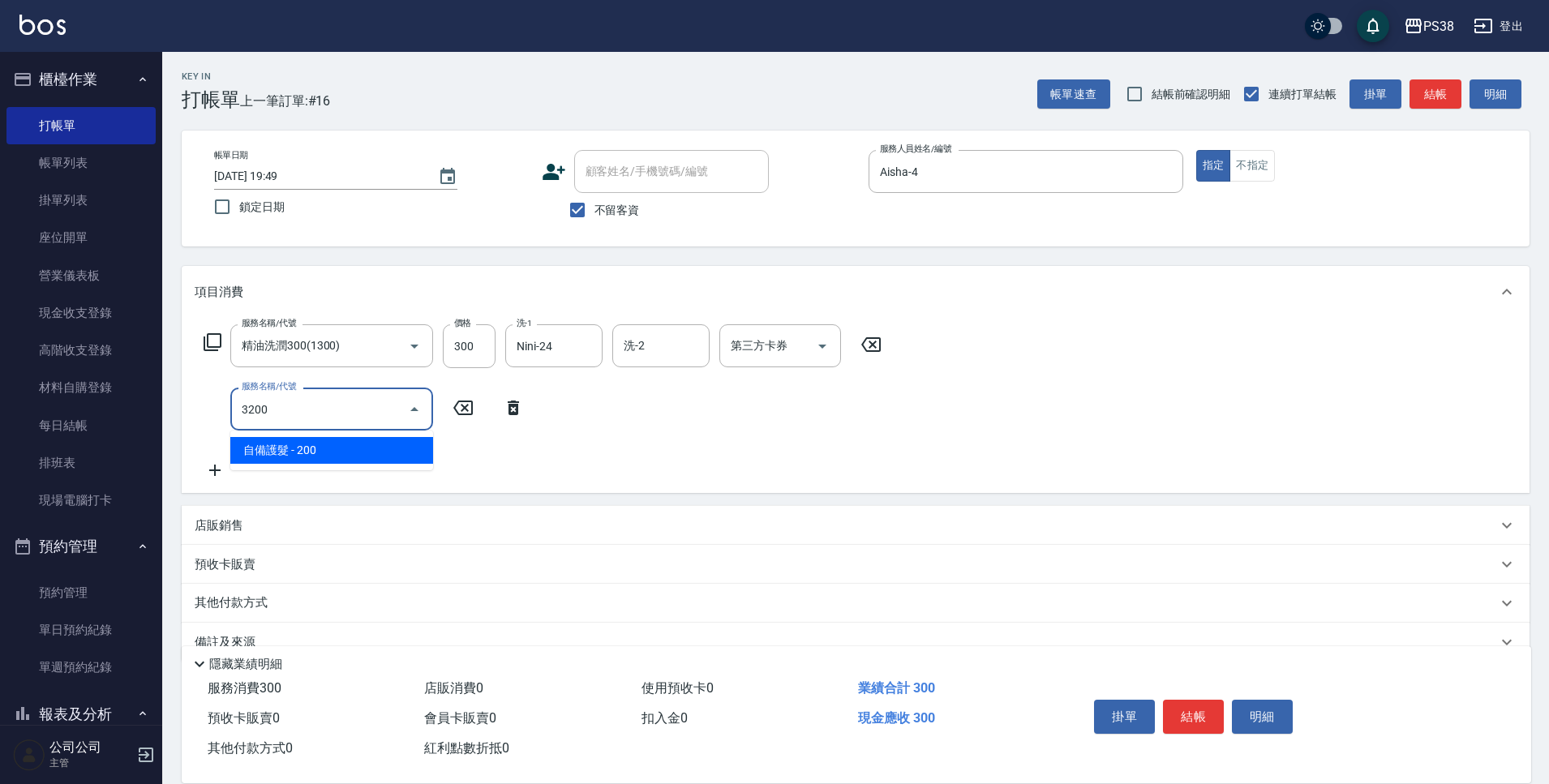
type input "自備護髮(3200)"
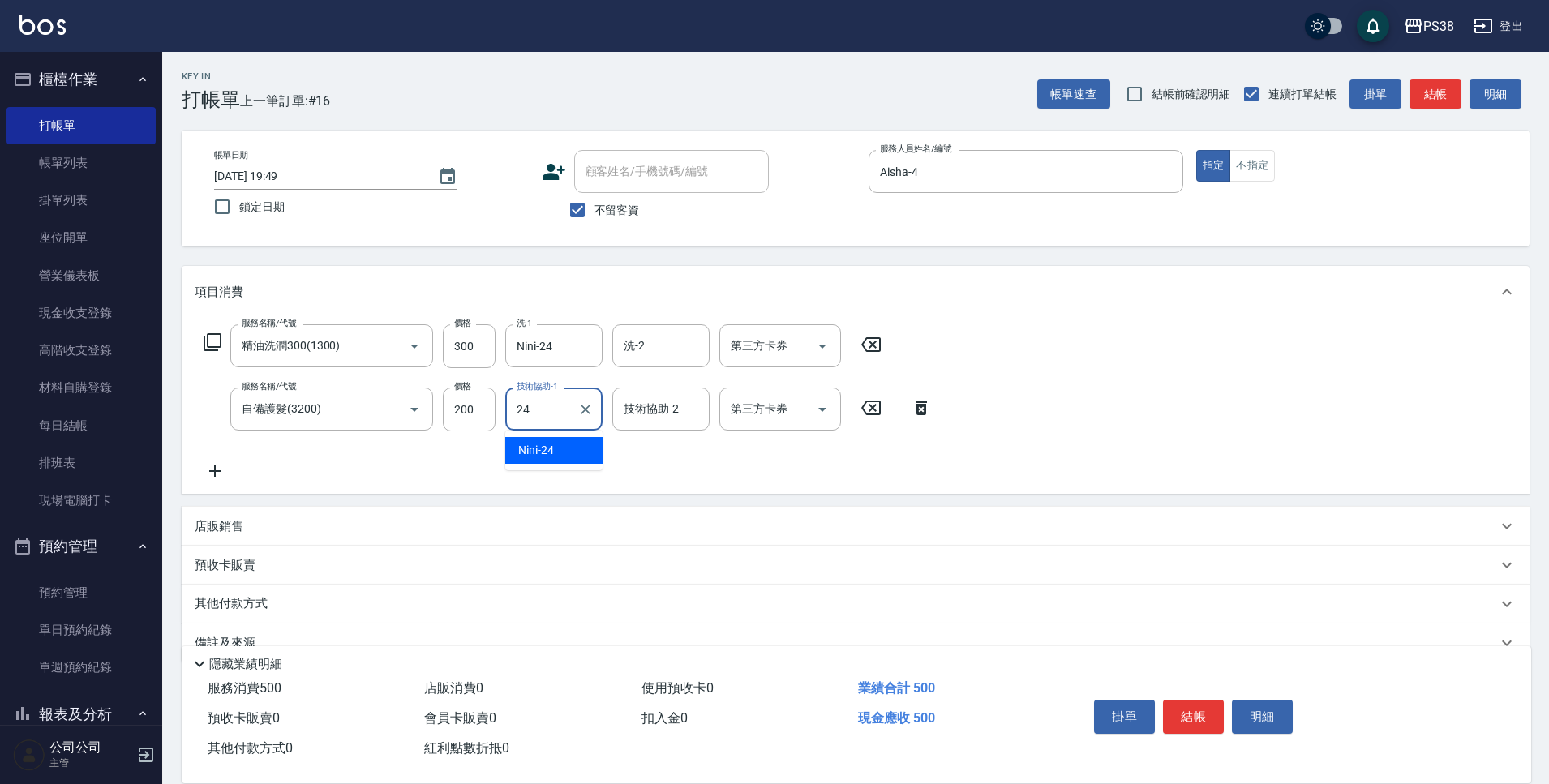
type input "Nini-24"
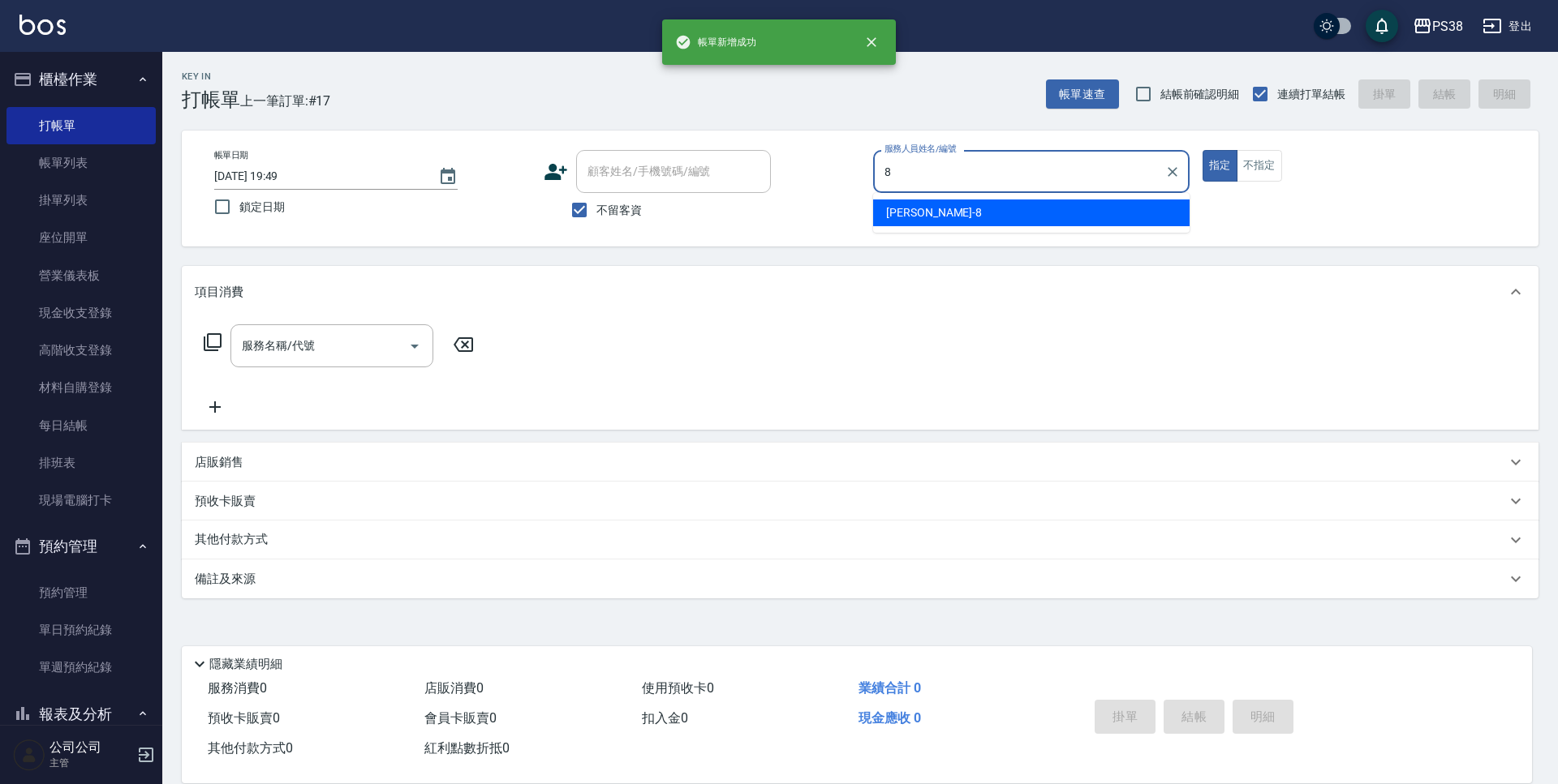
type input "mika-8"
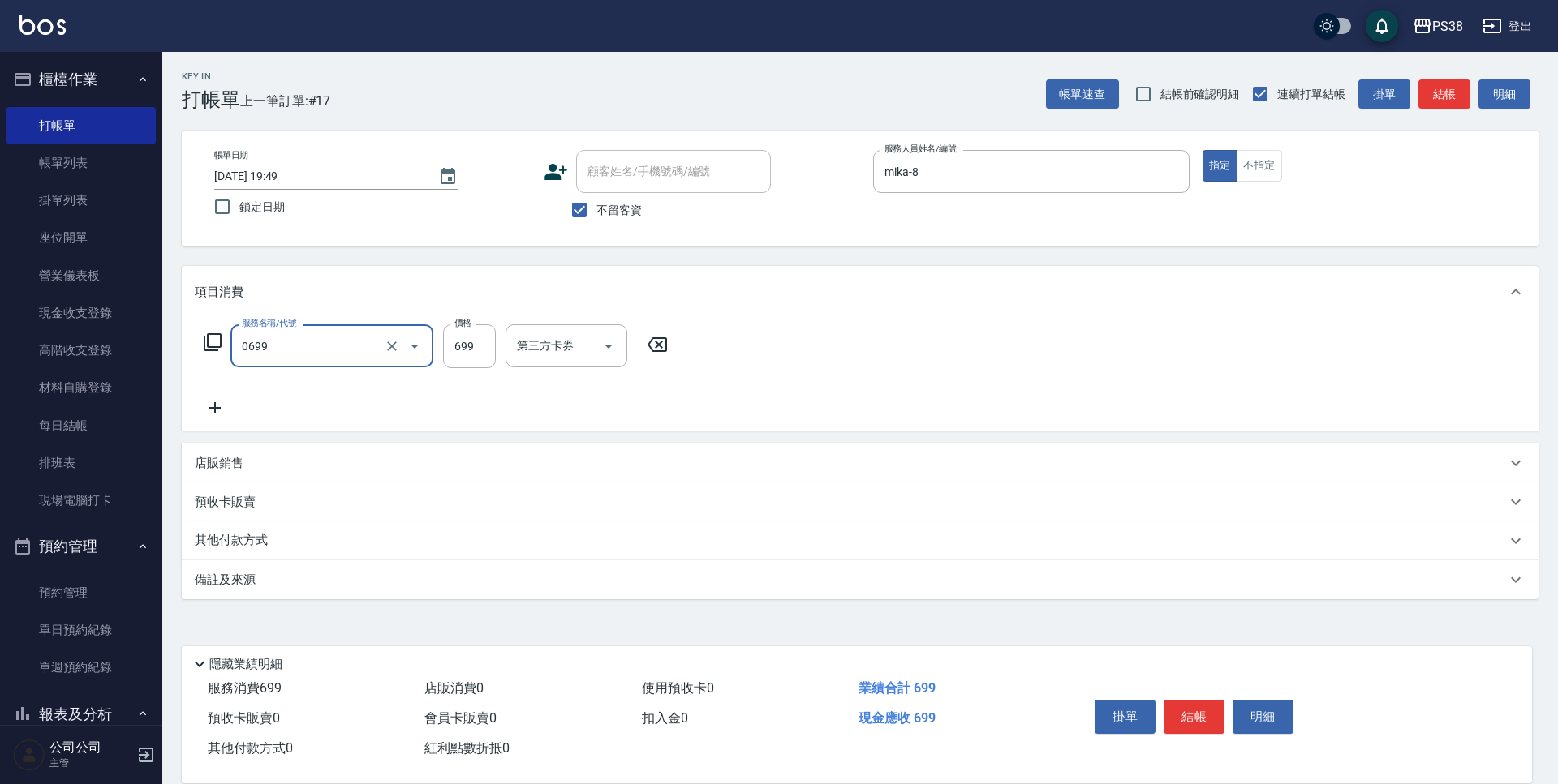
type input "spa699(0699)"
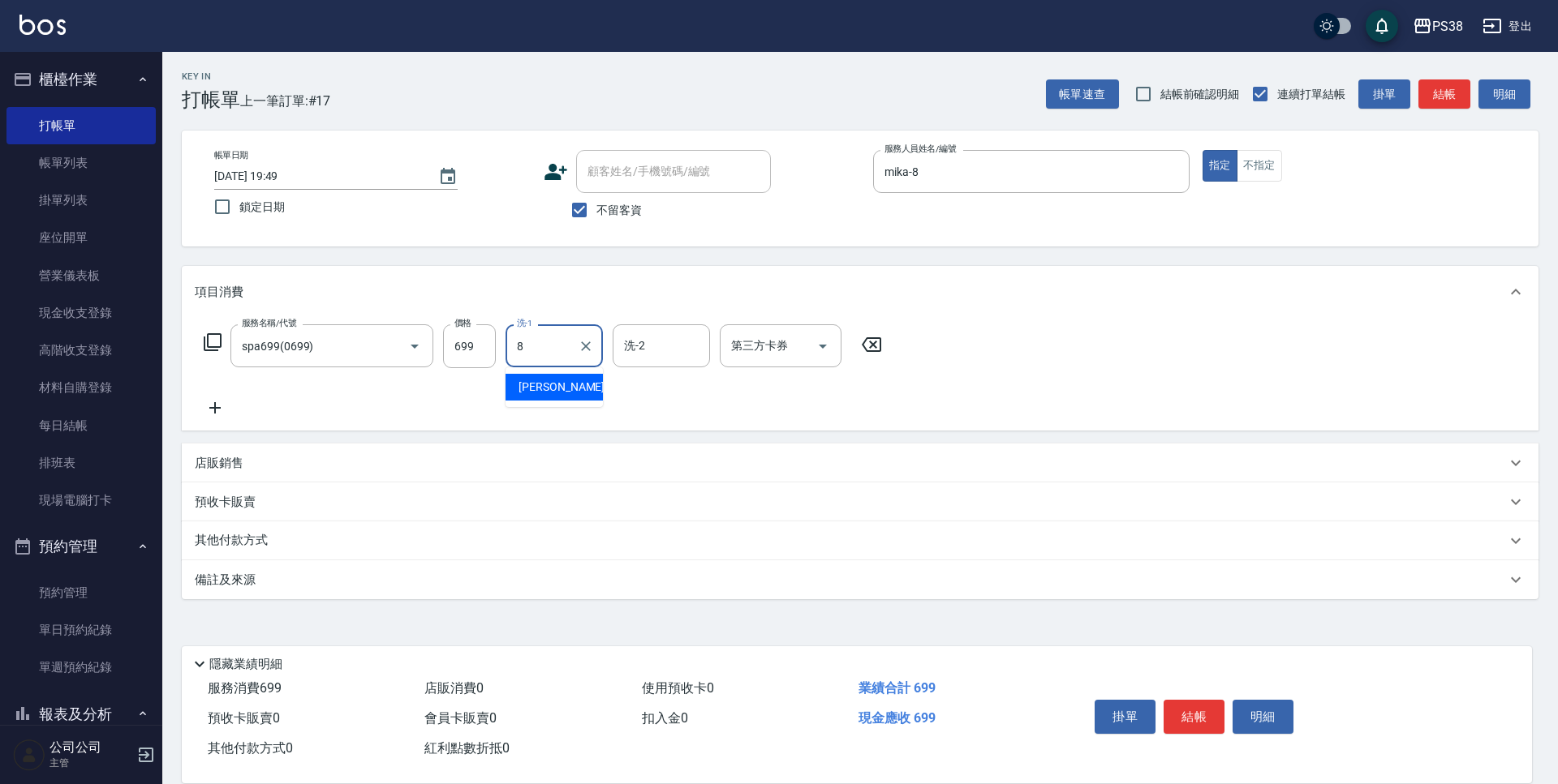
type input "mika-8"
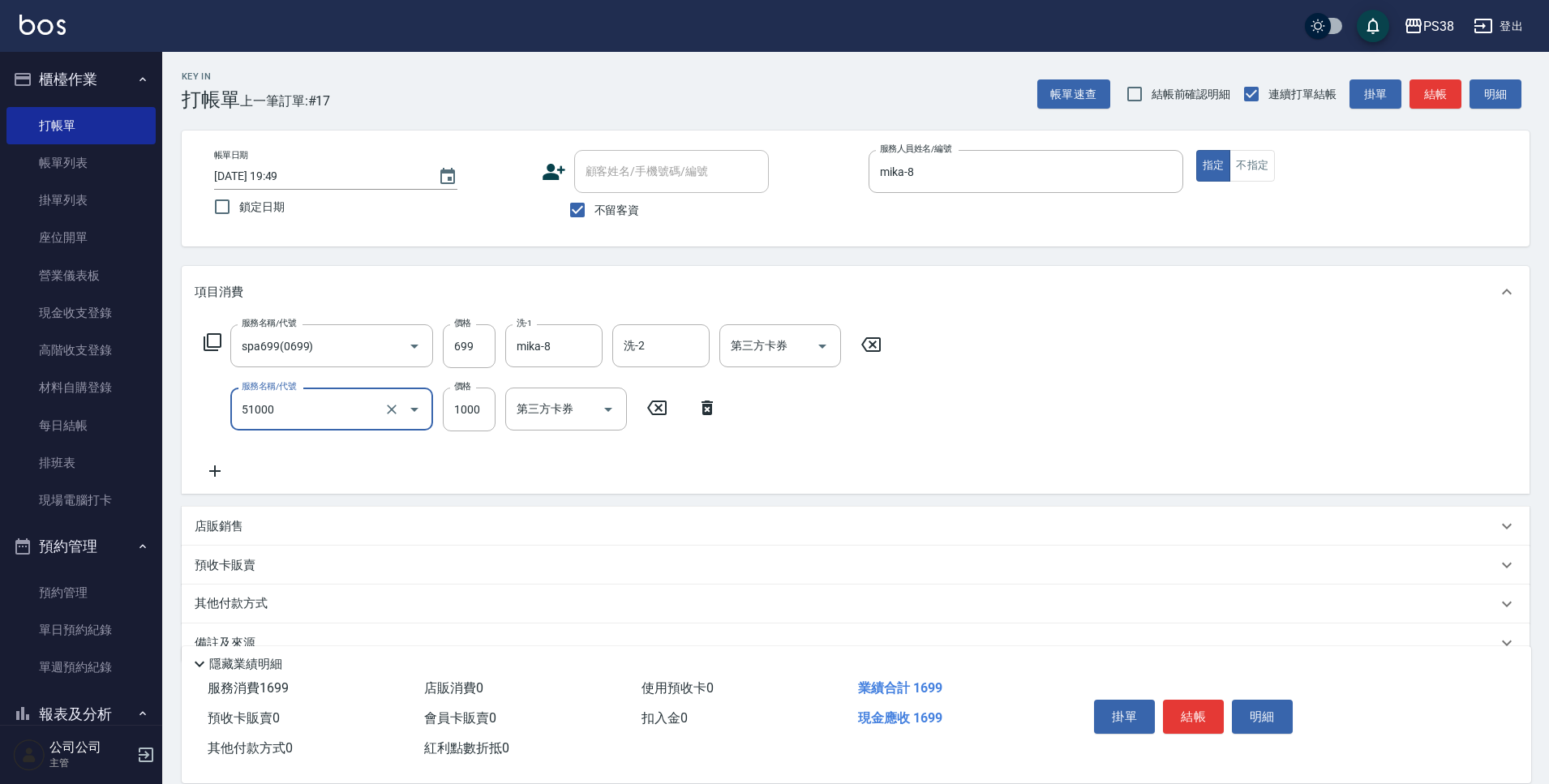
type input "染髮600以上(任意金額)(51000)"
type input "1400"
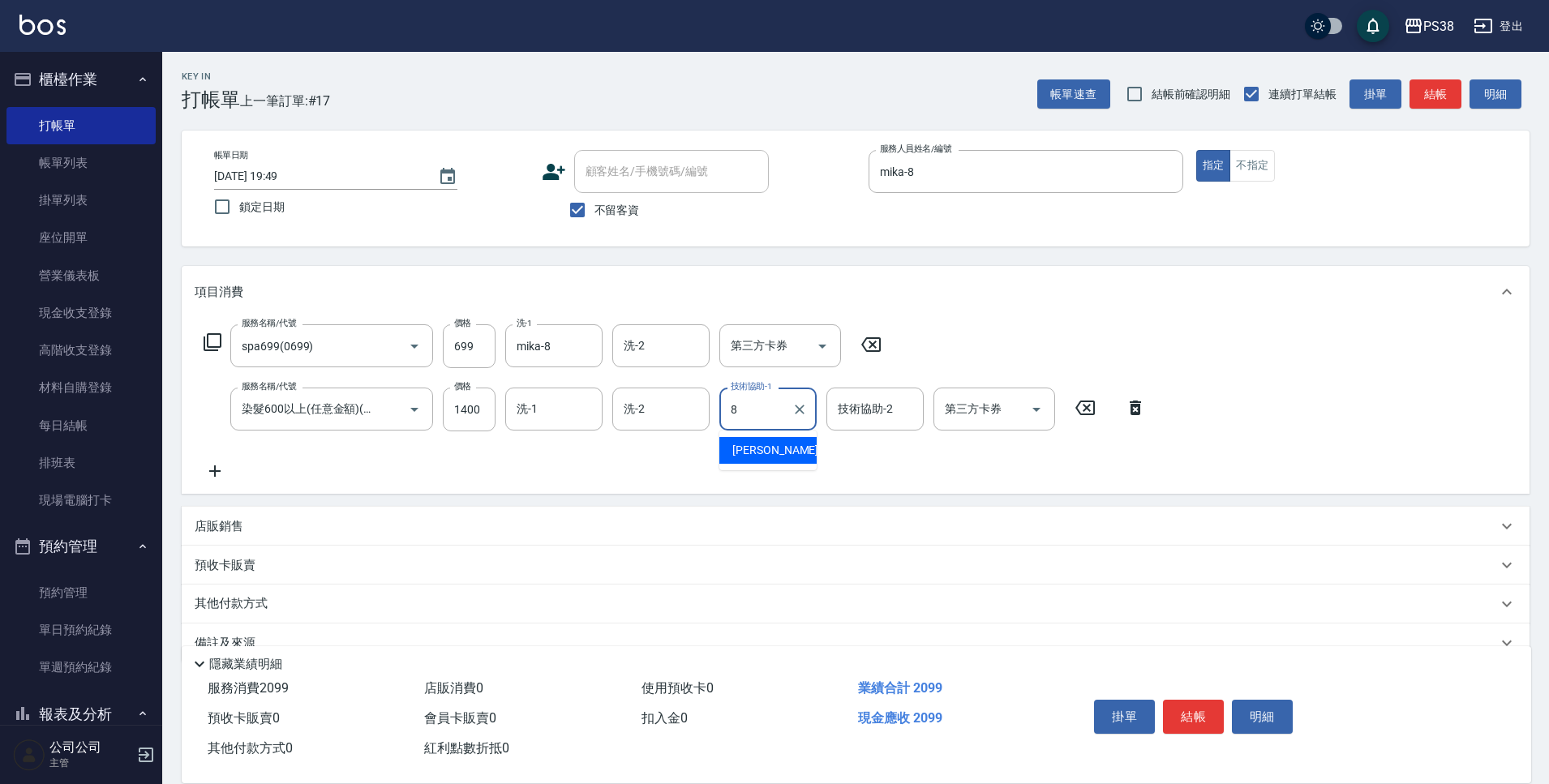
type input "mika-8"
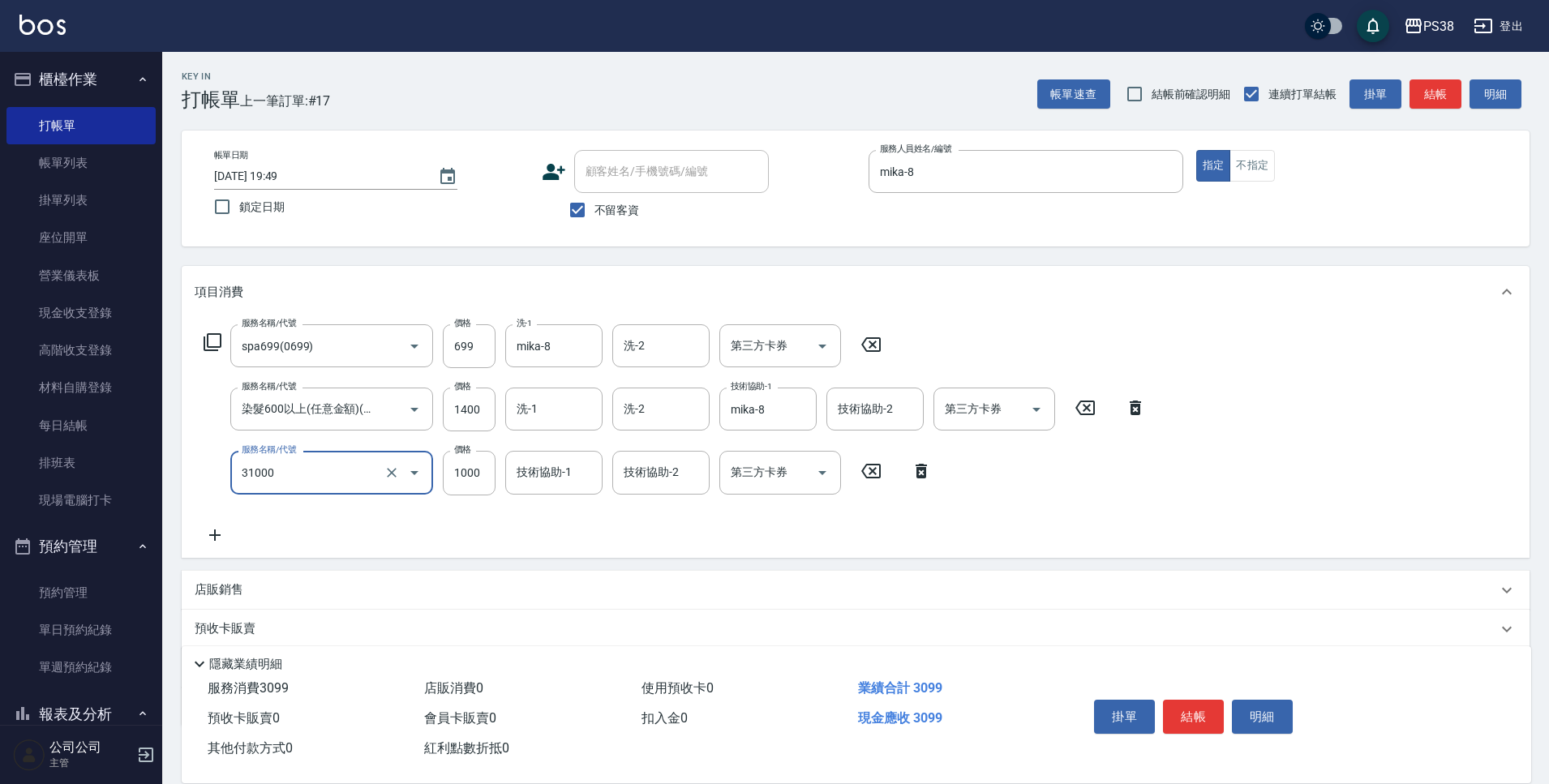
type input "酵素護髮(31000)"
type input "mika-8"
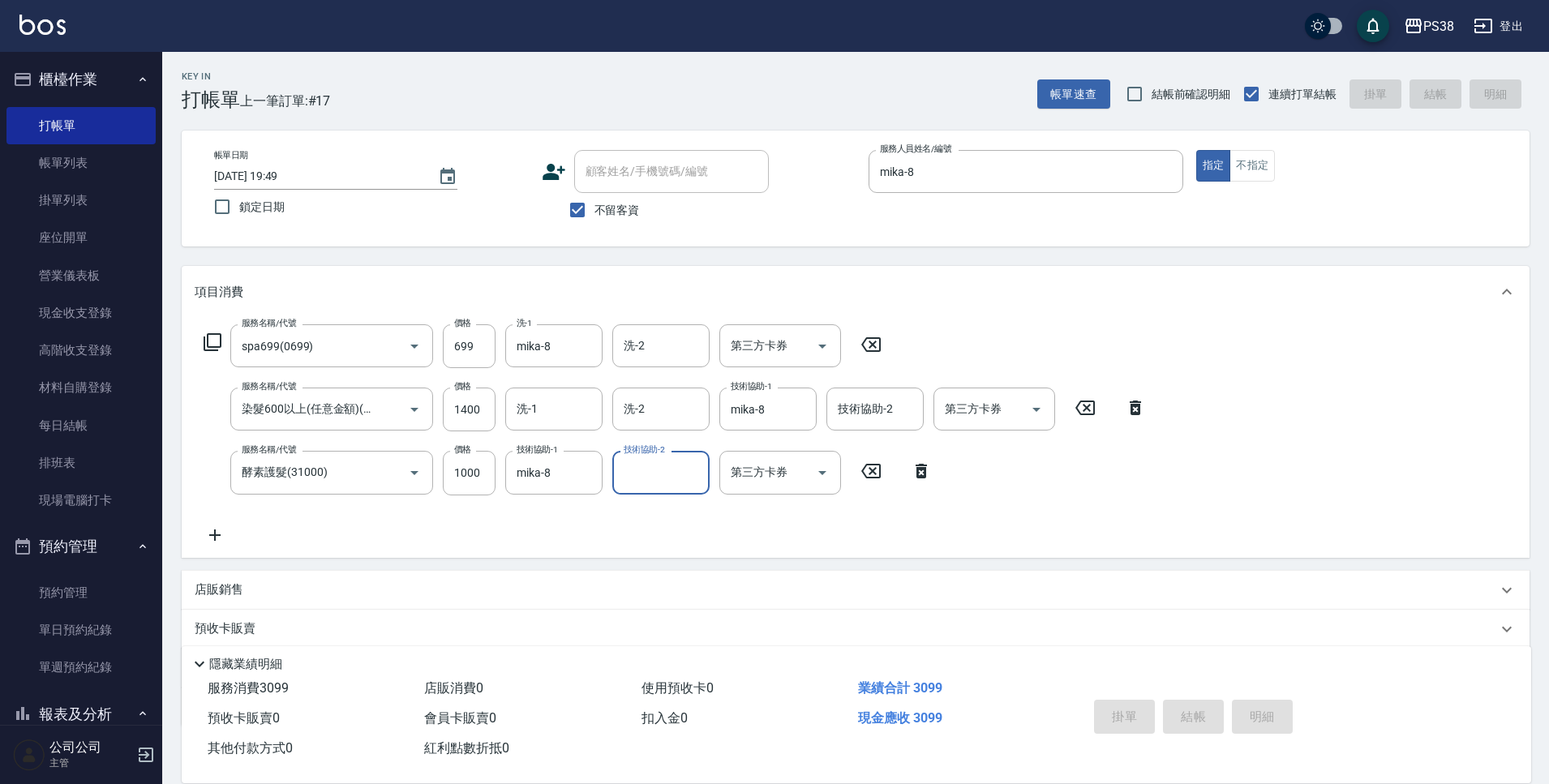
type input "[DATE] 19:50"
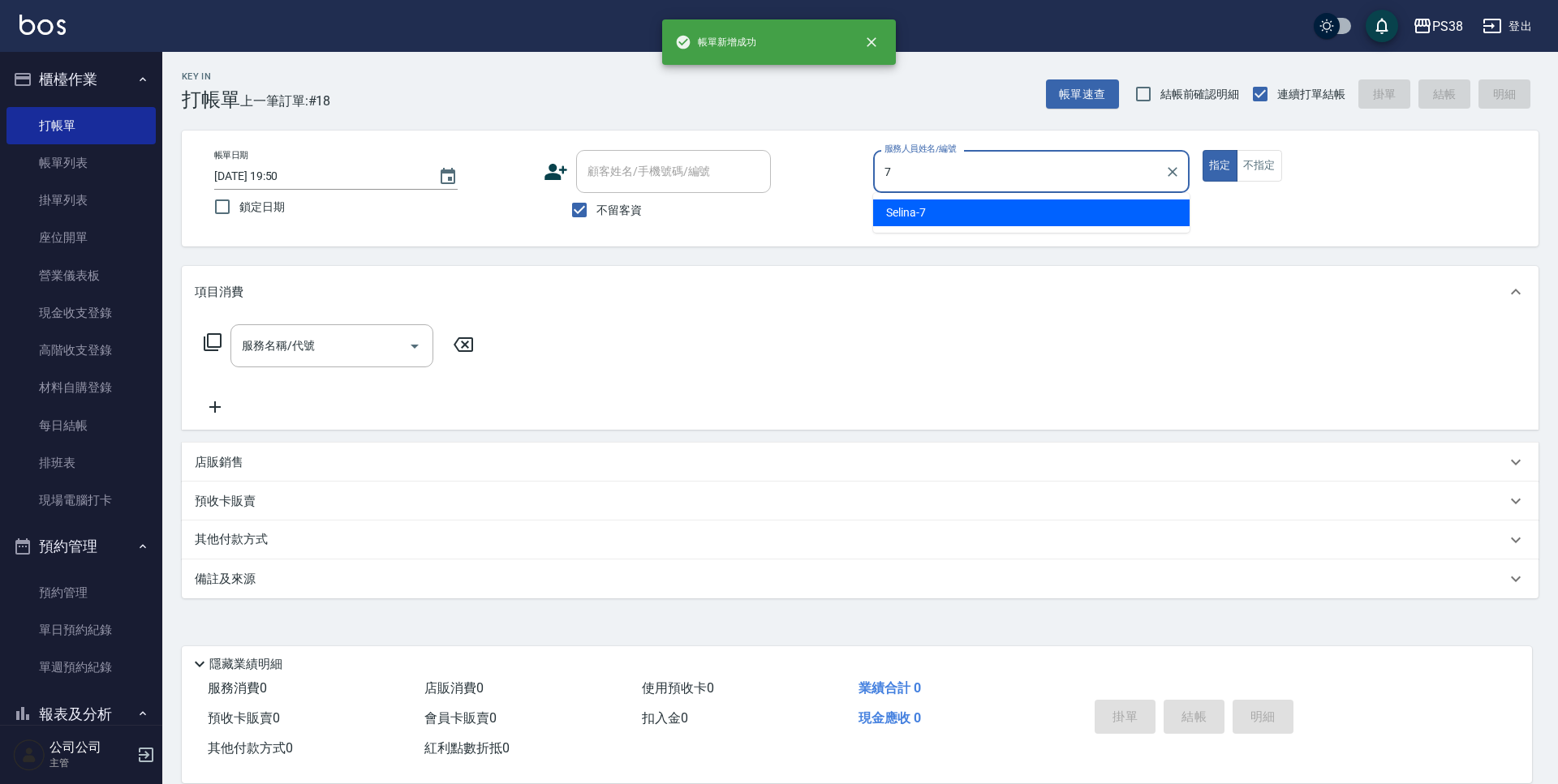
type input "Selina-7"
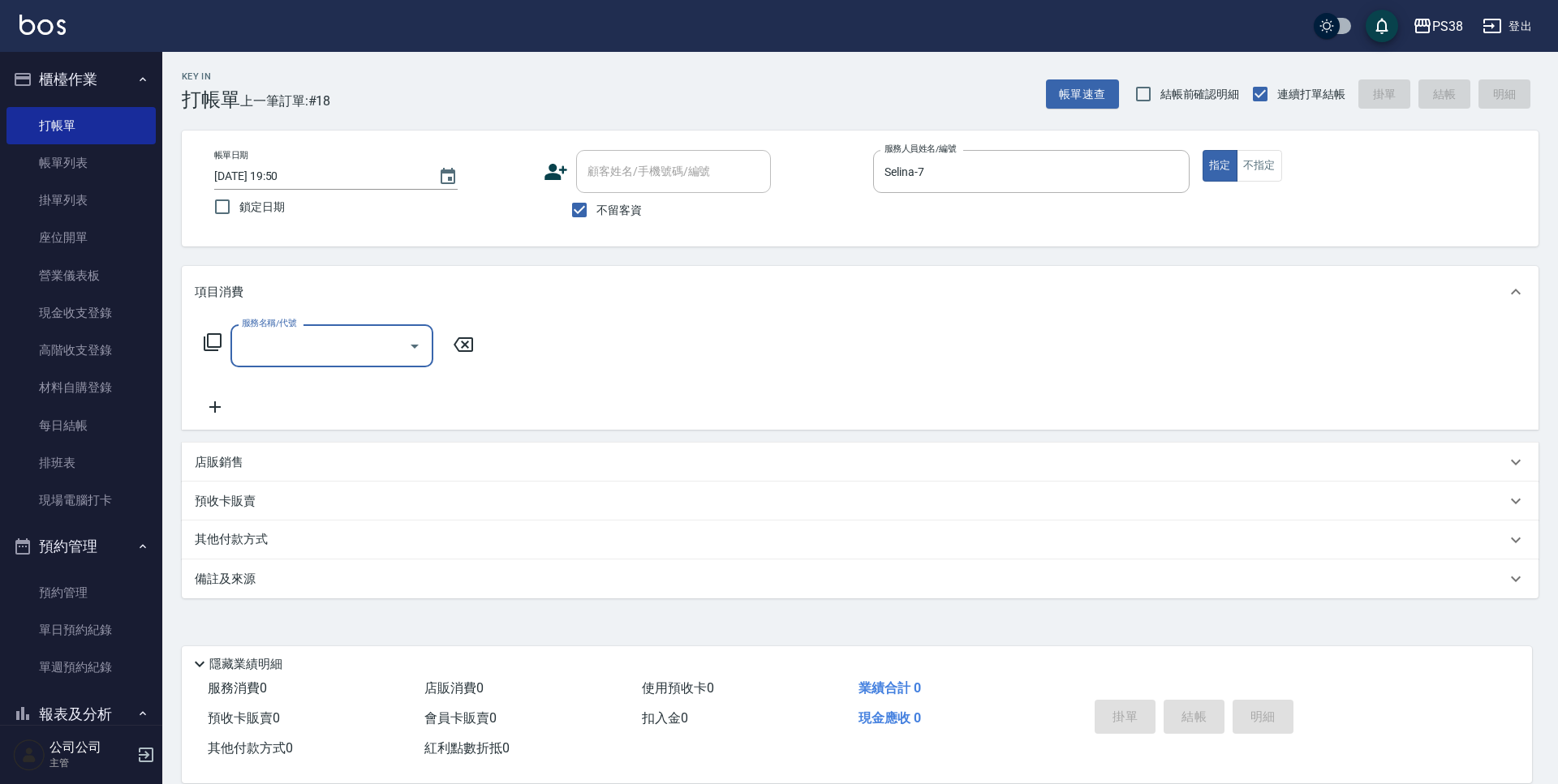
click at [202, 470] on p "店販銷售" at bounding box center [219, 462] width 48 height 17
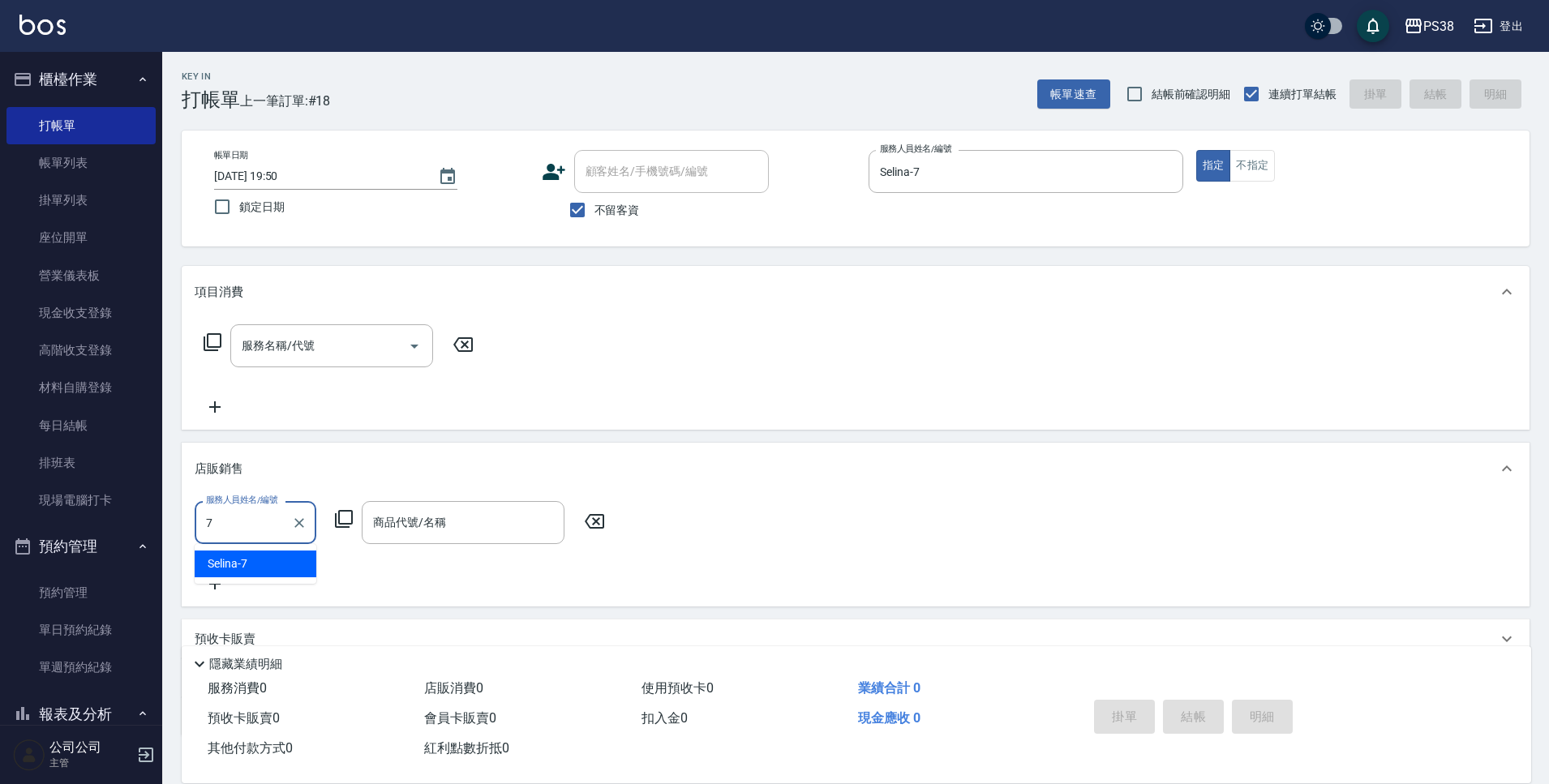
type input "Selina-7"
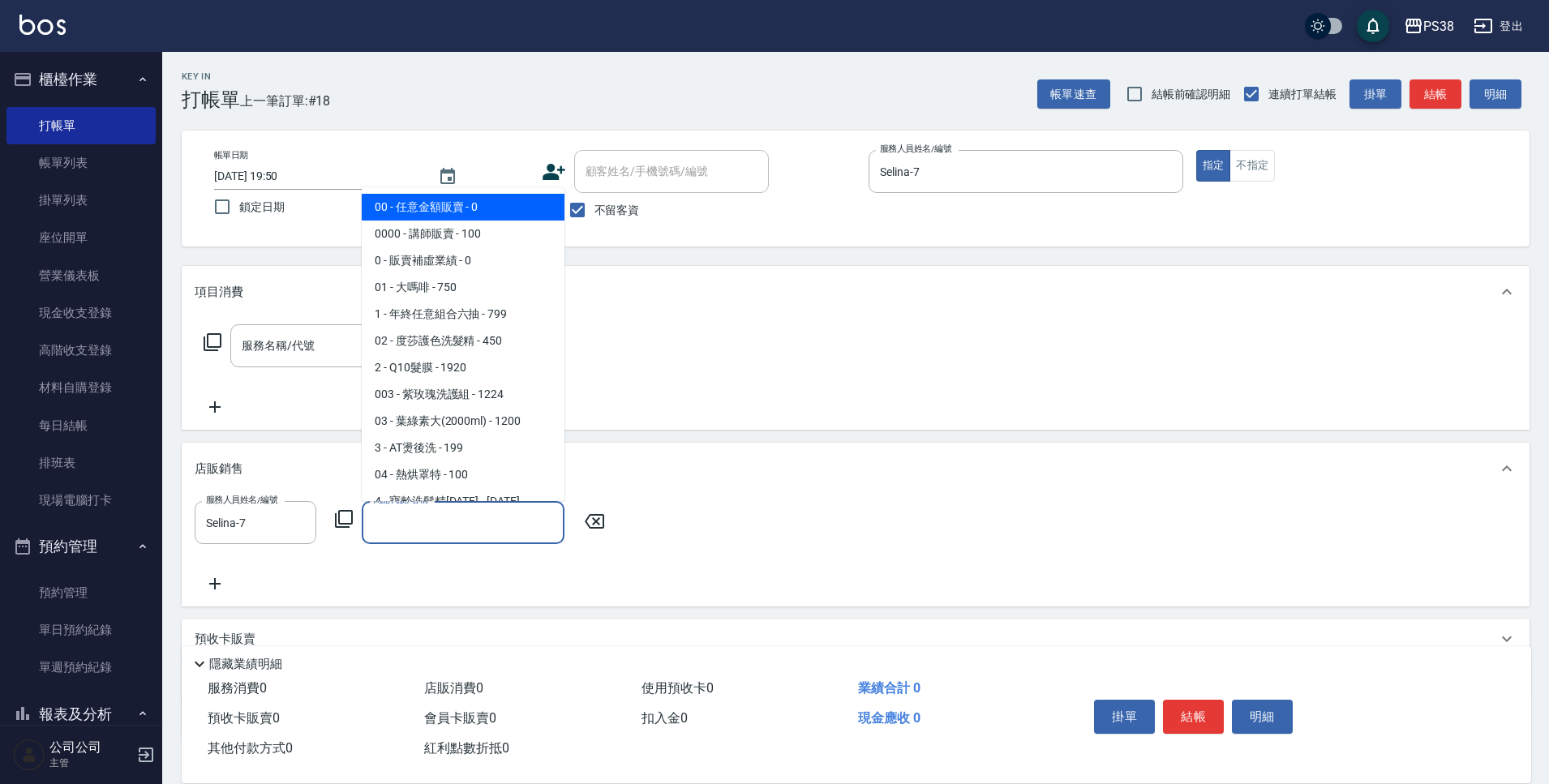
click at [429, 530] on input "商品代號/名稱" at bounding box center [463, 522] width 188 height 28
click at [487, 202] on span "00 - 任意金額販賣 - 0" at bounding box center [463, 207] width 202 height 26
type input "任意金額販賣"
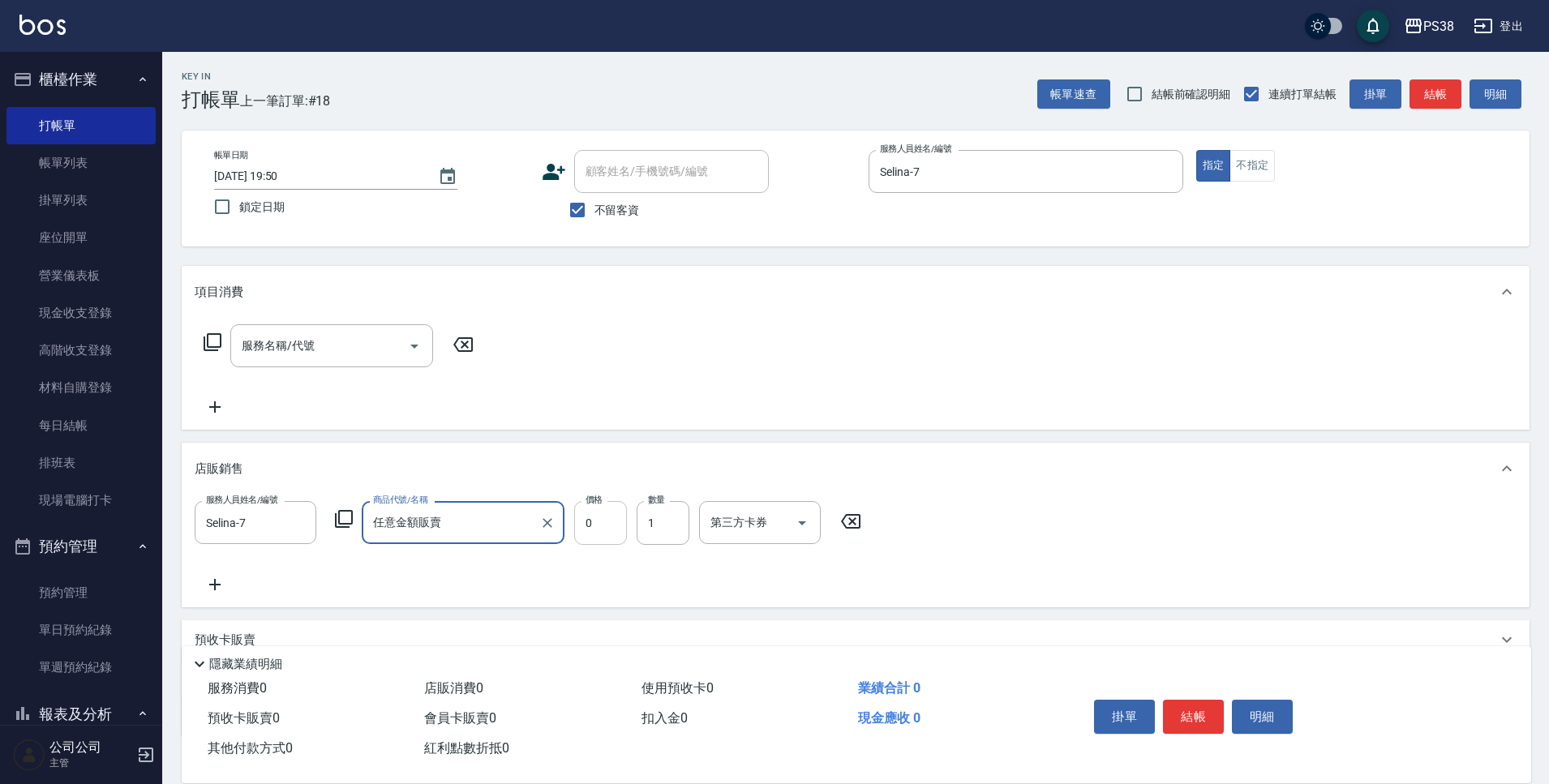
click at [598, 520] on input "0" at bounding box center [601, 523] width 53 height 44
type input "300"
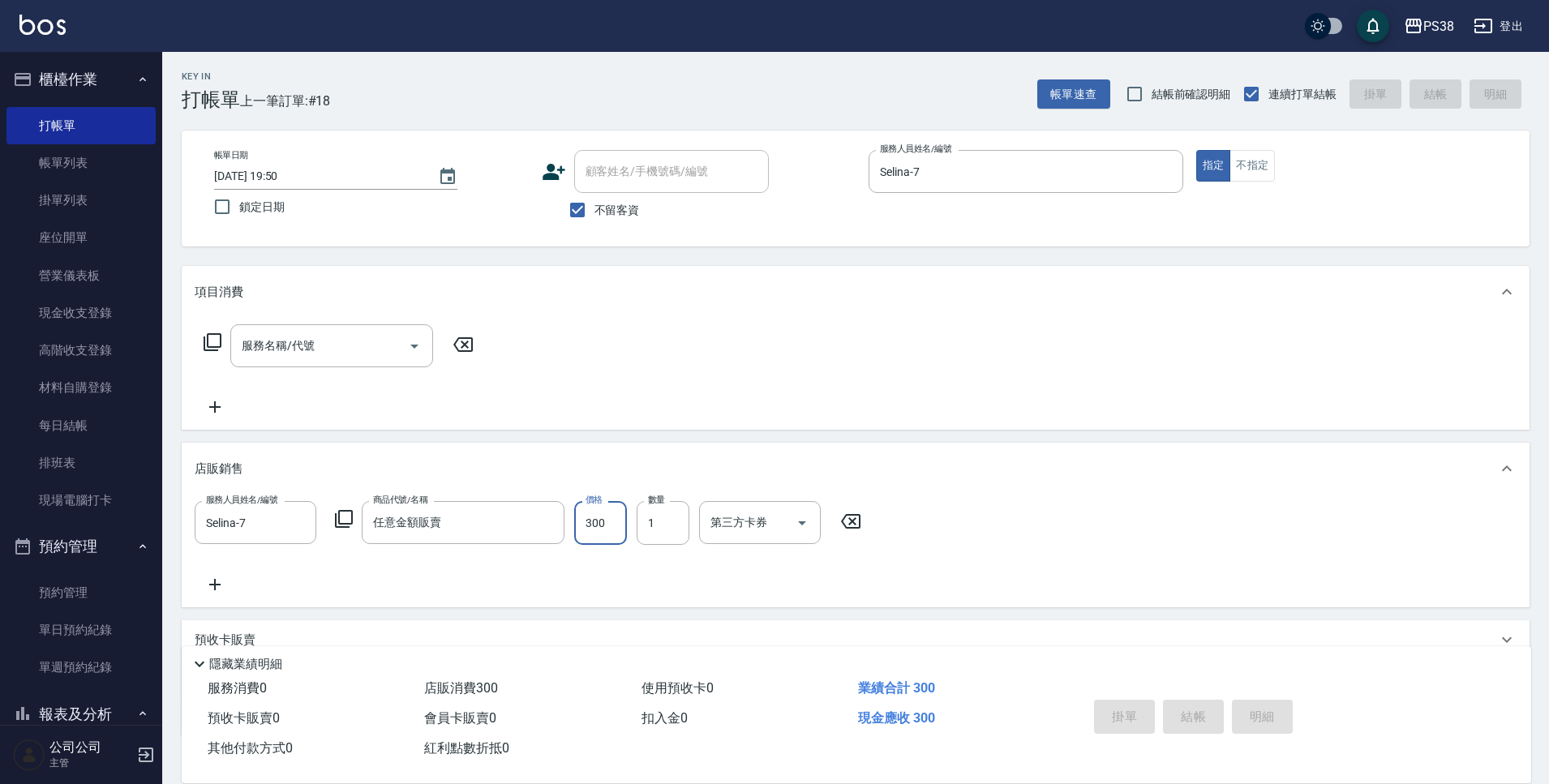
type input "[DATE] 19:51"
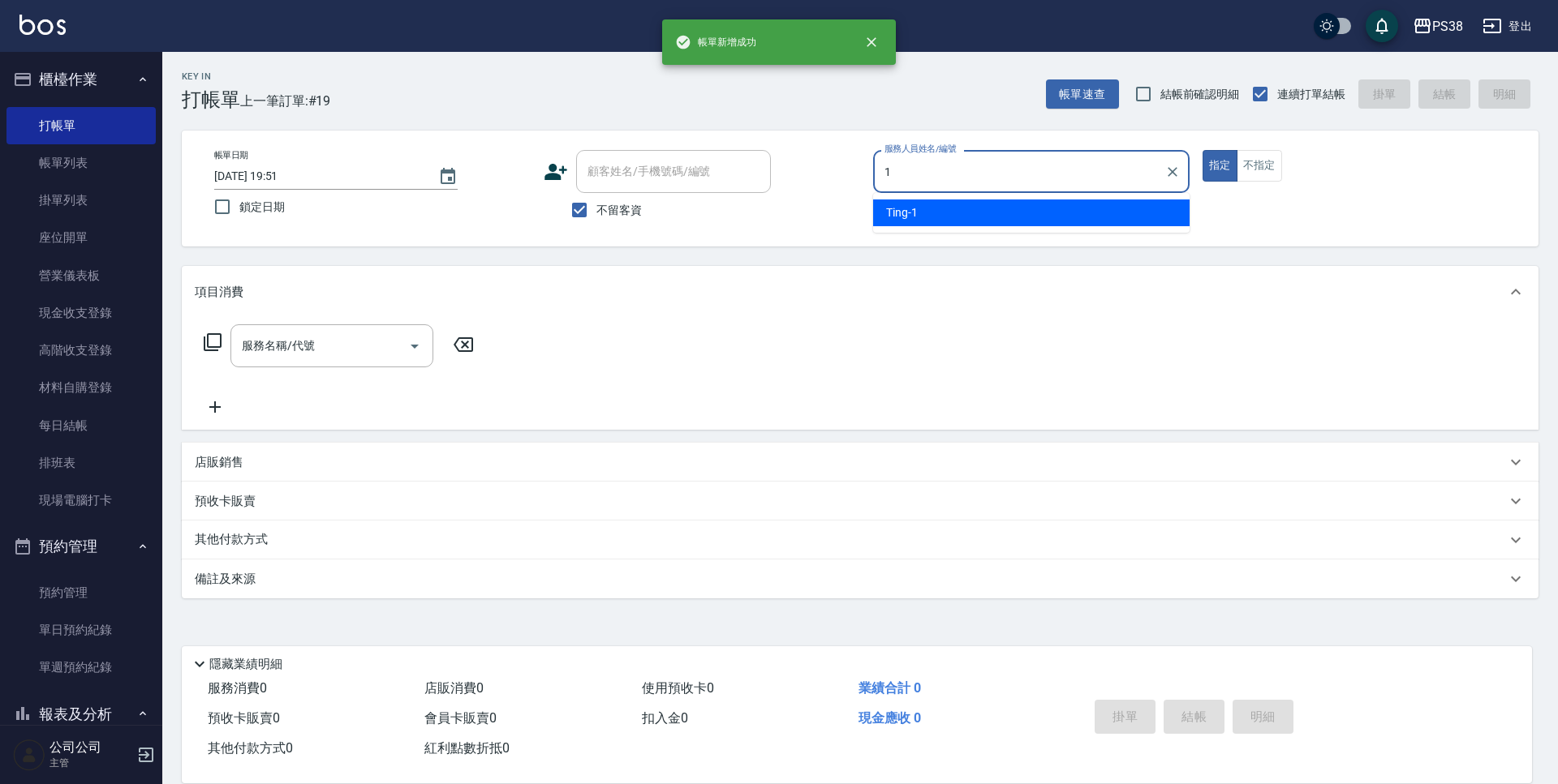
type input "Ting-1"
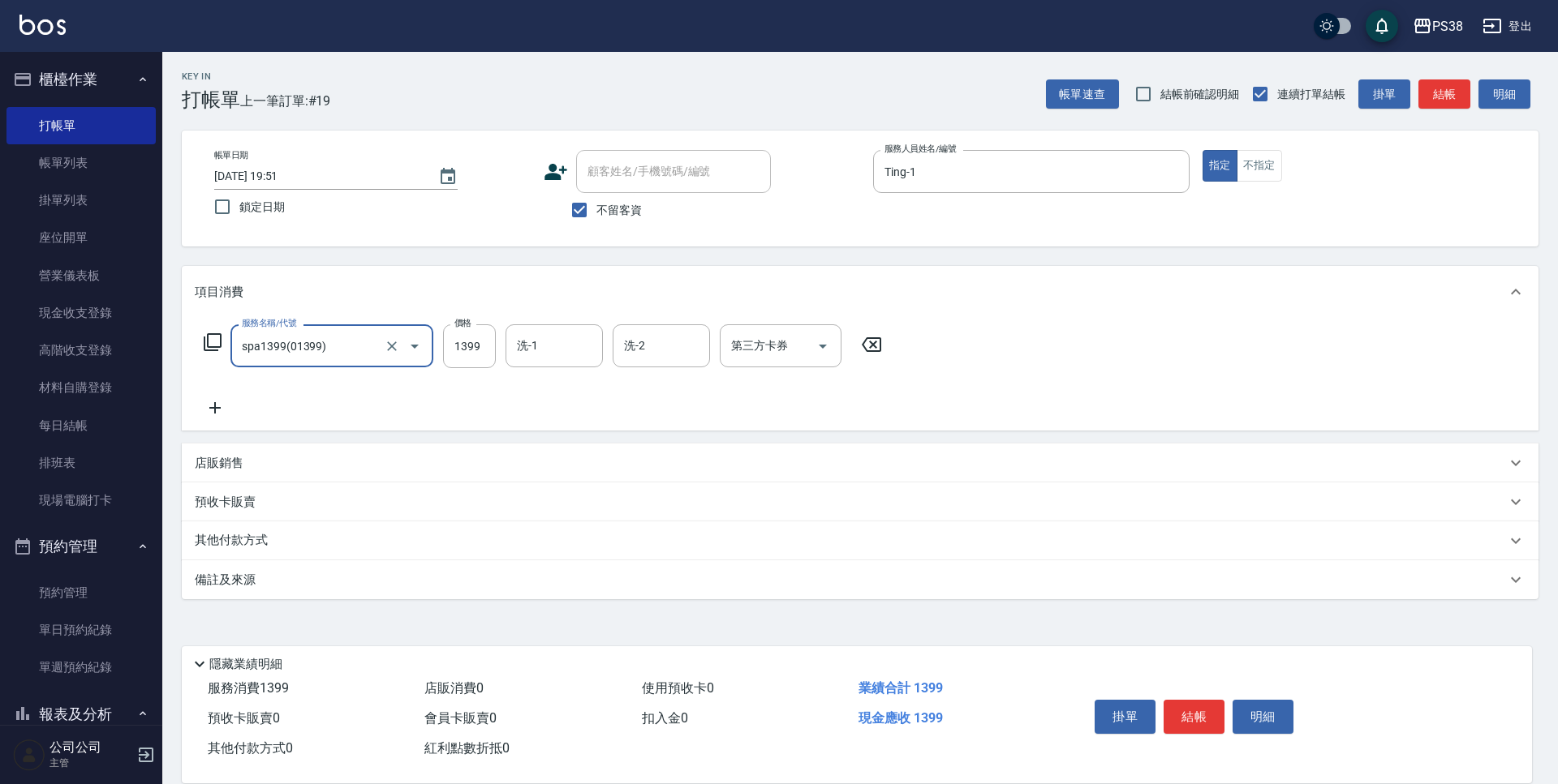
type input "spa1399(01399)"
type input "Mona-23"
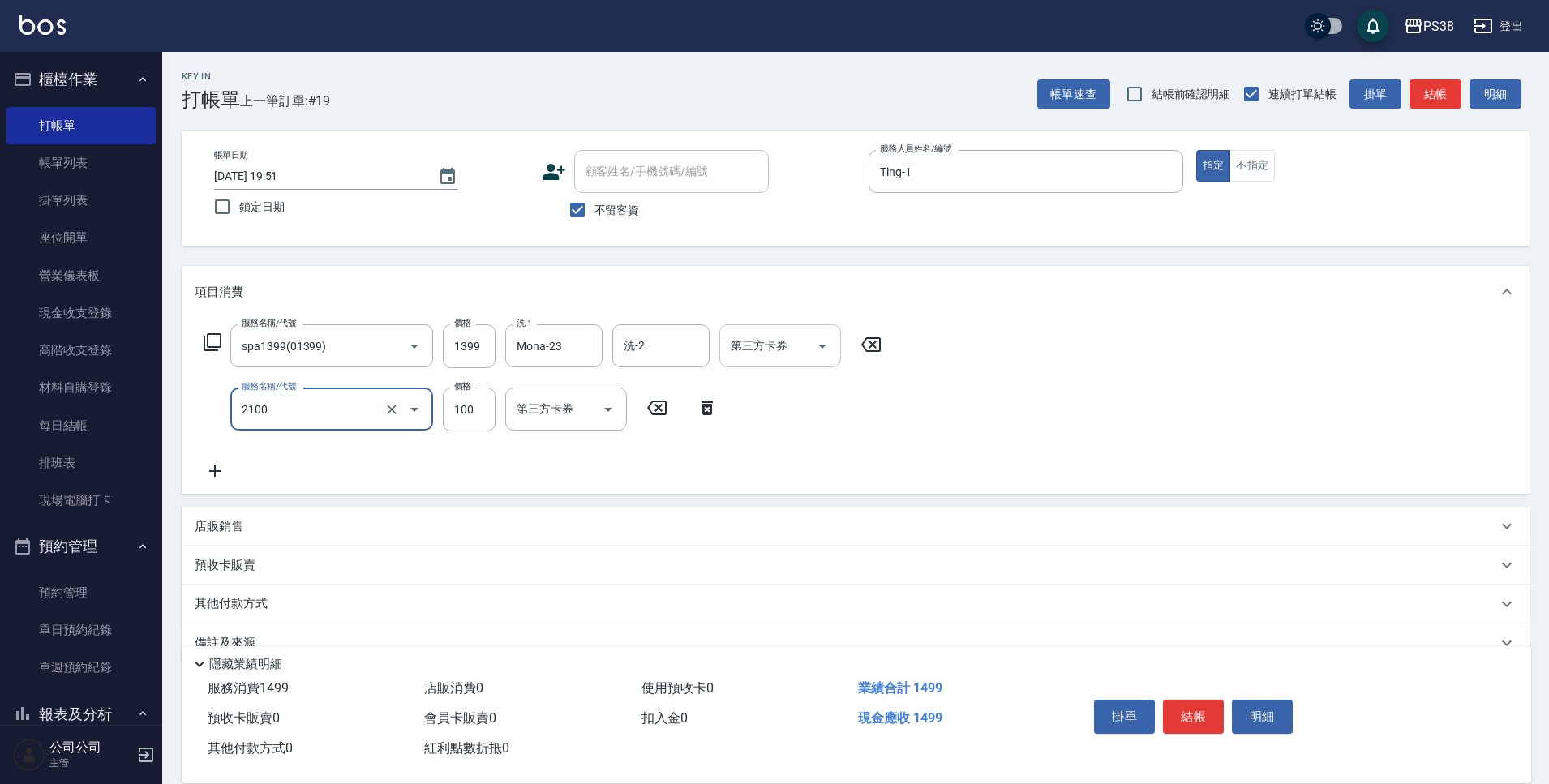
click at [820, 346] on icon "Open" at bounding box center [821, 346] width 19 height 19
type input "剪髮與造型(任意金額)(2100)"
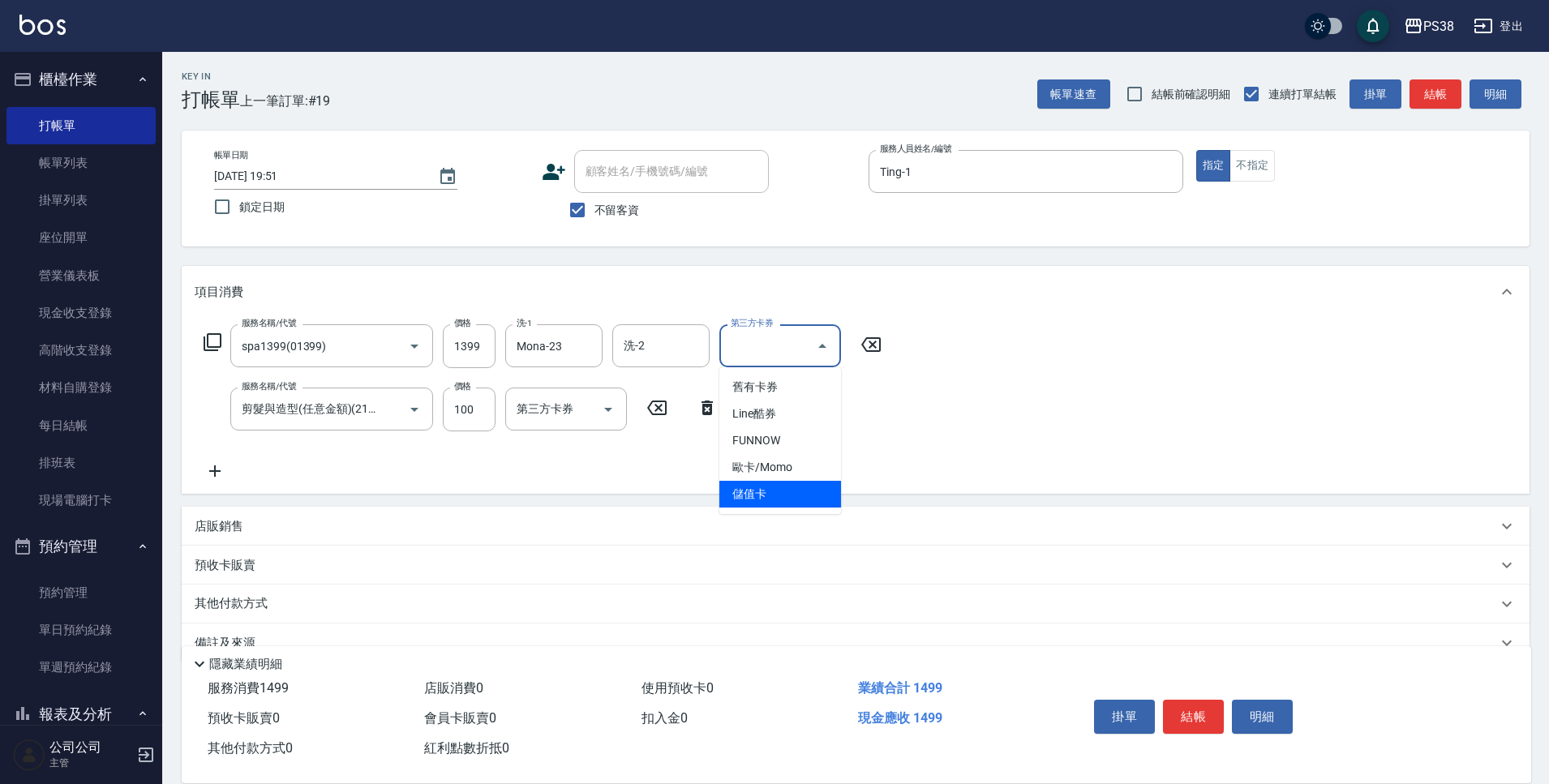
click at [795, 494] on span "儲值卡" at bounding box center [780, 494] width 121 height 26
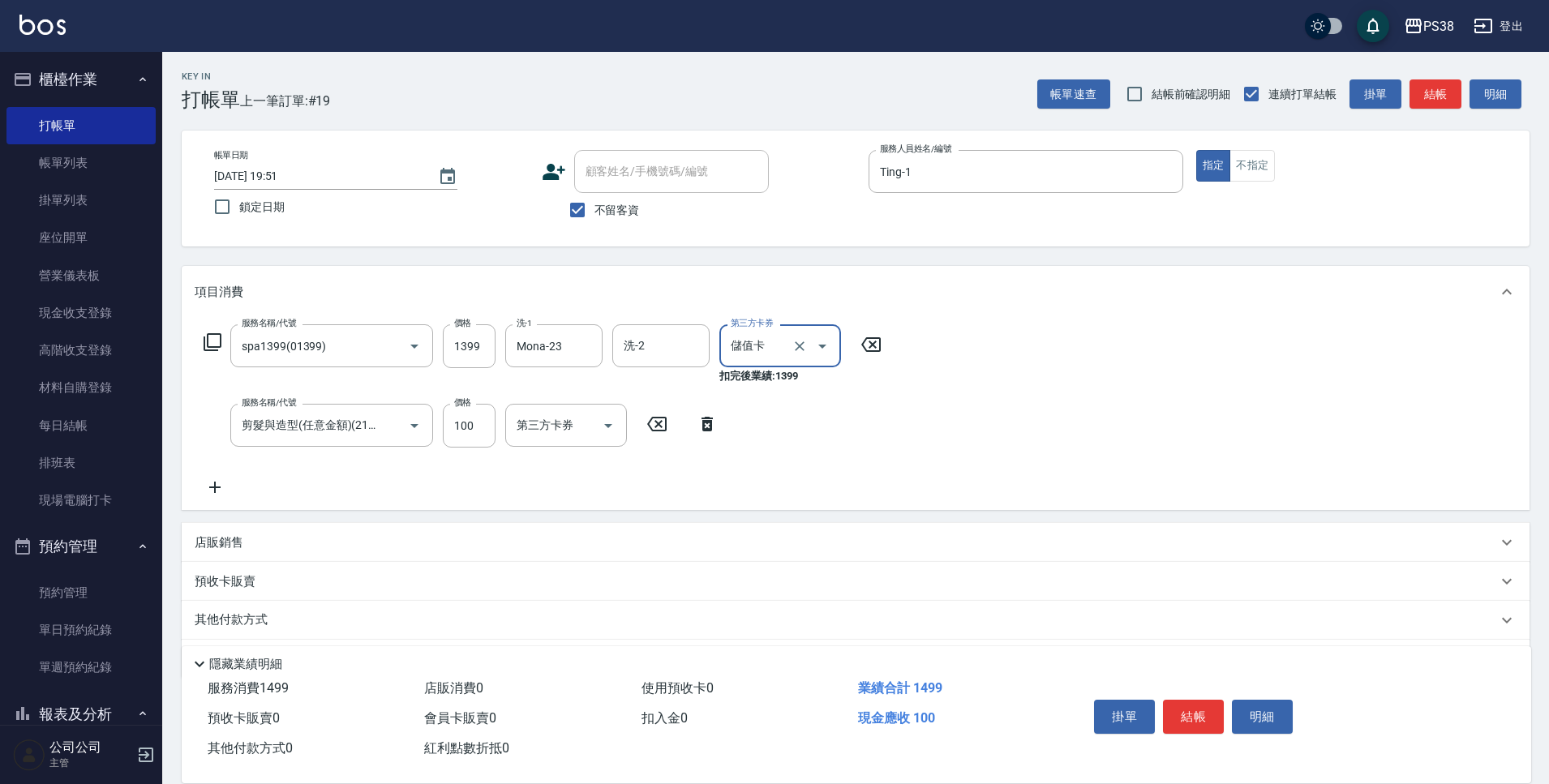
type input "儲值卡"
click at [614, 423] on icon "Open" at bounding box center [608, 425] width 19 height 19
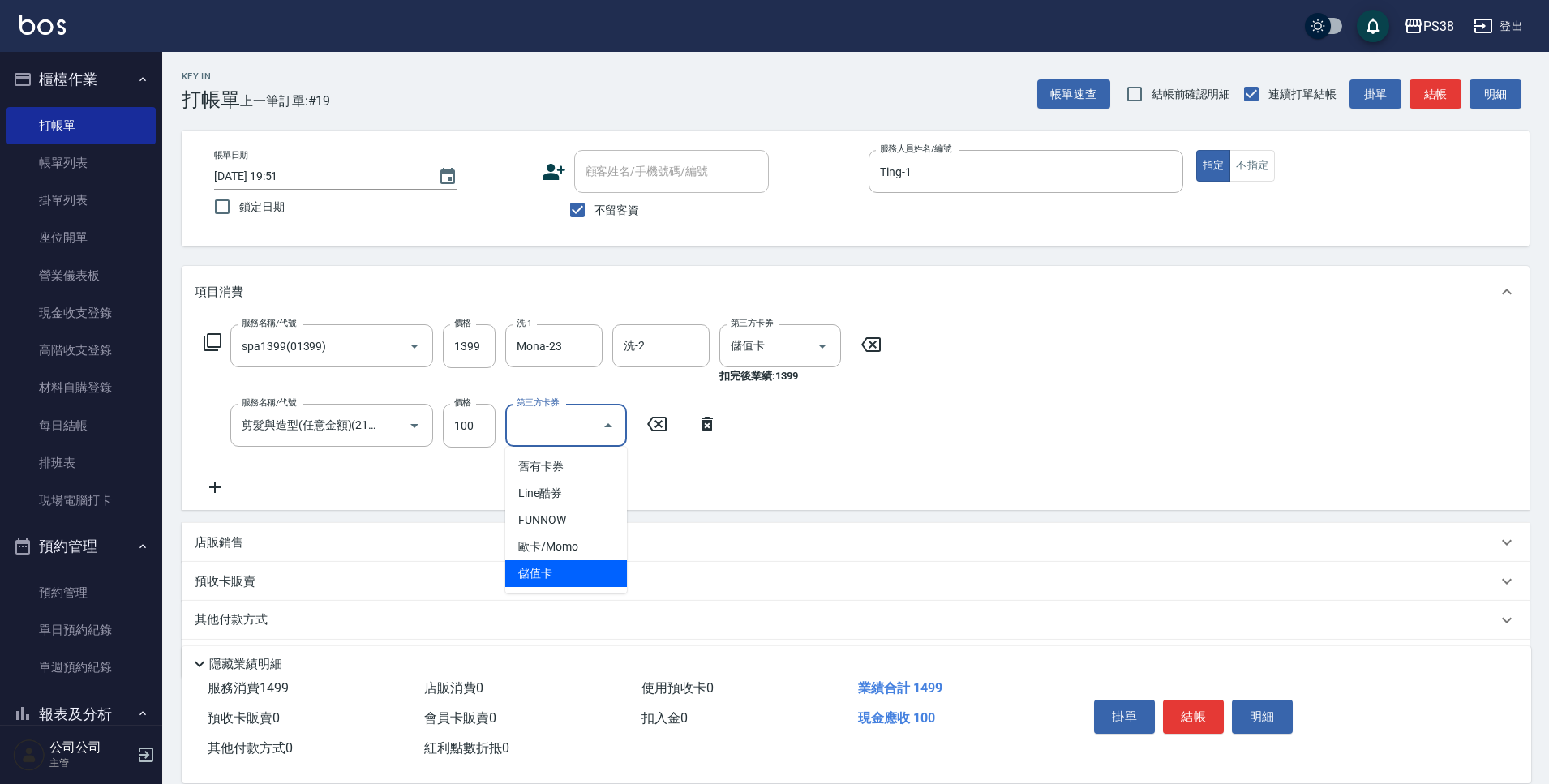
click at [602, 572] on span "儲值卡" at bounding box center [565, 573] width 121 height 26
type input "儲值卡"
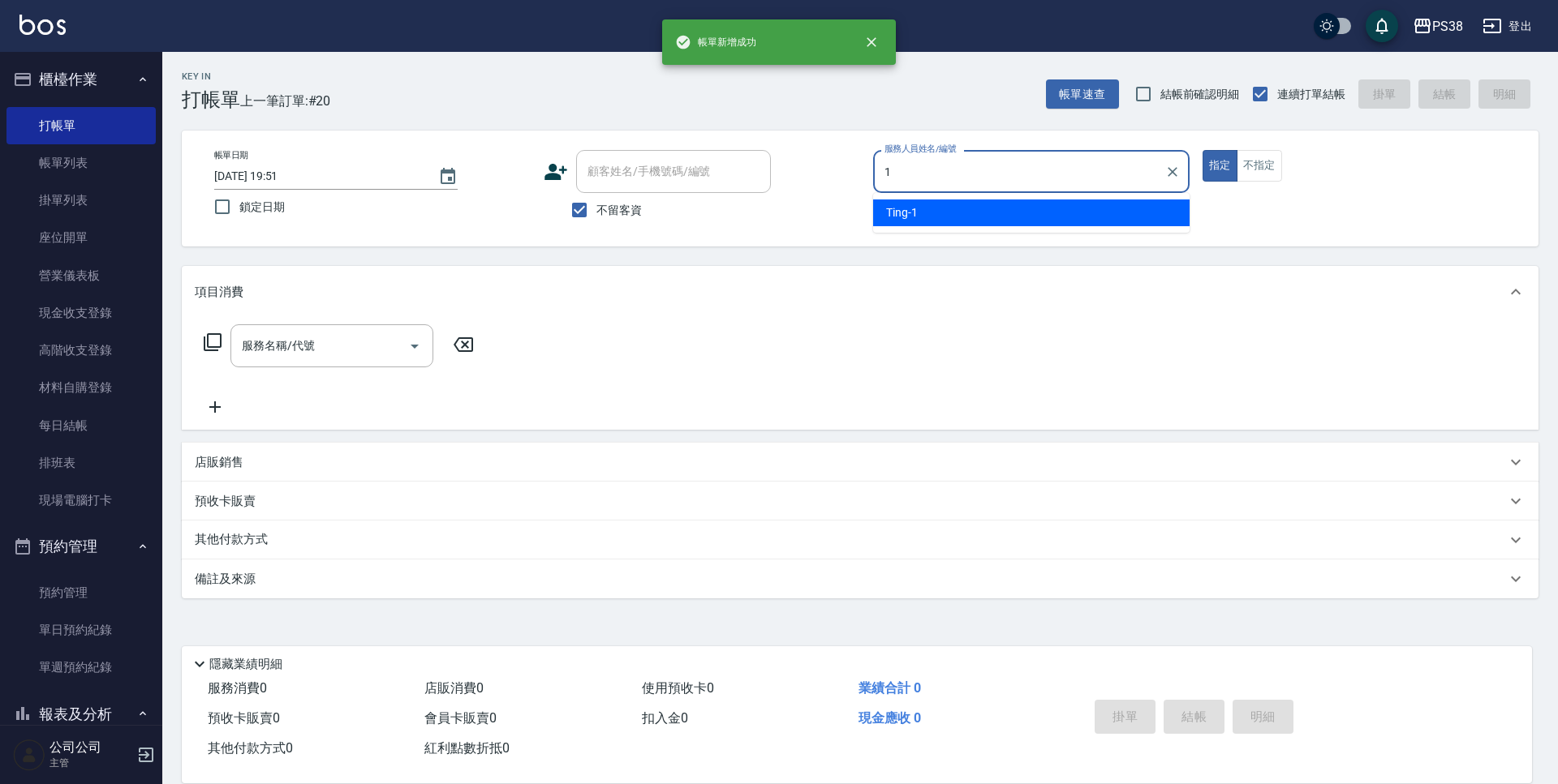
type input "Ting-1"
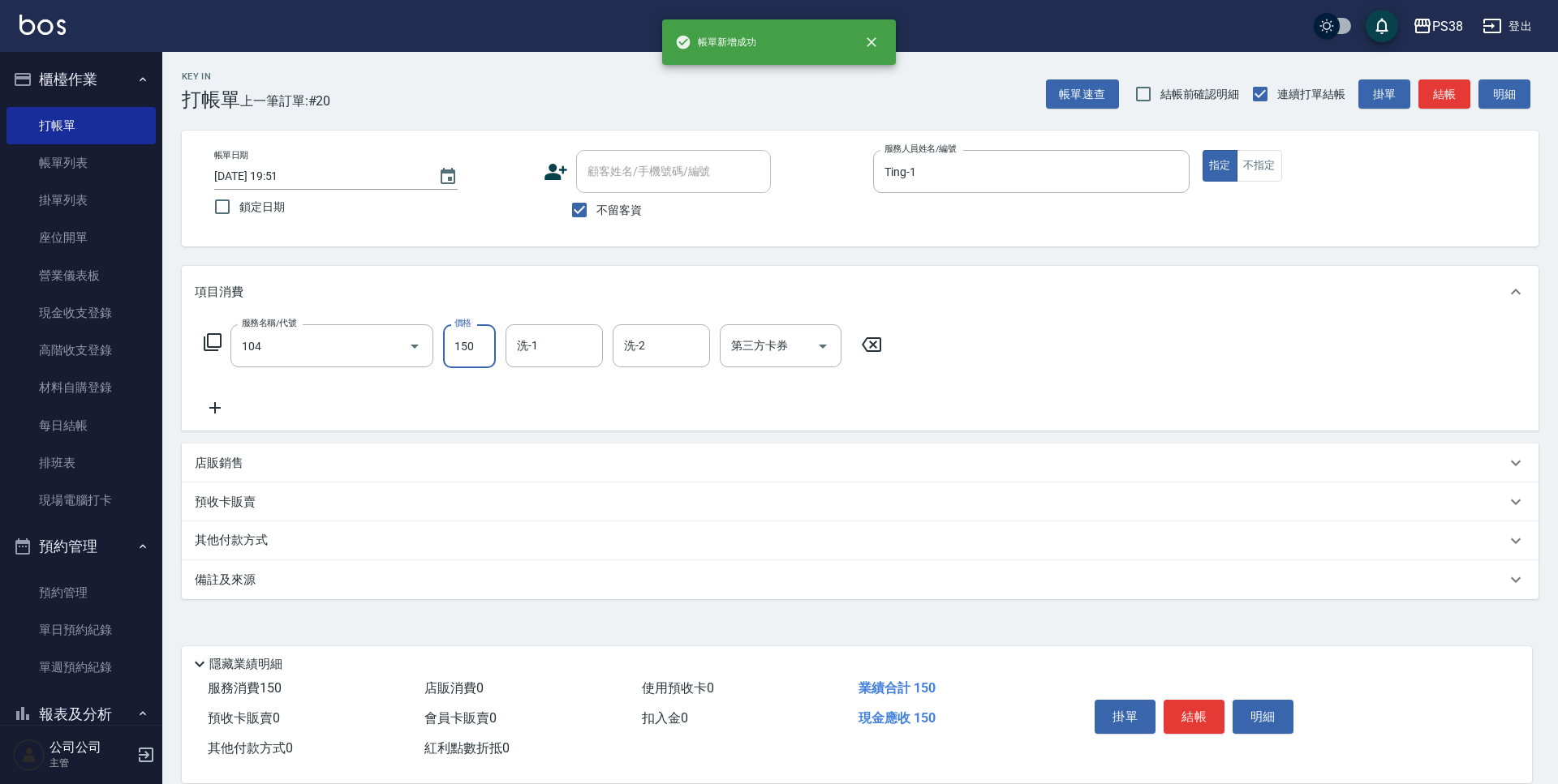
type input "洗髮(104)"
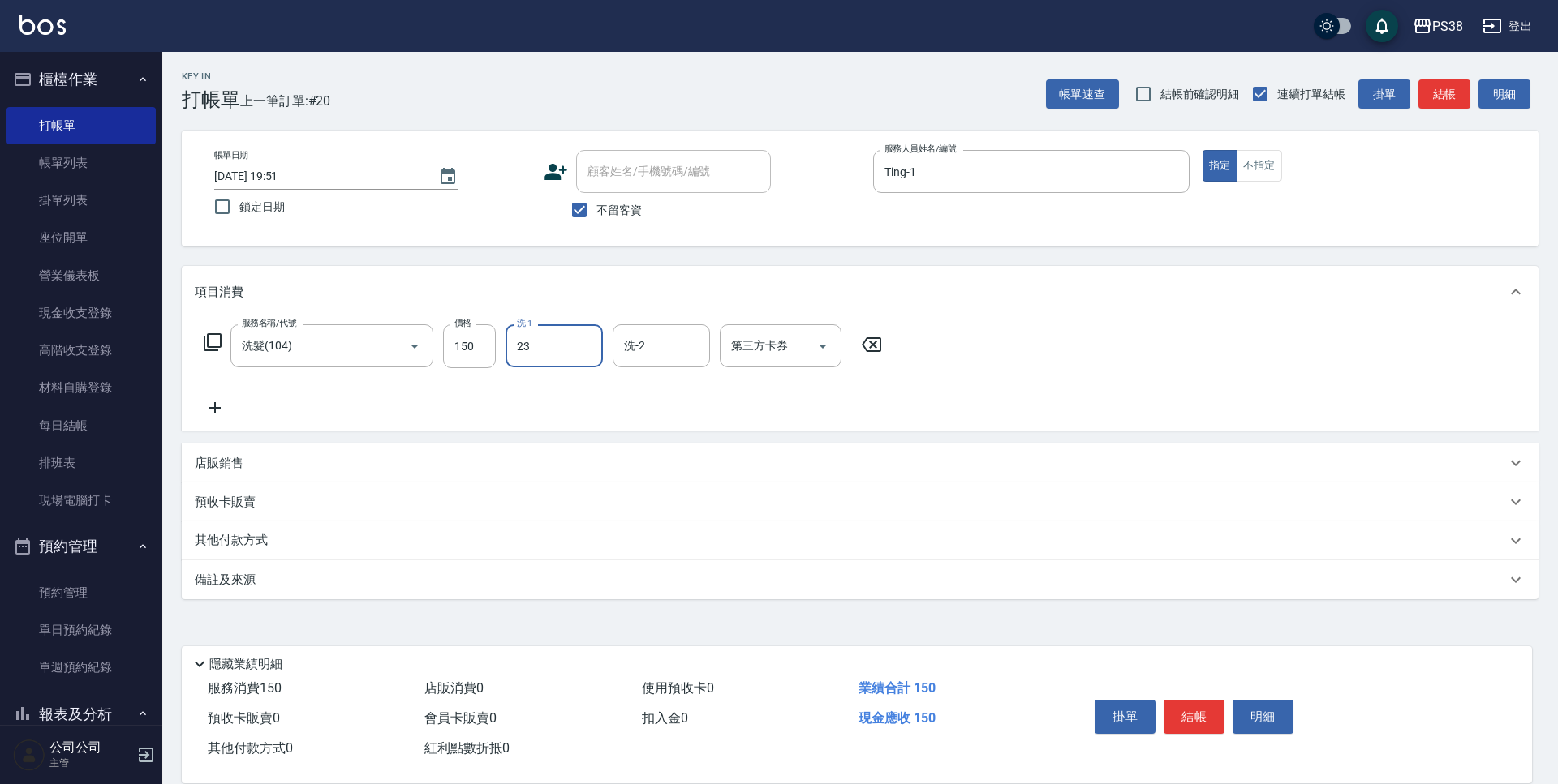
type input "Mona-23"
click at [826, 346] on icon "Open" at bounding box center [822, 346] width 19 height 19
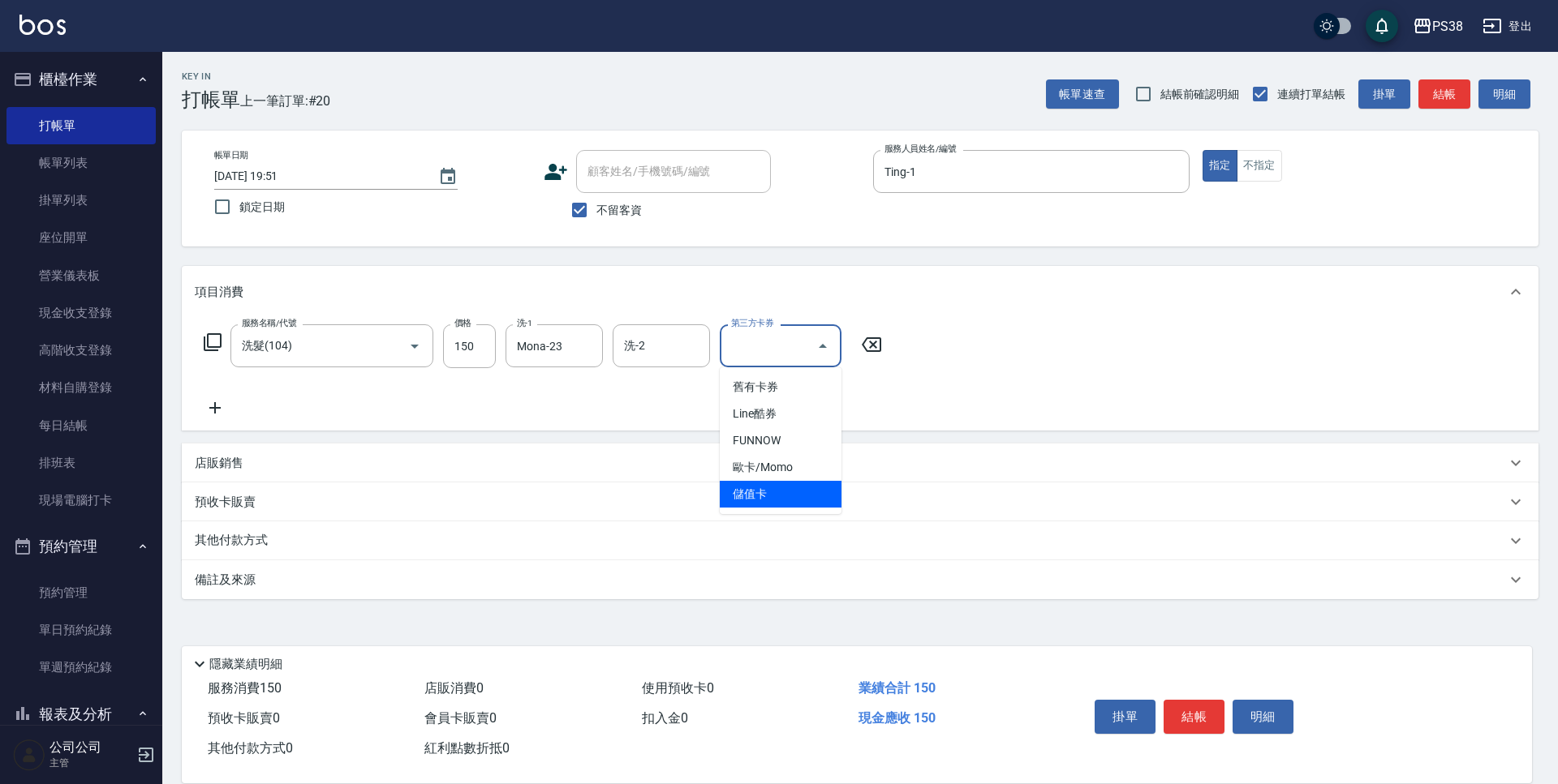
click at [827, 499] on span "儲值卡" at bounding box center [780, 494] width 121 height 26
type input "儲值卡"
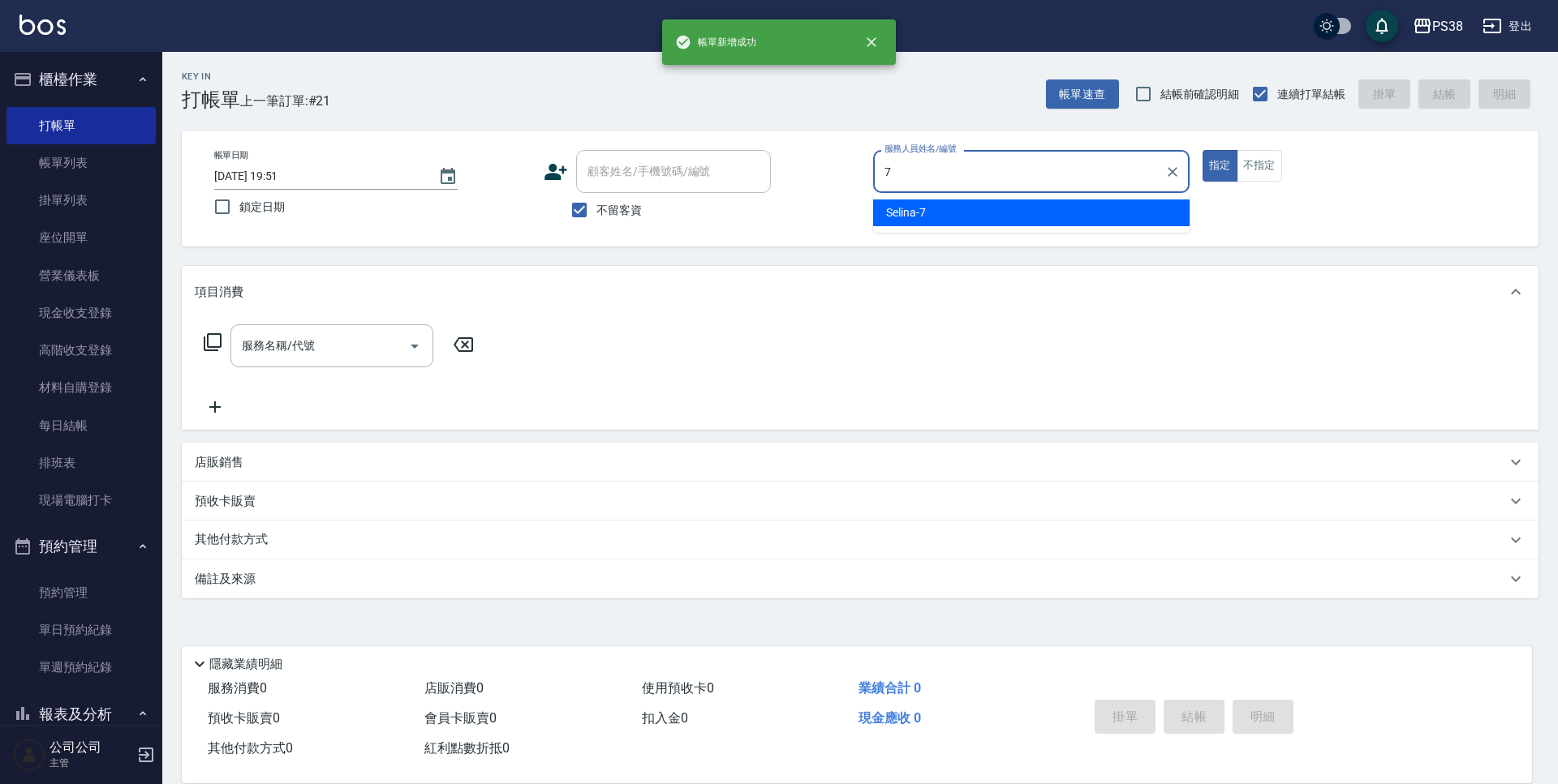
type input "Selina-7"
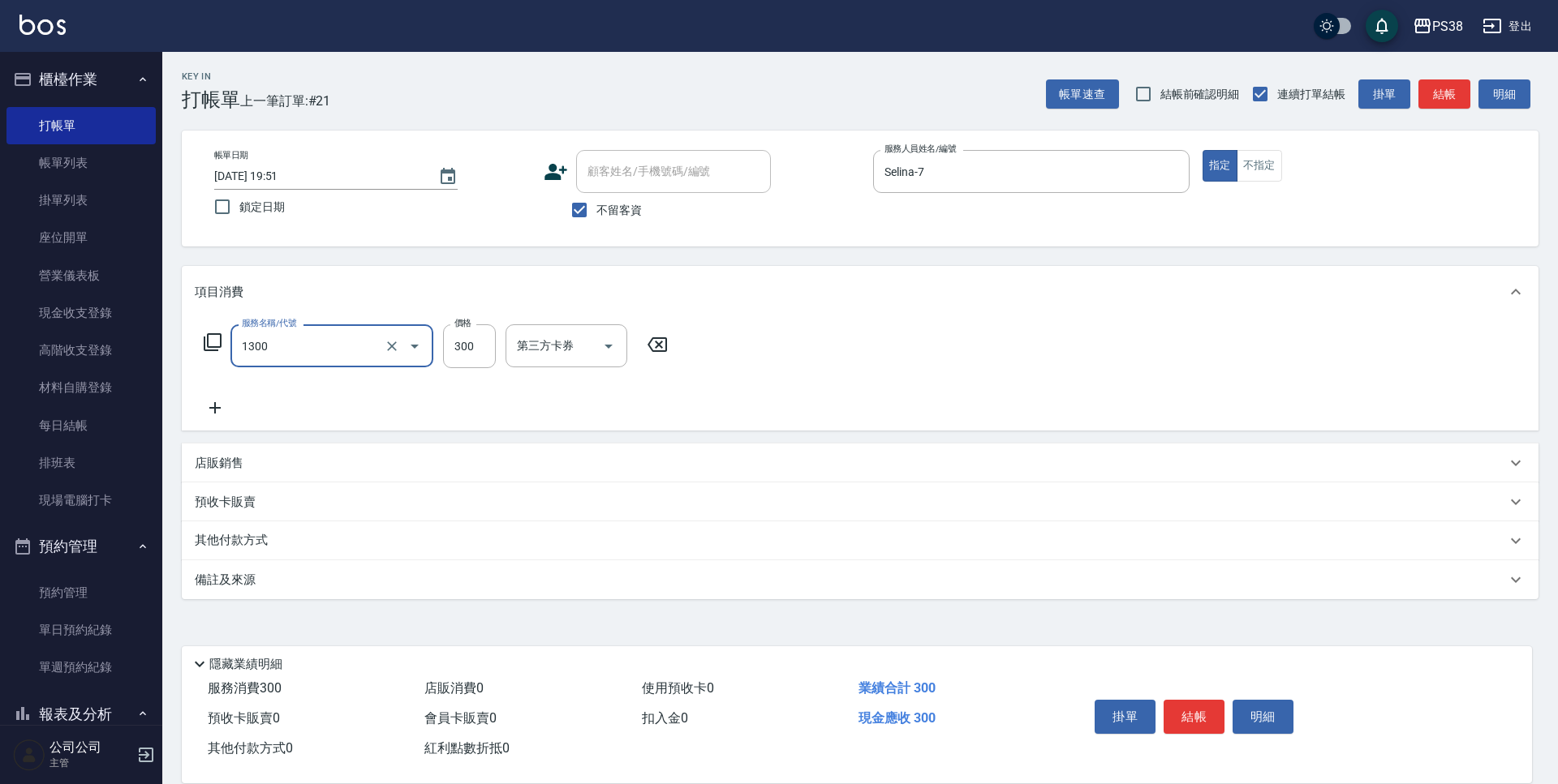
type input "精油洗潤300(1300)"
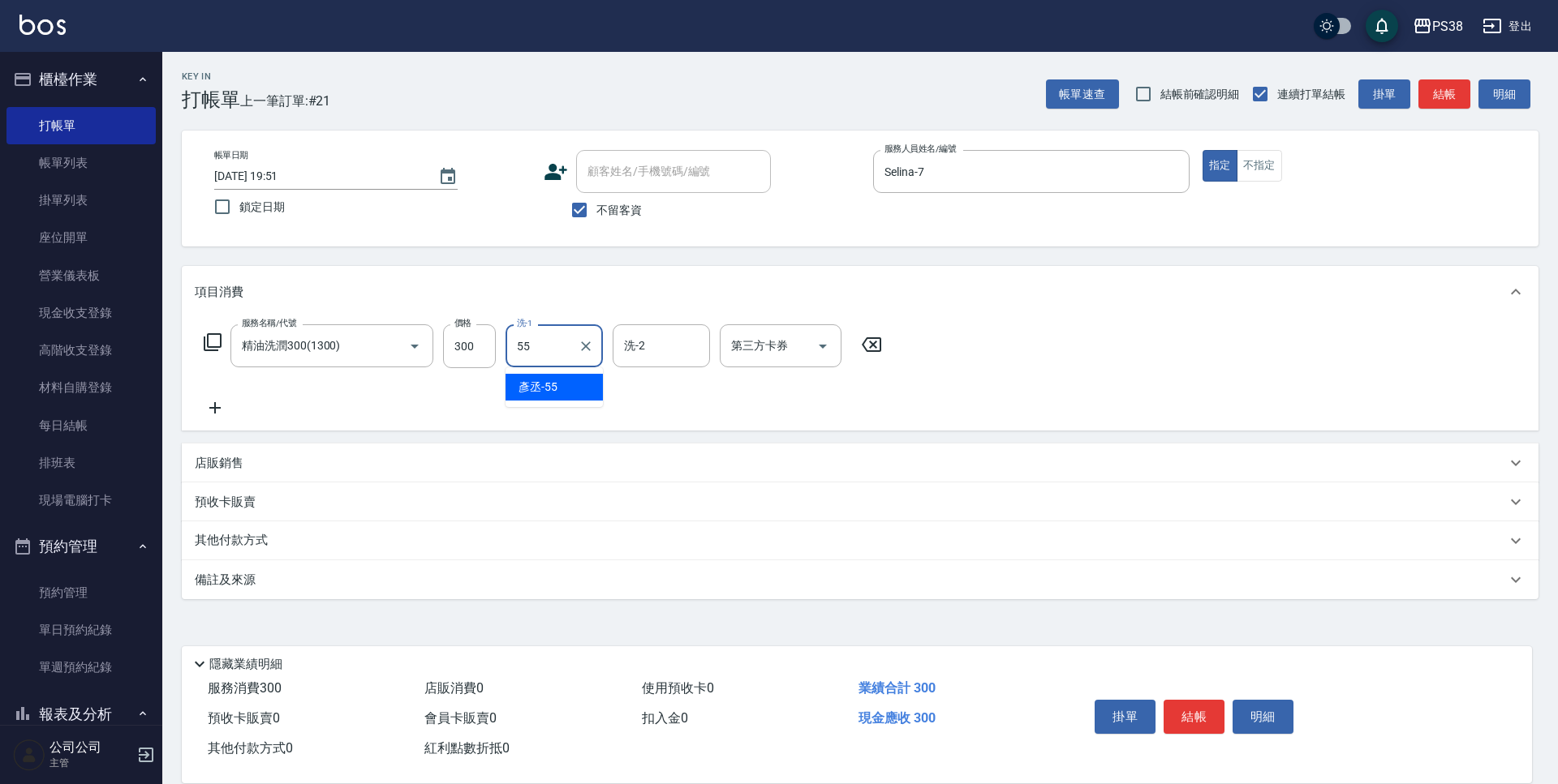
type input "[PERSON_NAME]-55"
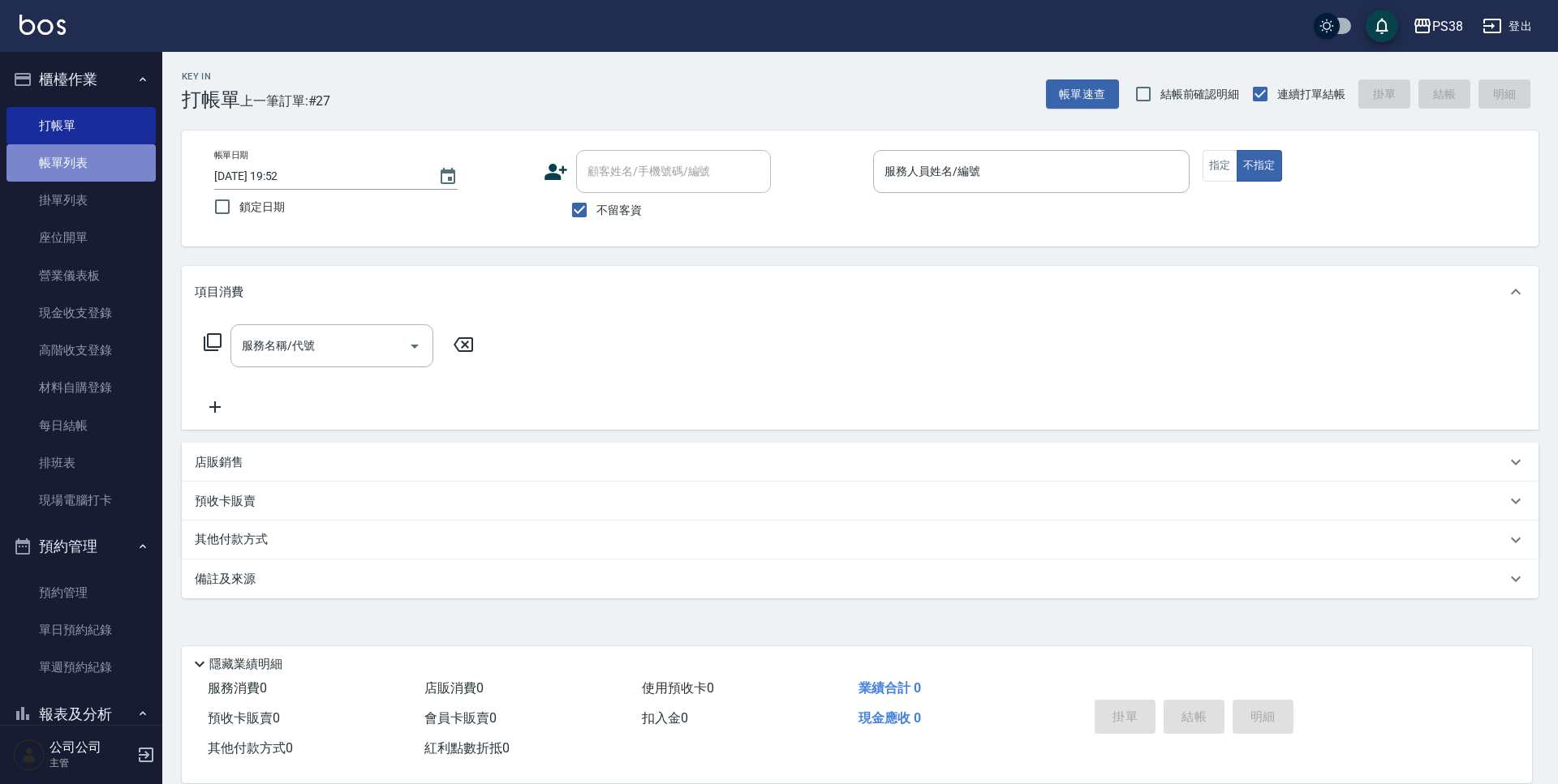
click at [85, 176] on link "帳單列表" at bounding box center [81, 162] width 150 height 37
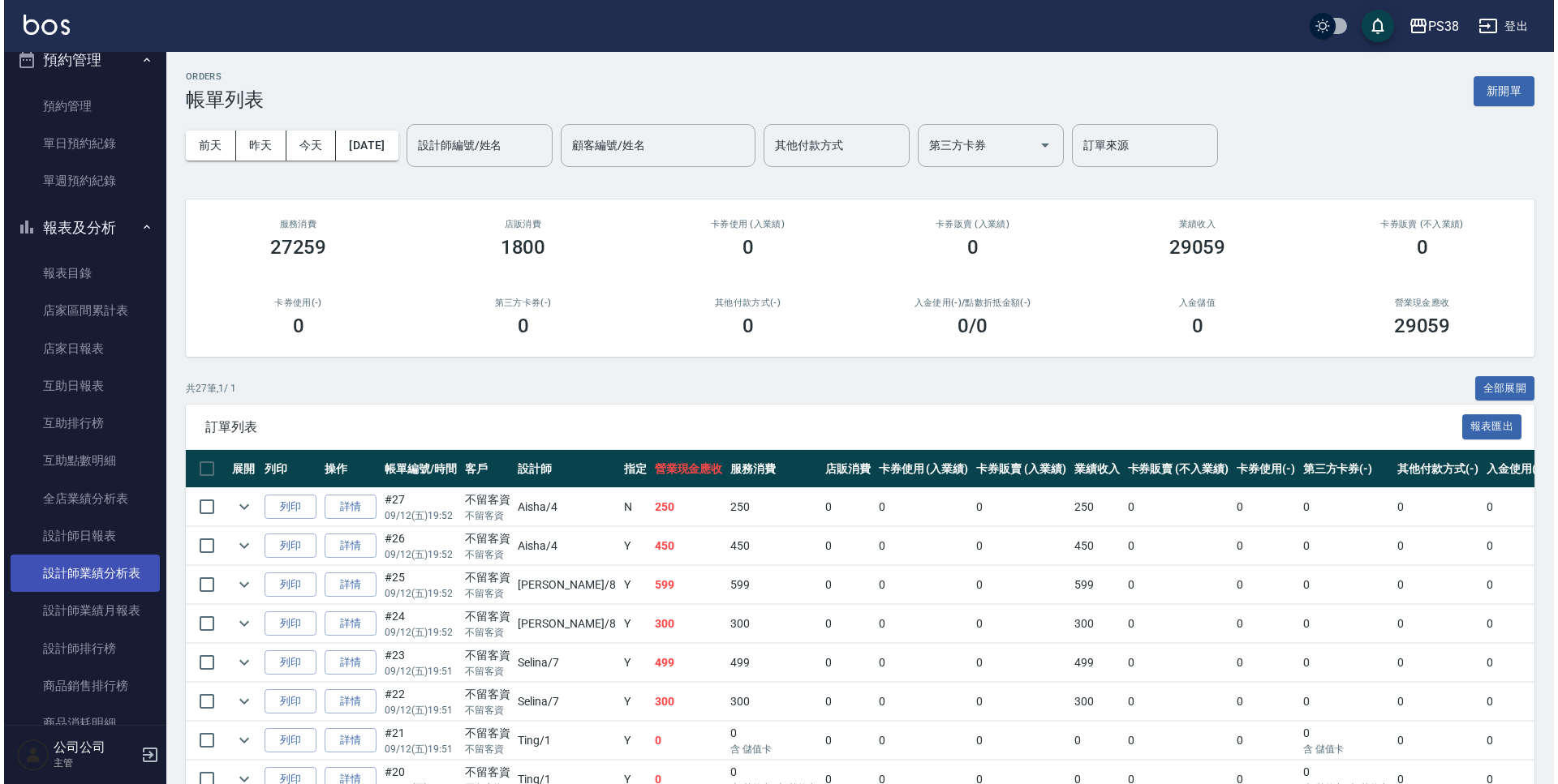
scroll to position [730, 0]
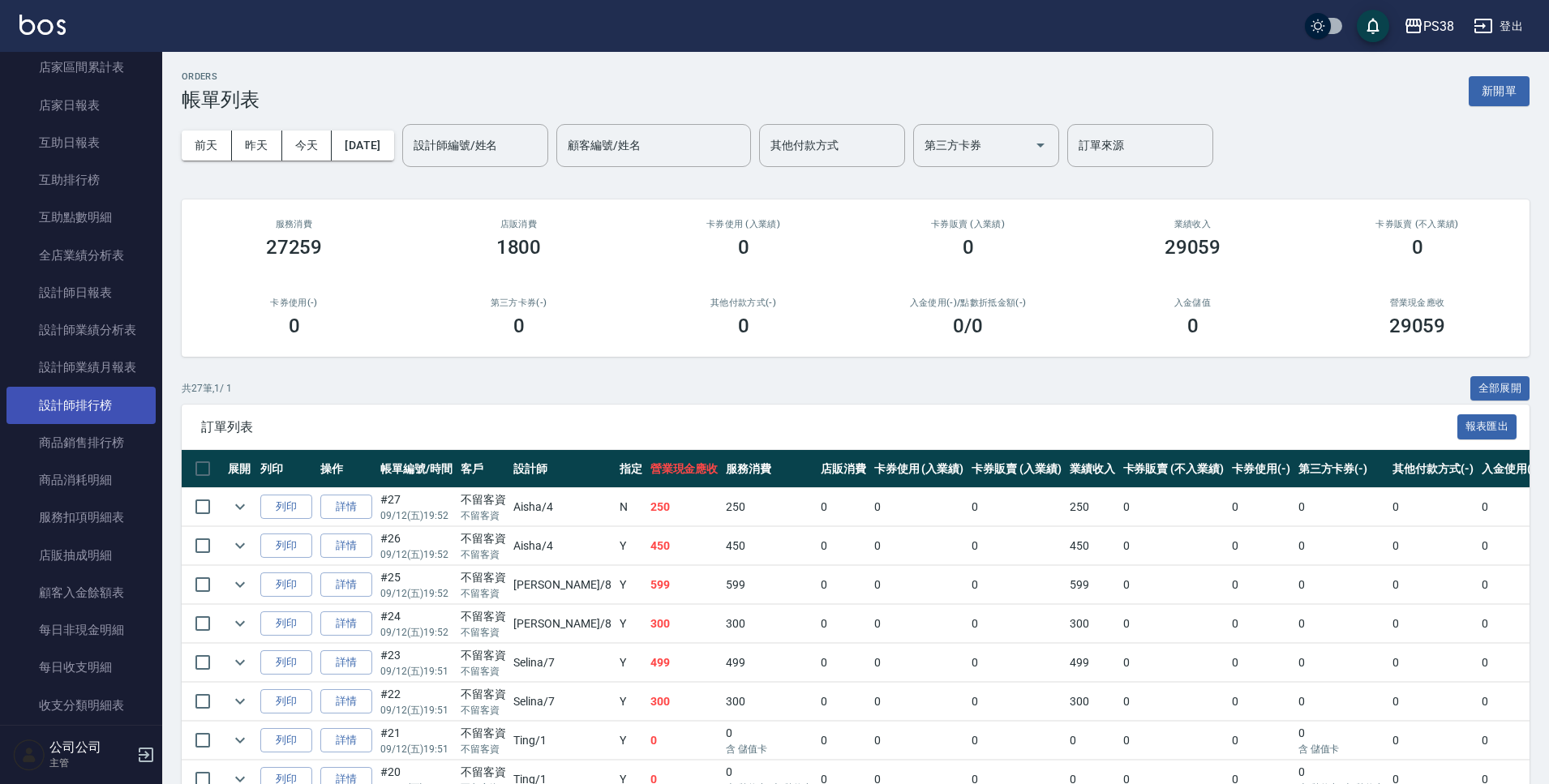
click at [90, 406] on link "設計師排行榜" at bounding box center [81, 405] width 150 height 37
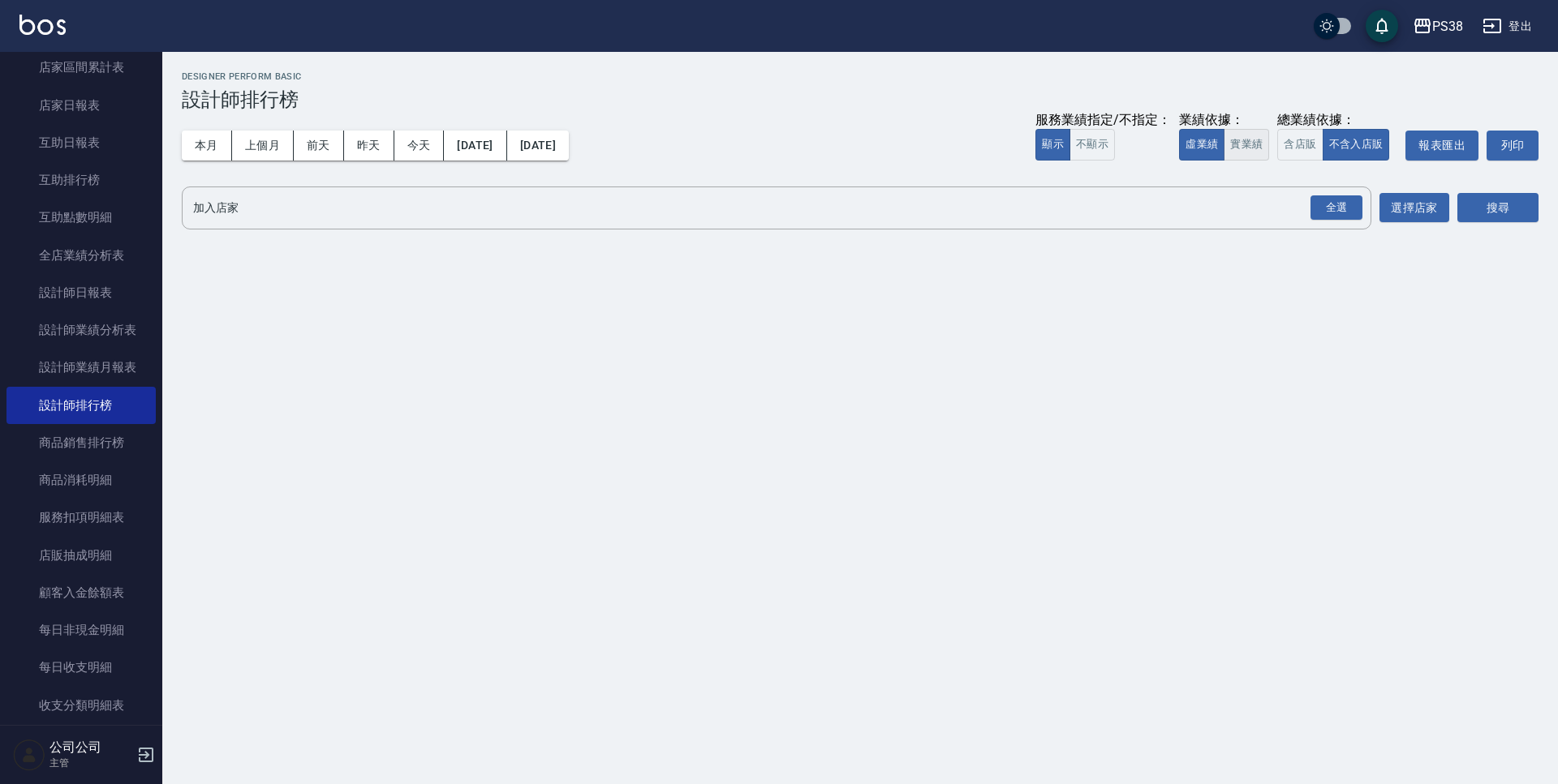
click at [1244, 142] on button "實業績" at bounding box center [1247, 144] width 46 height 32
click at [1315, 210] on div "全選" at bounding box center [1336, 208] width 52 height 26
click at [1502, 200] on button "搜尋" at bounding box center [1498, 209] width 81 height 30
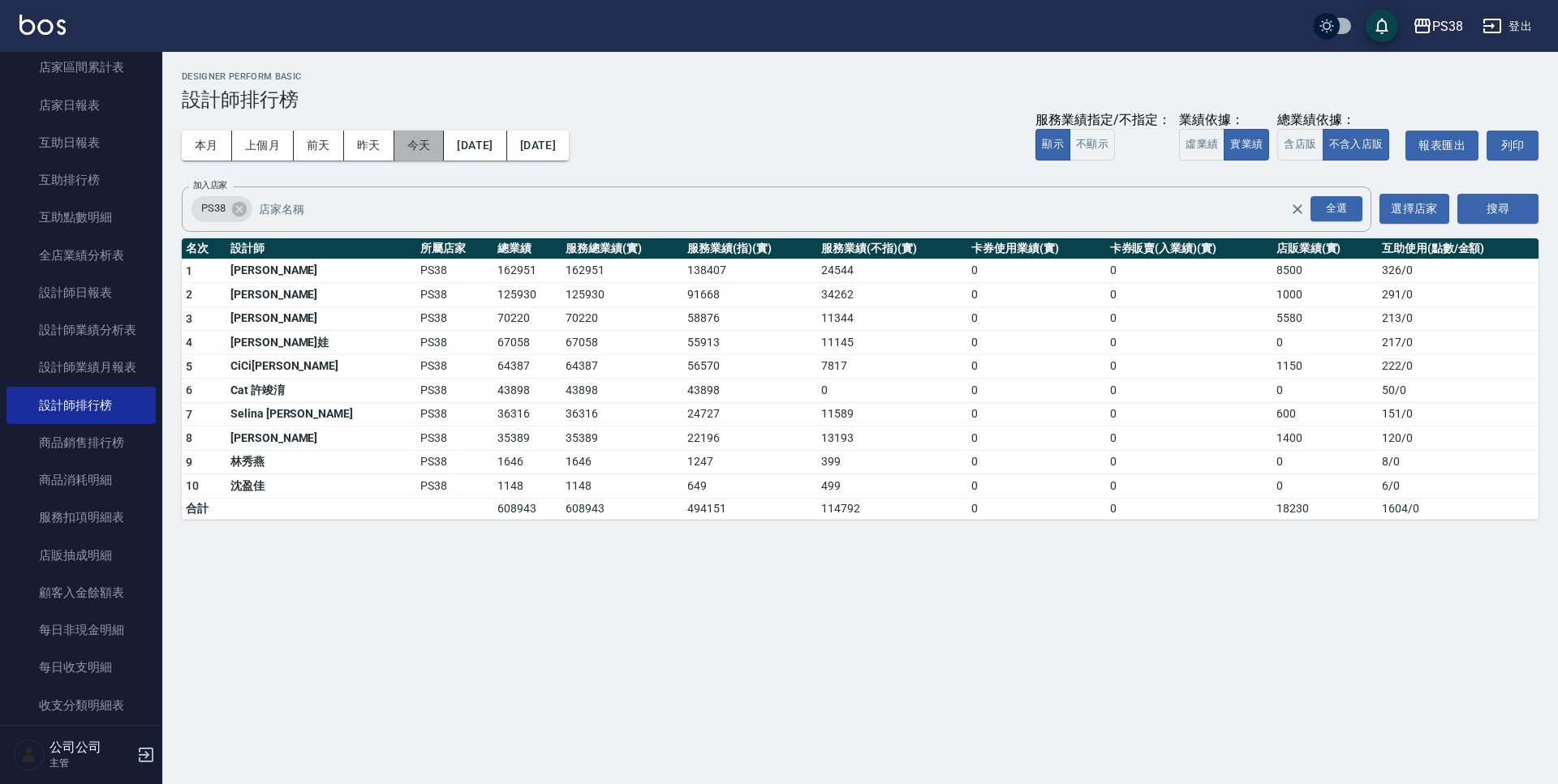
click at [421, 150] on button "今天" at bounding box center [419, 145] width 50 height 30
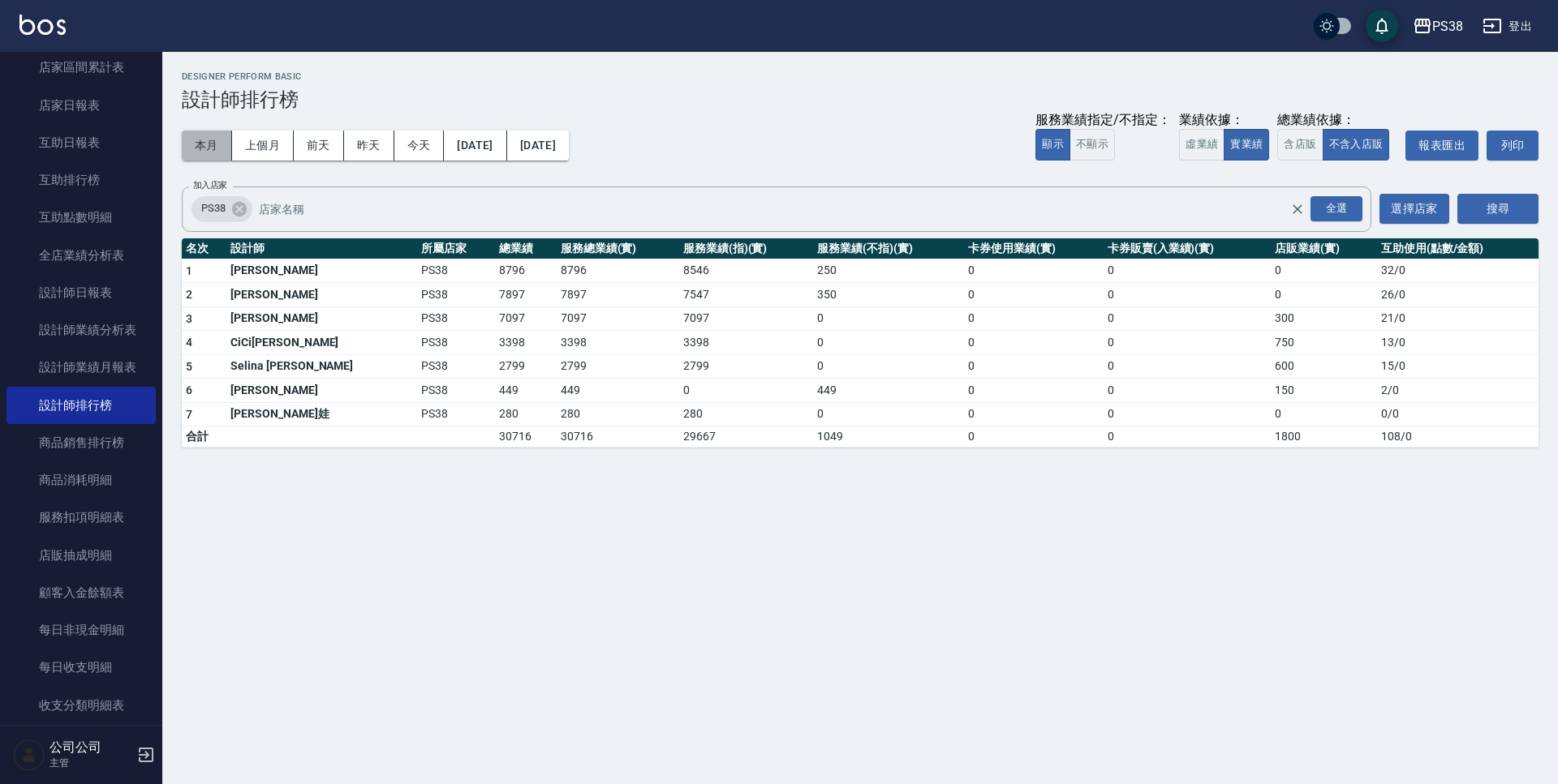
click at [213, 154] on button "本月" at bounding box center [206, 145] width 50 height 30
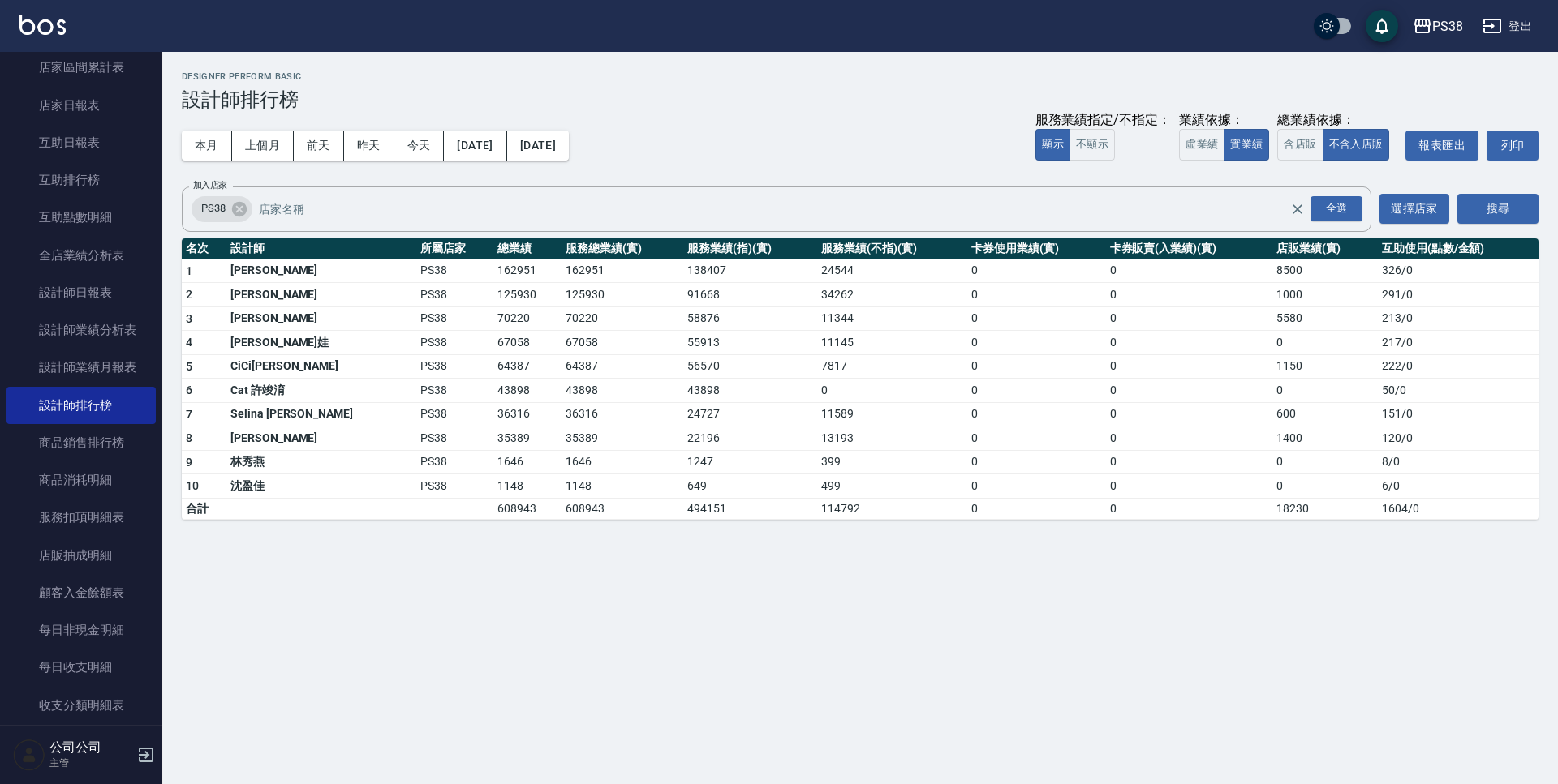
click at [493, 354] on td "67058" at bounding box center [527, 343] width 68 height 25
click at [493, 397] on td "43898" at bounding box center [527, 390] width 68 height 25
click at [476, 368] on tr "5 CiCi[PERSON_NAME] PS38 64387 64387 56570 7817 0 0 1150 222 / 0" at bounding box center [860, 366] width 1357 height 25
click at [493, 368] on td "64387" at bounding box center [527, 366] width 68 height 25
drag, startPoint x: 437, startPoint y: 346, endPoint x: 514, endPoint y: 348, distance: 77.0
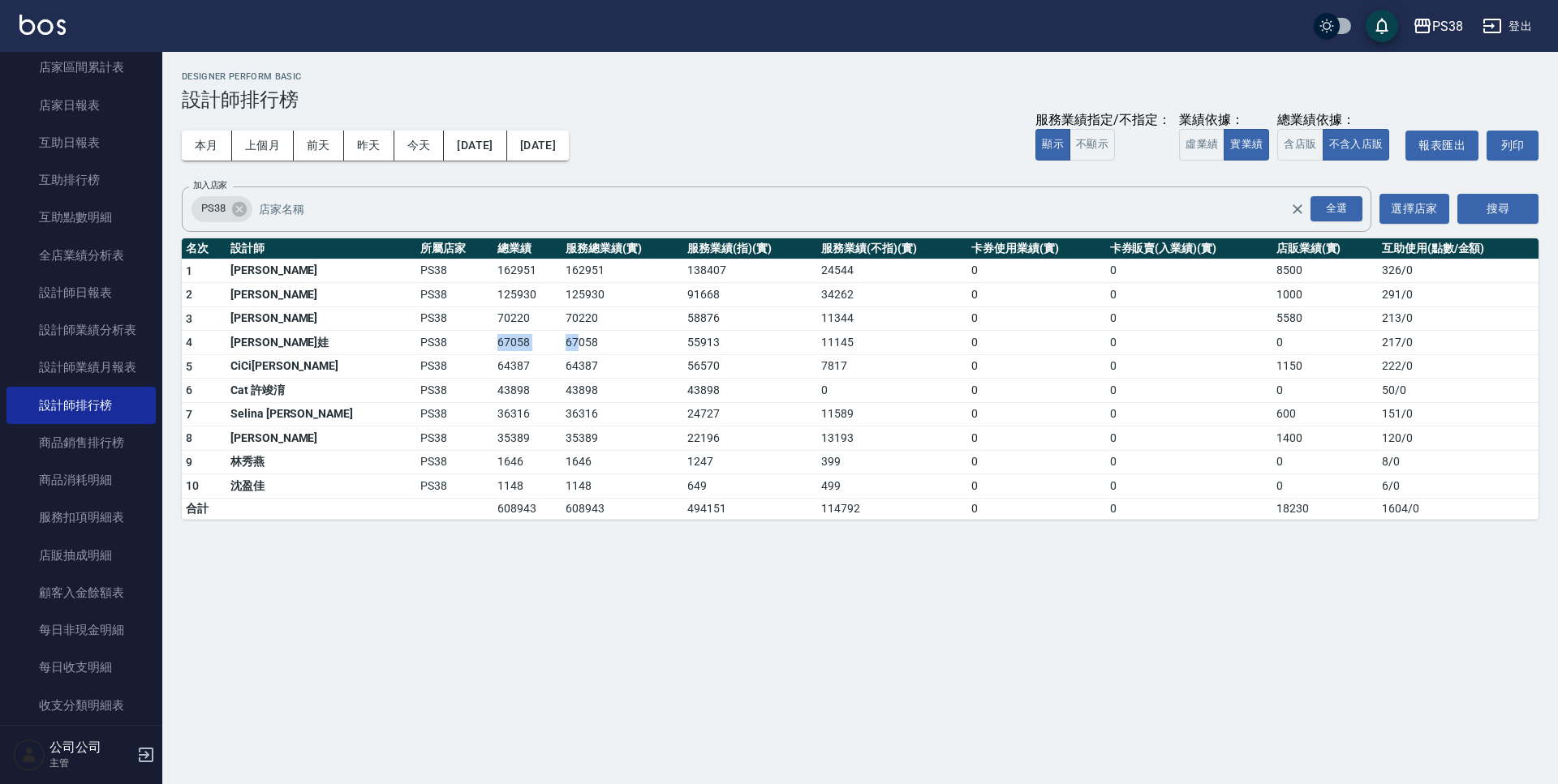
click at [514, 348] on tr "4 Tiva 緹娃 PS38 67058 67058 55913 11145 0 0 0 217 / 0" at bounding box center [860, 343] width 1357 height 25
click at [624, 484] on td "1148" at bounding box center [622, 486] width 121 height 25
click at [267, 141] on button "上個月" at bounding box center [263, 145] width 62 height 30
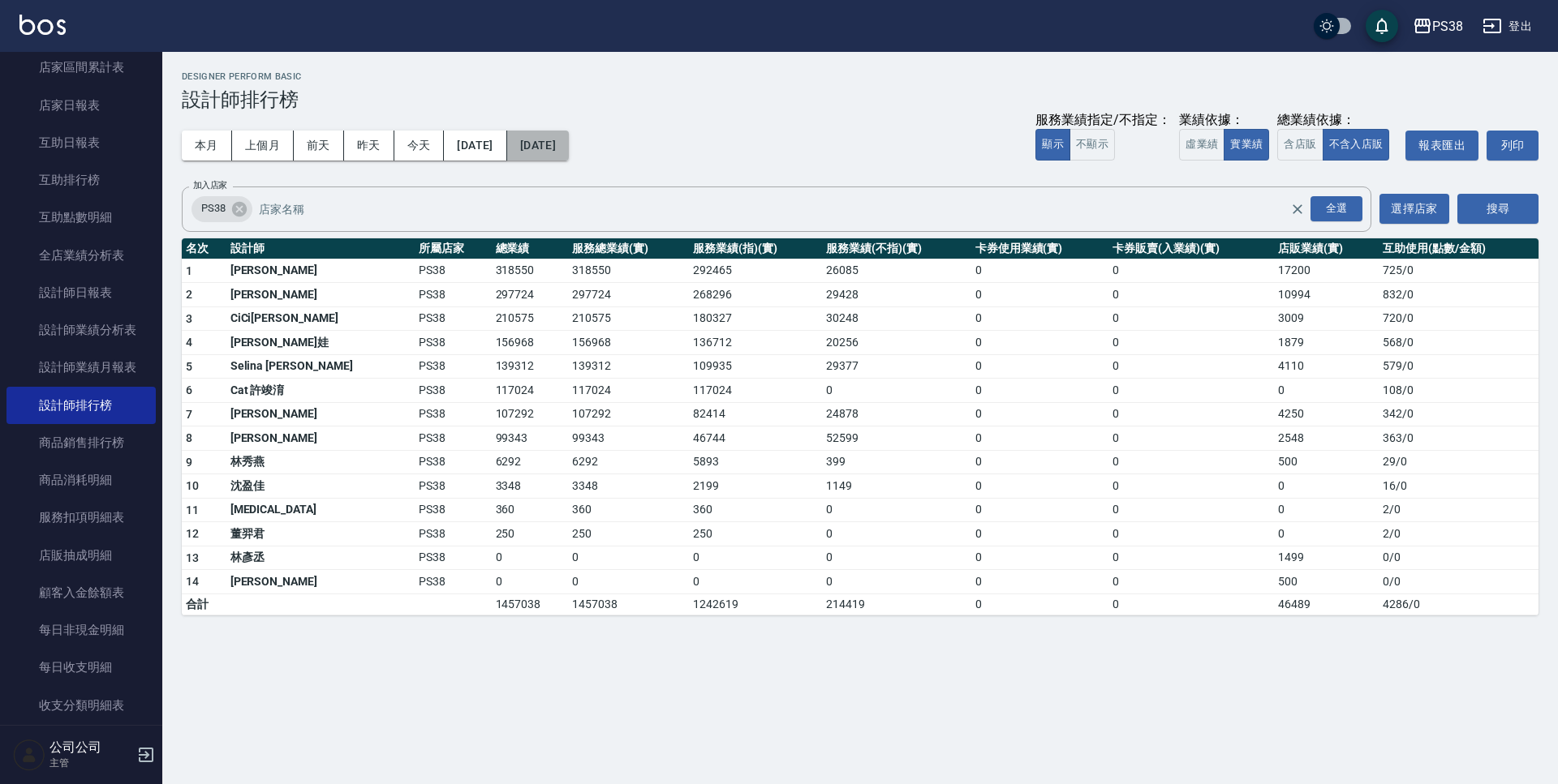
click at [569, 147] on button "[DATE]" at bounding box center [538, 145] width 62 height 30
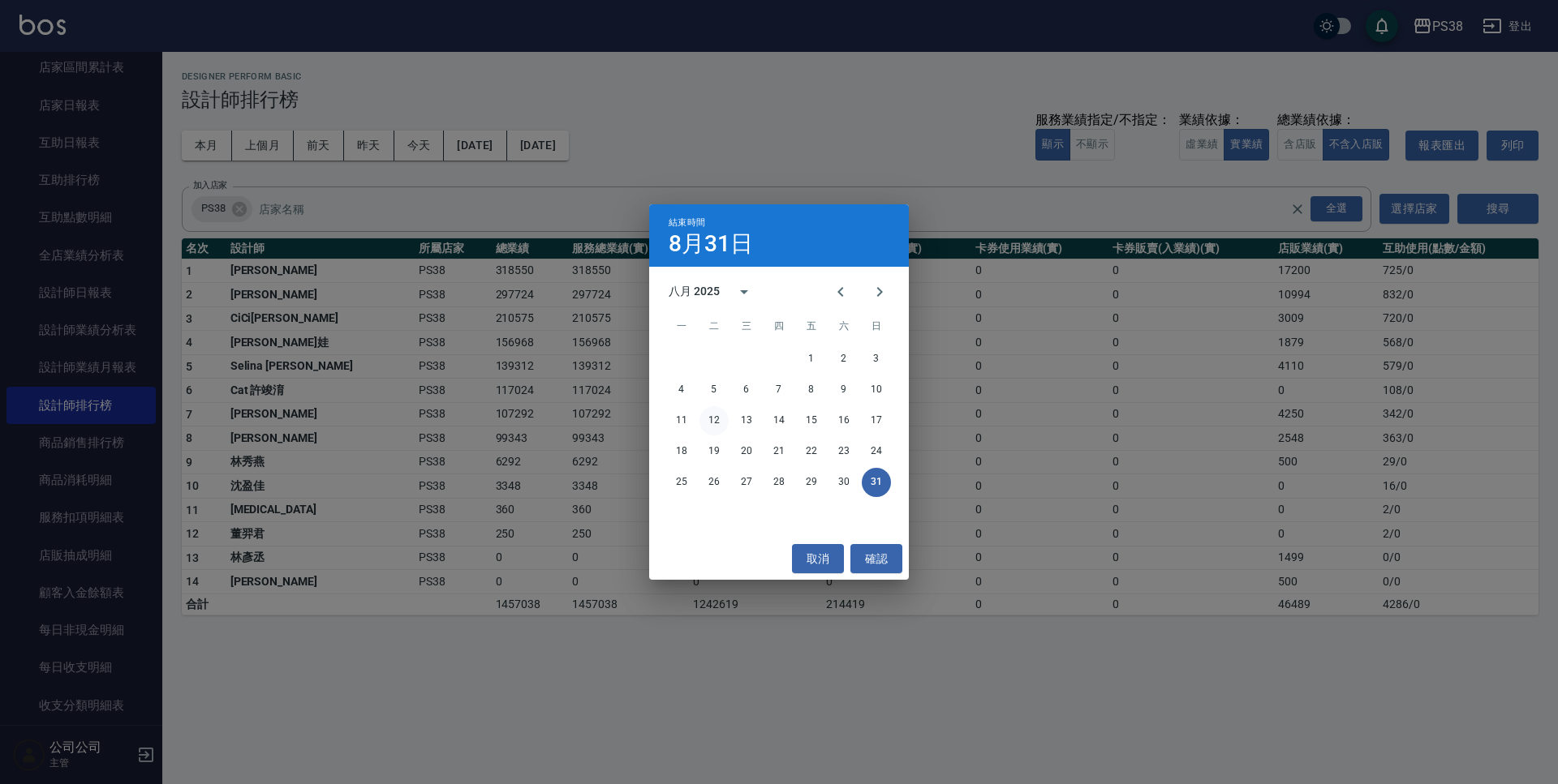
click at [716, 418] on button "12" at bounding box center [714, 421] width 29 height 29
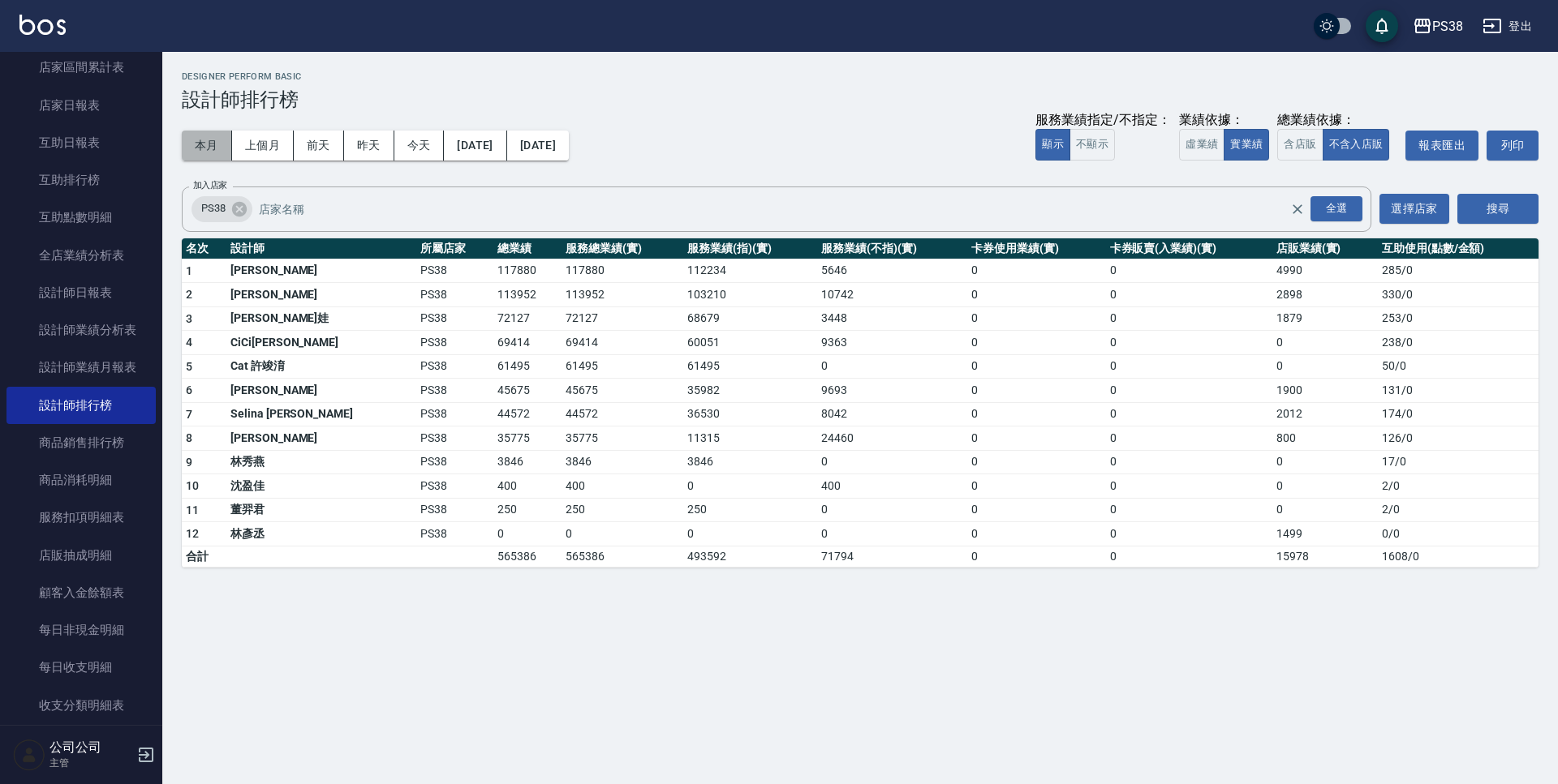
click at [195, 134] on button "本月" at bounding box center [206, 145] width 50 height 30
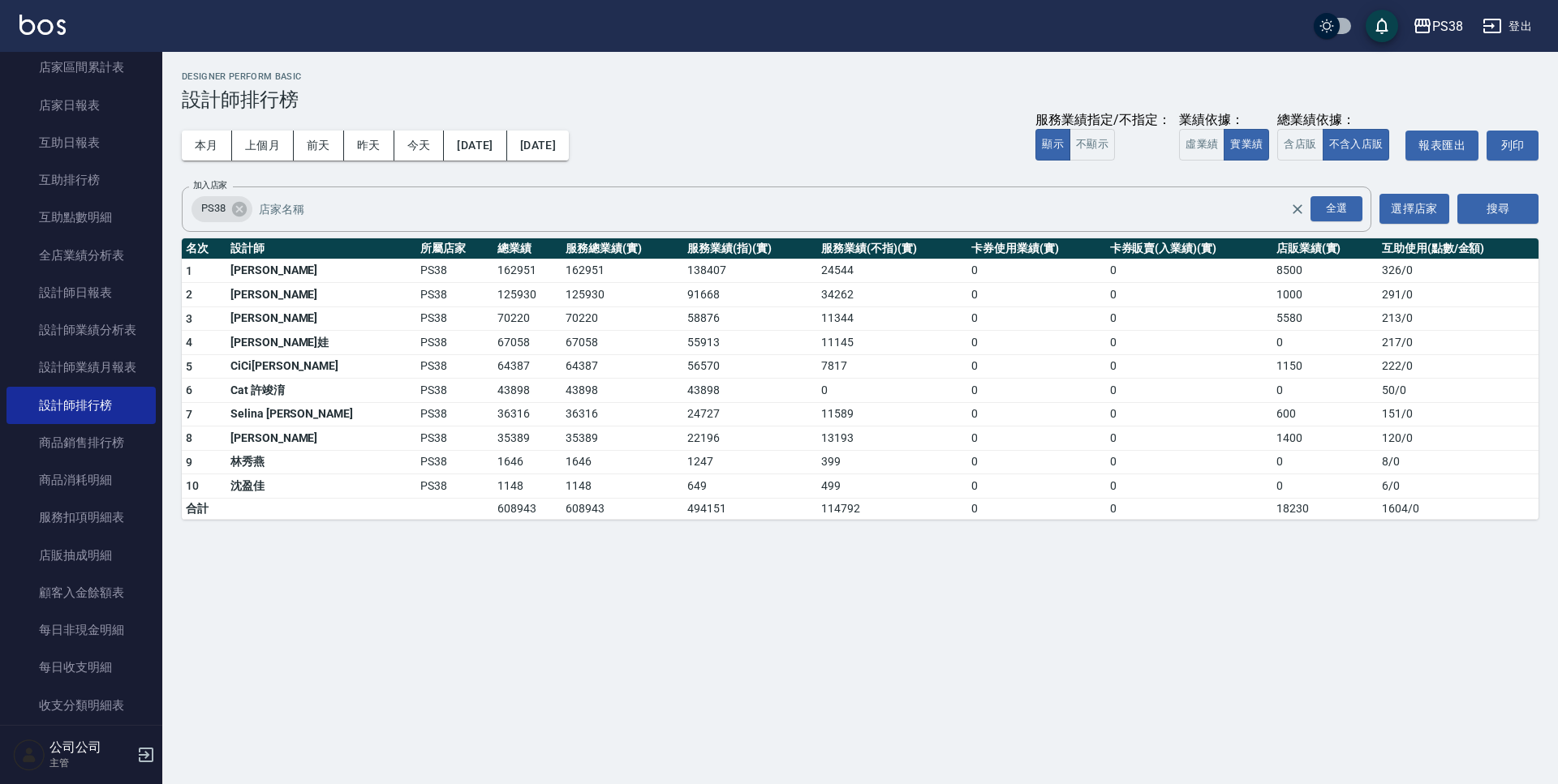
click at [281, 165] on div "本月 上個月 [DATE] [DATE] [DATE] [DATE] [DATE] 服務業績指定/不指定： 顯示 不顯示 業績依據： 虛業績 實業績 總業績依…" at bounding box center [860, 146] width 1357 height 69
click at [275, 150] on button "上個月" at bounding box center [263, 145] width 62 height 30
